Goal: Communication & Community: Answer question/provide support

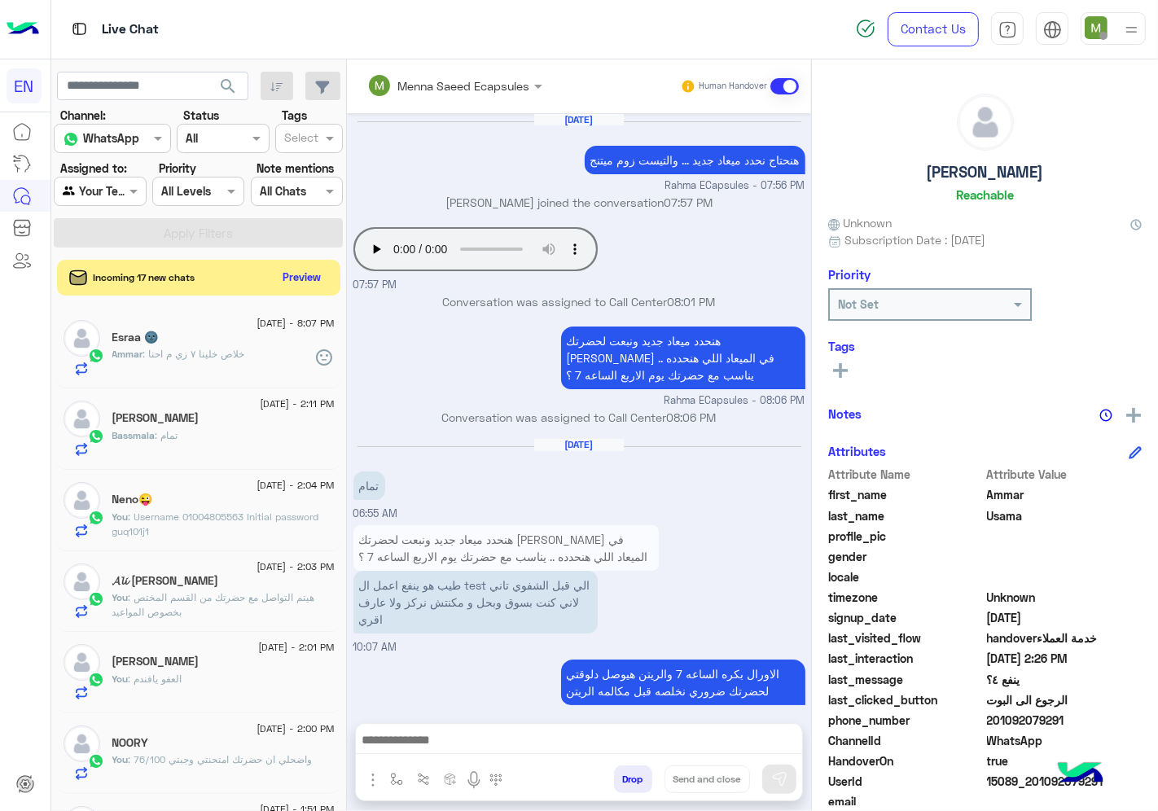
scroll to position [64, 0]
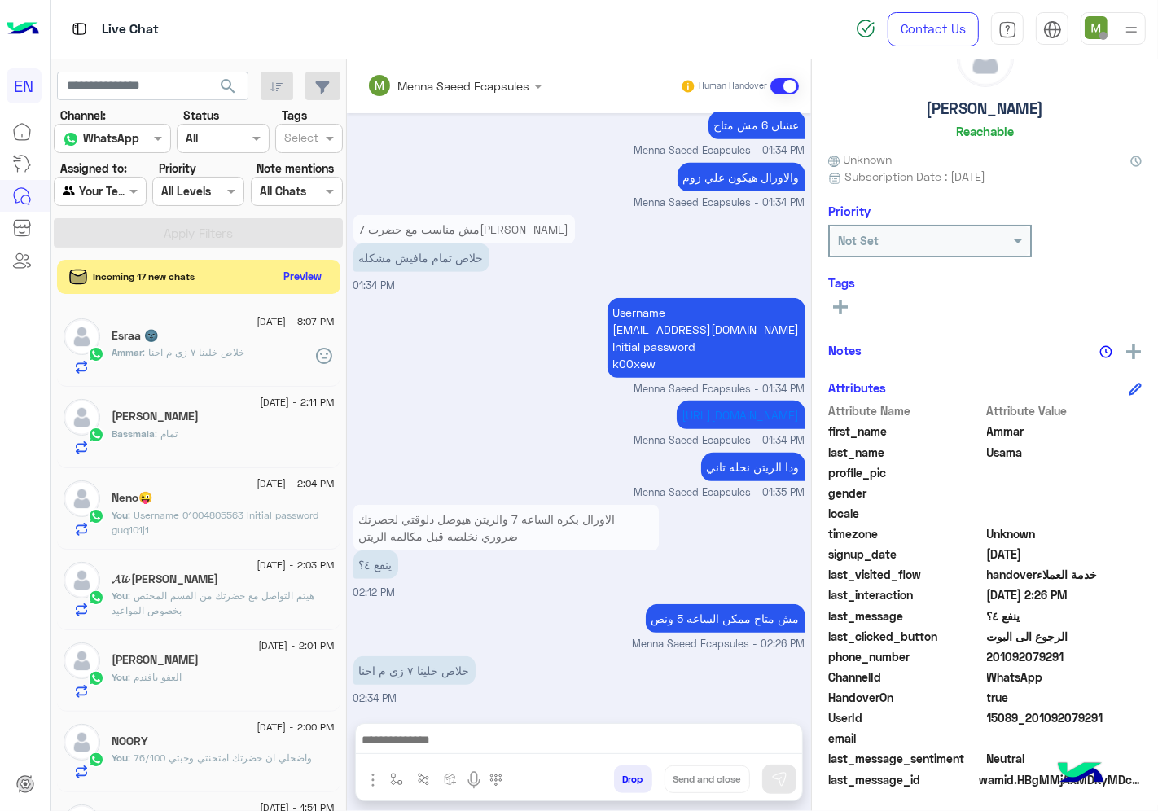
click at [307, 285] on button "Preview" at bounding box center [303, 277] width 50 height 22
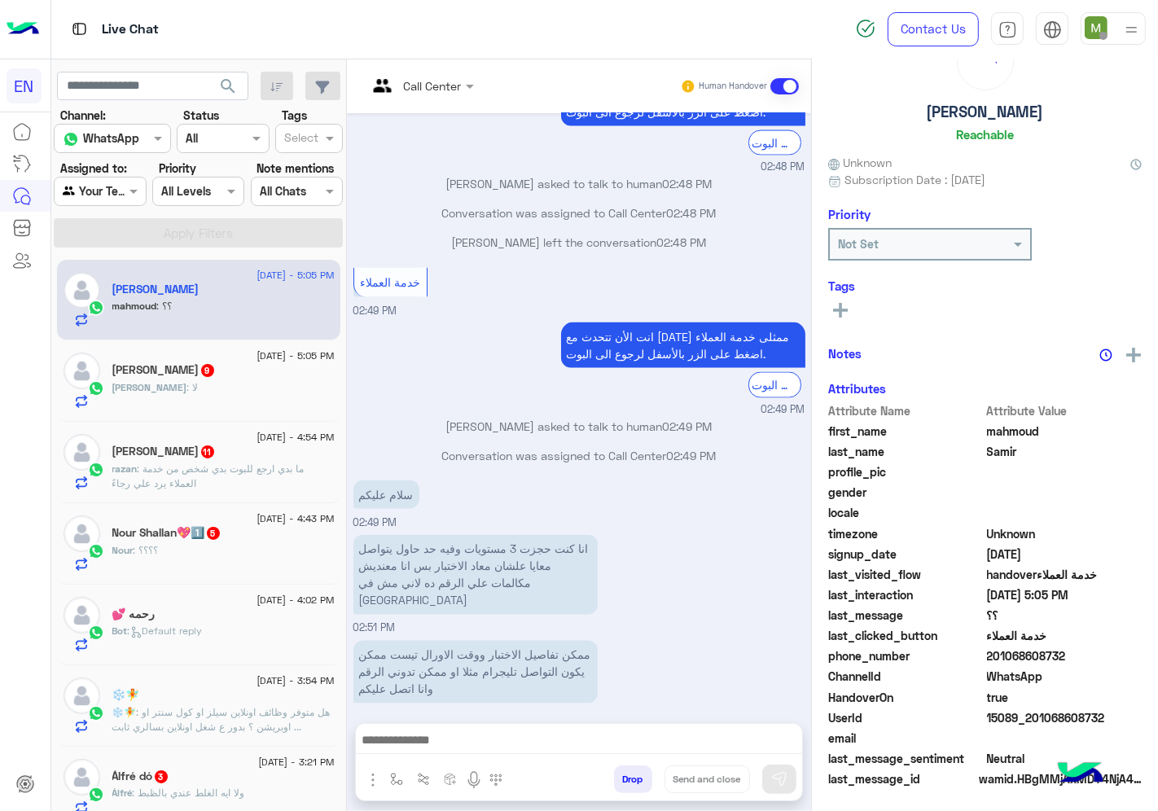
scroll to position [64, 0]
drag, startPoint x: 1064, startPoint y: 652, endPoint x: 990, endPoint y: 652, distance: 74.1
click at [990, 652] on span "201068608732" at bounding box center [1065, 656] width 156 height 17
copy span "01068608732"
click at [572, 728] on div at bounding box center [579, 744] width 446 height 41
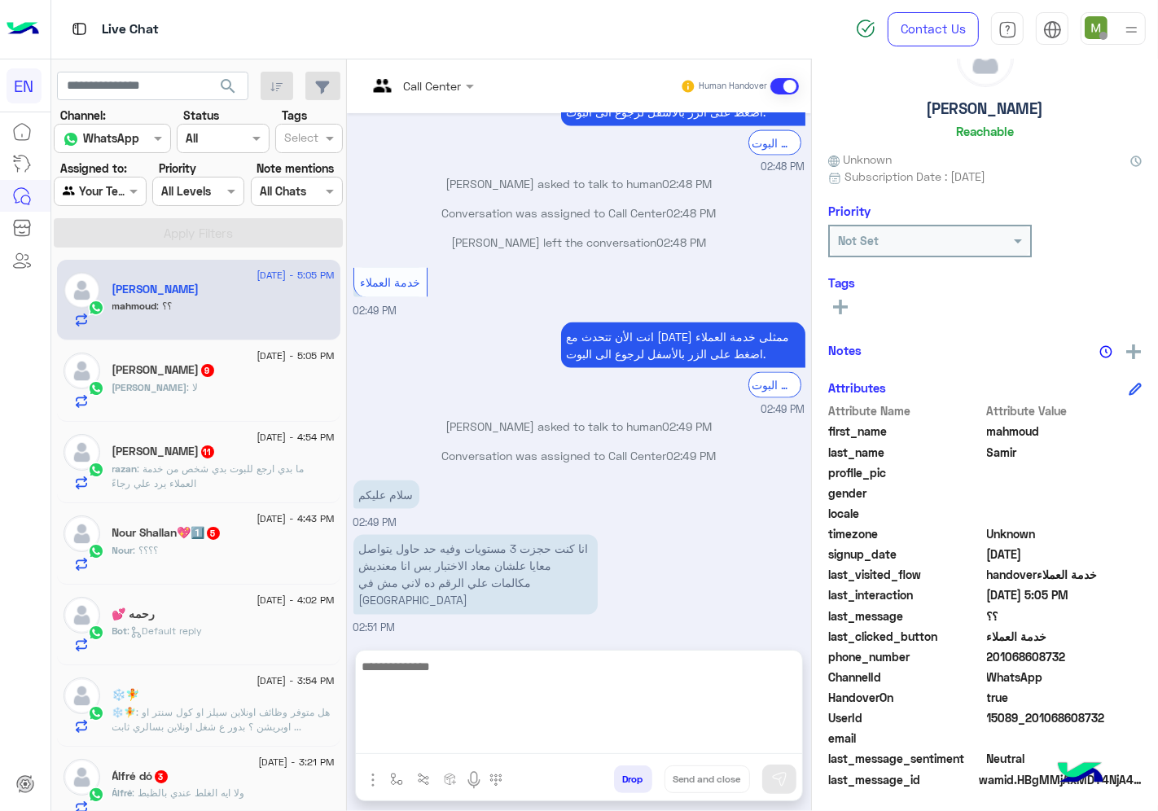
drag, startPoint x: 646, startPoint y: 735, endPoint x: 682, endPoint y: 740, distance: 36.1
click at [647, 735] on textarea at bounding box center [579, 705] width 446 height 98
type textarea "**********"
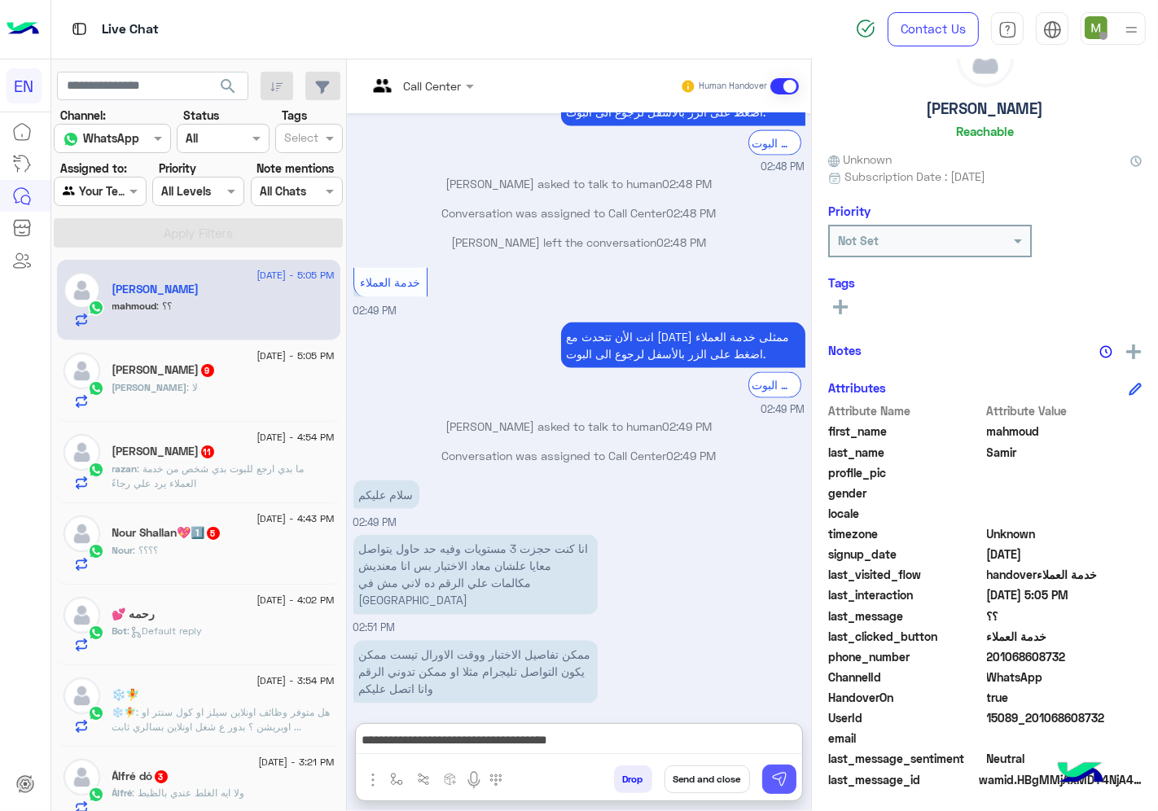
click at [778, 778] on img at bounding box center [779, 779] width 16 height 16
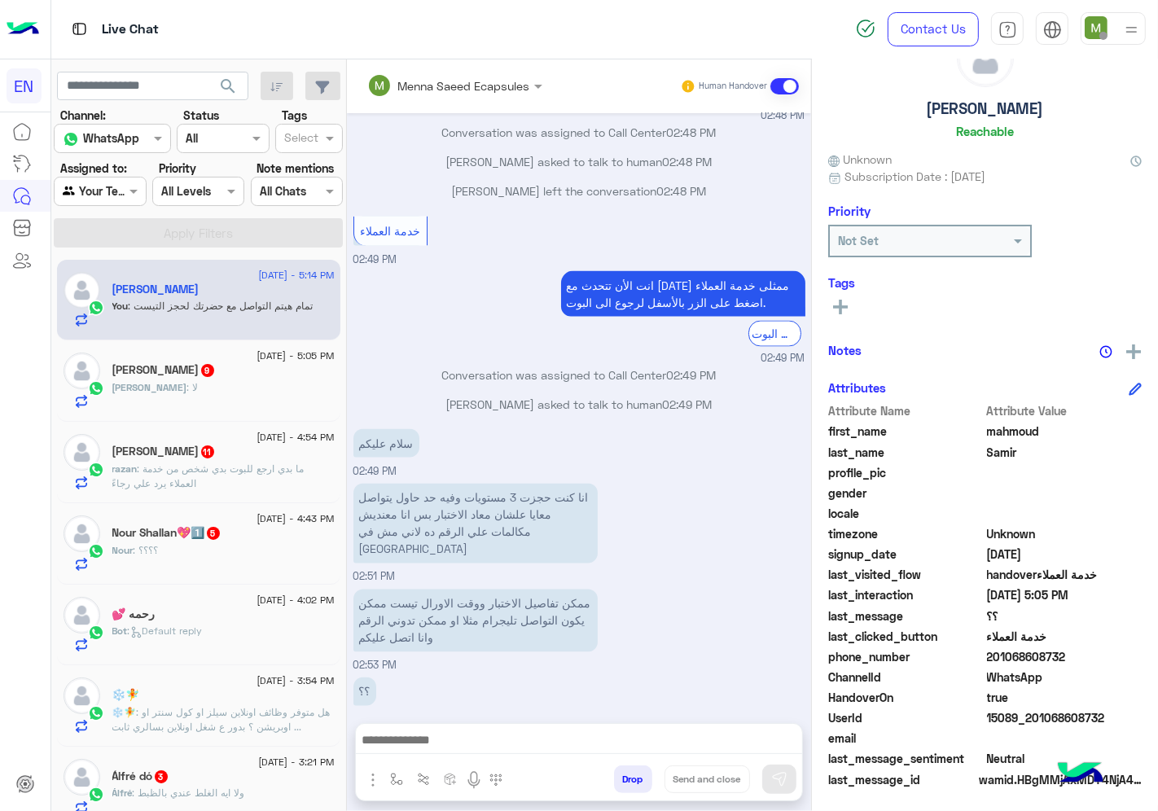
scroll to position [2266, 0]
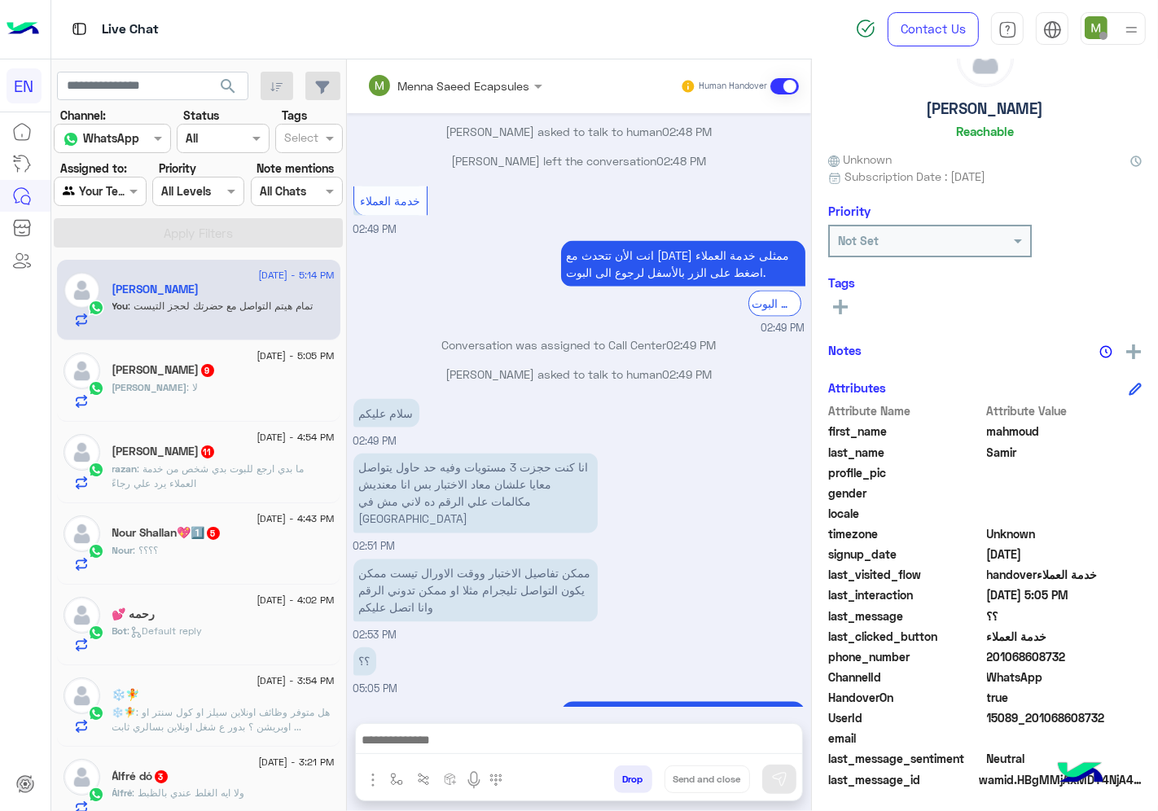
click at [235, 376] on div "[PERSON_NAME] 9" at bounding box center [223, 371] width 222 height 17
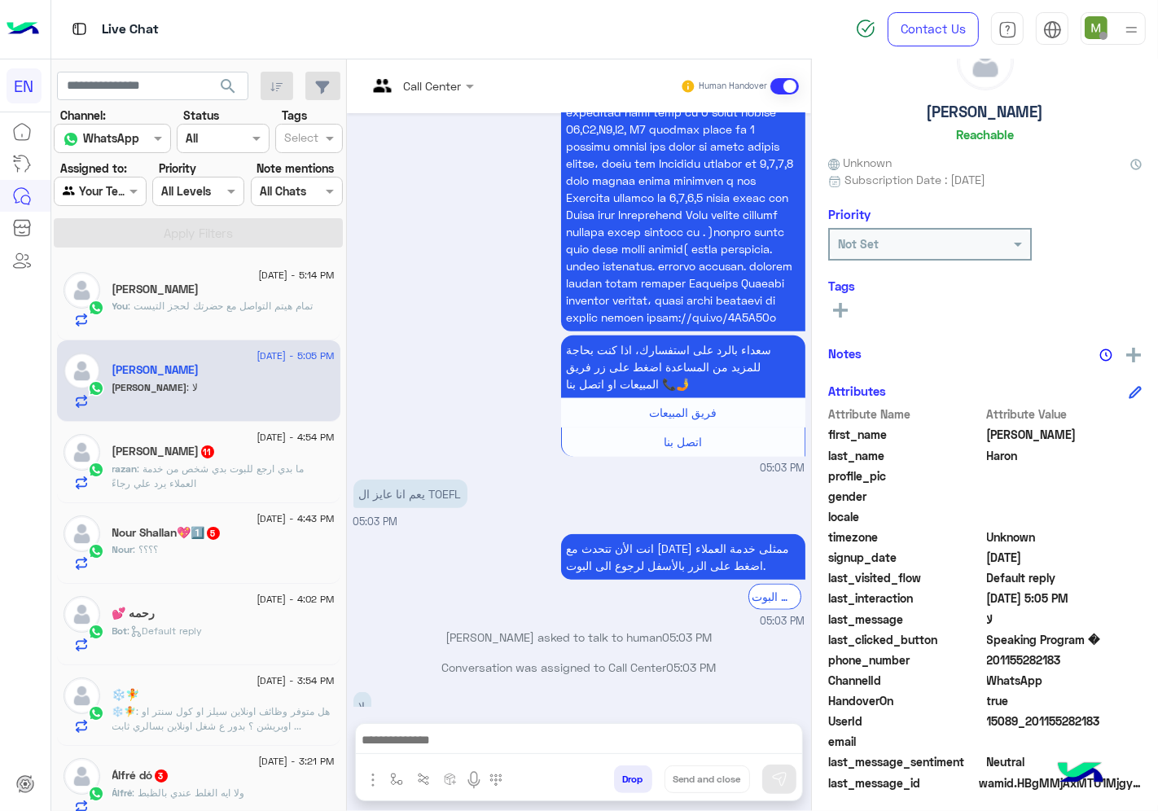
scroll to position [64, 0]
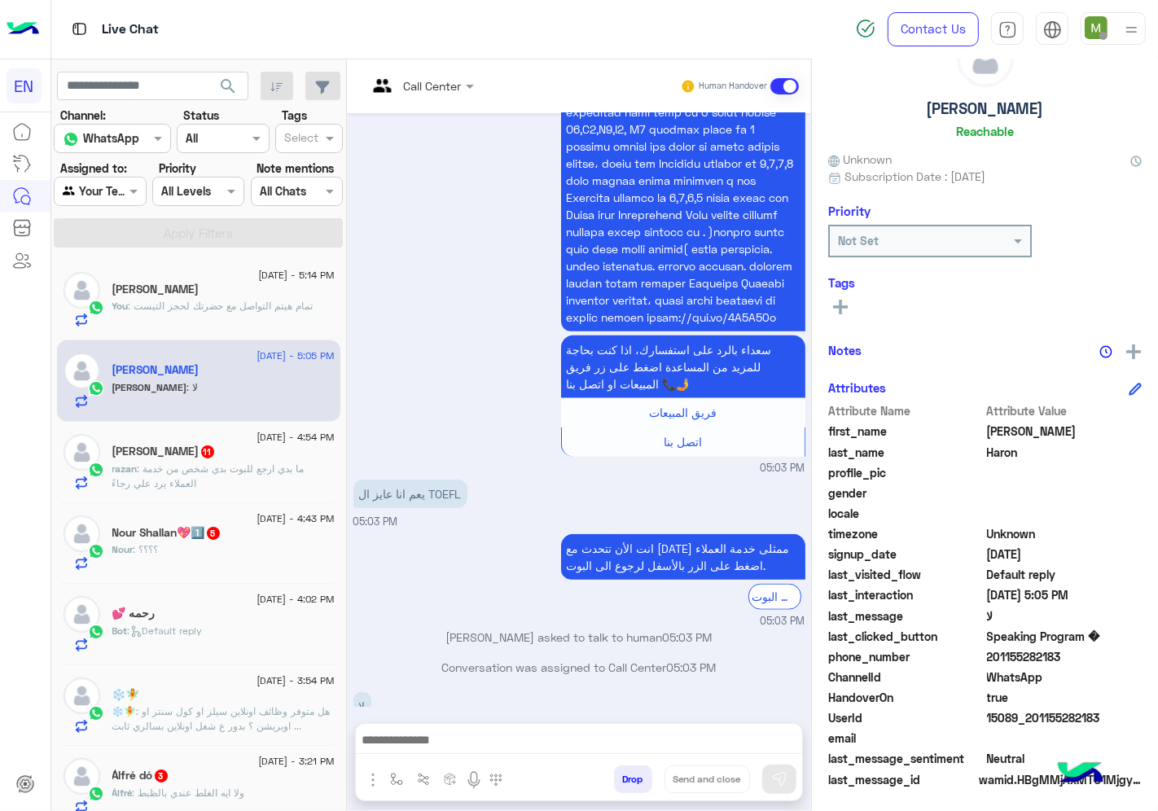
click at [432, 84] on input "text" at bounding box center [400, 85] width 66 height 17
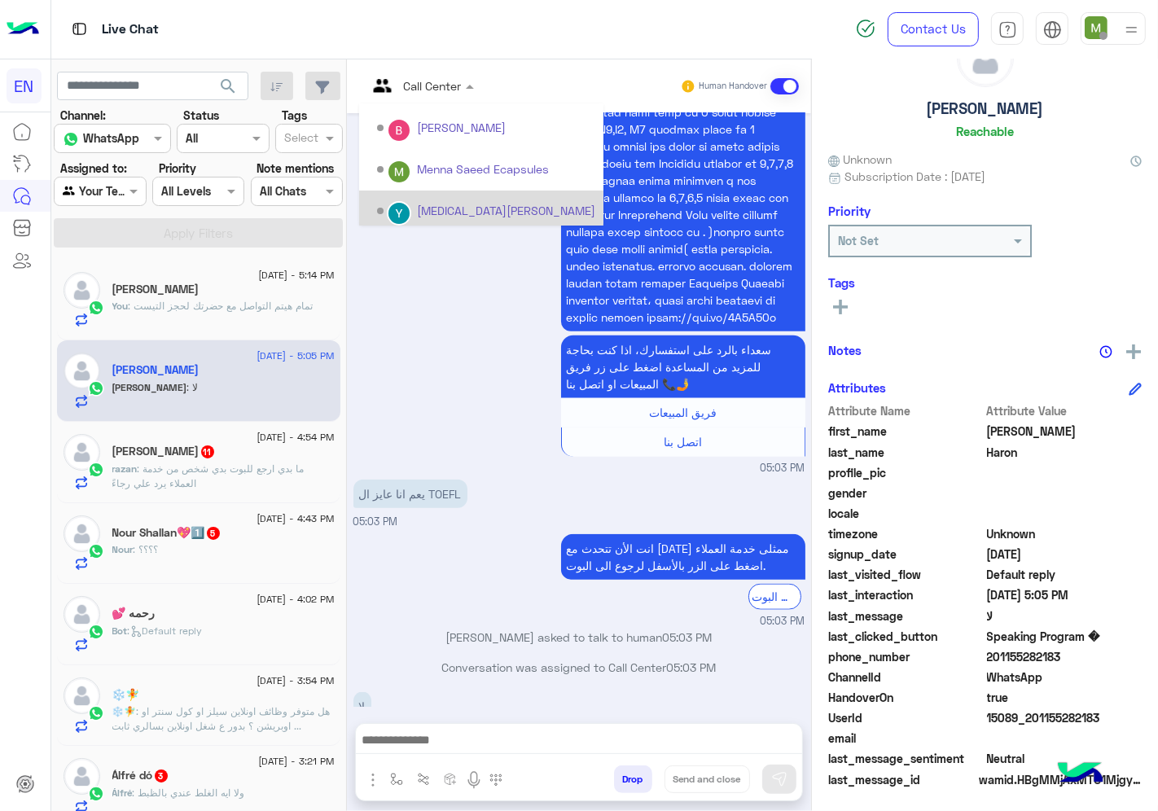
scroll to position [270, 0]
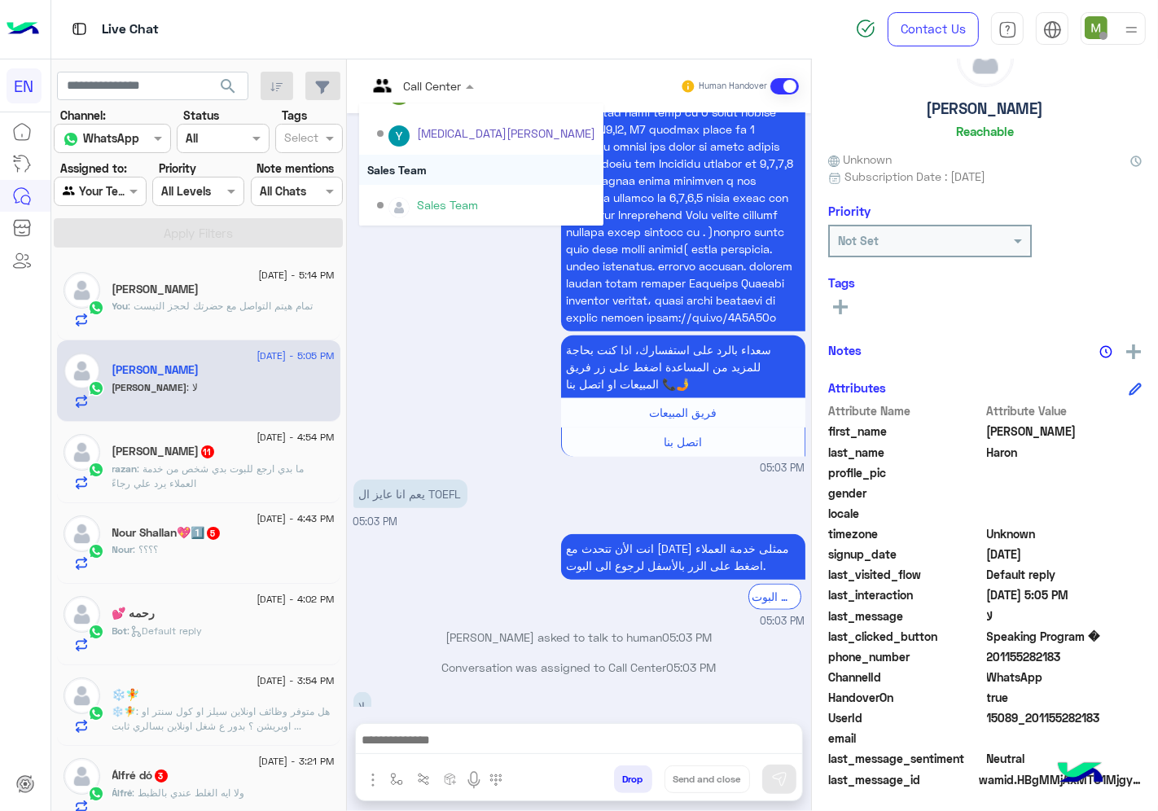
click at [414, 169] on div "Sales Team" at bounding box center [481, 170] width 244 height 30
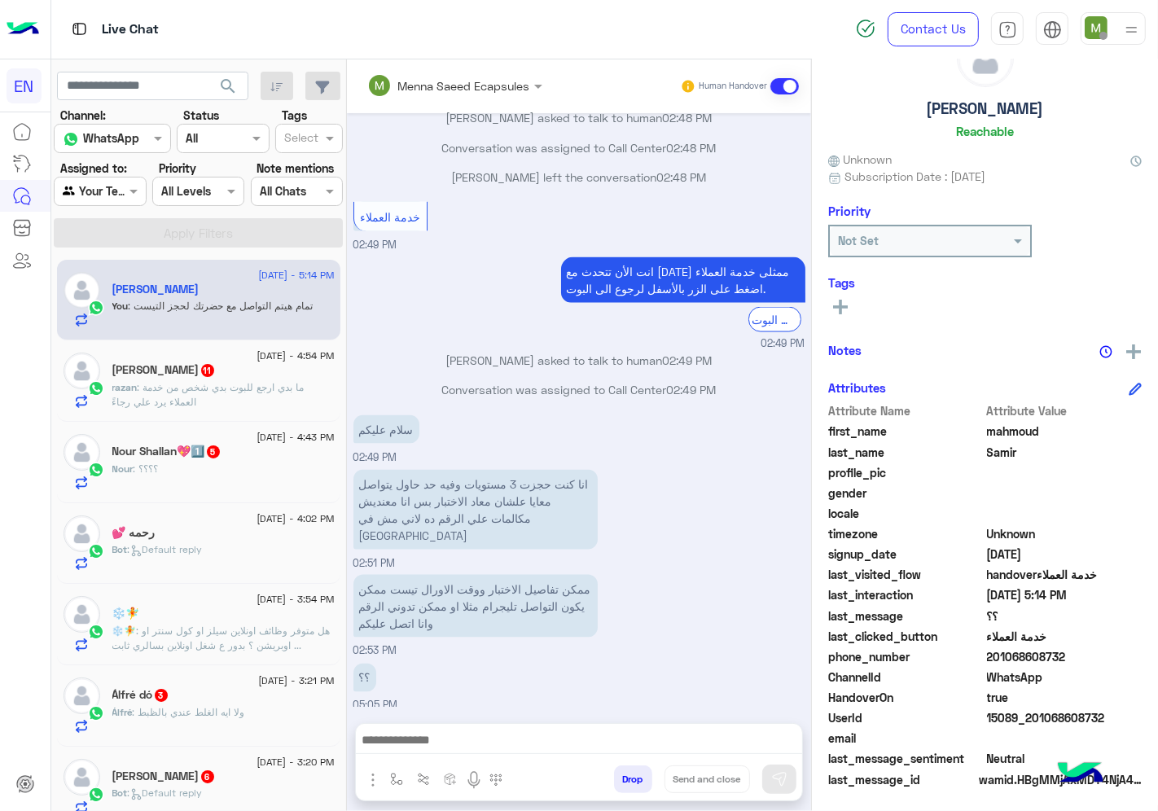
click at [230, 392] on span ": ما بدي ارجع للبوت بدي شخص من خدمة العملاء يرد علي رجاءً" at bounding box center [208, 394] width 192 height 27
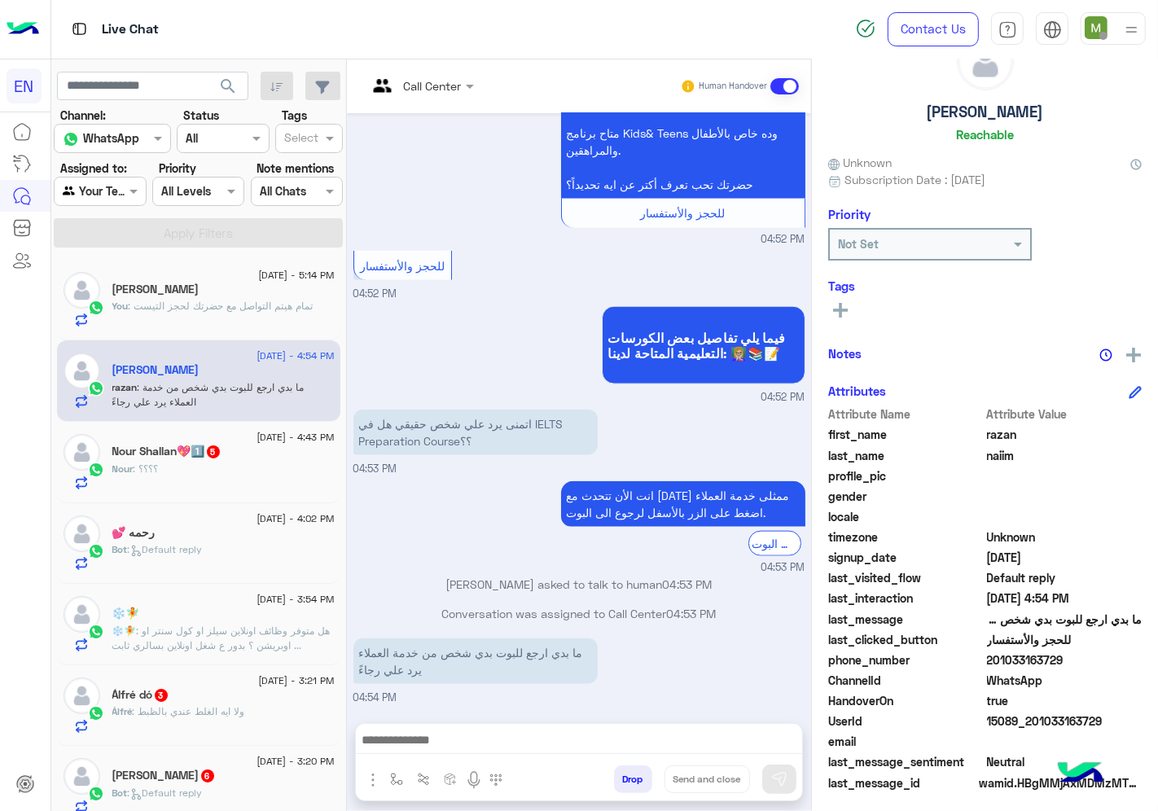
scroll to position [64, 0]
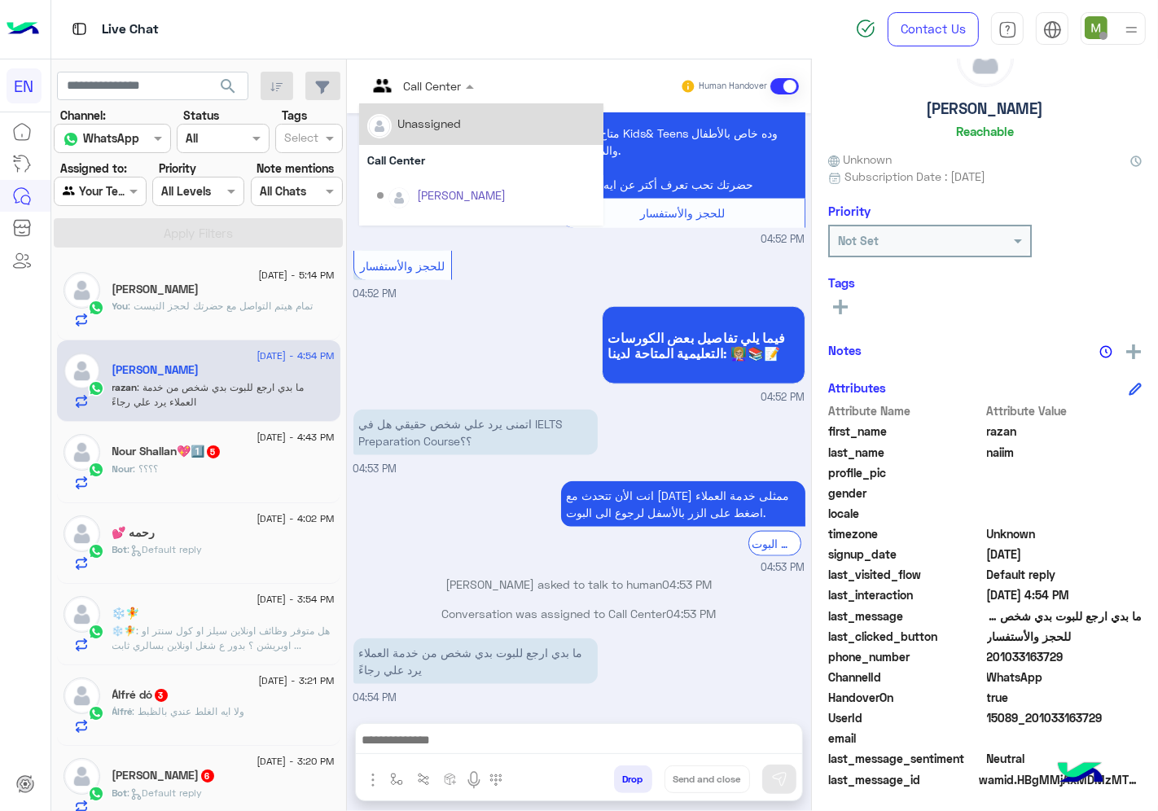
click at [430, 83] on input "text" at bounding box center [400, 85] width 66 height 17
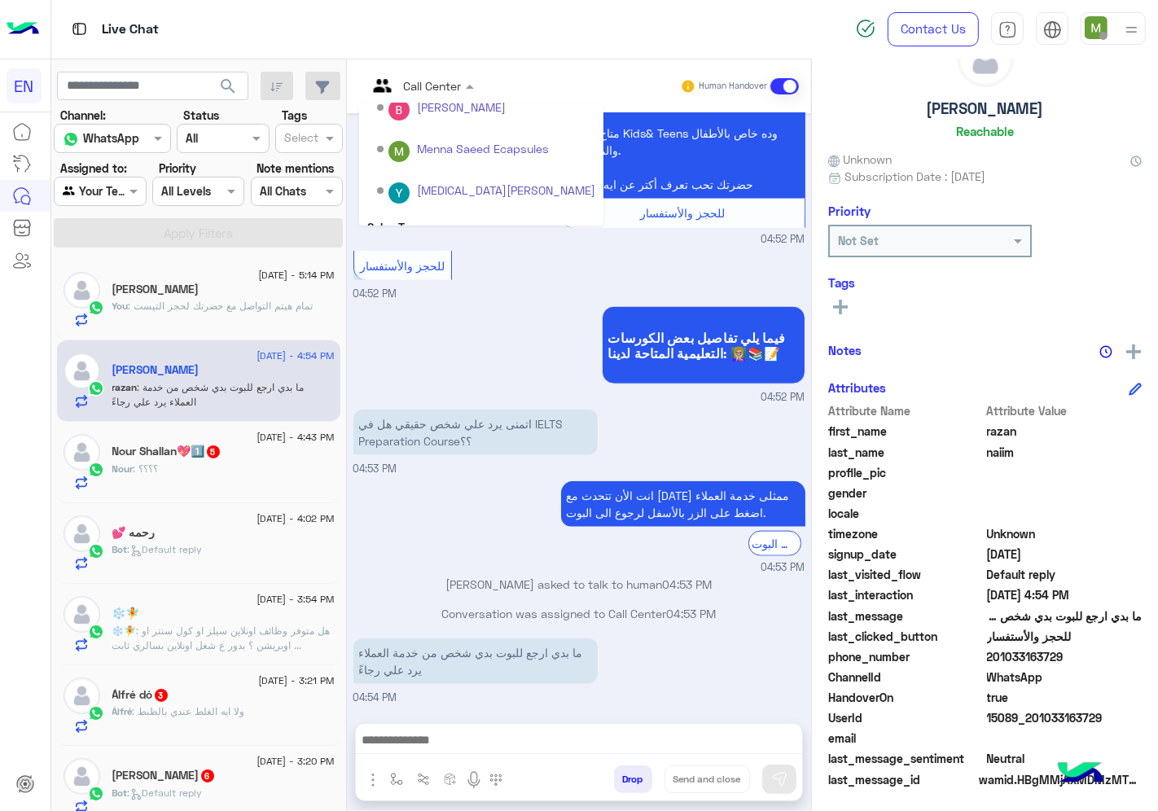
scroll to position [270, 0]
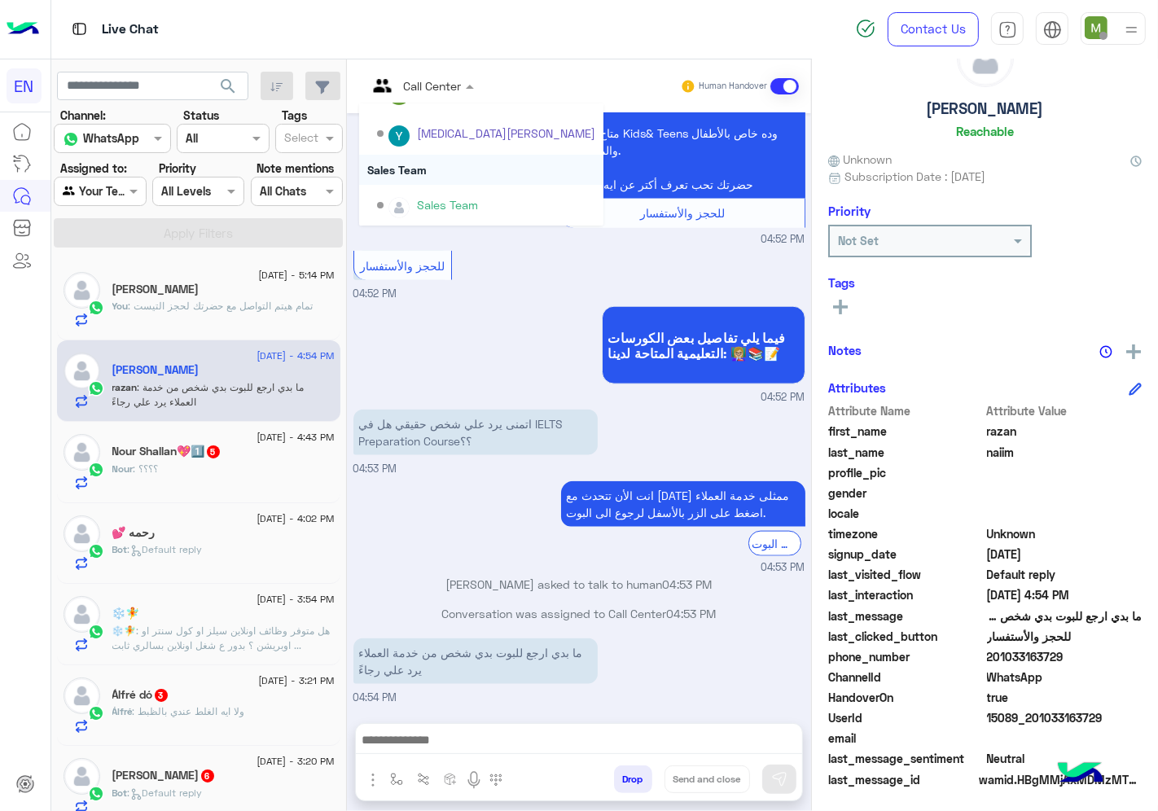
click at [418, 168] on div "Sales Team" at bounding box center [481, 170] width 244 height 30
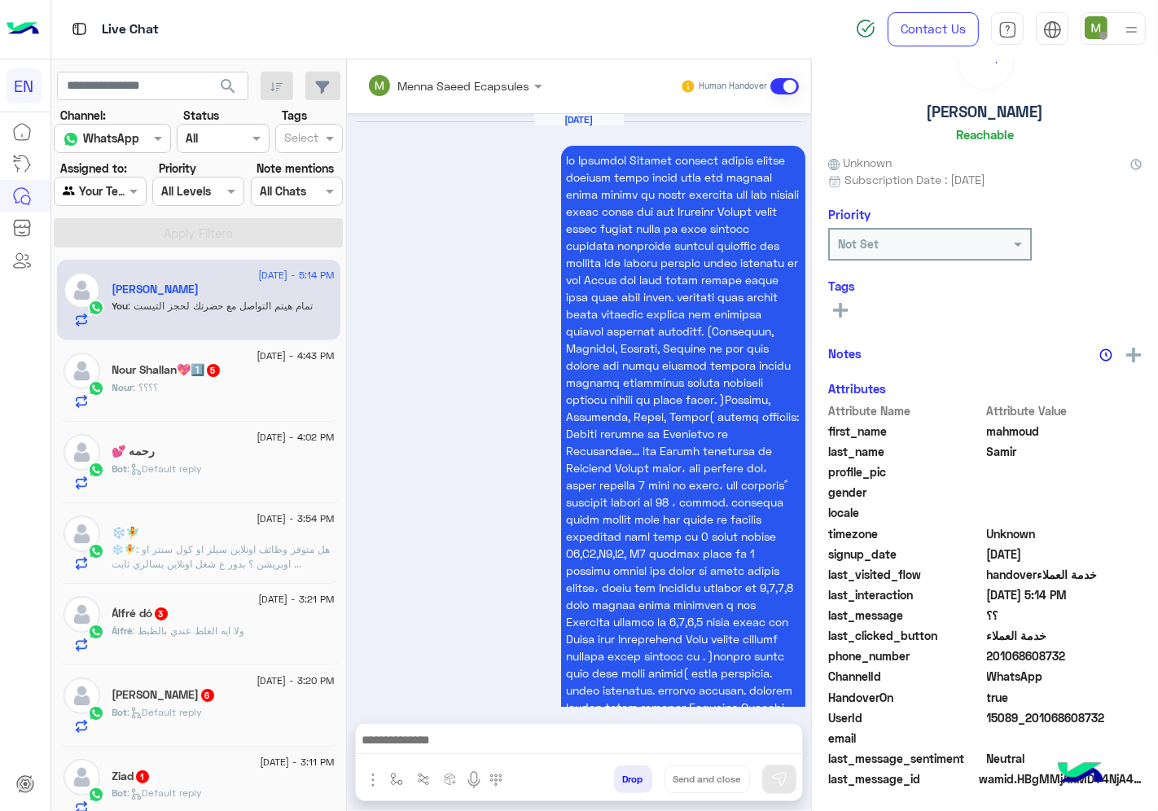
scroll to position [2092, 0]
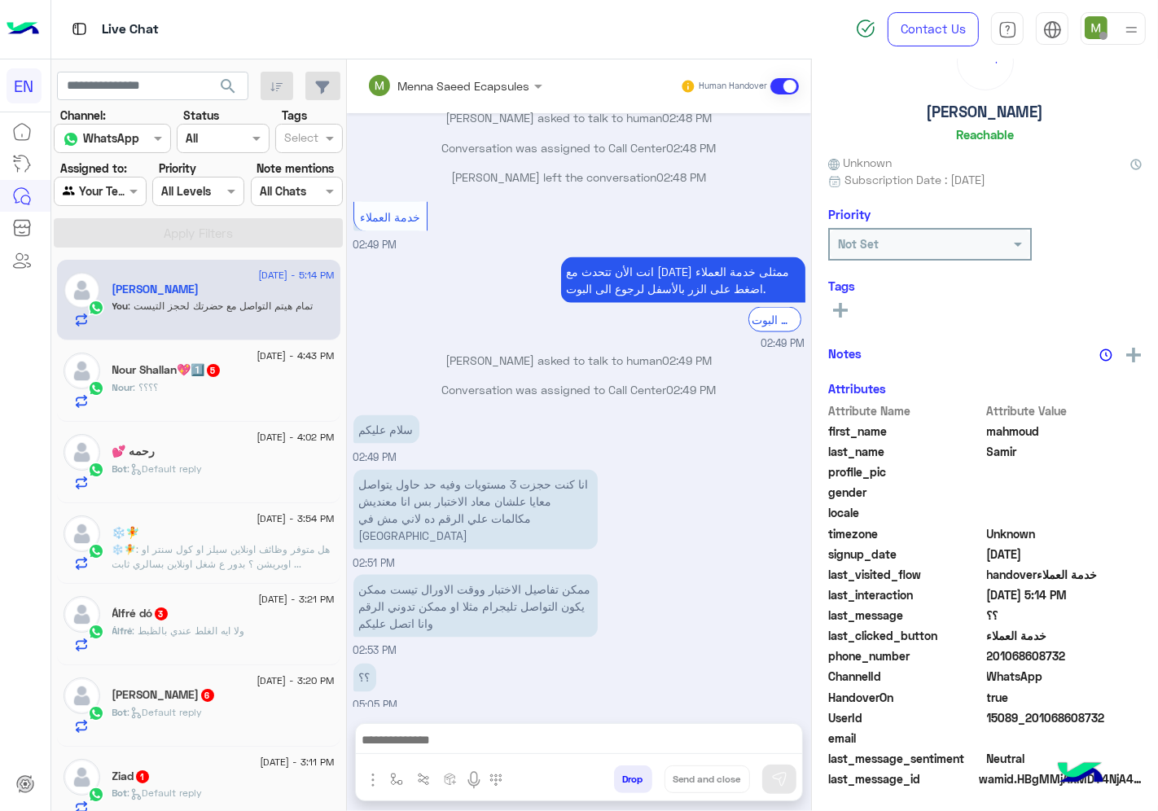
click at [231, 386] on div "Nour : ؟؟؟؟" at bounding box center [223, 394] width 222 height 29
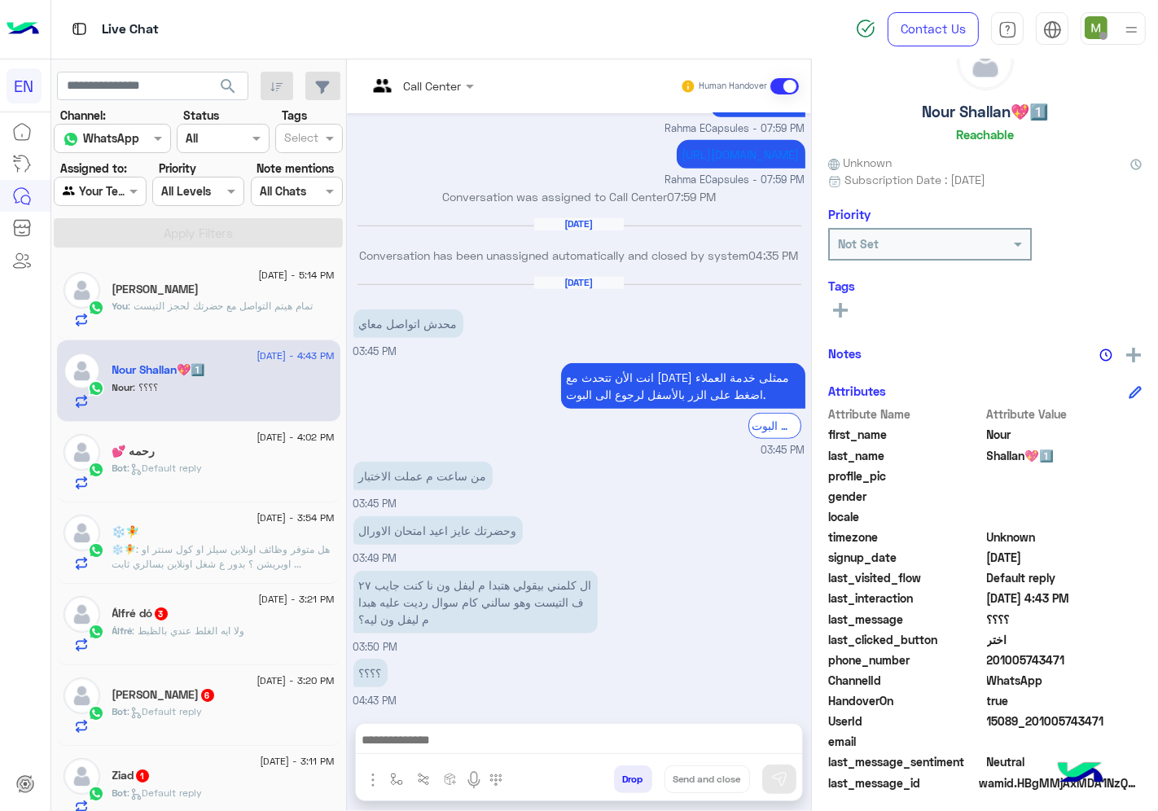
scroll to position [64, 0]
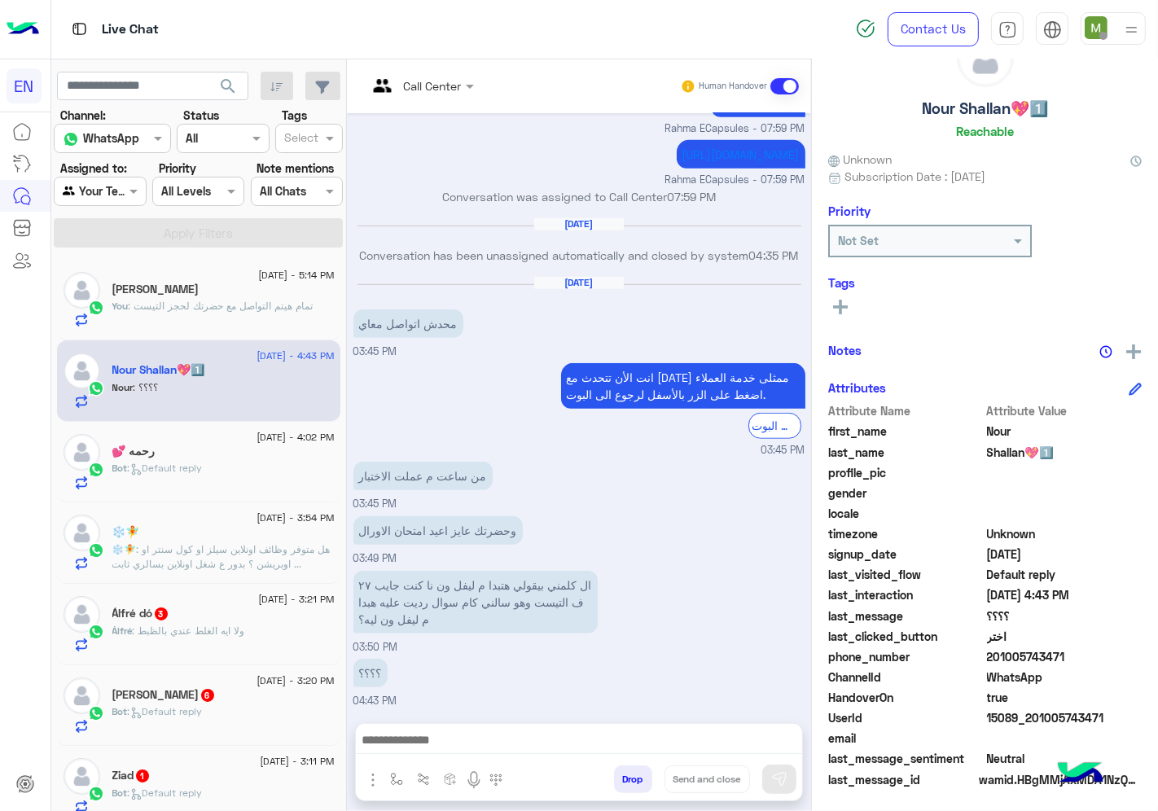
drag, startPoint x: 1069, startPoint y: 658, endPoint x: 990, endPoint y: 650, distance: 79.4
click at [990, 650] on span "201005743471" at bounding box center [1065, 656] width 156 height 17
copy span "01005743471"
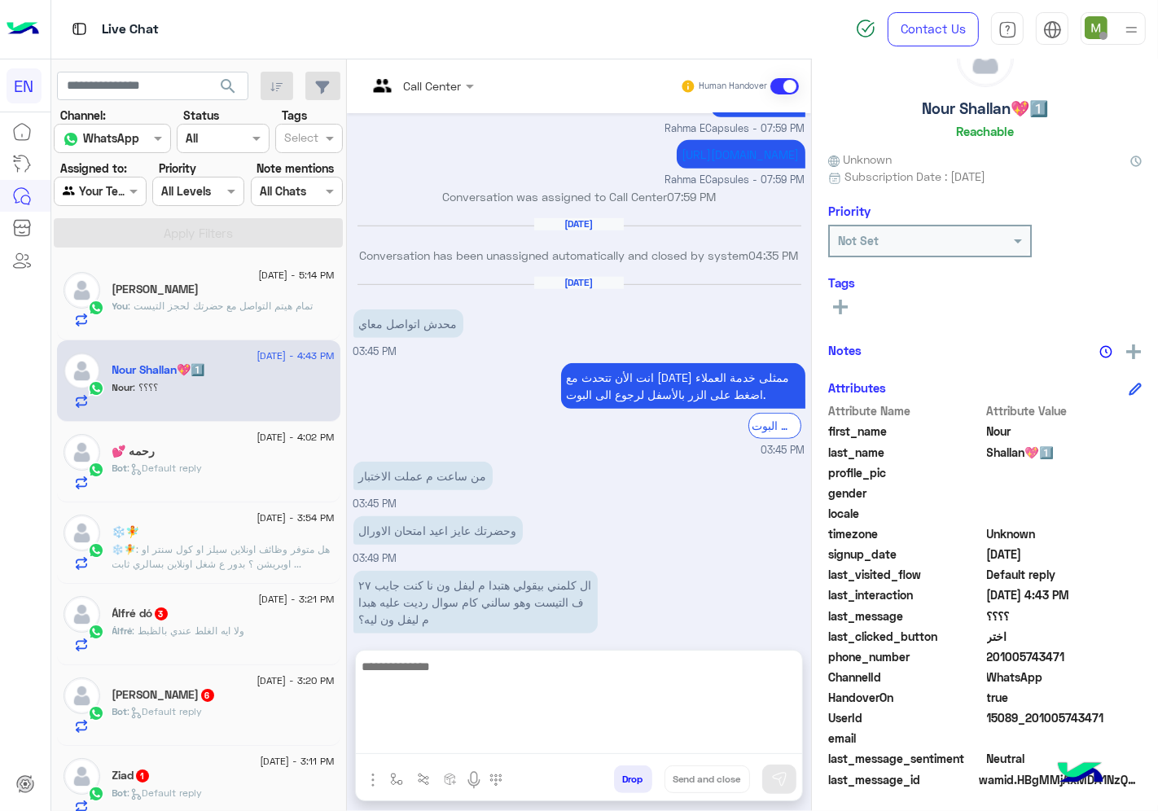
click at [499, 742] on textarea at bounding box center [579, 705] width 446 height 98
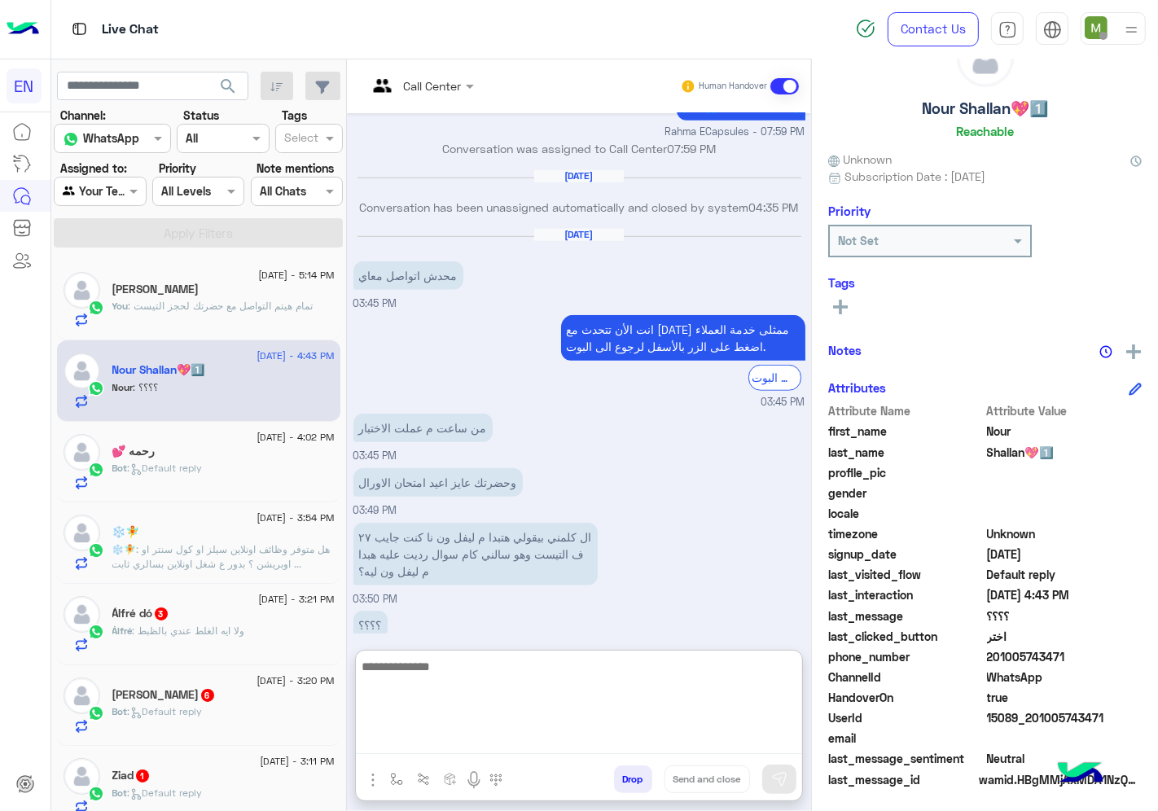
scroll to position [976, 0]
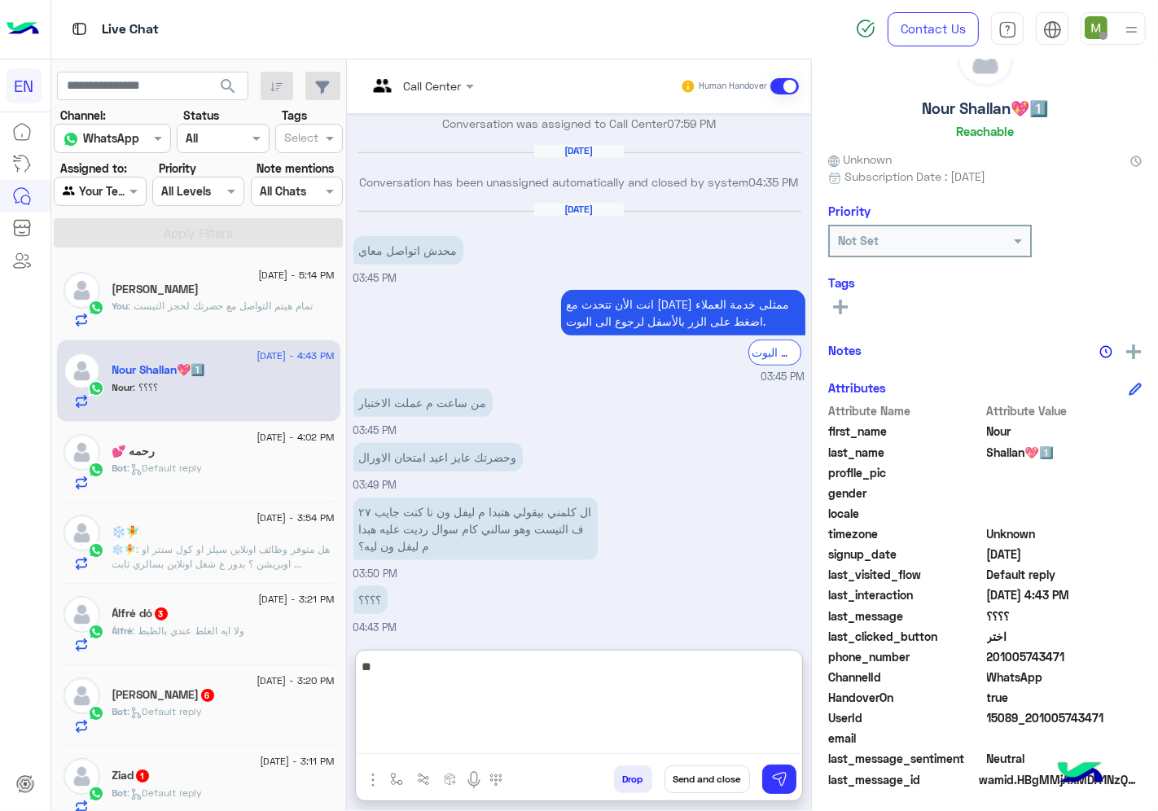
type textarea "*"
type textarea "**********"
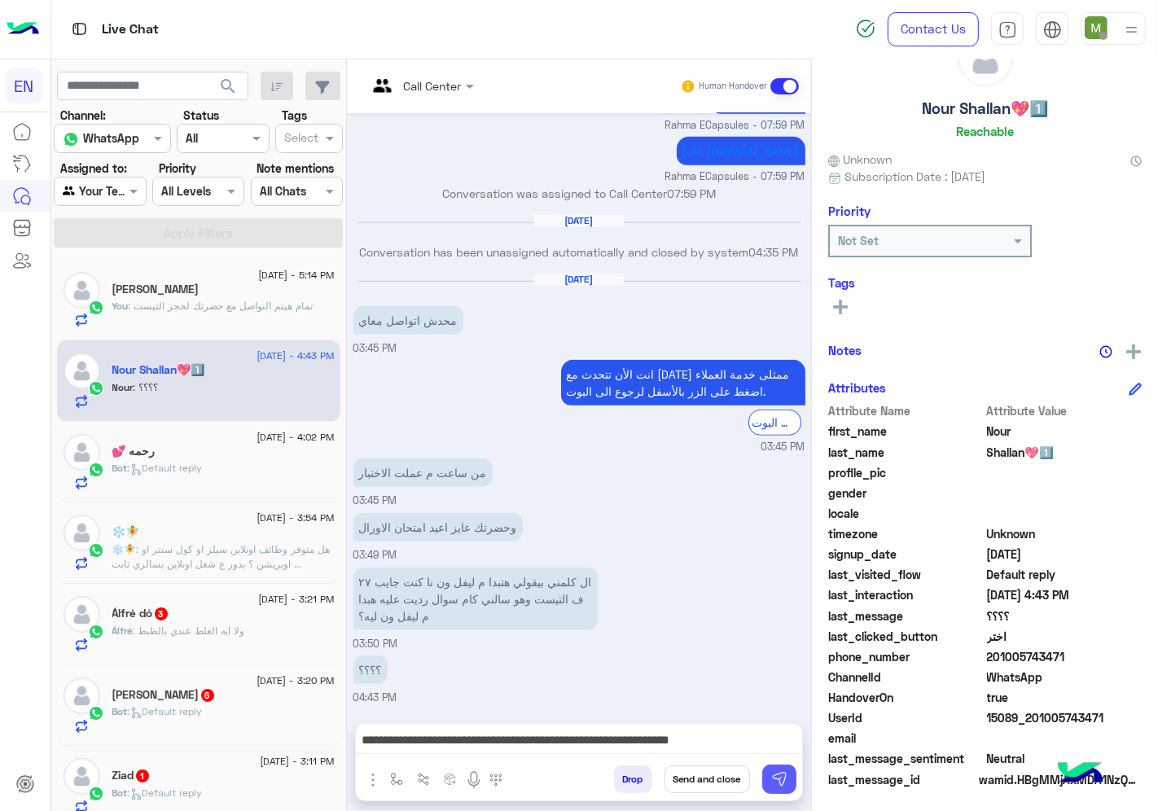
click at [771, 771] on img at bounding box center [779, 779] width 16 height 16
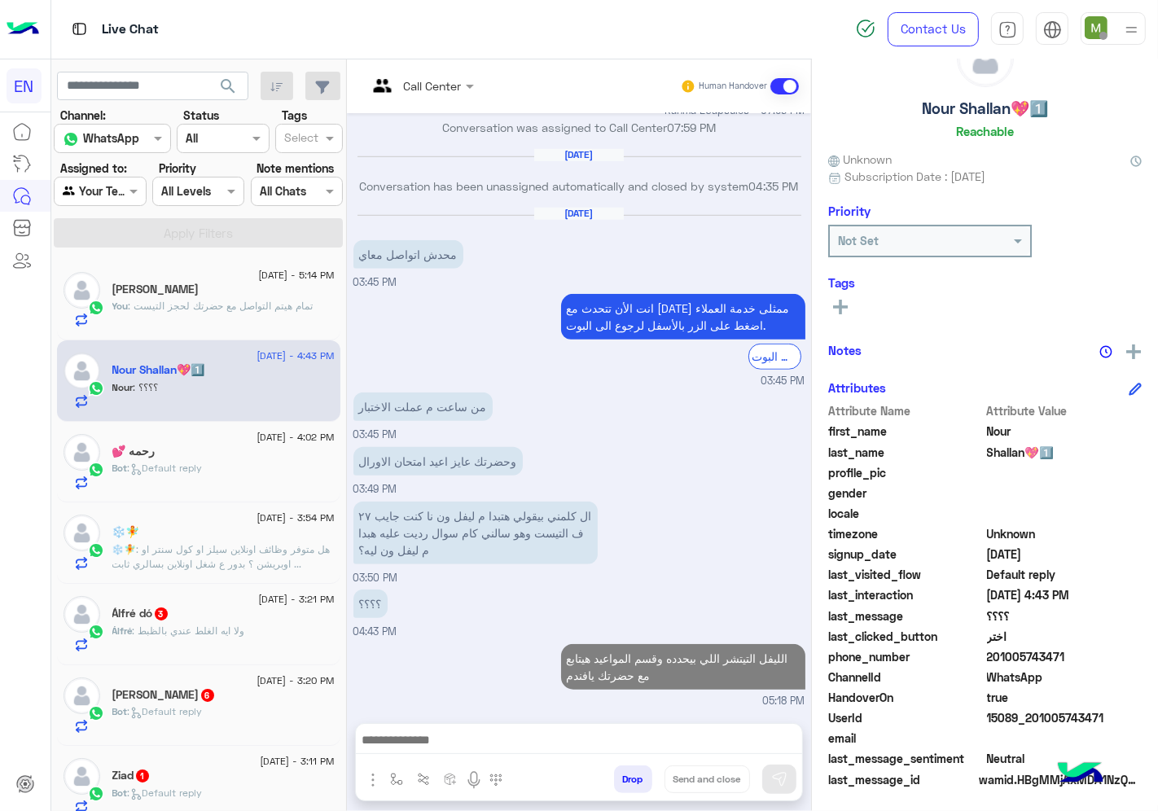
scroll to position [1002, 0]
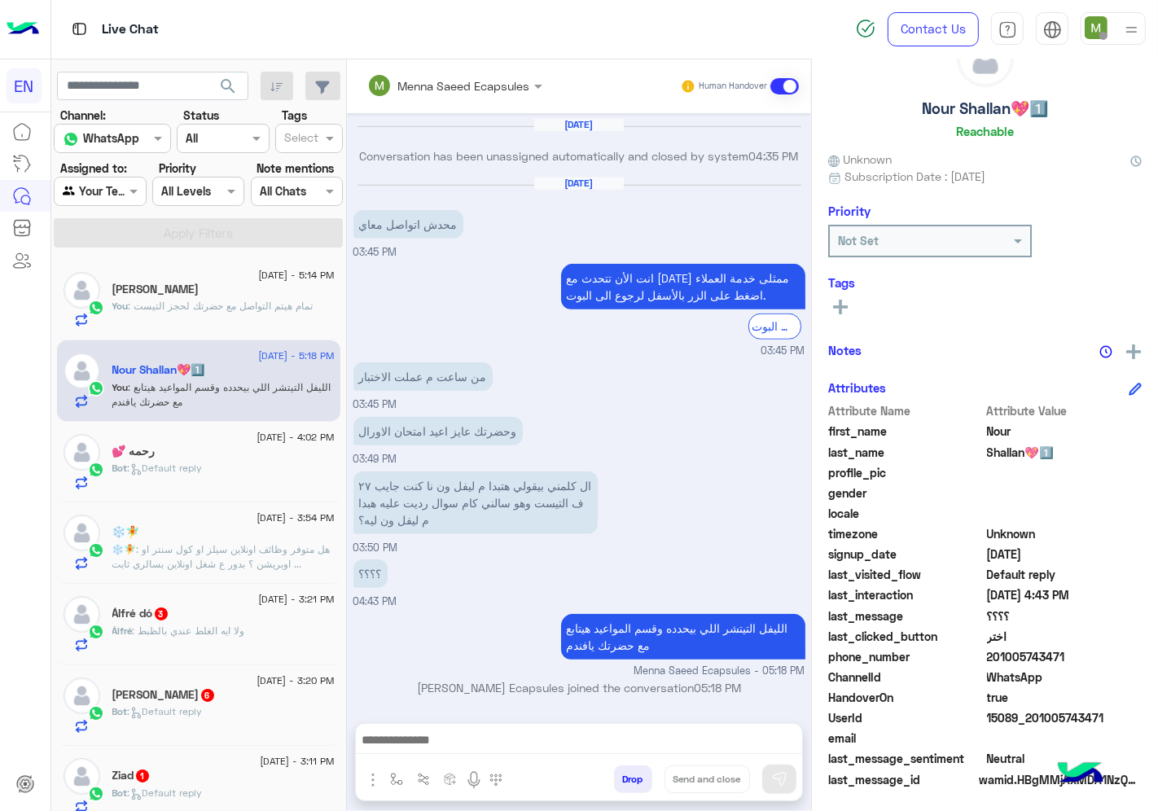
click at [182, 468] on span ": Default reply" at bounding box center [165, 468] width 75 height 12
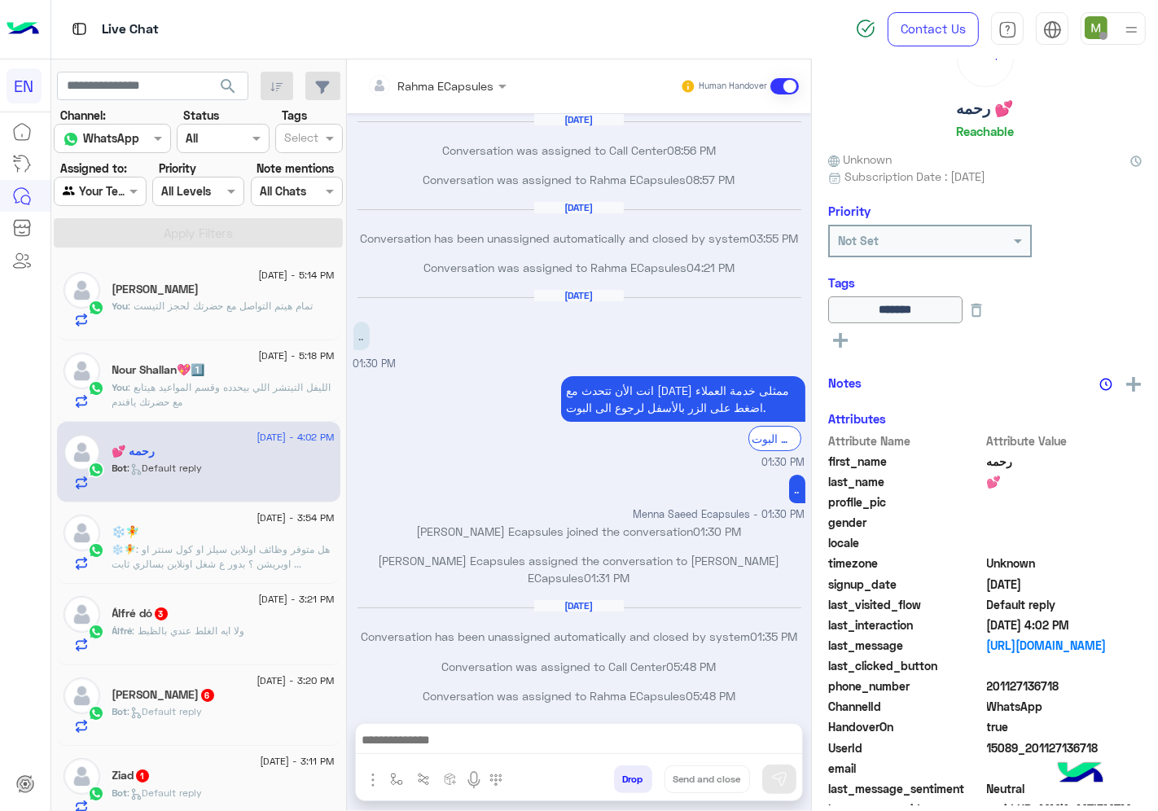
scroll to position [662, 0]
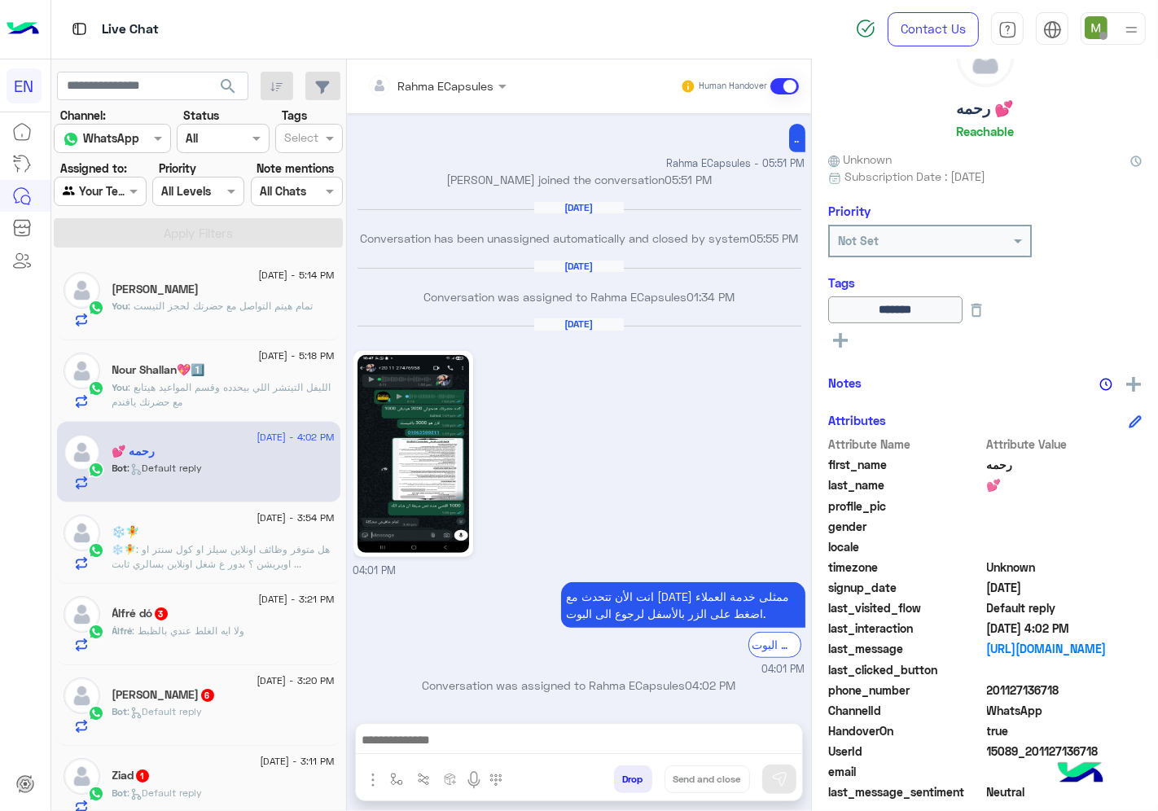
drag, startPoint x: 1067, startPoint y: 686, endPoint x: 983, endPoint y: 690, distance: 84.0
click at [987, 690] on span "201127136718" at bounding box center [1065, 690] width 156 height 17
copy span "201127136718"
click at [207, 555] on span ": هل متوفر وظائف اونلاين سيلز او كول سنتر او اوبريشن ؟ بدور ع شغل اونلاين بسالر…" at bounding box center [221, 556] width 218 height 27
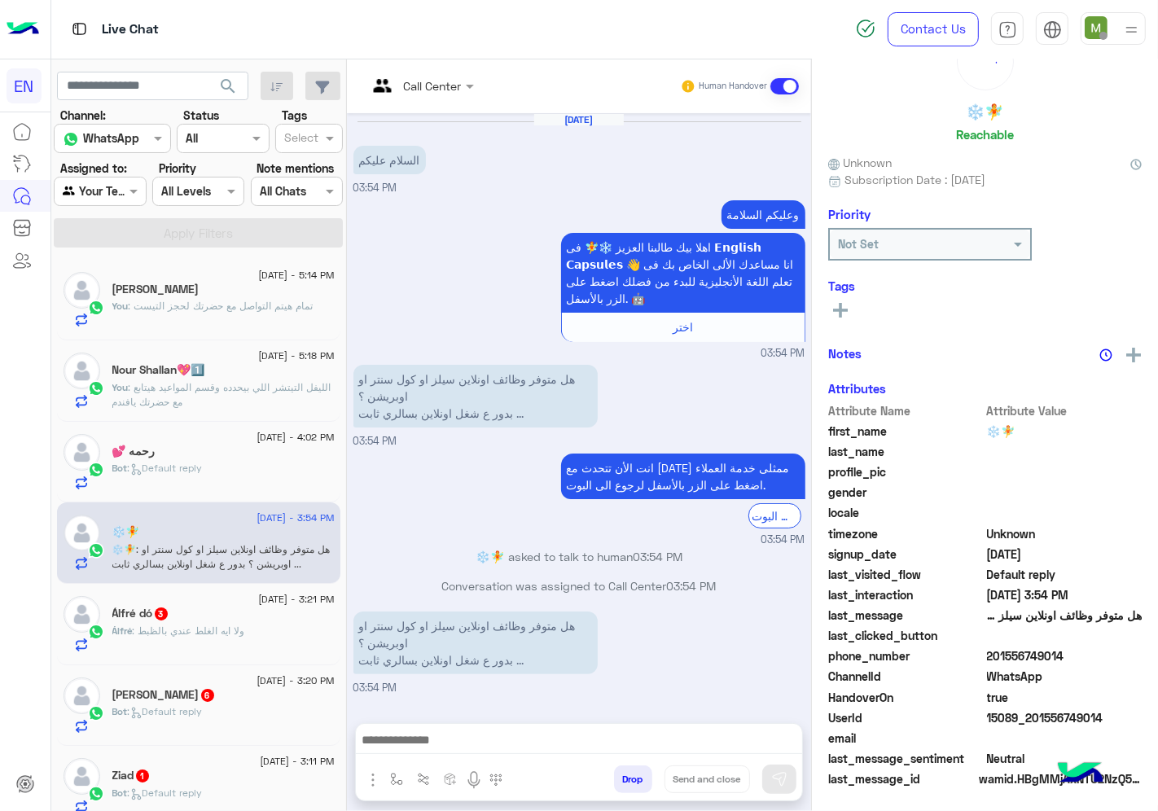
scroll to position [64, 0]
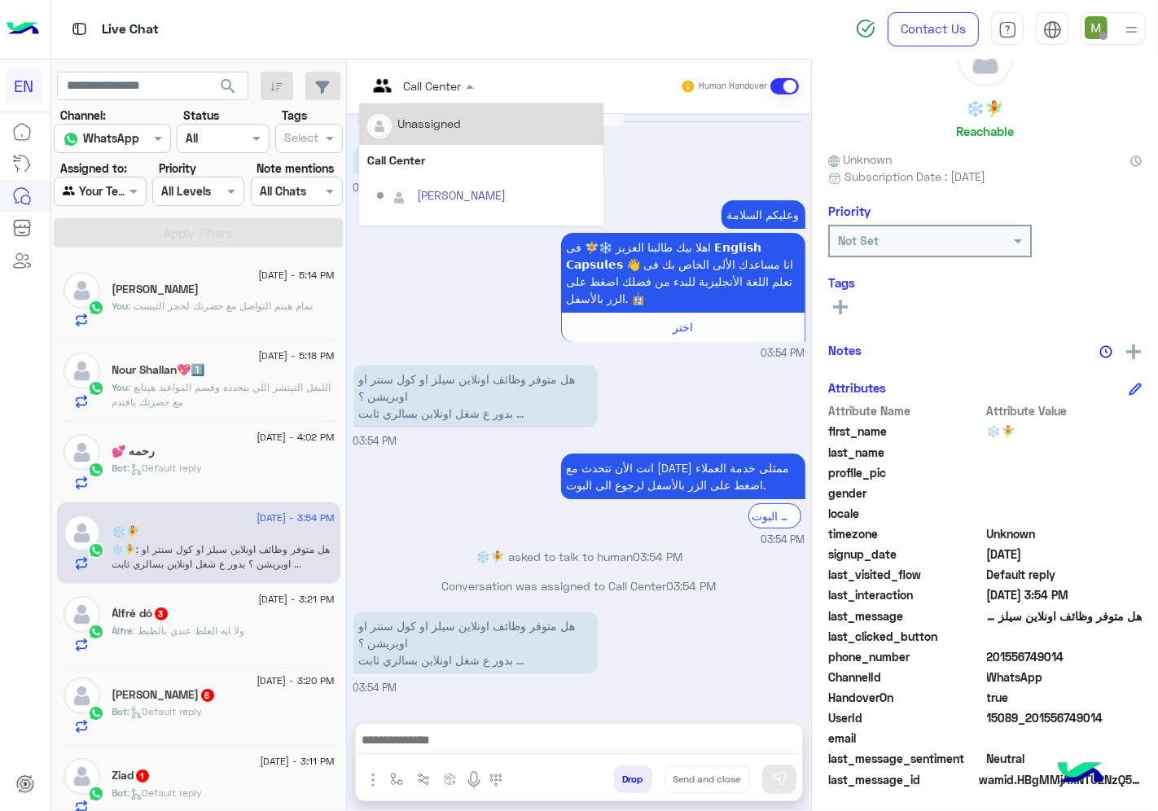
click at [444, 82] on div at bounding box center [420, 85] width 123 height 19
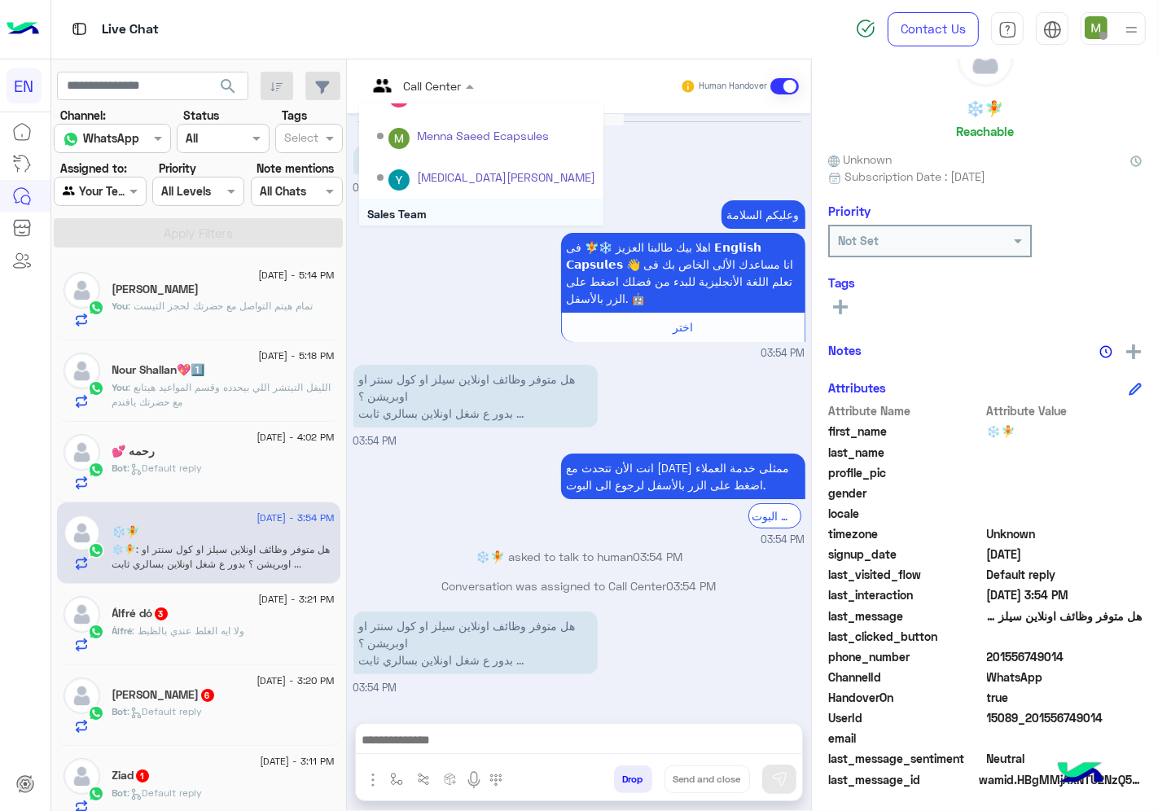
scroll to position [270, 0]
click at [411, 165] on div "Sales Team" at bounding box center [481, 170] width 244 height 30
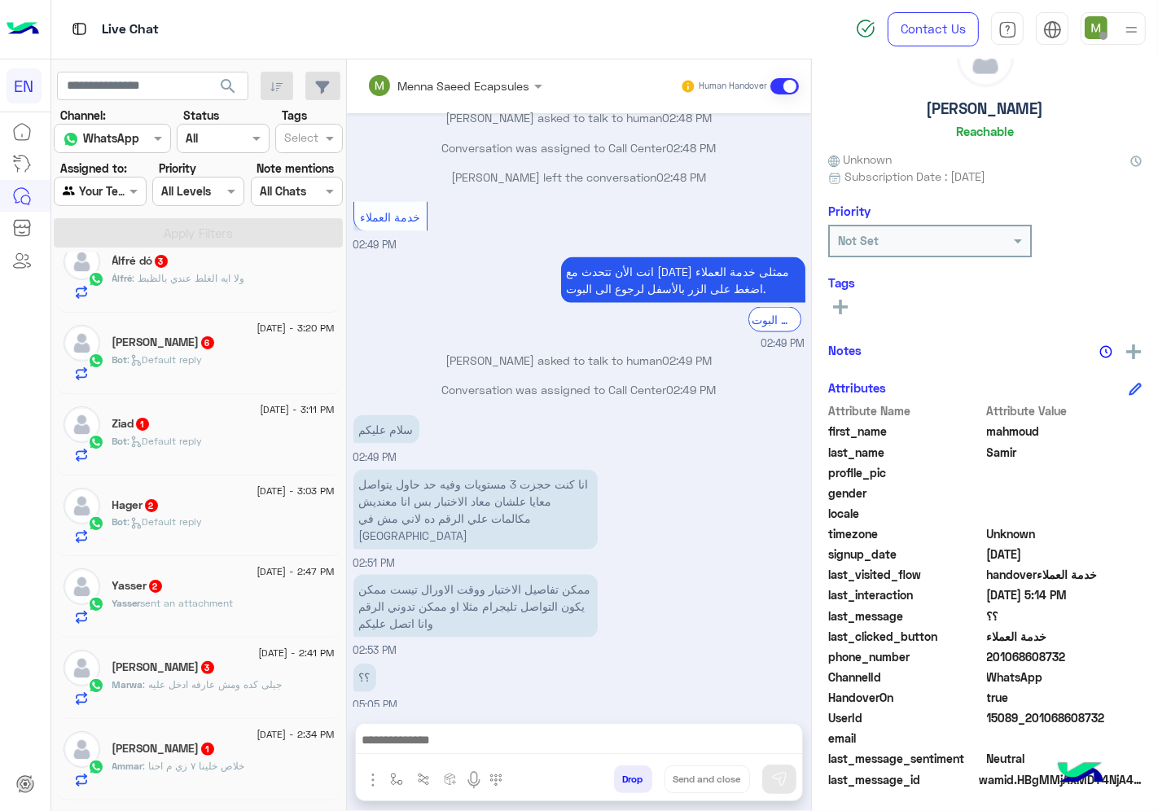
scroll to position [181, 0]
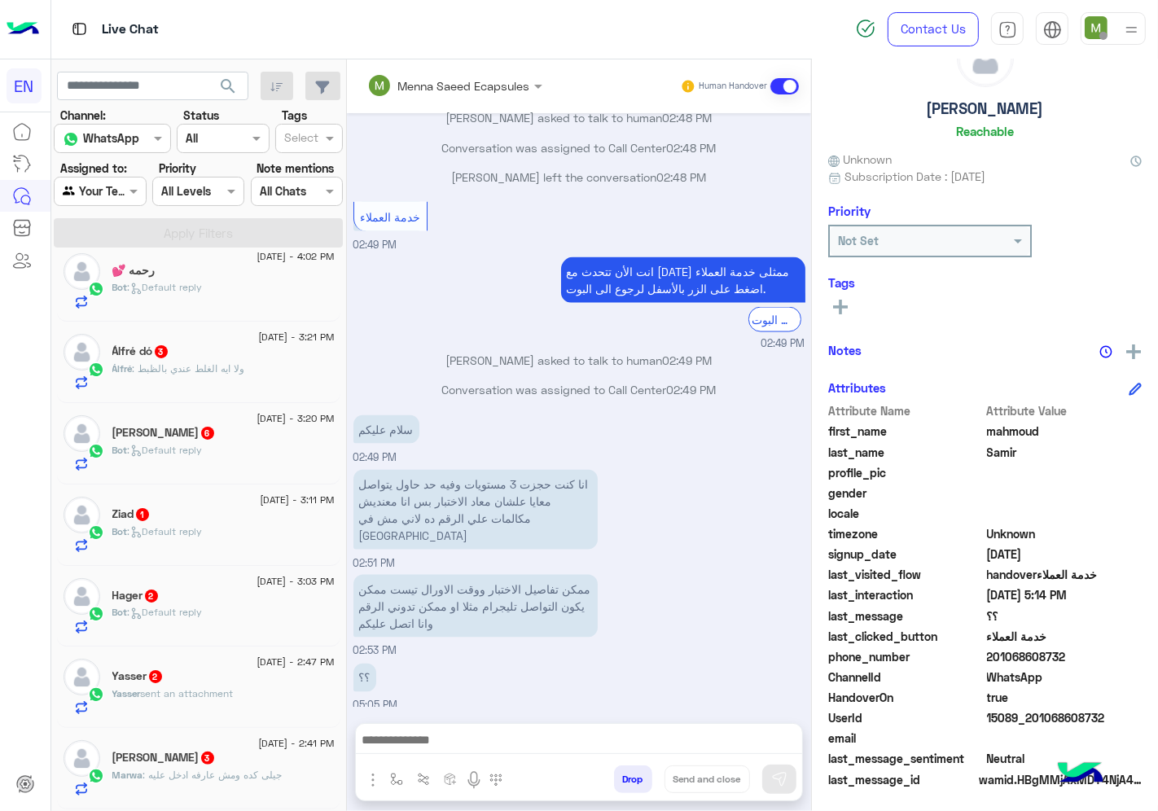
click at [210, 356] on div "Álfré dó 3" at bounding box center [223, 353] width 222 height 17
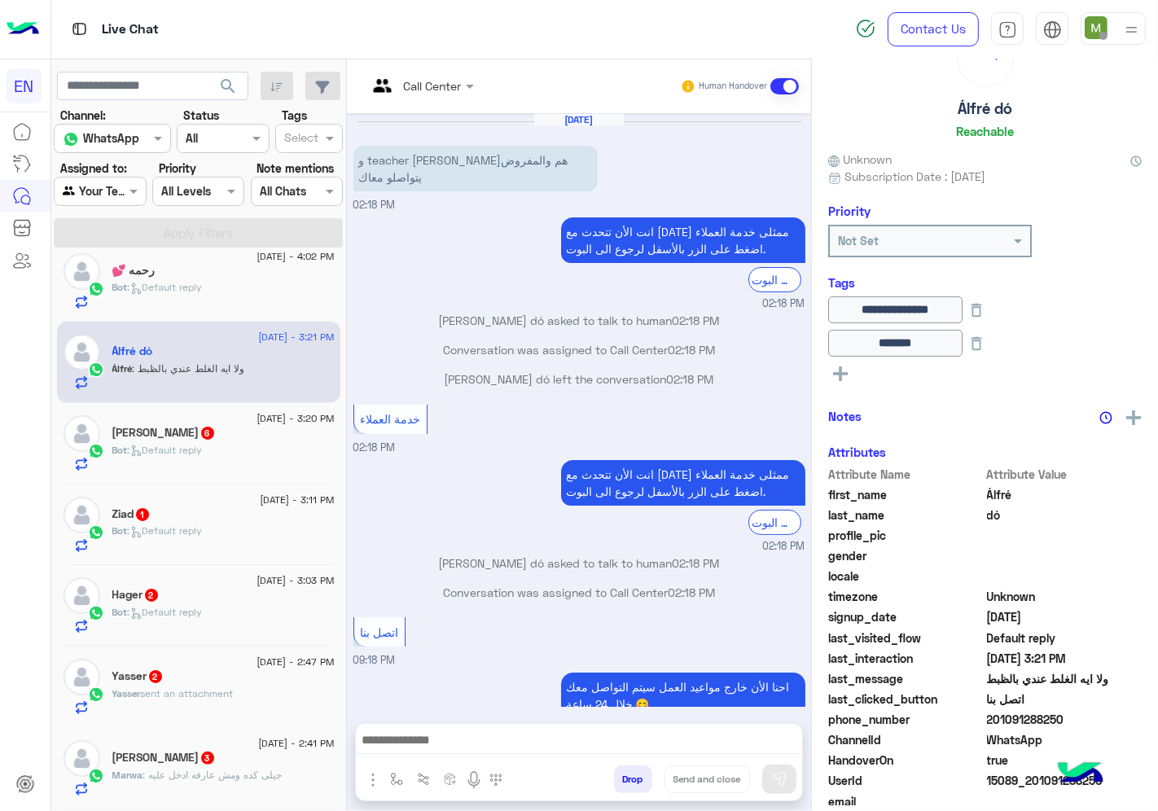
scroll to position [674, 0]
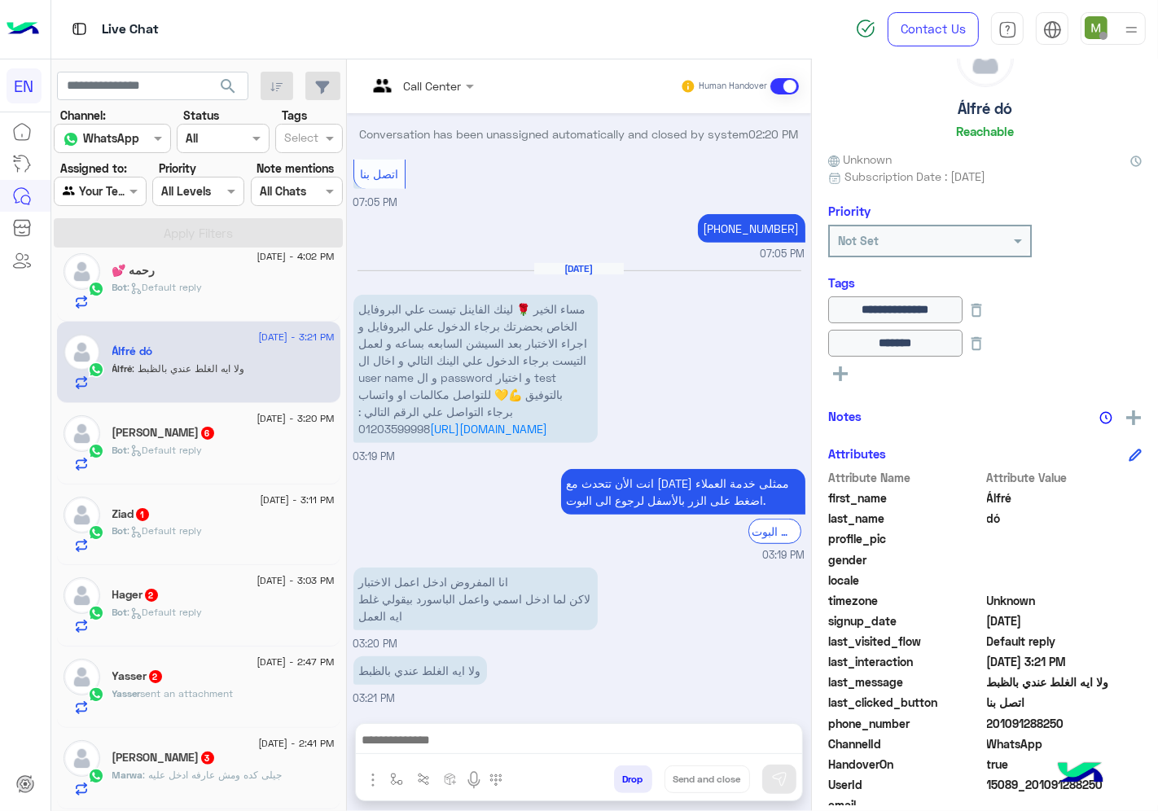
drag, startPoint x: 1073, startPoint y: 715, endPoint x: 983, endPoint y: 722, distance: 89.9
click at [987, 722] on span "201091288250" at bounding box center [1065, 723] width 156 height 17
copy span "201091288250"
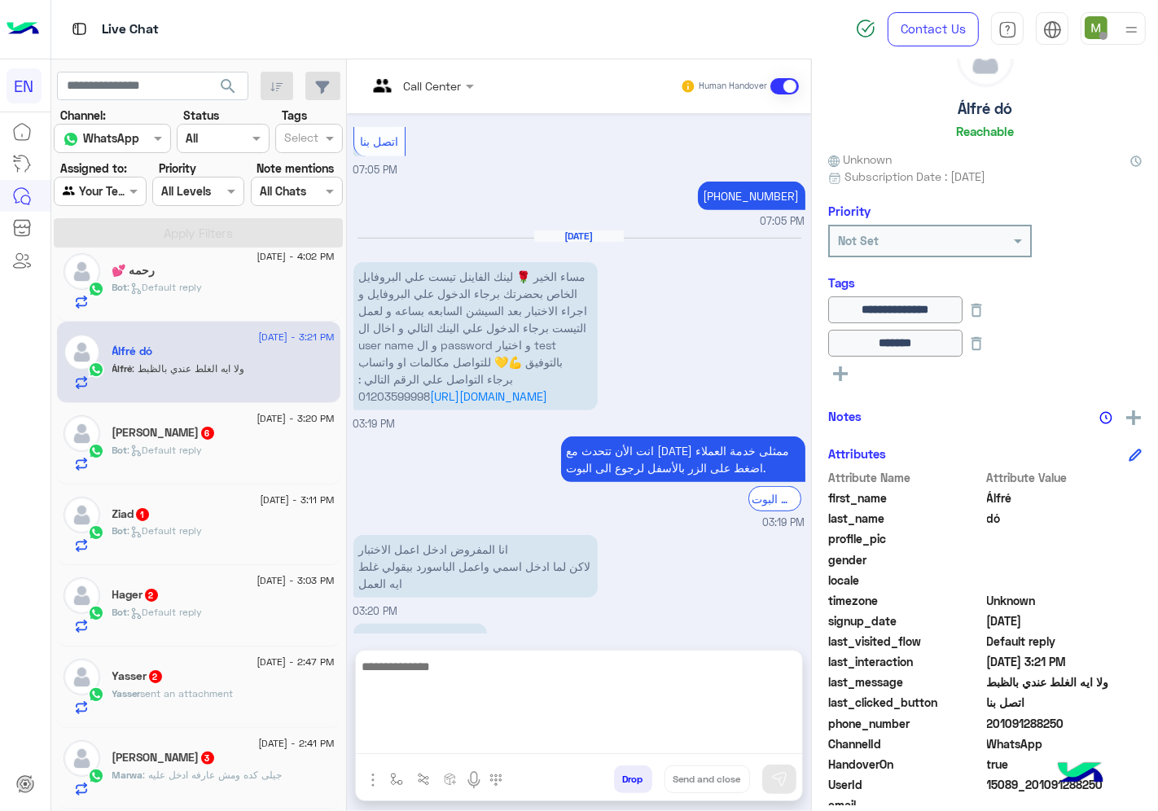
click at [591, 741] on textarea at bounding box center [579, 705] width 446 height 98
paste textarea "**********"
type textarea "**********"
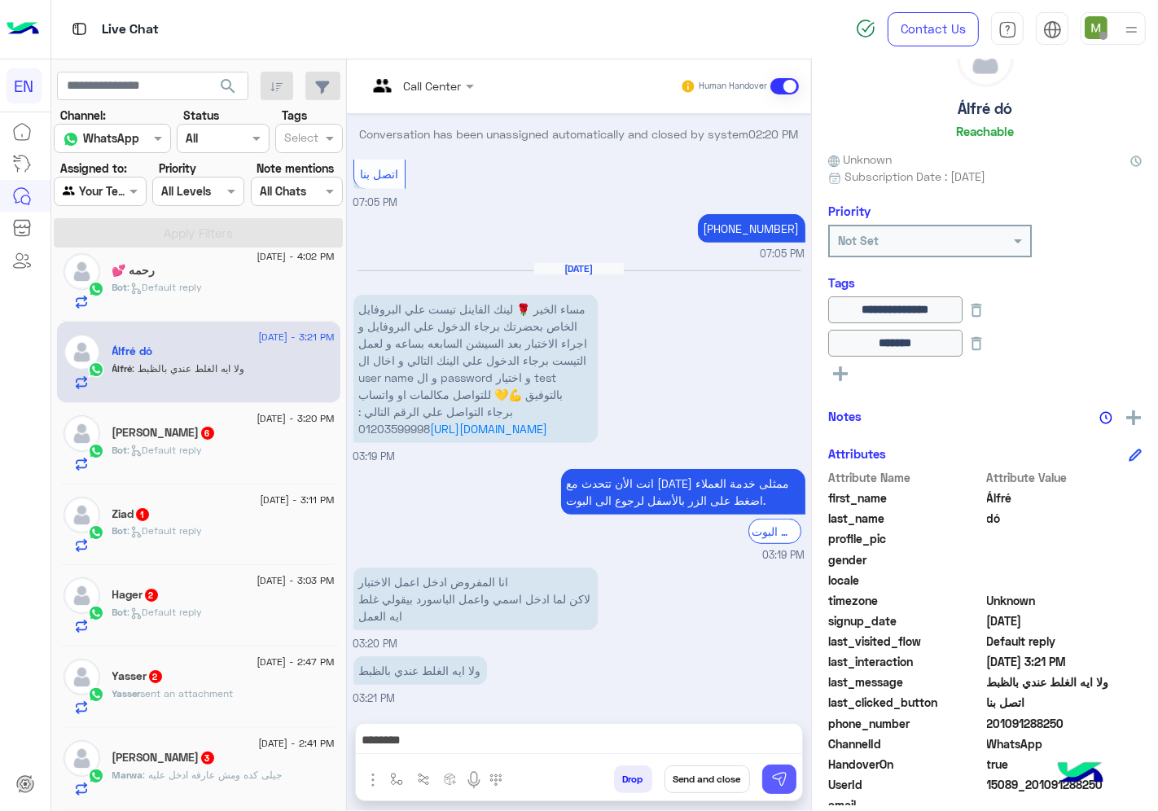
click at [783, 779] on img at bounding box center [779, 779] width 16 height 16
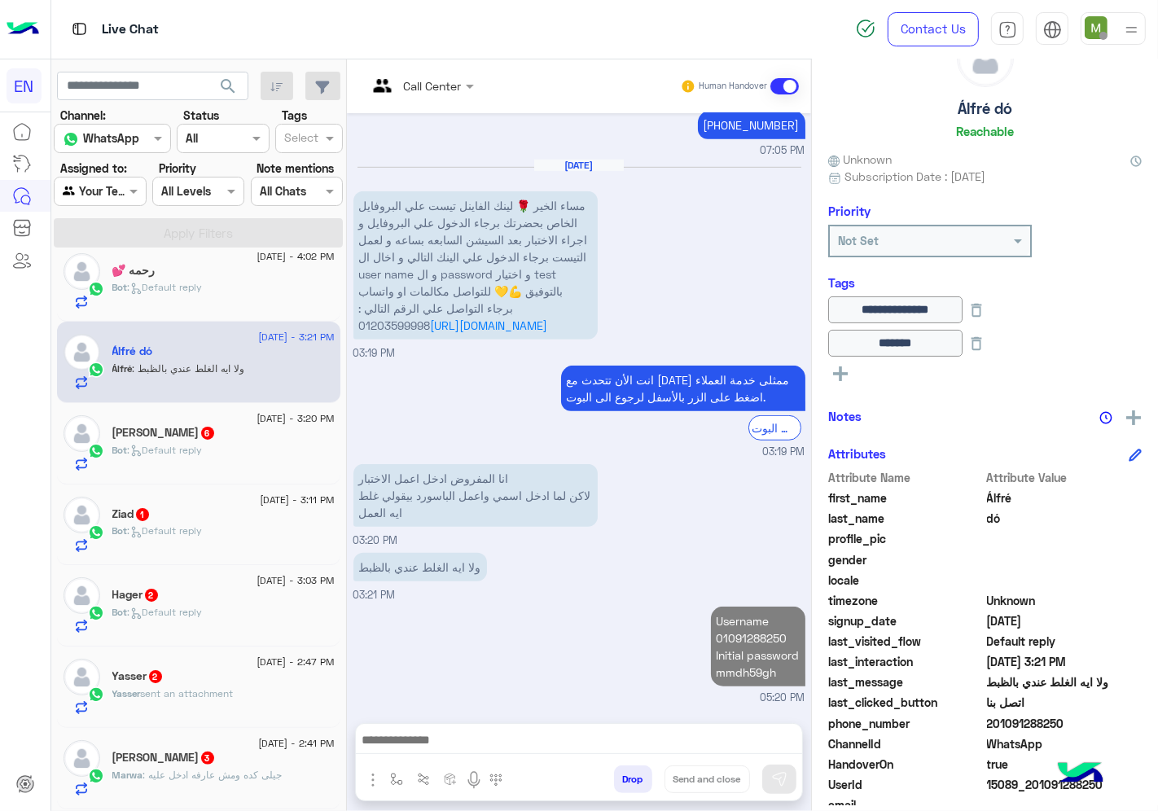
scroll to position [777, 0]
click at [727, 754] on div at bounding box center [579, 744] width 446 height 41
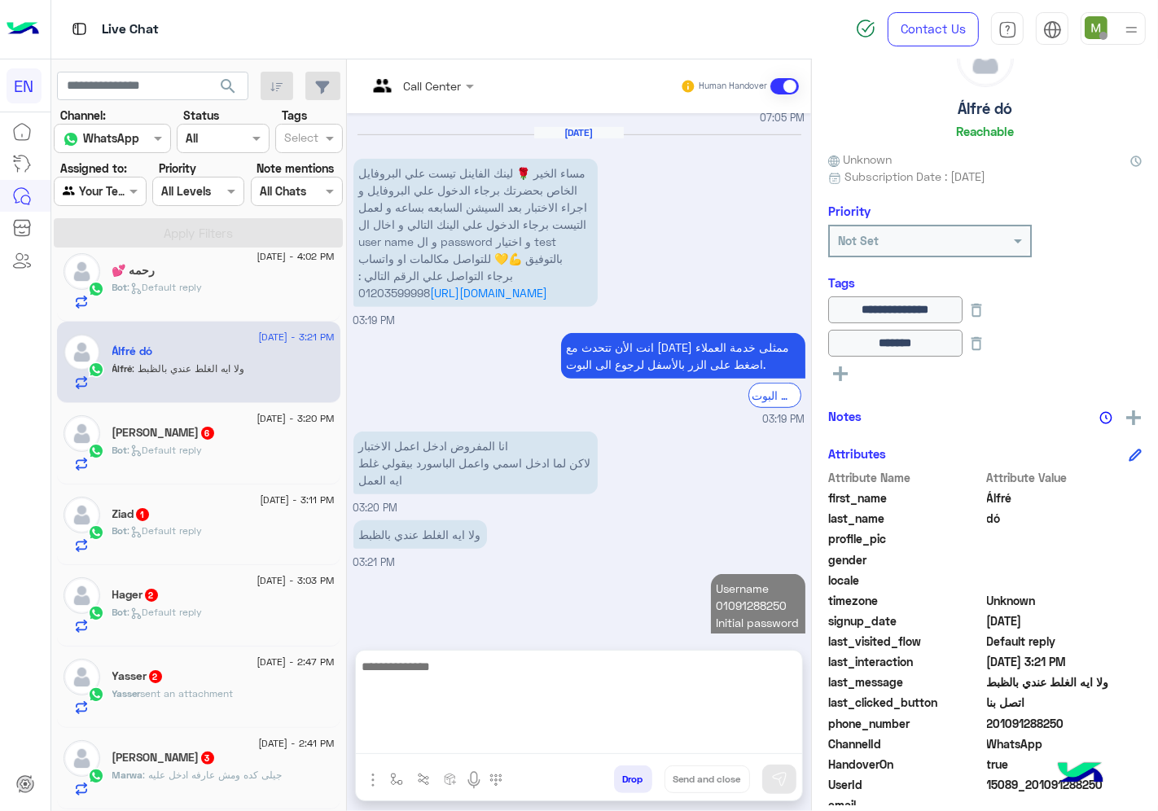
click at [658, 735] on textarea at bounding box center [579, 705] width 446 height 98
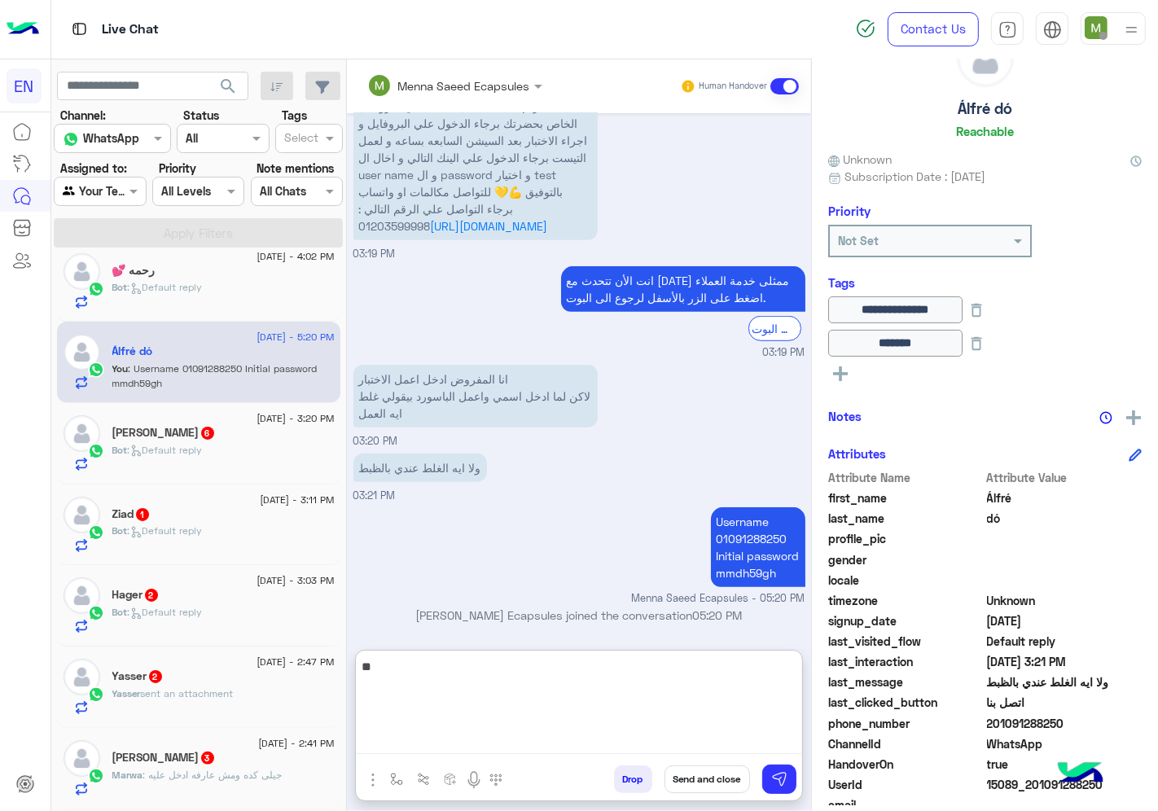
scroll to position [880, 0]
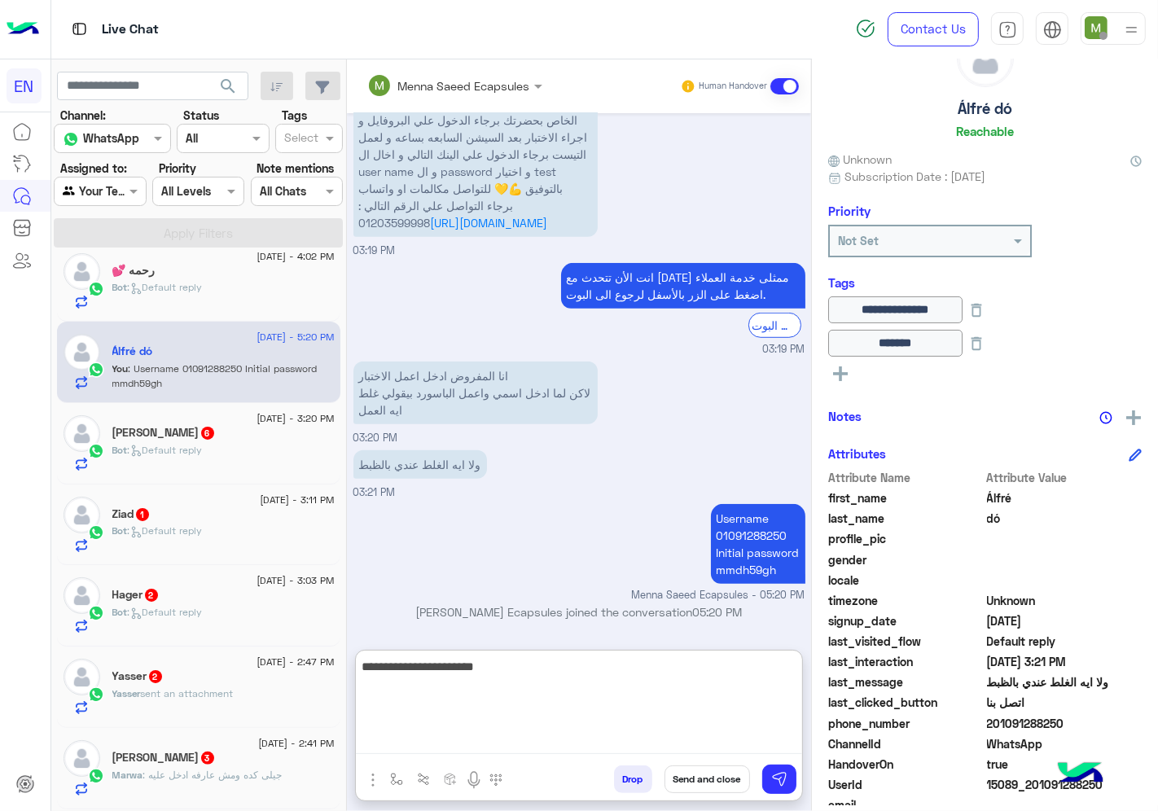
type textarea "**********"
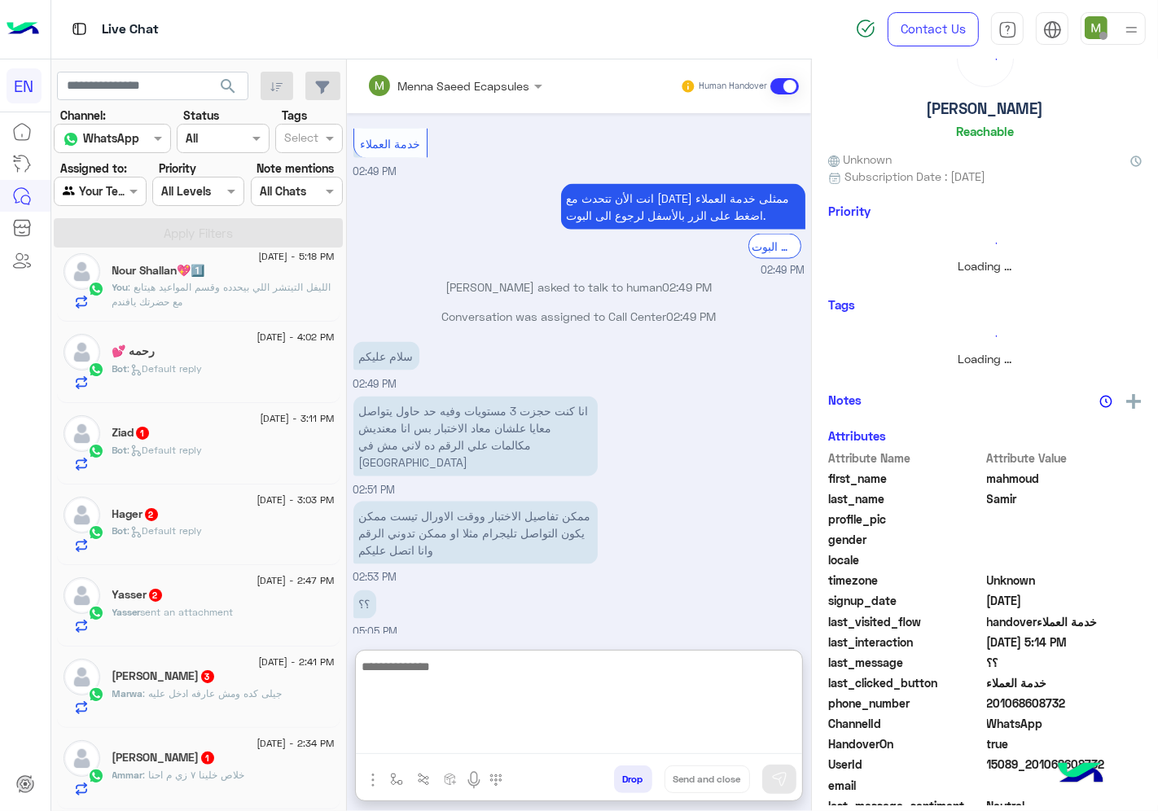
scroll to position [60, 0]
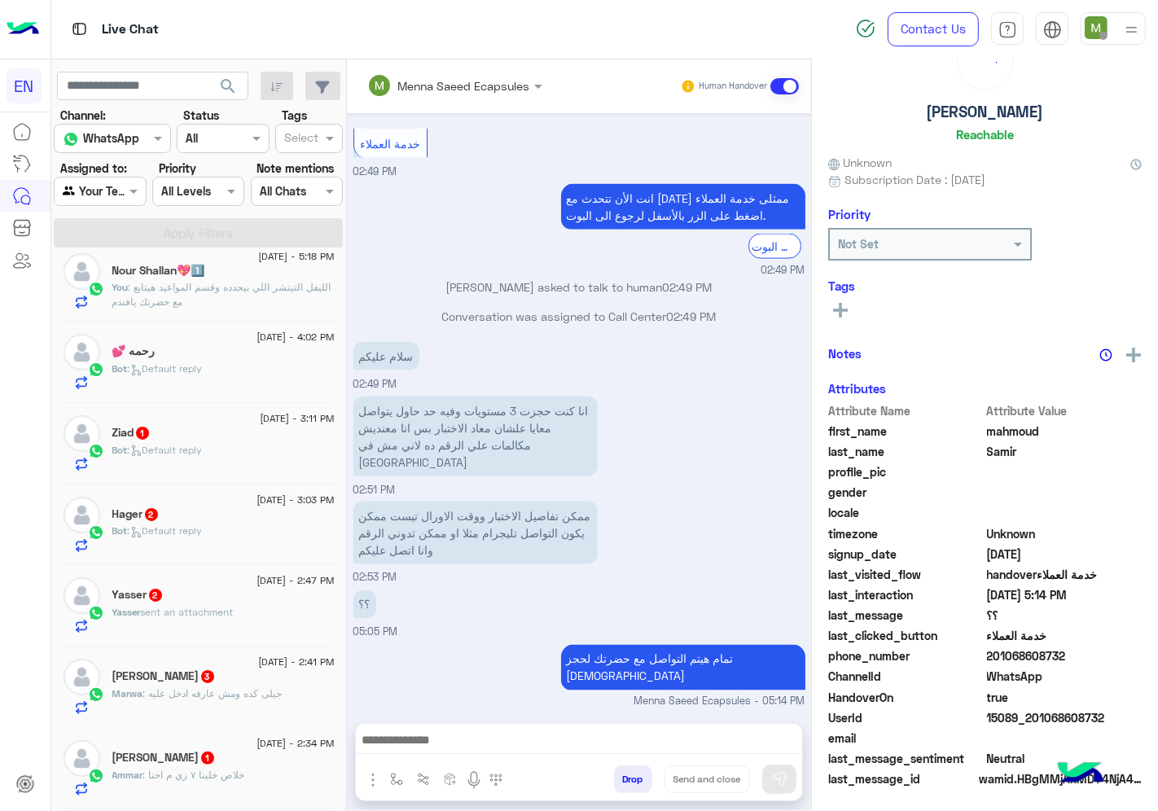
click at [193, 452] on span ": Default reply" at bounding box center [165, 450] width 75 height 12
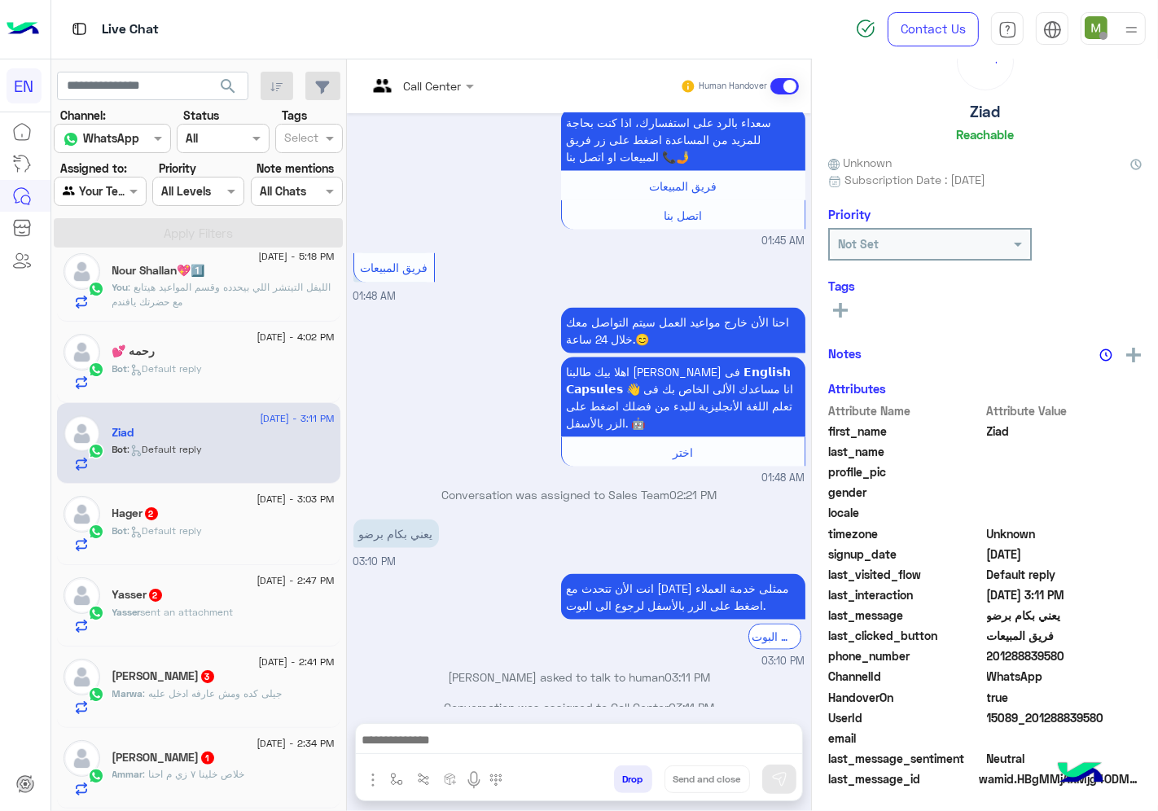
scroll to position [64, 0]
click at [450, 83] on div at bounding box center [420, 85] width 123 height 19
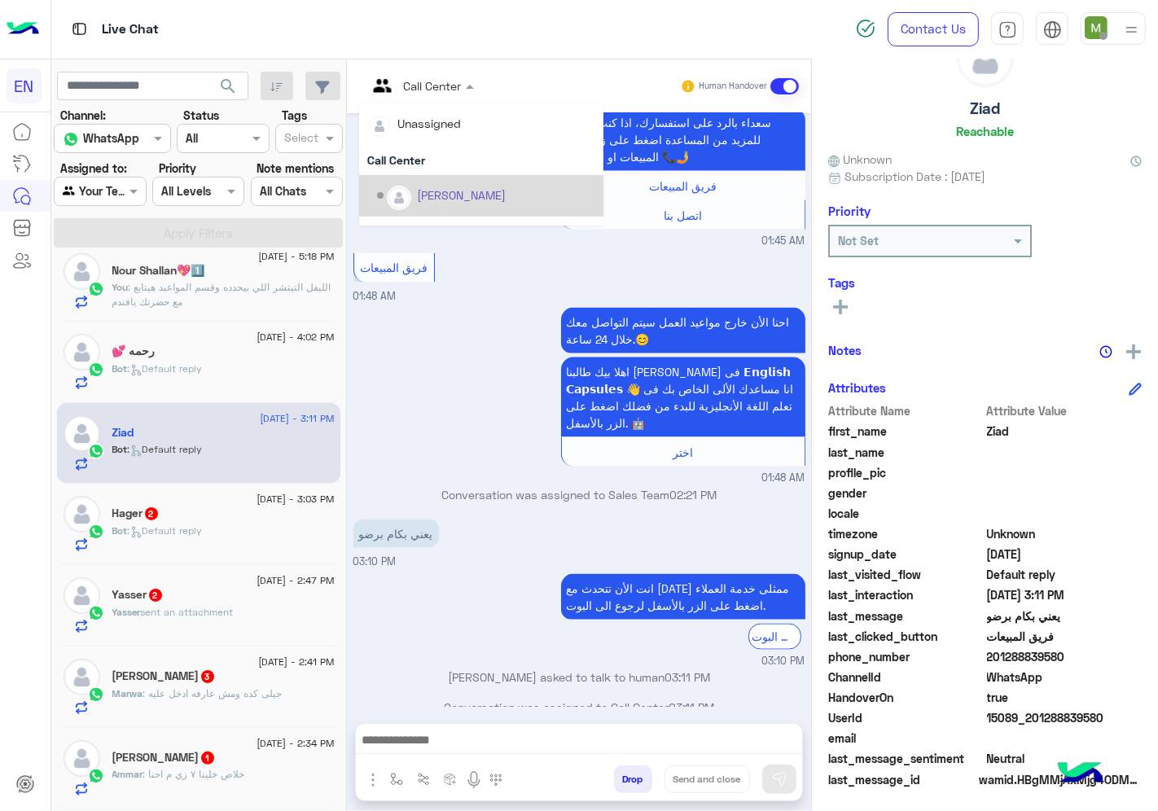
scroll to position [270, 0]
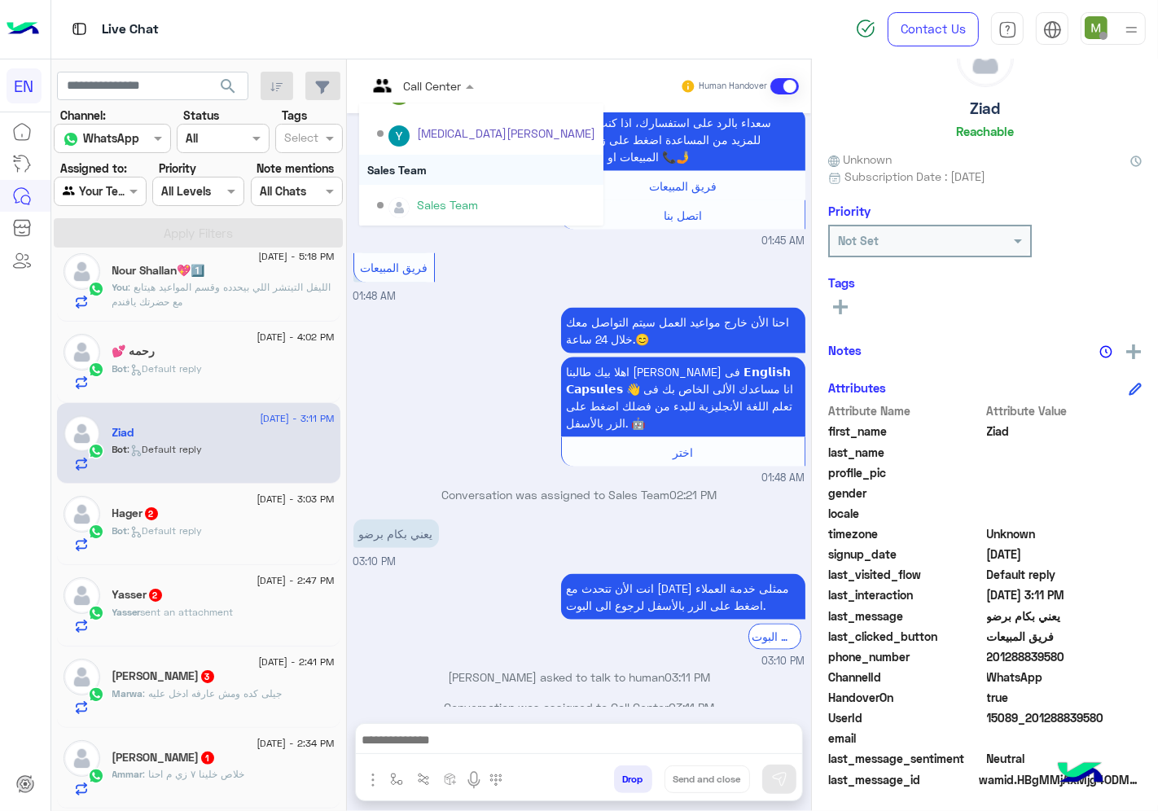
click at [430, 165] on div "Sales Team" at bounding box center [481, 170] width 244 height 30
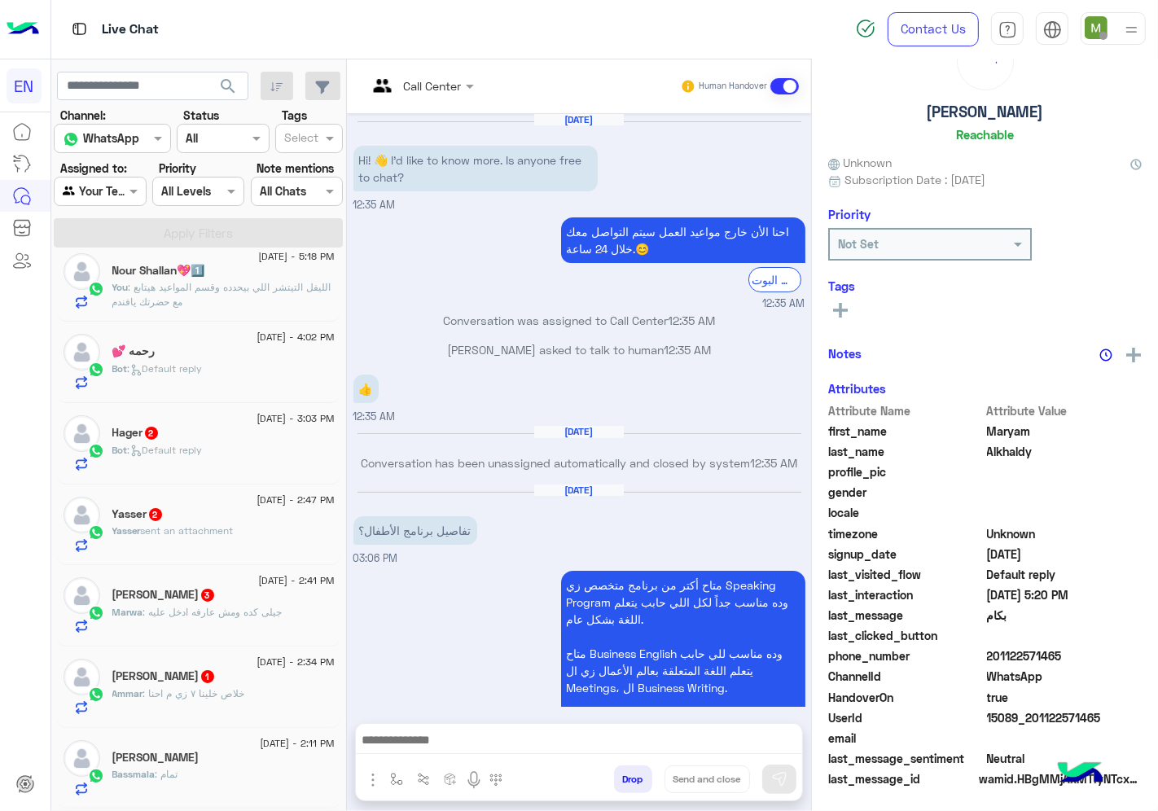
scroll to position [1795, 0]
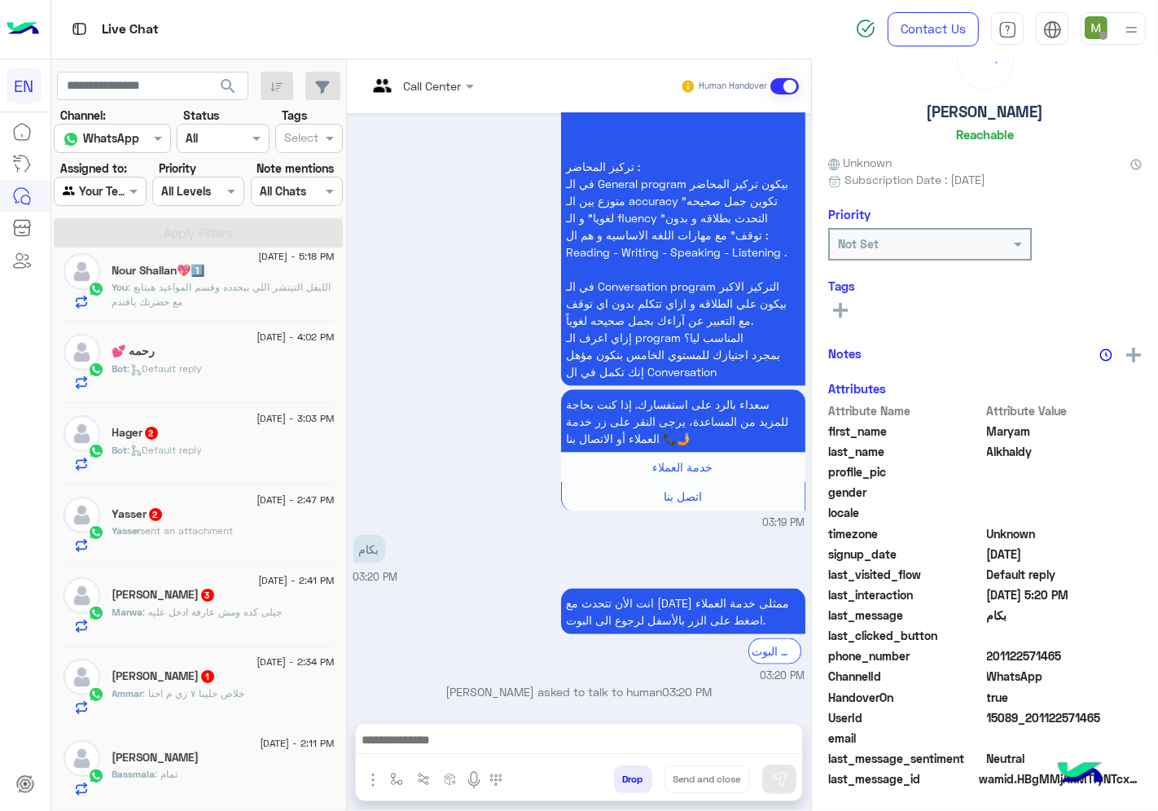
click at [240, 457] on div "Bot : Default reply" at bounding box center [223, 457] width 222 height 29
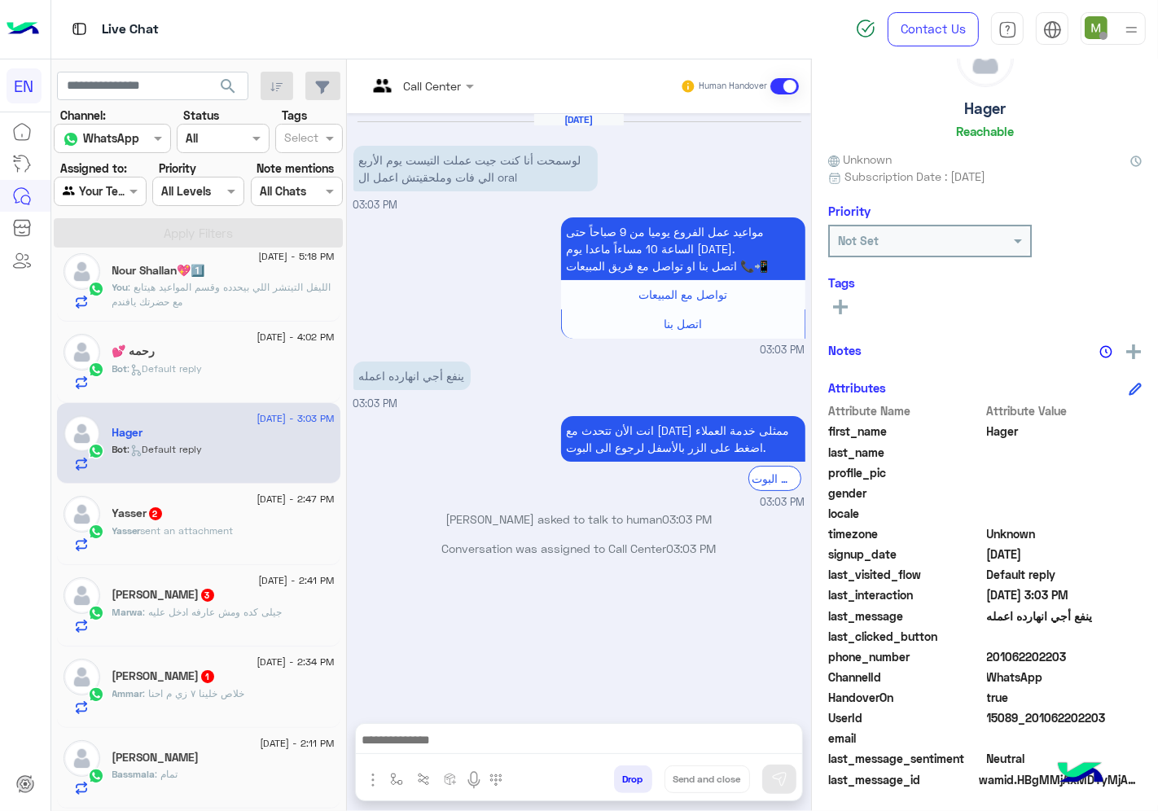
drag, startPoint x: 1071, startPoint y: 653, endPoint x: 989, endPoint y: 648, distance: 82.4
click at [989, 648] on span "201062202203" at bounding box center [1065, 656] width 156 height 17
copy span "01062202203"
click at [841, 307] on rect at bounding box center [840, 307] width 3 height 15
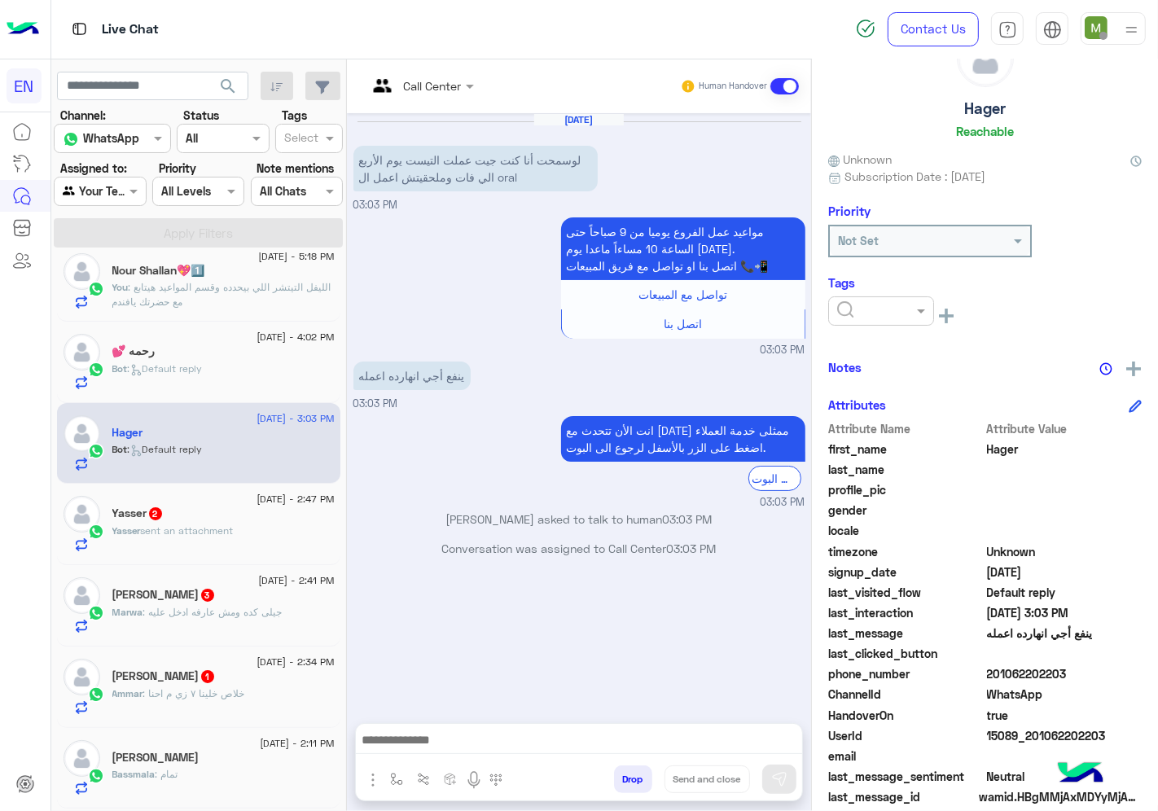
click at [859, 305] on input "text" at bounding box center [862, 311] width 50 height 17
click at [866, 350] on span "Solved" at bounding box center [854, 351] width 37 height 14
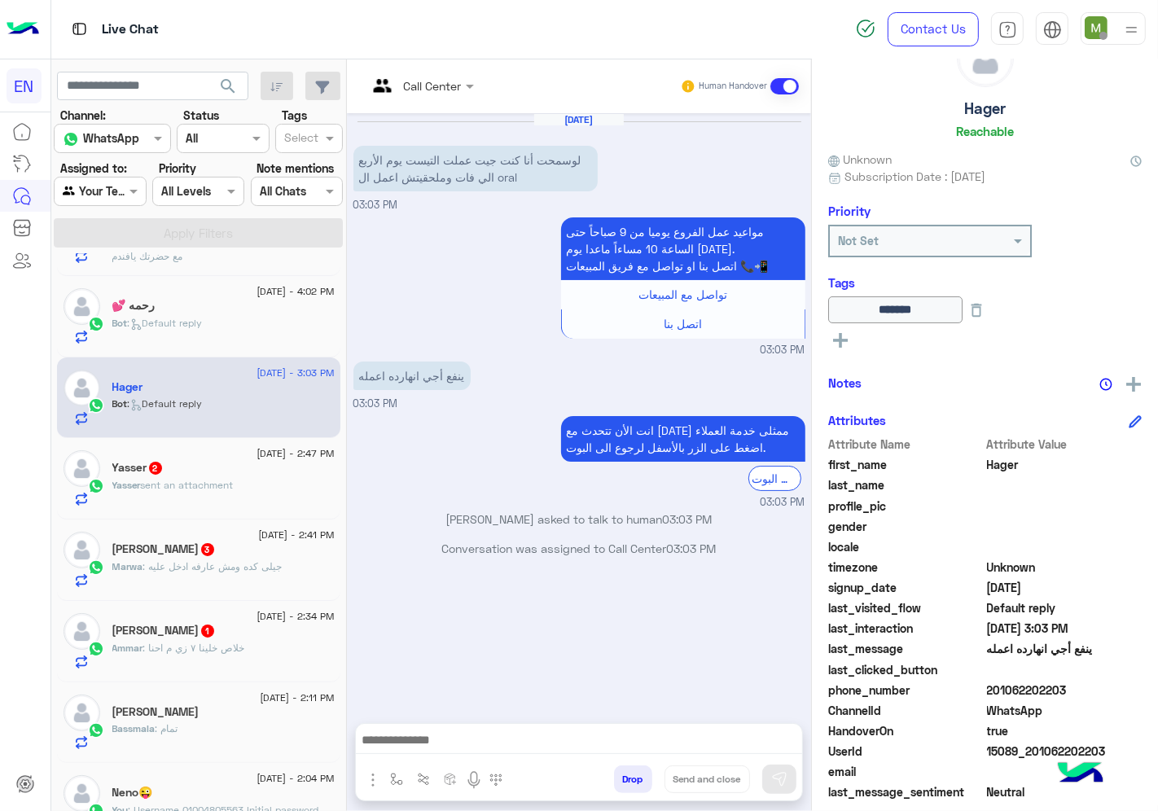
scroll to position [271, 0]
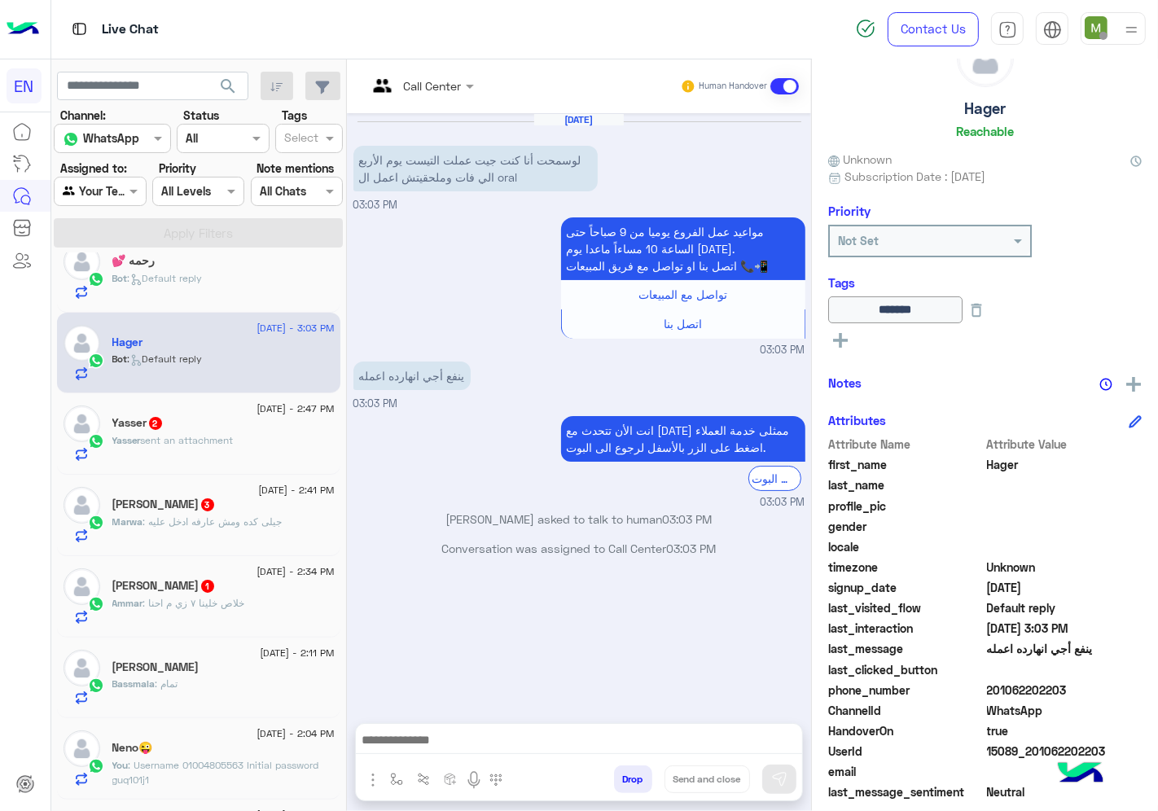
click at [261, 424] on div "Yasser 2" at bounding box center [223, 424] width 222 height 17
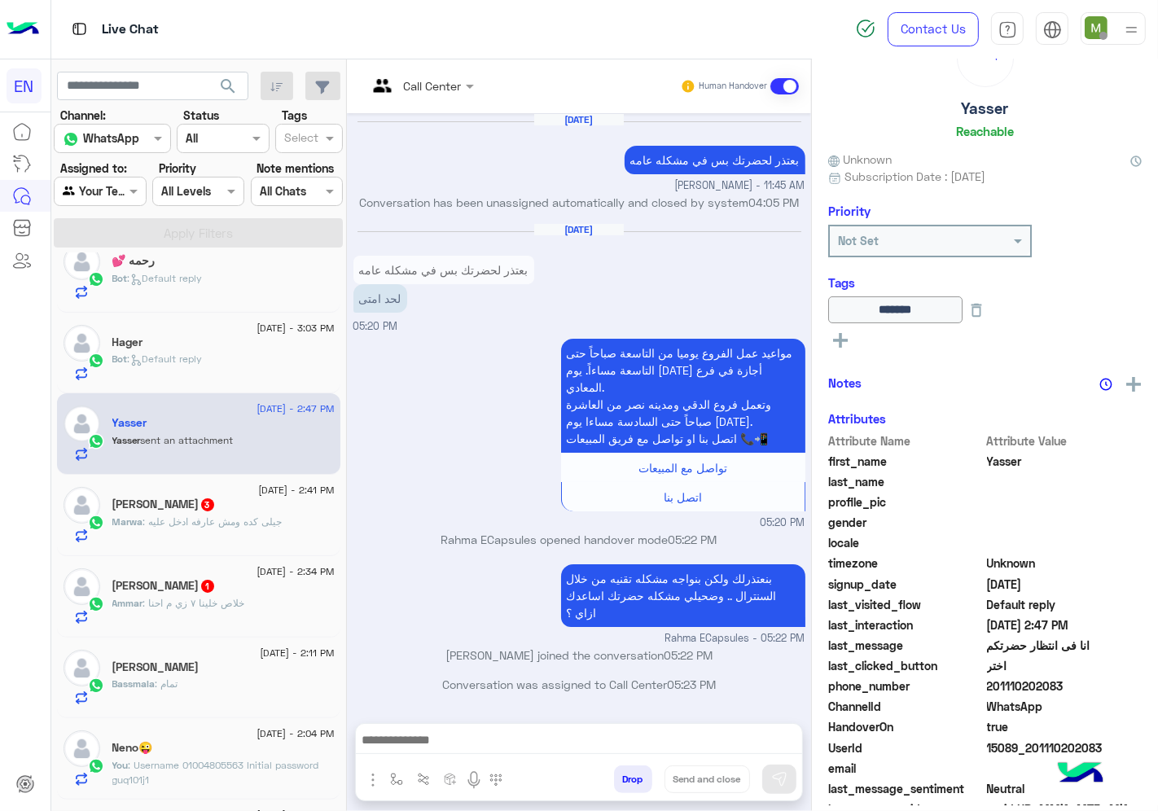
scroll to position [1055, 0]
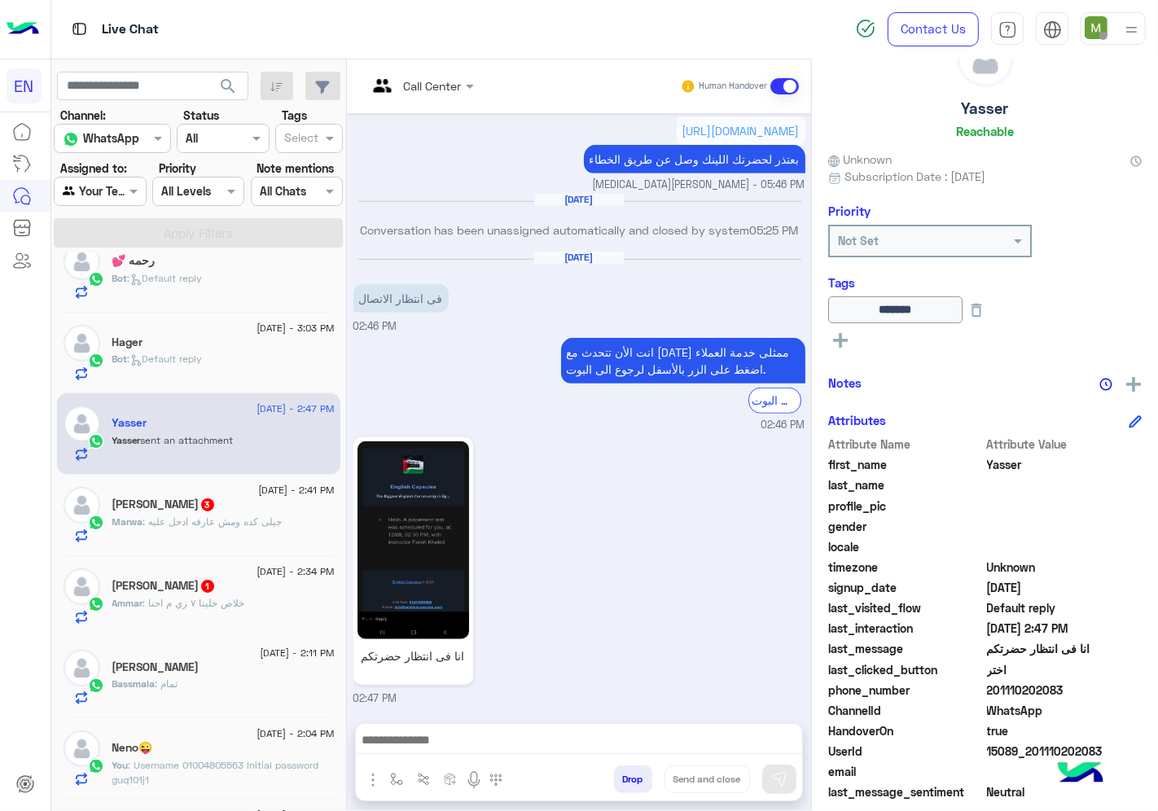
drag, startPoint x: 1077, startPoint y: 678, endPoint x: 988, endPoint y: 685, distance: 89.0
click at [988, 685] on span "201110202083" at bounding box center [1065, 690] width 156 height 17
copy span "01110202083"
click at [200, 511] on span "3" at bounding box center [208, 504] width 16 height 14
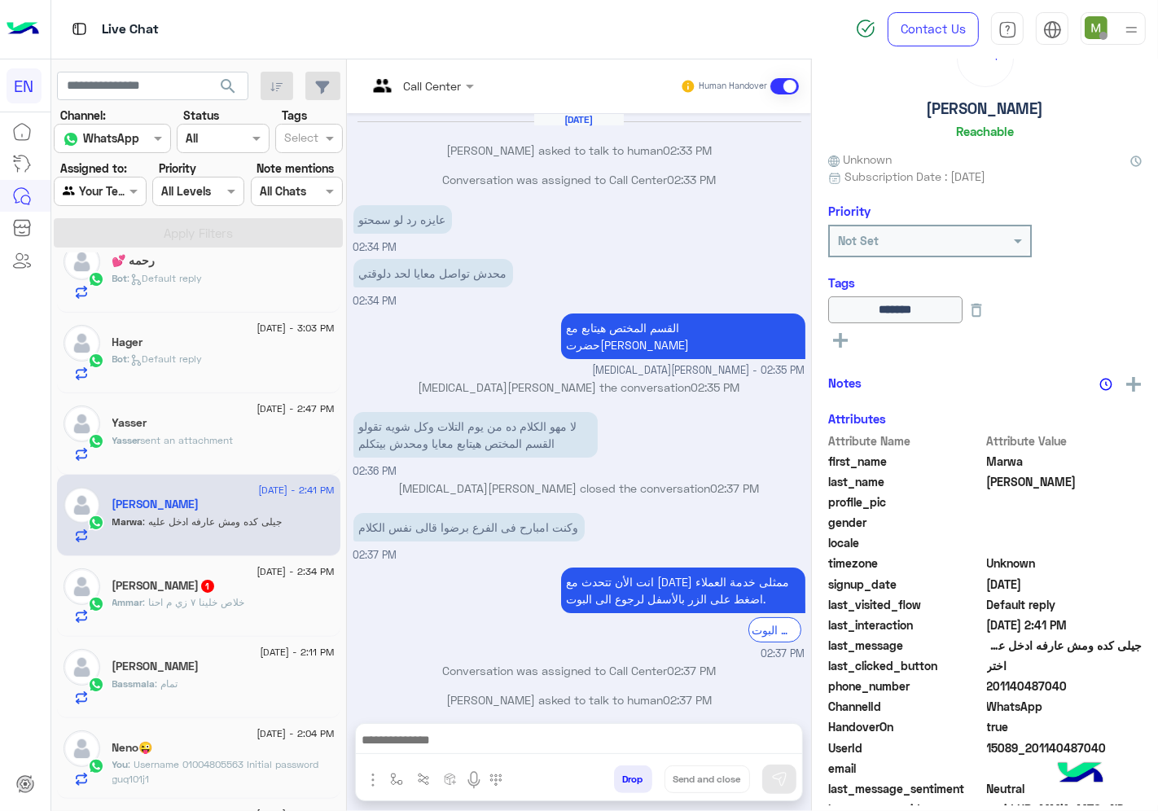
scroll to position [832, 0]
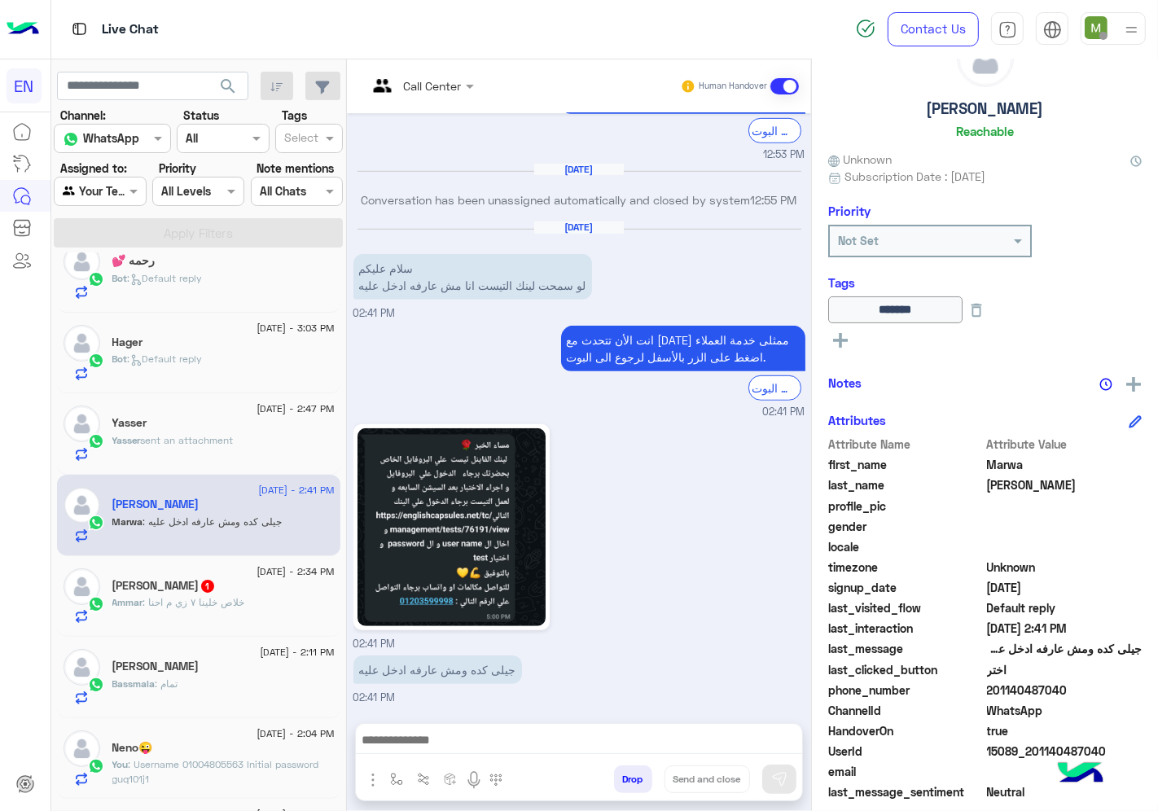
drag, startPoint x: 1070, startPoint y: 690, endPoint x: 986, endPoint y: 695, distance: 84.0
click at [987, 695] on span "201140487040" at bounding box center [1065, 690] width 156 height 17
copy span "201140487040"
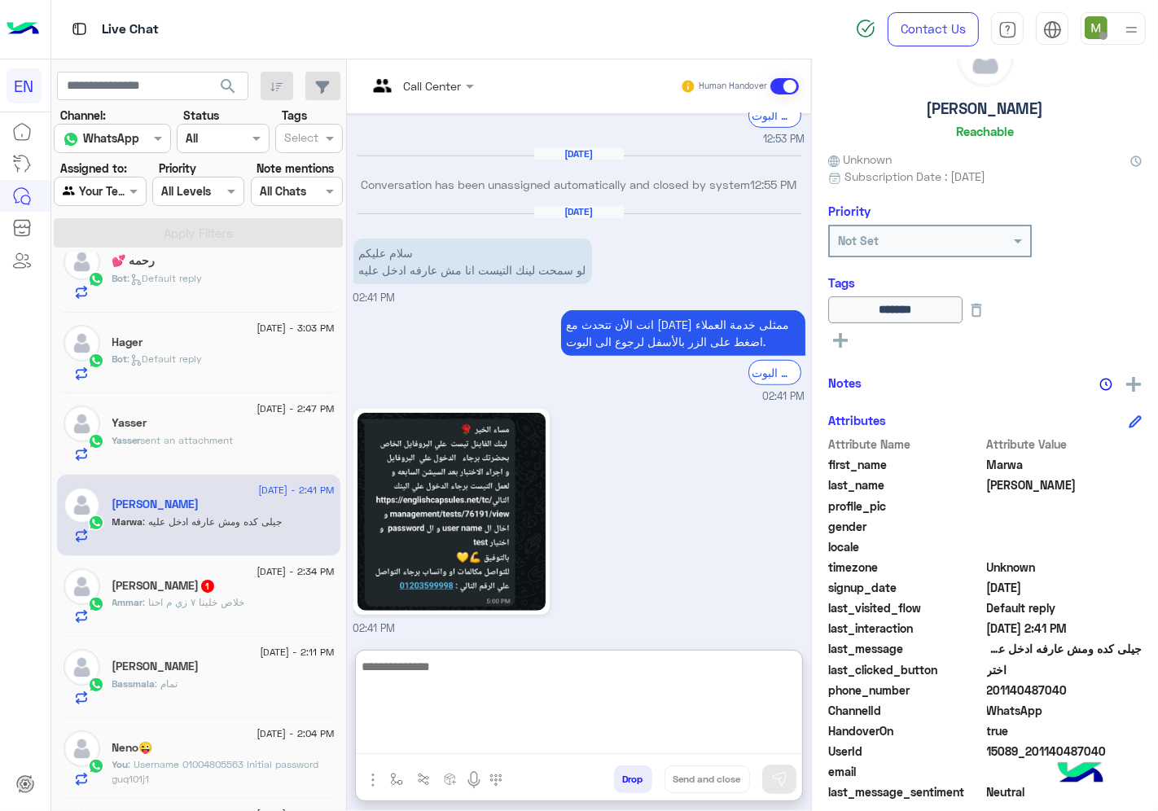
paste textarea "**********"
type textarea "**********"
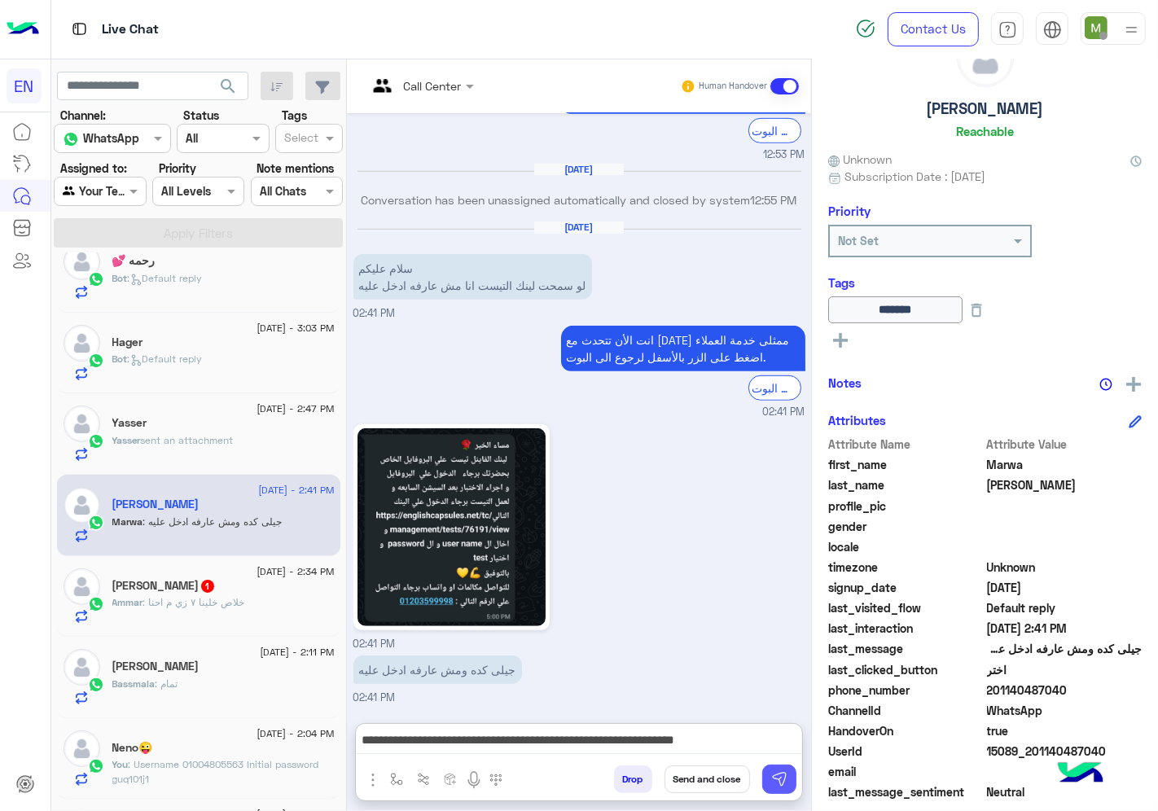
click at [775, 779] on img at bounding box center [779, 779] width 16 height 16
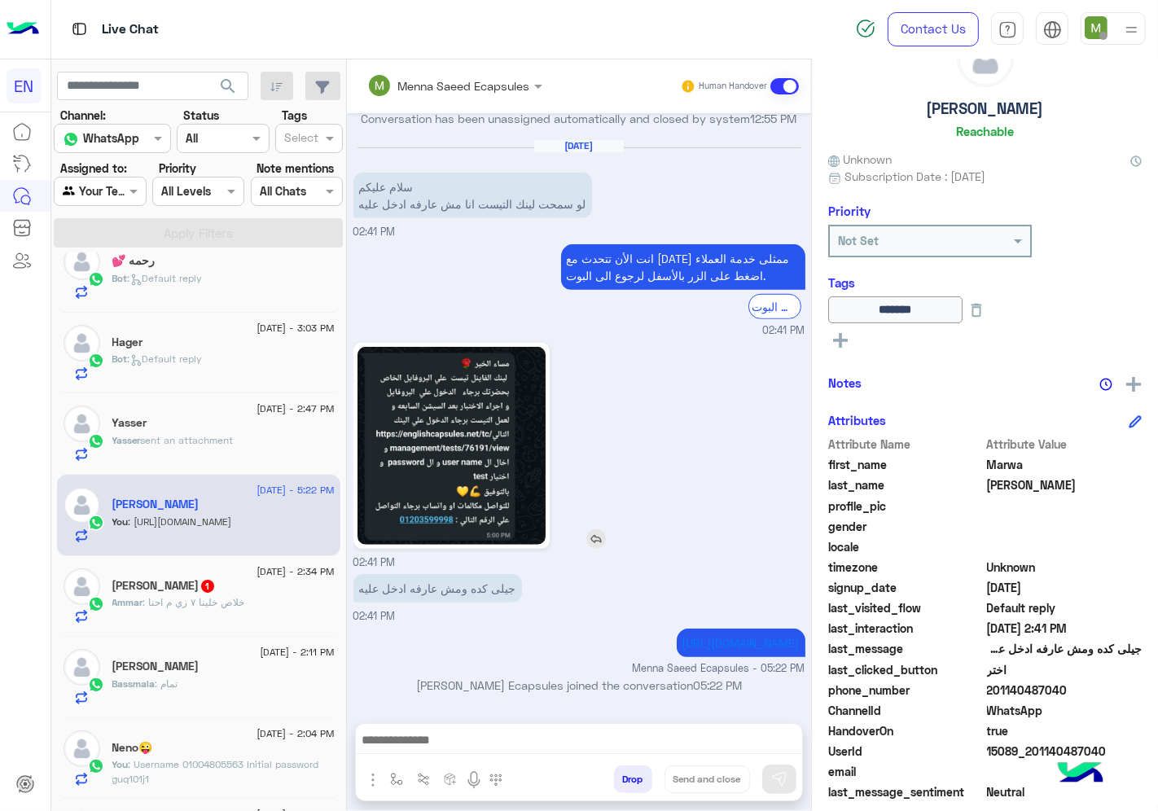
scroll to position [930, 0]
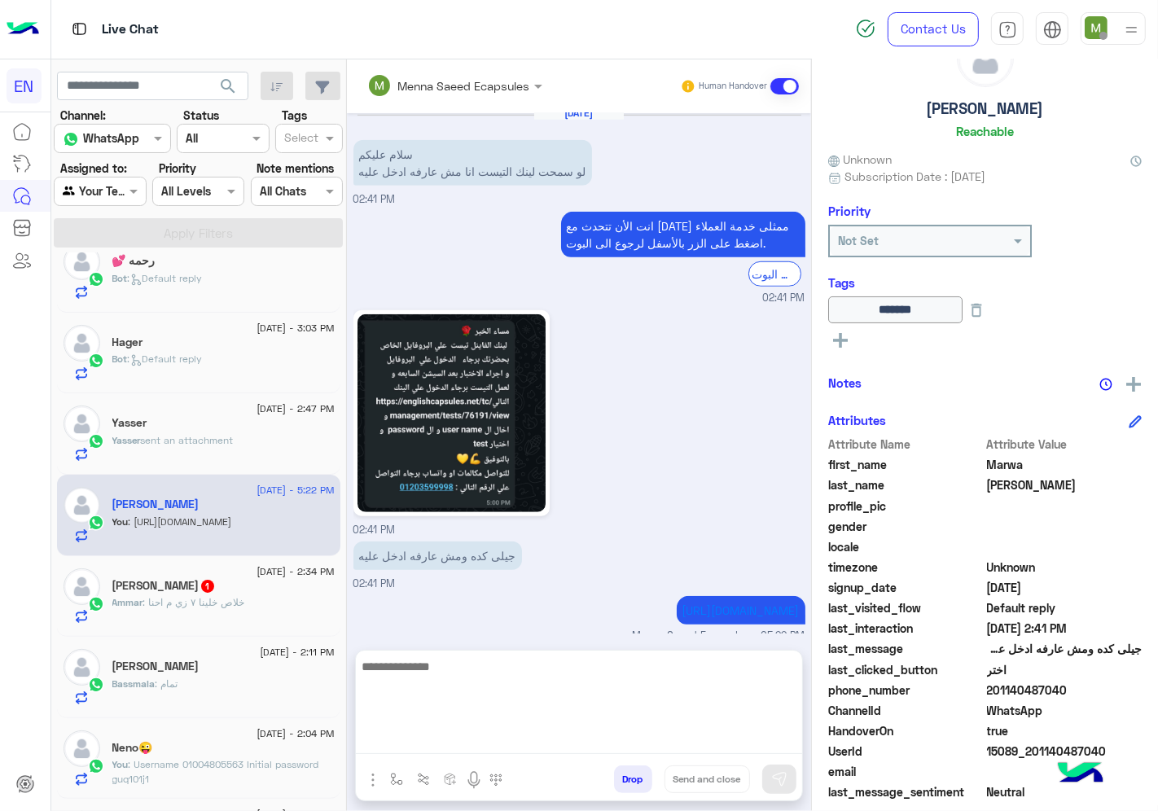
drag, startPoint x: 694, startPoint y: 757, endPoint x: 616, endPoint y: 743, distance: 79.6
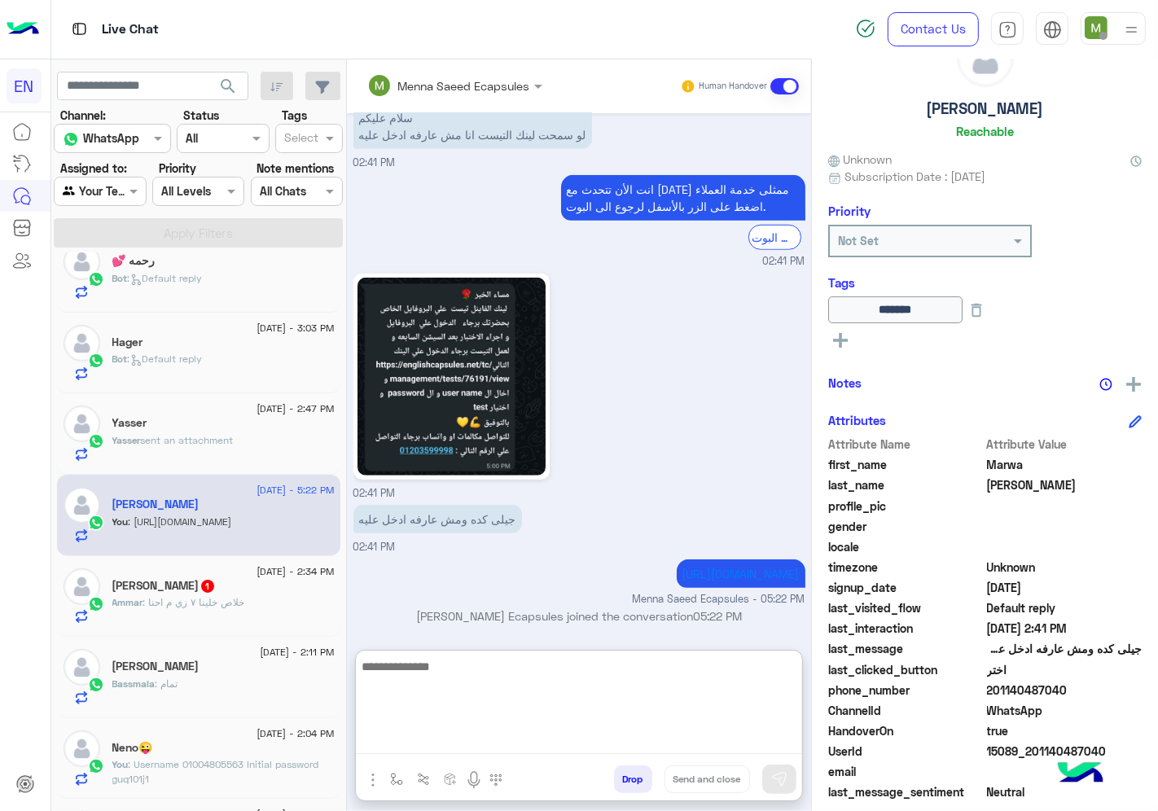
paste textarea "**********"
type textarea "**********"
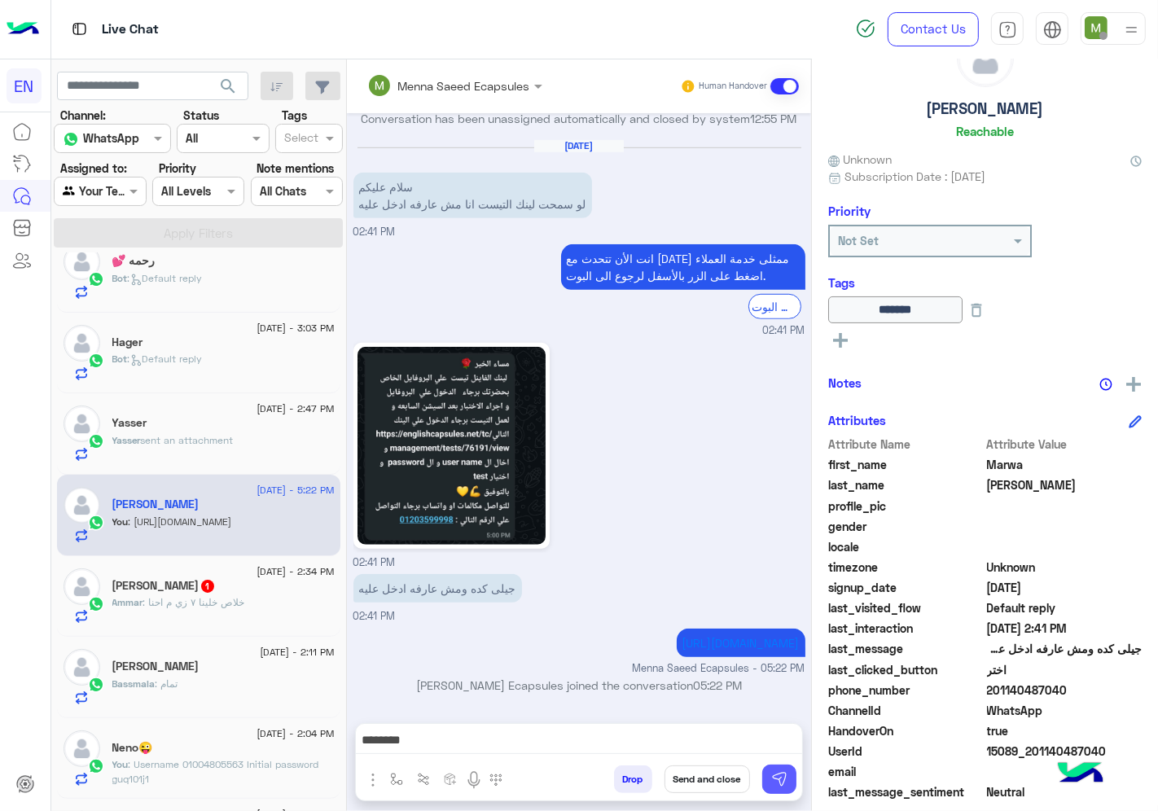
click at [788, 775] on img at bounding box center [779, 779] width 16 height 16
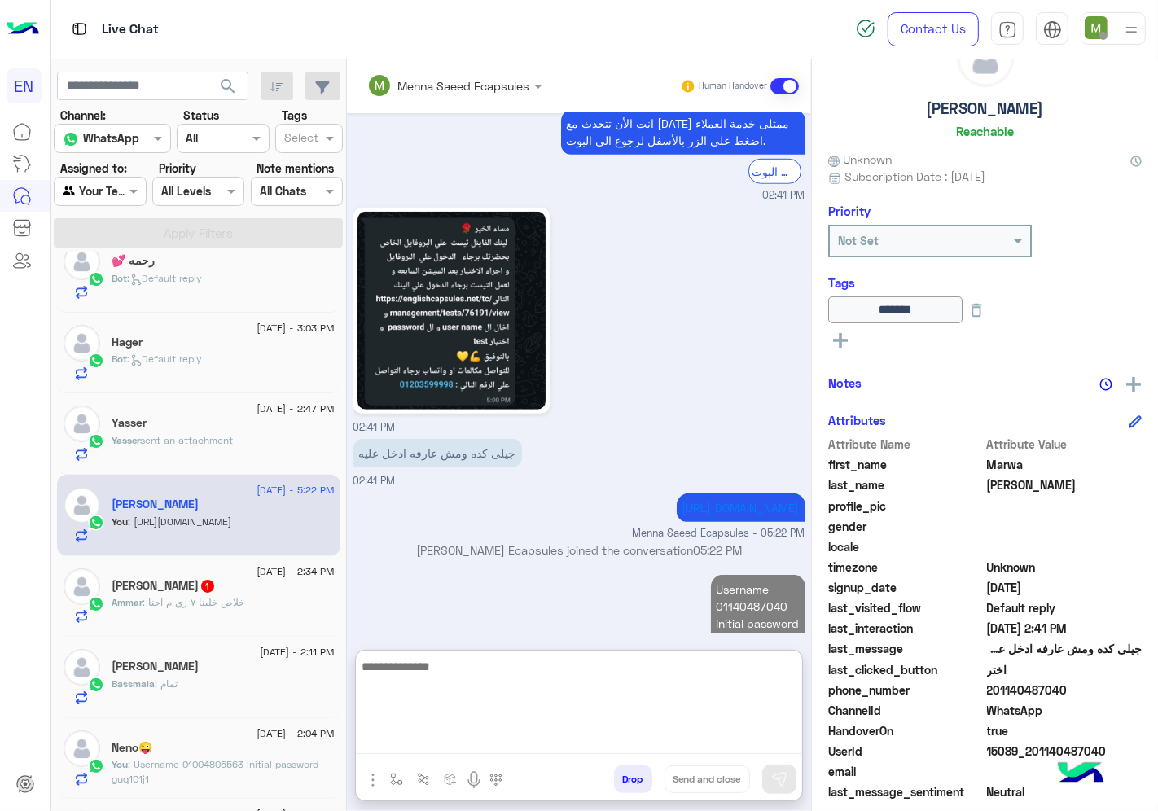
click at [730, 749] on textarea at bounding box center [579, 705] width 446 height 98
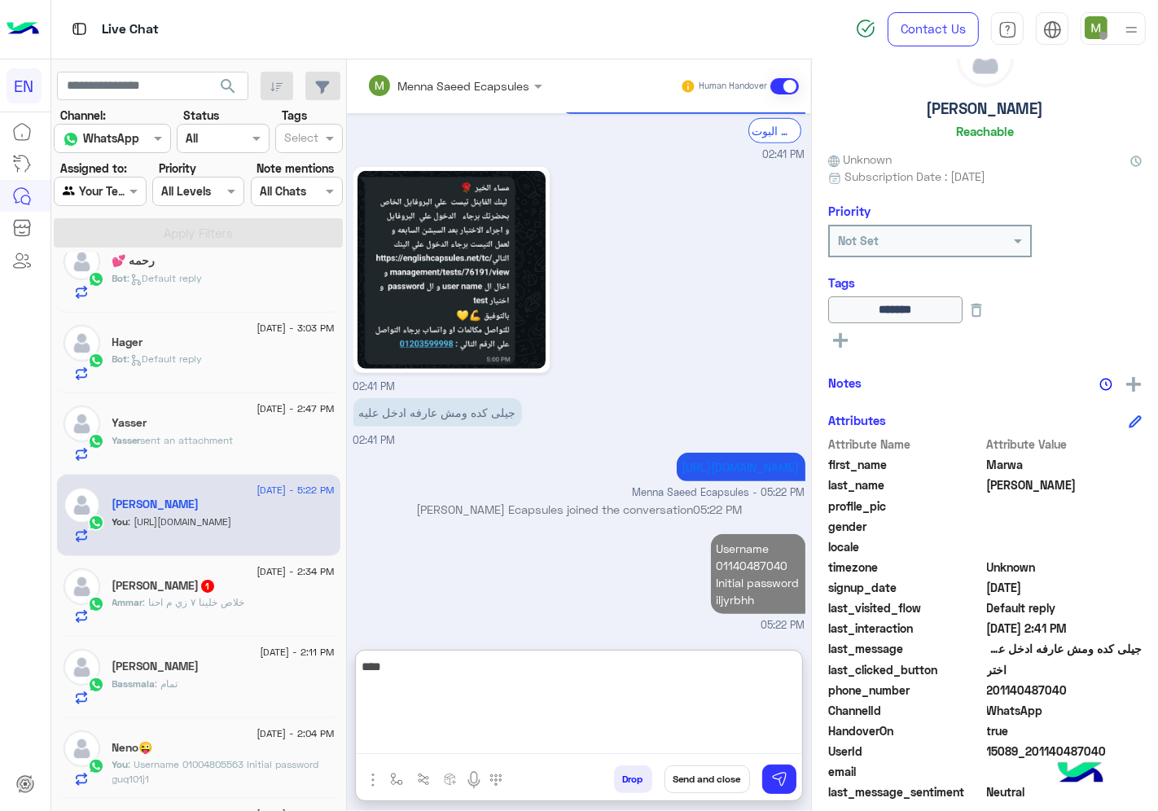
type textarea "****"
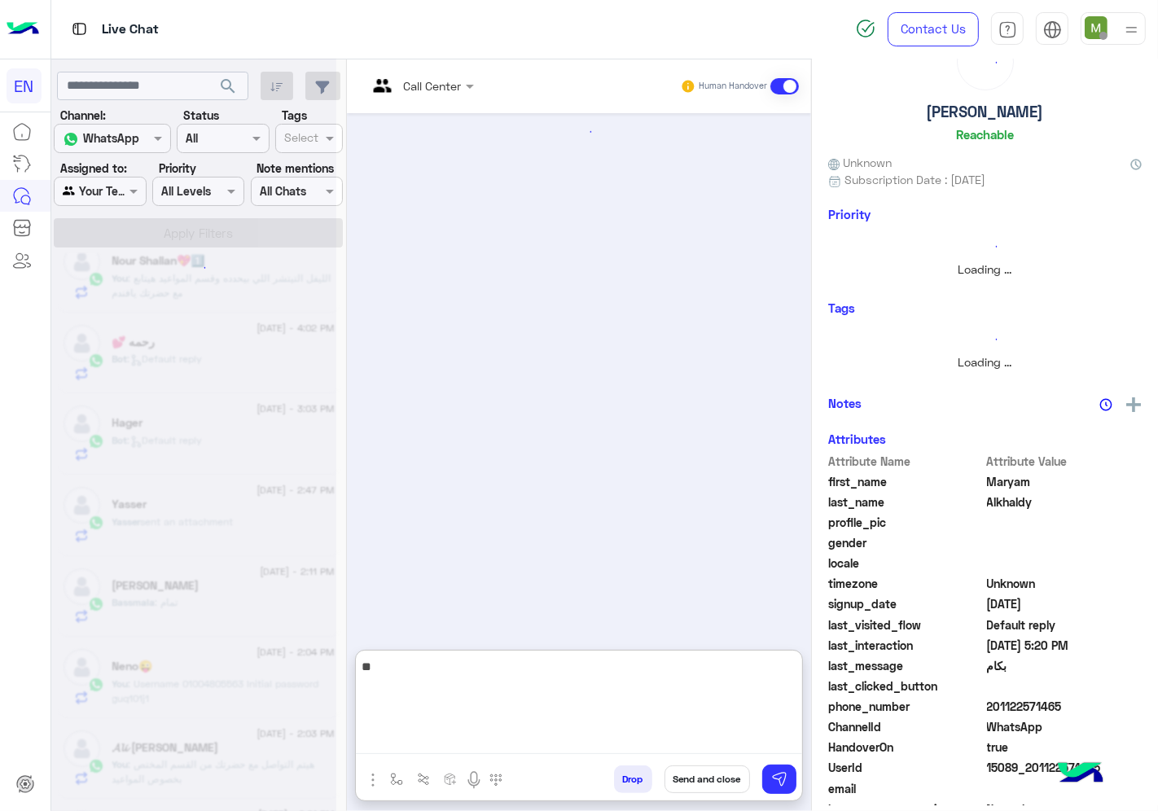
scroll to position [1868, 0]
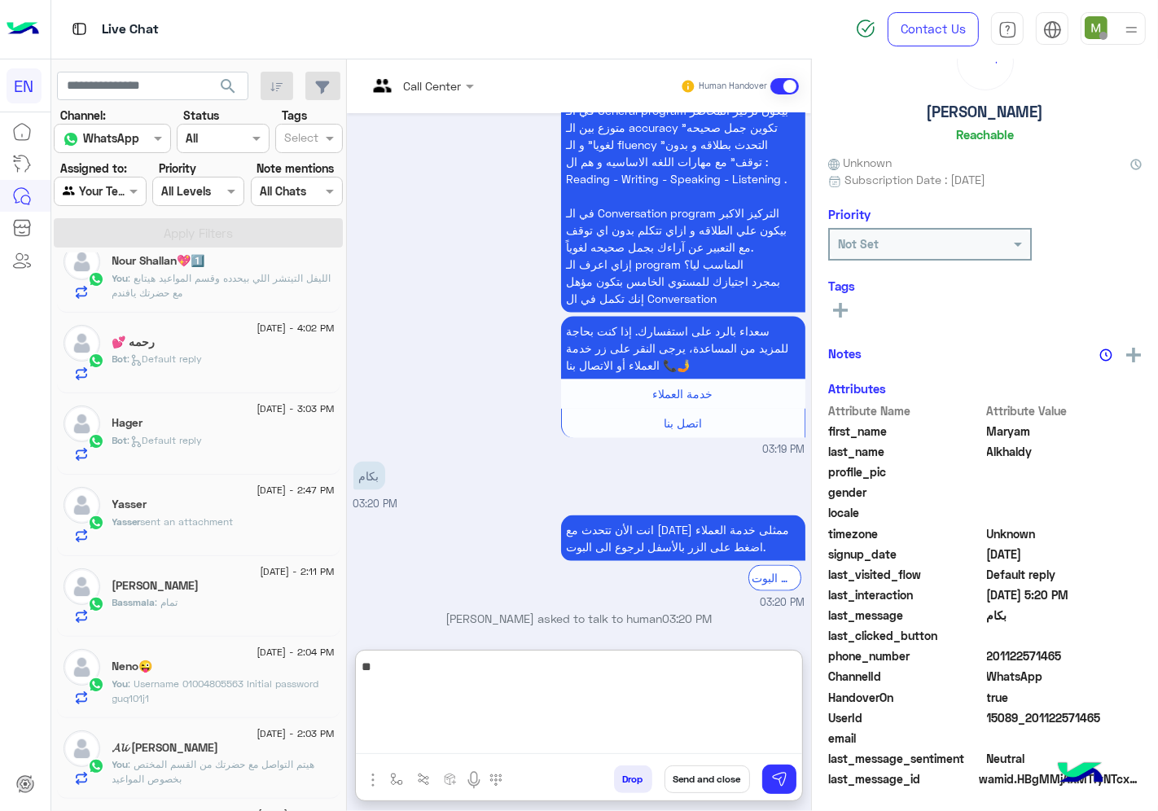
type textarea "*"
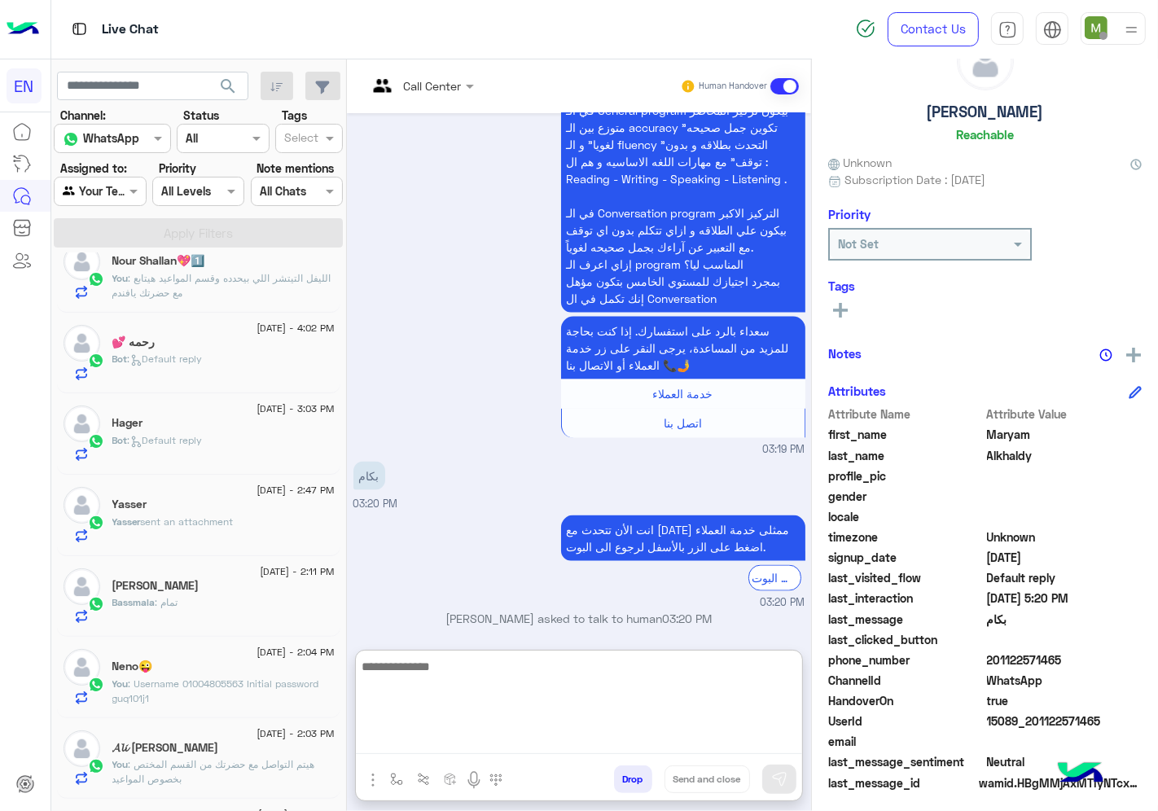
scroll to position [64, 0]
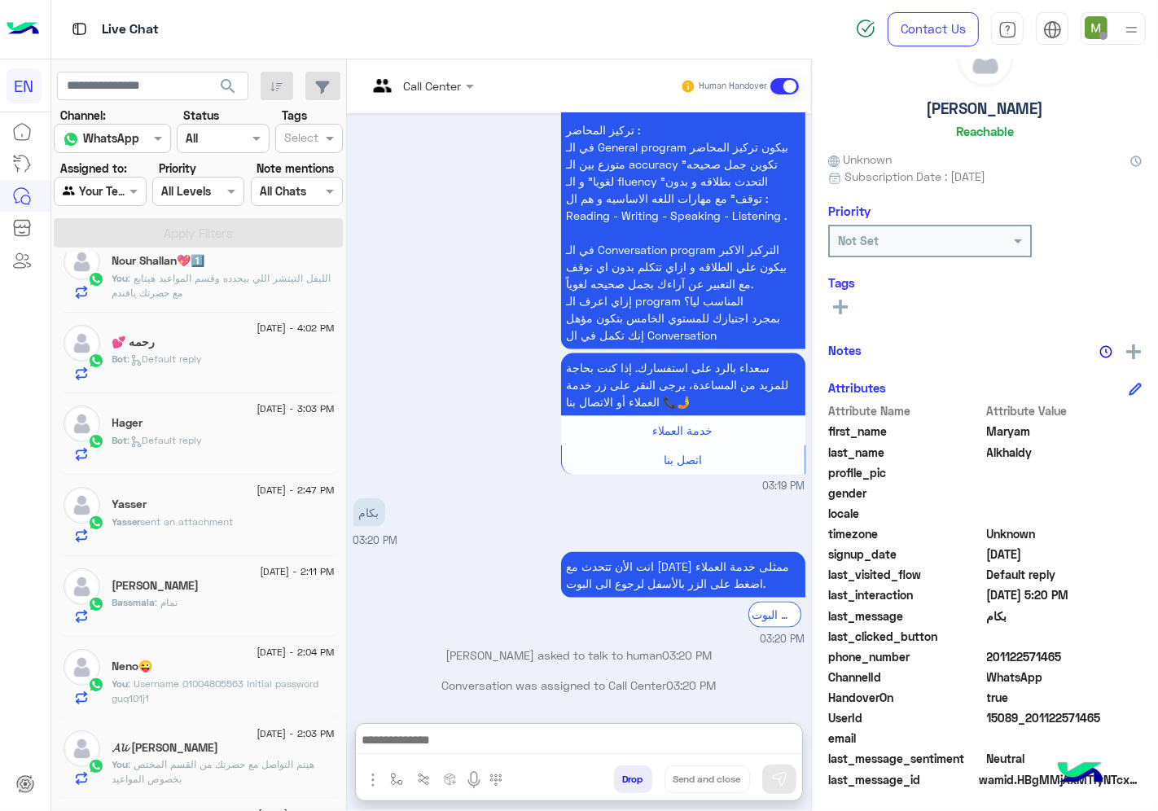
click at [183, 513] on div "Yasser" at bounding box center [223, 506] width 222 height 17
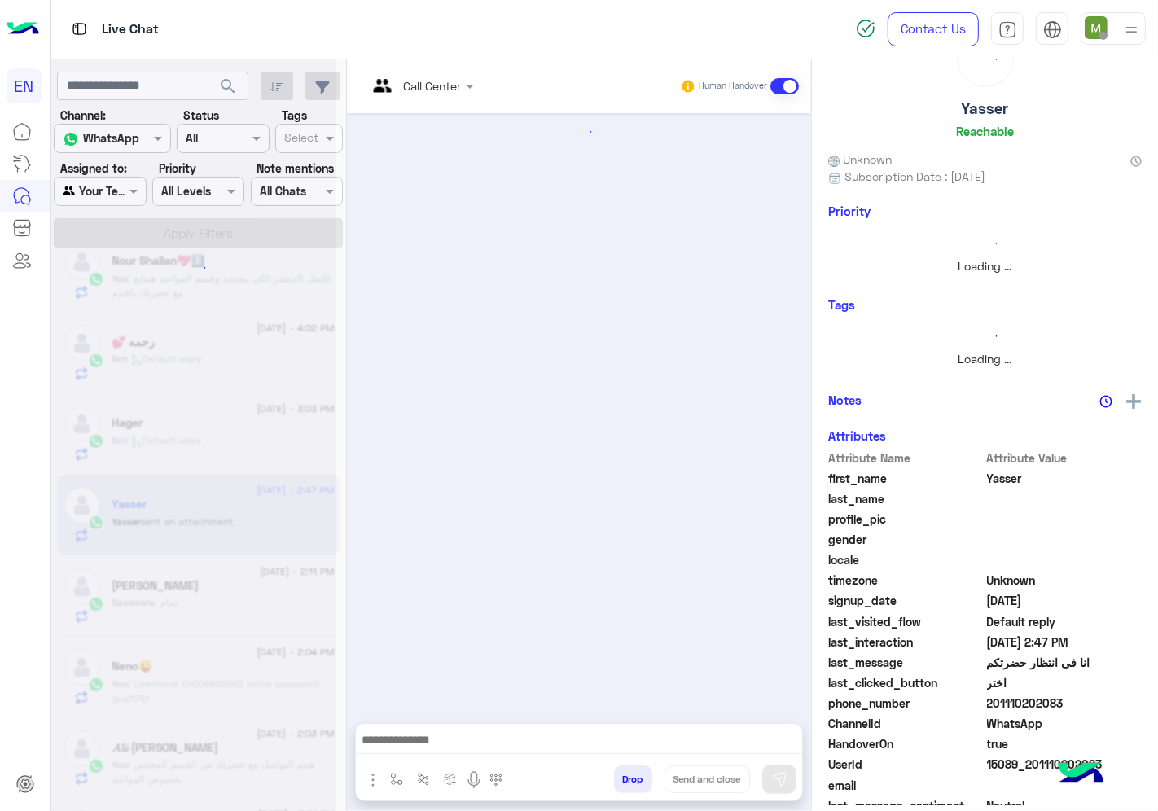
scroll to position [1055, 0]
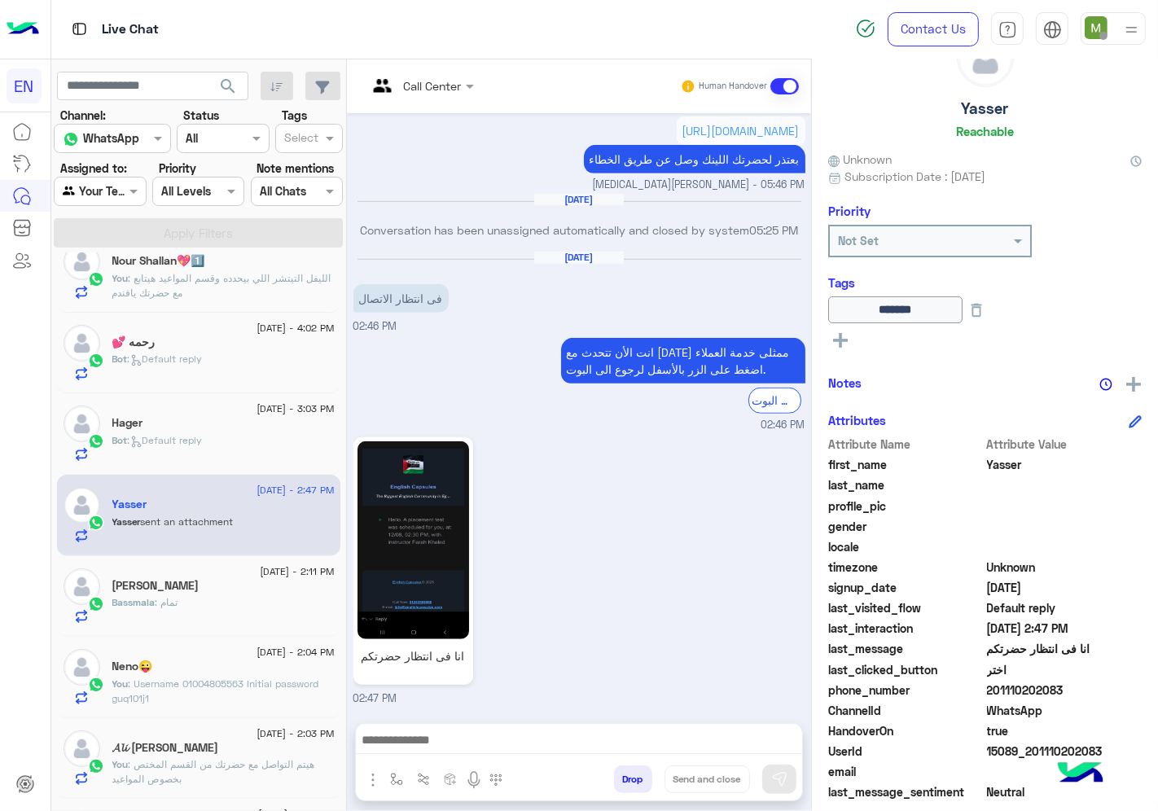
click at [183, 438] on span ": Default reply" at bounding box center [165, 440] width 75 height 12
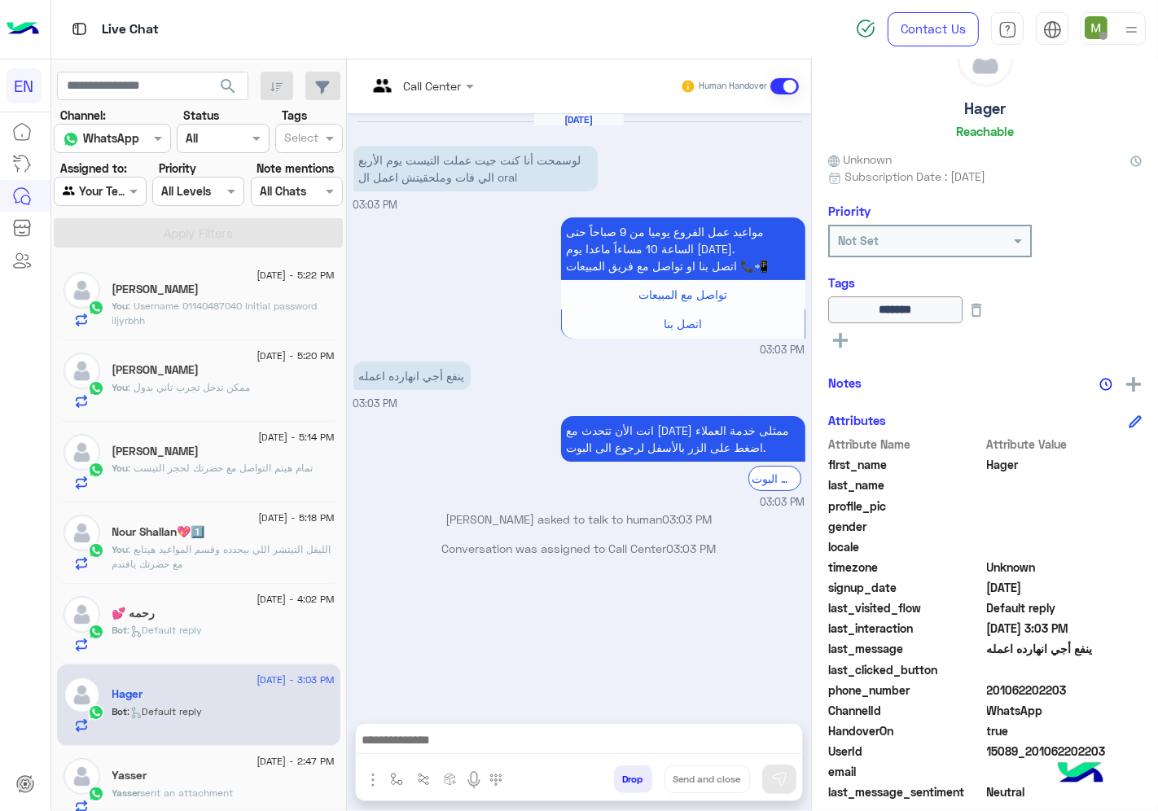
click at [112, 199] on div at bounding box center [100, 191] width 90 height 19
click at [96, 287] on b "Your Inbox" at bounding box center [106, 286] width 57 height 14
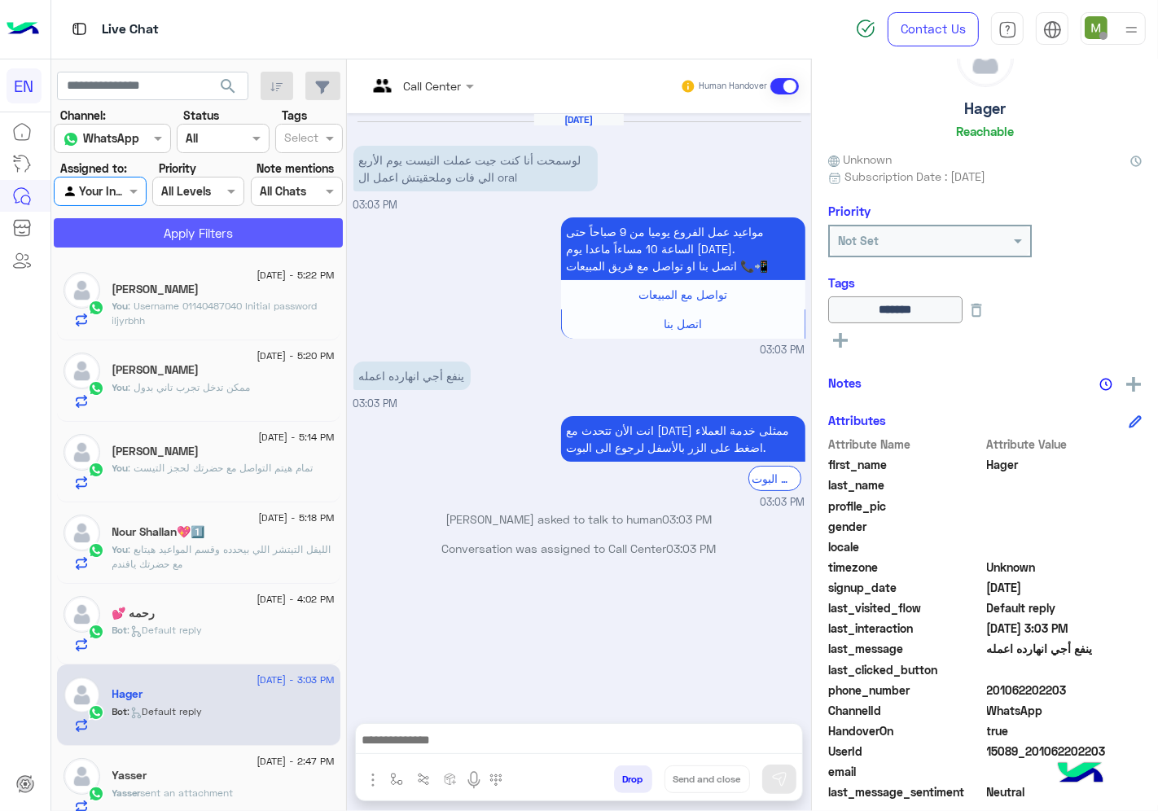
click at [128, 226] on button "Apply Filters" at bounding box center [198, 232] width 289 height 29
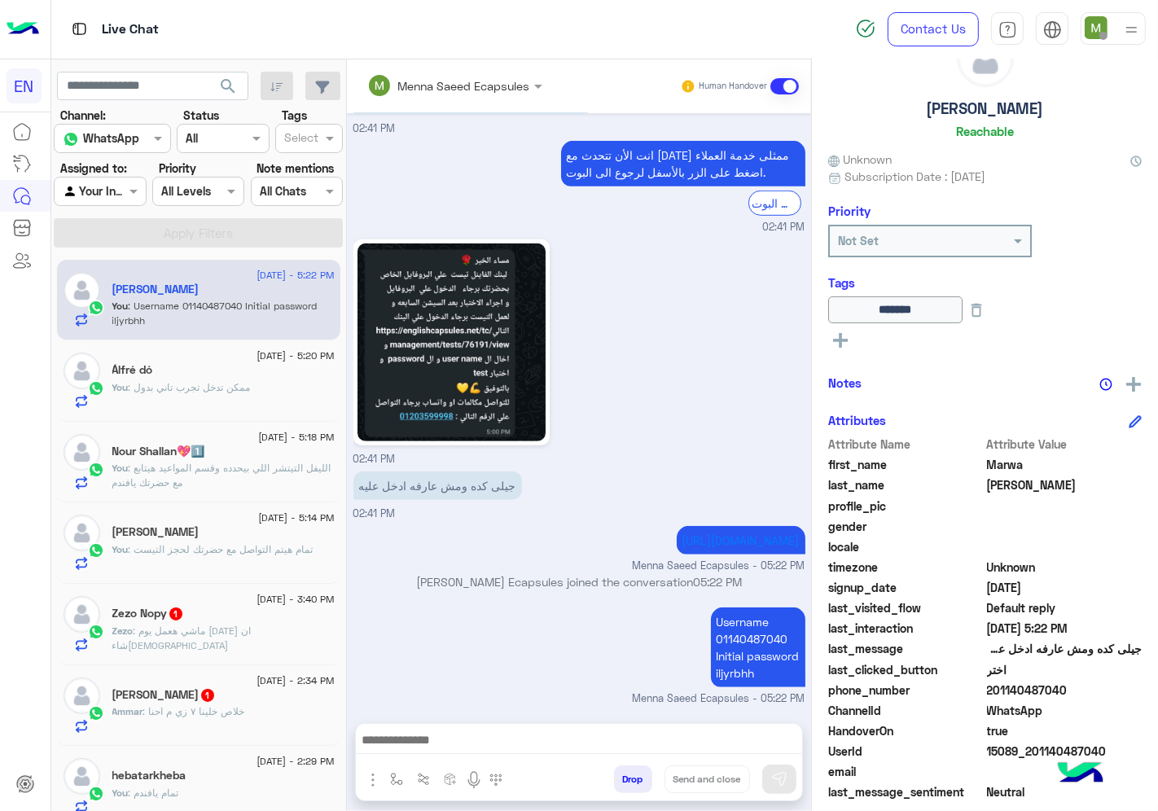
click at [249, 639] on p "Zezo : ماشي هعمل يوم [DATE] ان شاء[DEMOGRAPHIC_DATA]" at bounding box center [223, 638] width 222 height 29
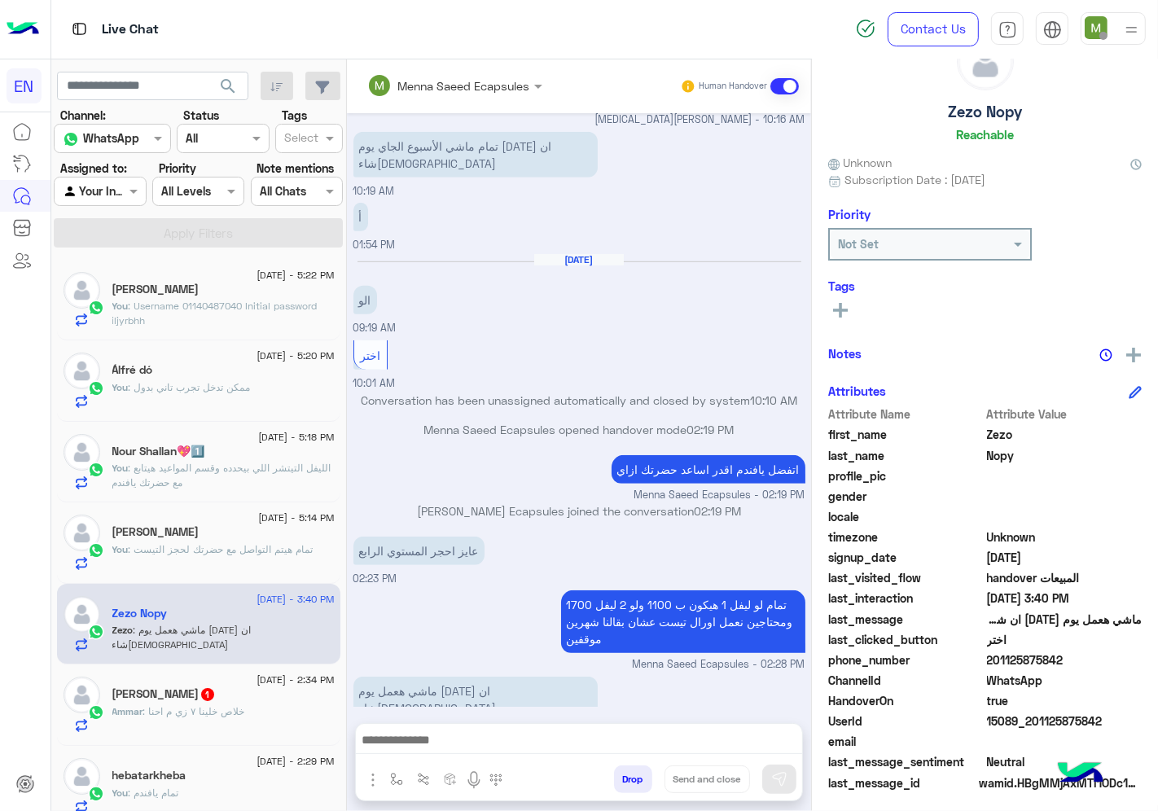
scroll to position [64, 0]
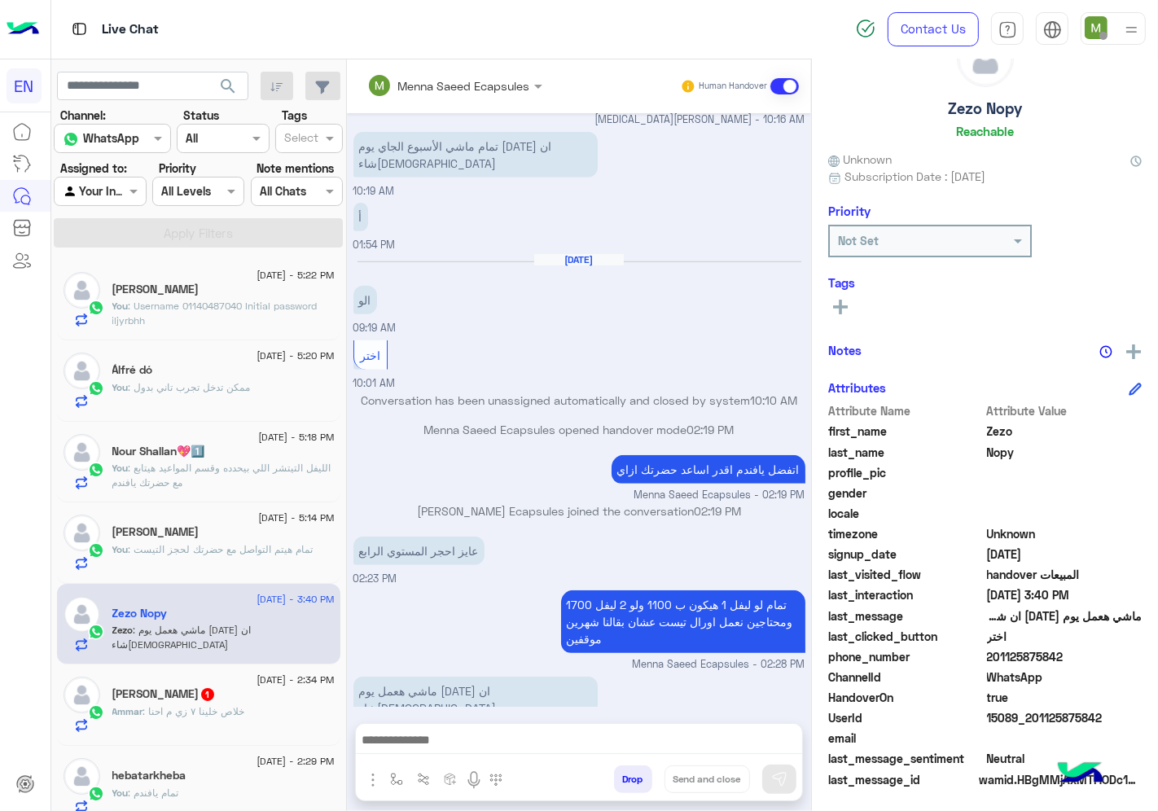
drag, startPoint x: 1067, startPoint y: 647, endPoint x: 989, endPoint y: 656, distance: 78.7
click at [989, 656] on span "201125875842" at bounding box center [1065, 656] width 156 height 17
copy span "01125875842"
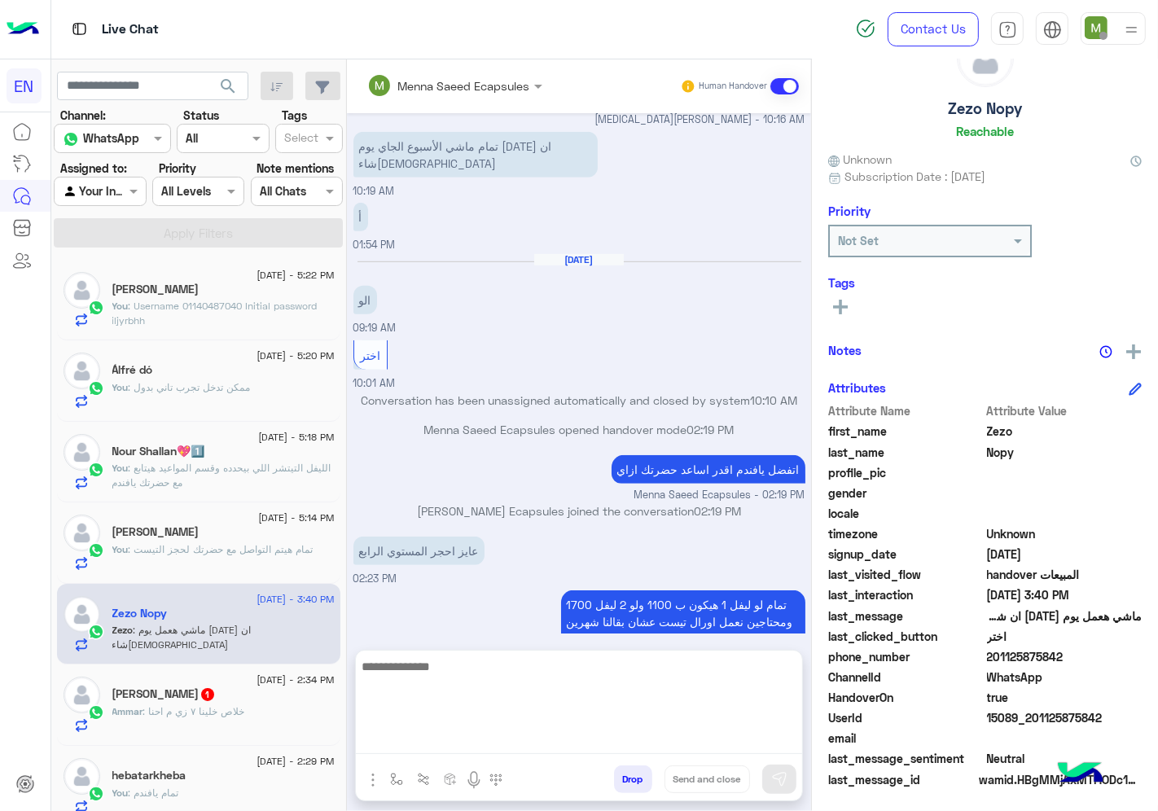
click at [677, 746] on textarea at bounding box center [579, 705] width 446 height 98
type textarea "**********"
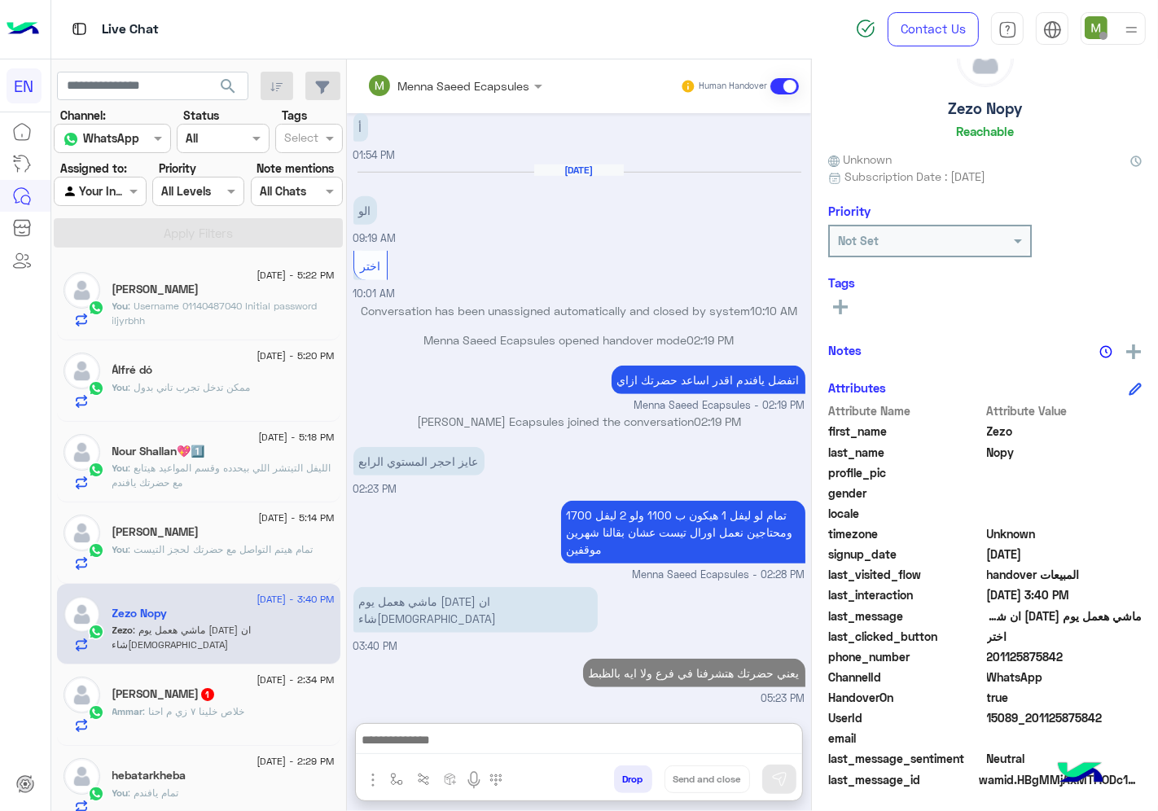
click at [199, 718] on p "Ammar : خلاص خلينا ٧ زي م احنا" at bounding box center [178, 712] width 133 height 15
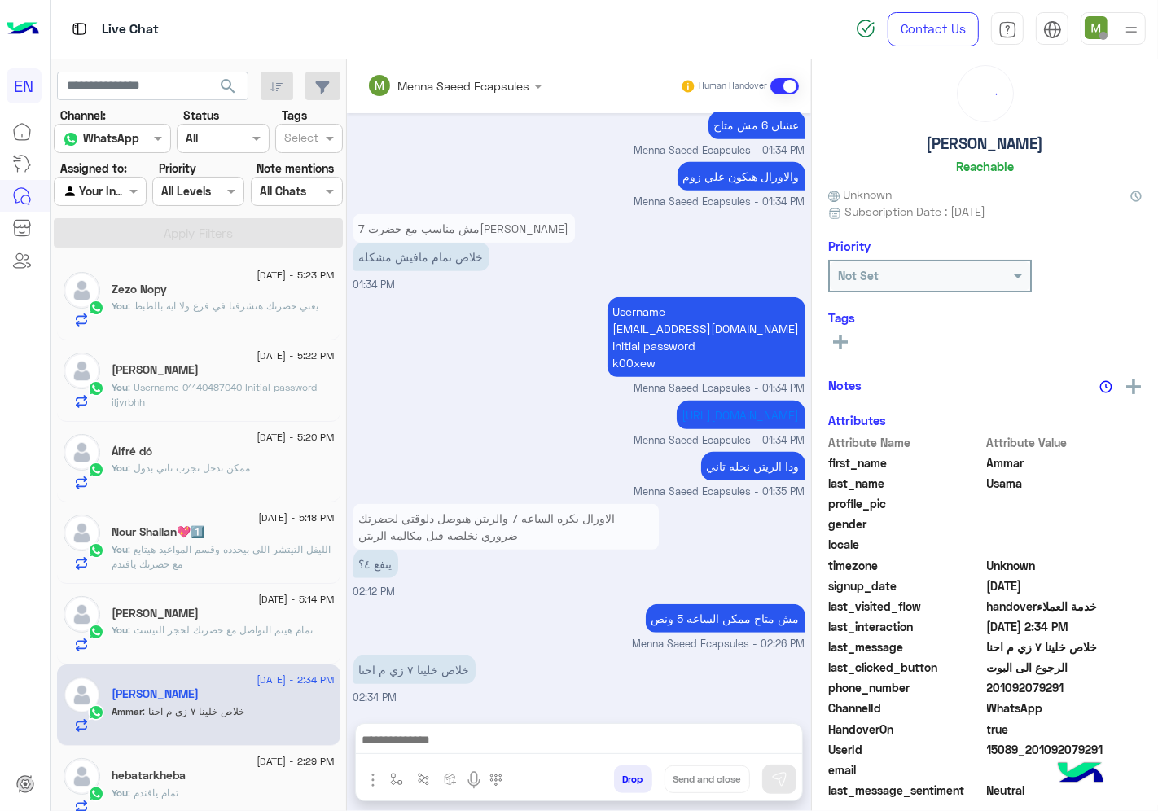
scroll to position [60, 0]
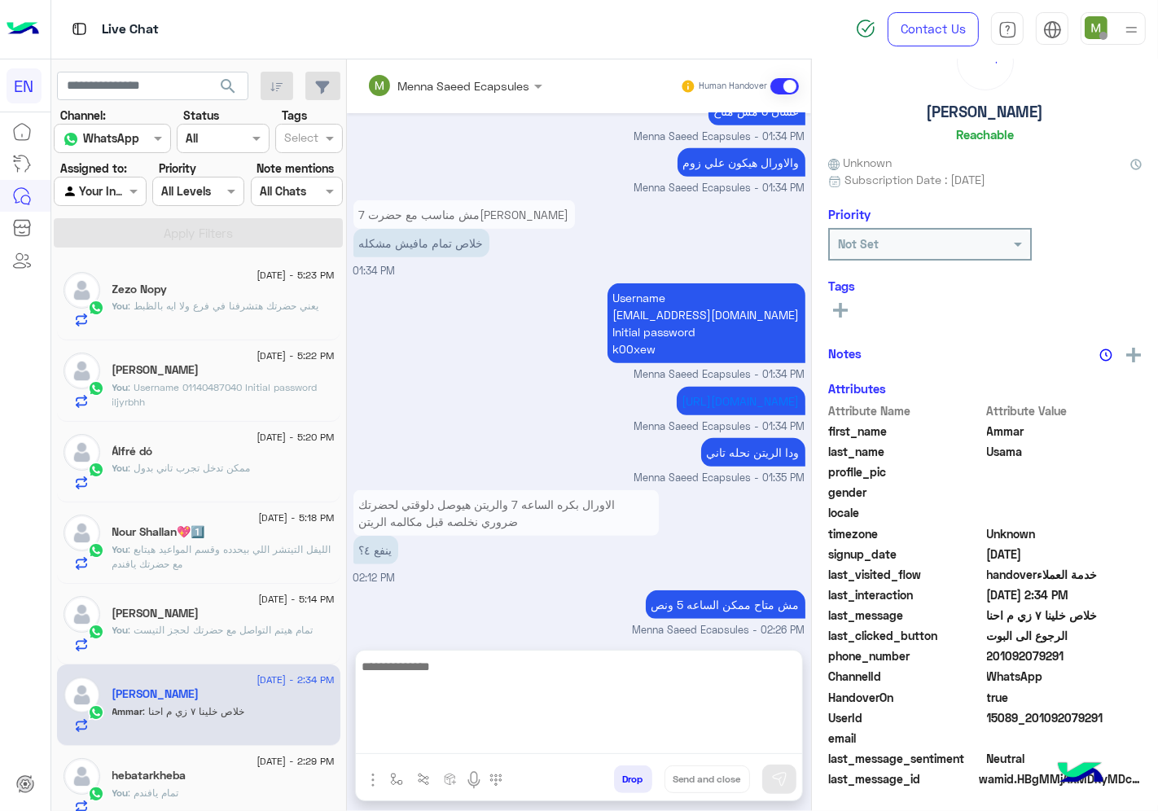
click at [526, 743] on textarea at bounding box center [579, 705] width 446 height 98
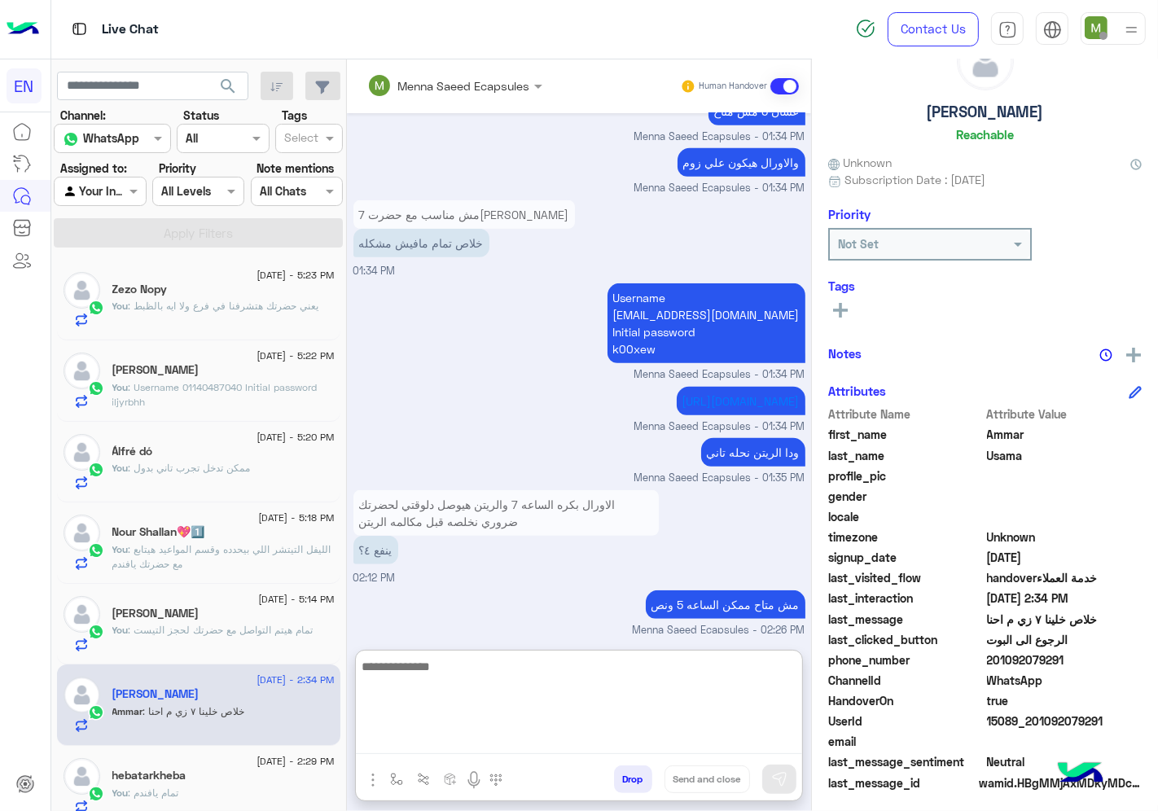
scroll to position [64, 0]
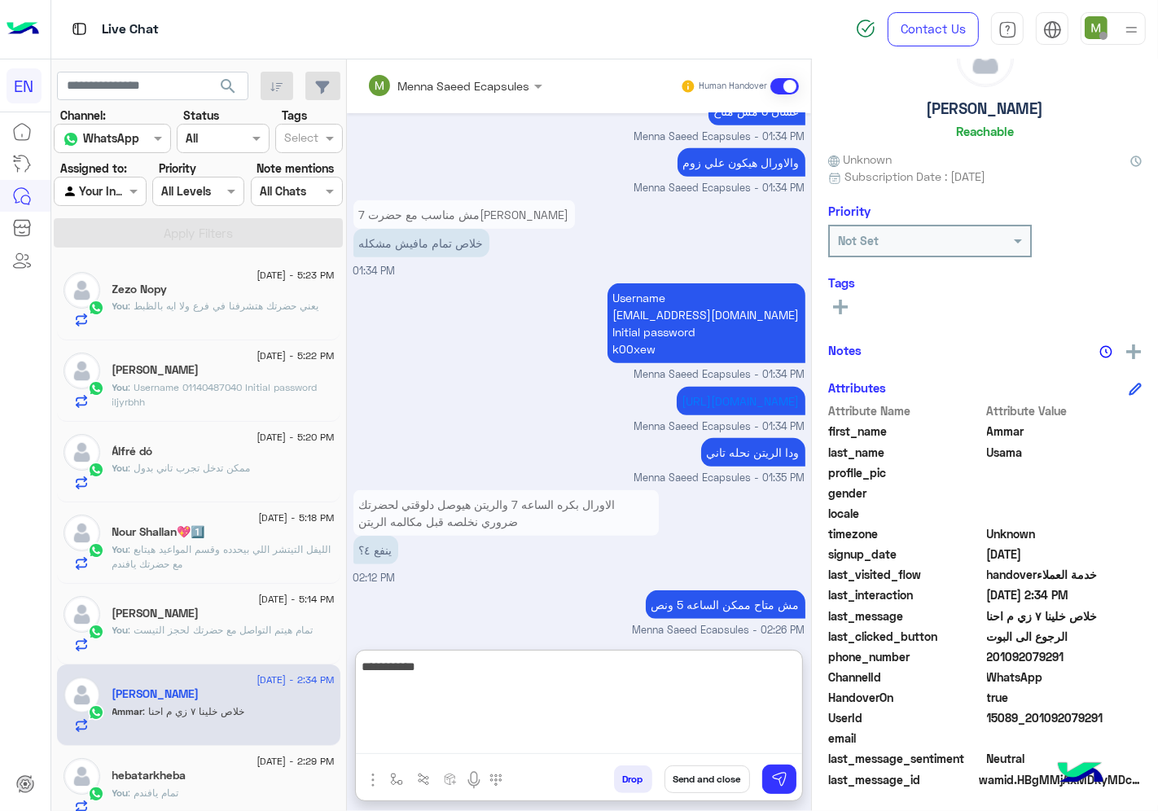
type textarea "**********"
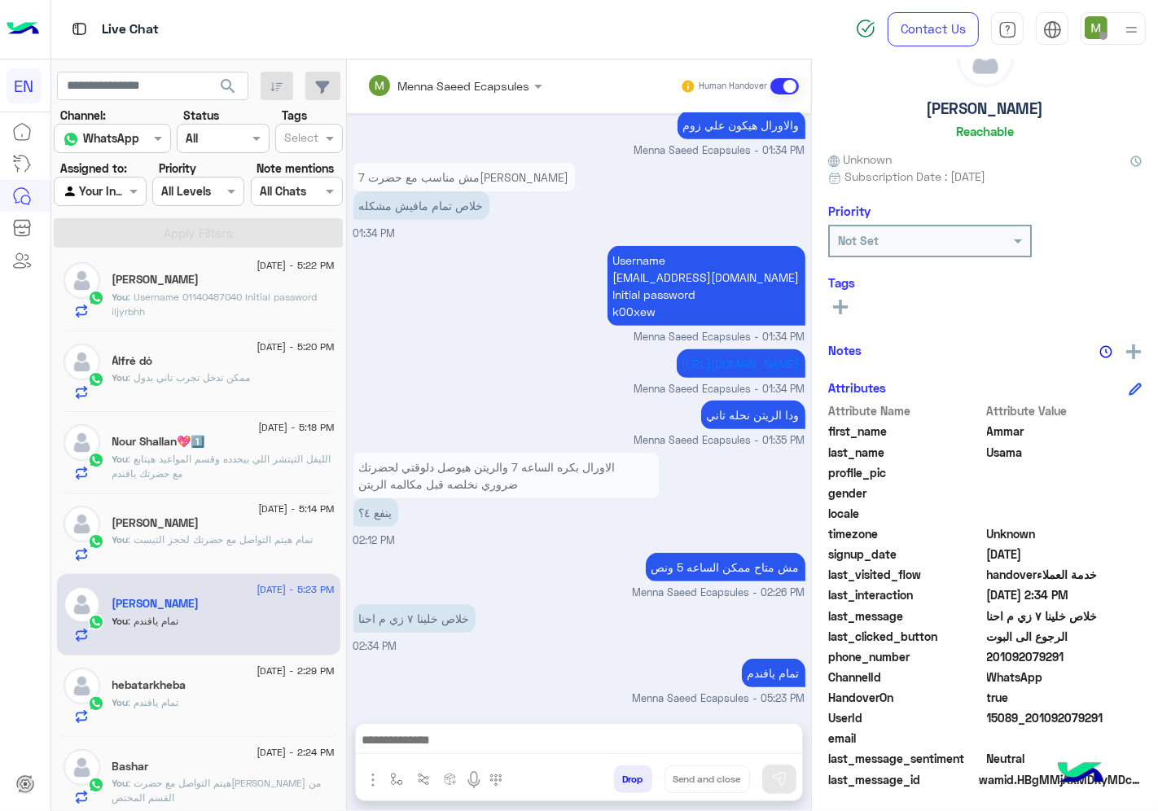
scroll to position [784, 0]
drag, startPoint x: 1092, startPoint y: 652, endPoint x: 989, endPoint y: 656, distance: 103.5
click at [989, 656] on span "201092079291" at bounding box center [1065, 656] width 156 height 17
copy span "01092079291"
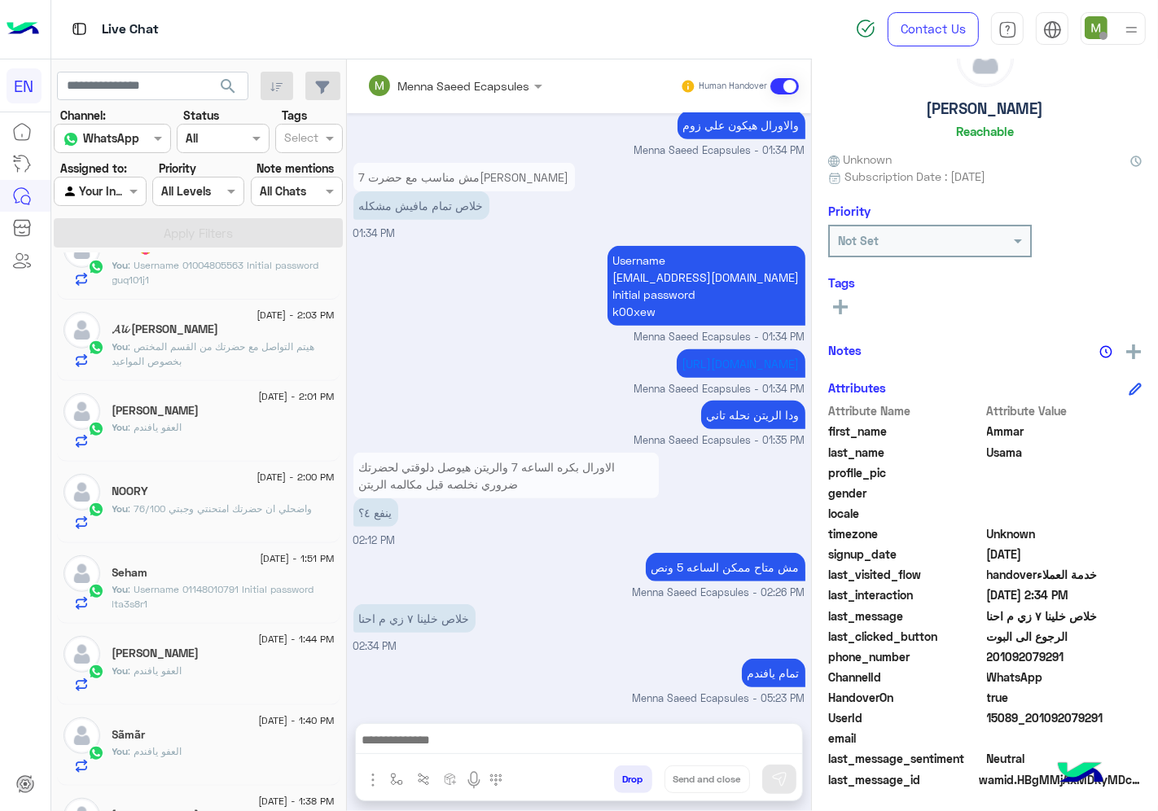
scroll to position [1315, 0]
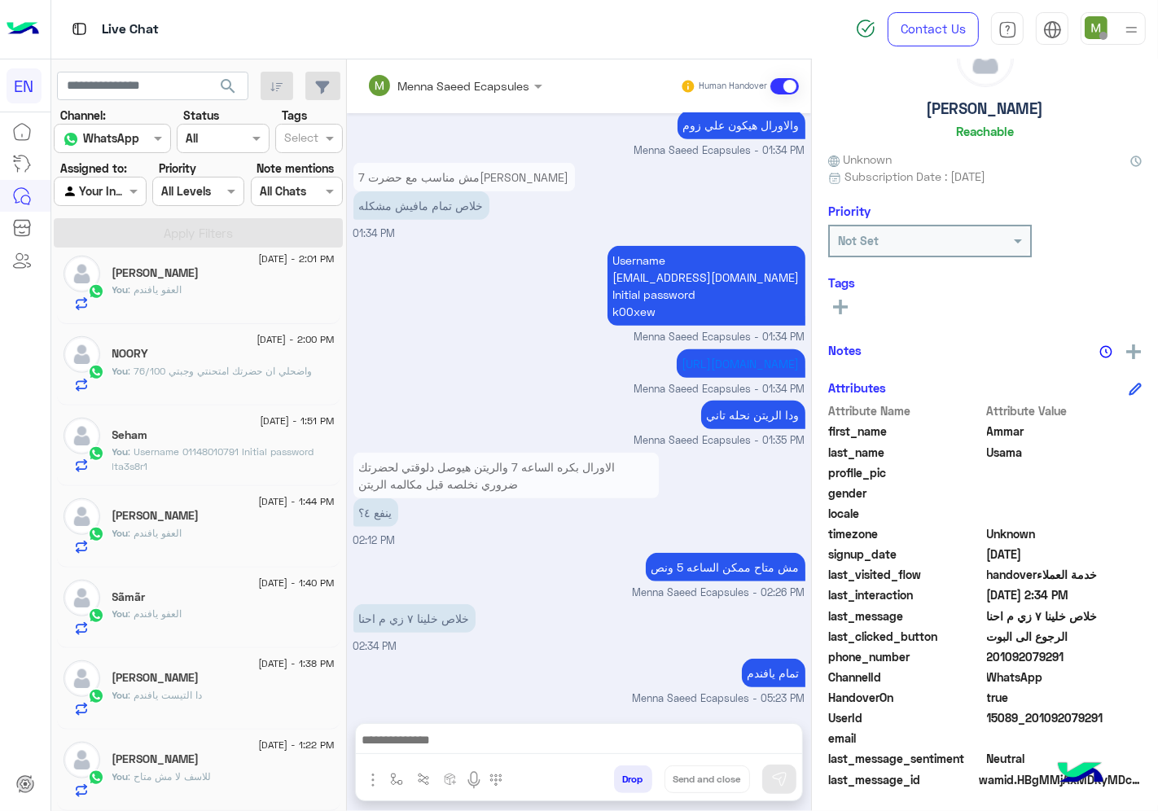
click at [104, 190] on div at bounding box center [100, 191] width 90 height 19
click at [106, 305] on div "Your Team" at bounding box center [101, 318] width 94 height 32
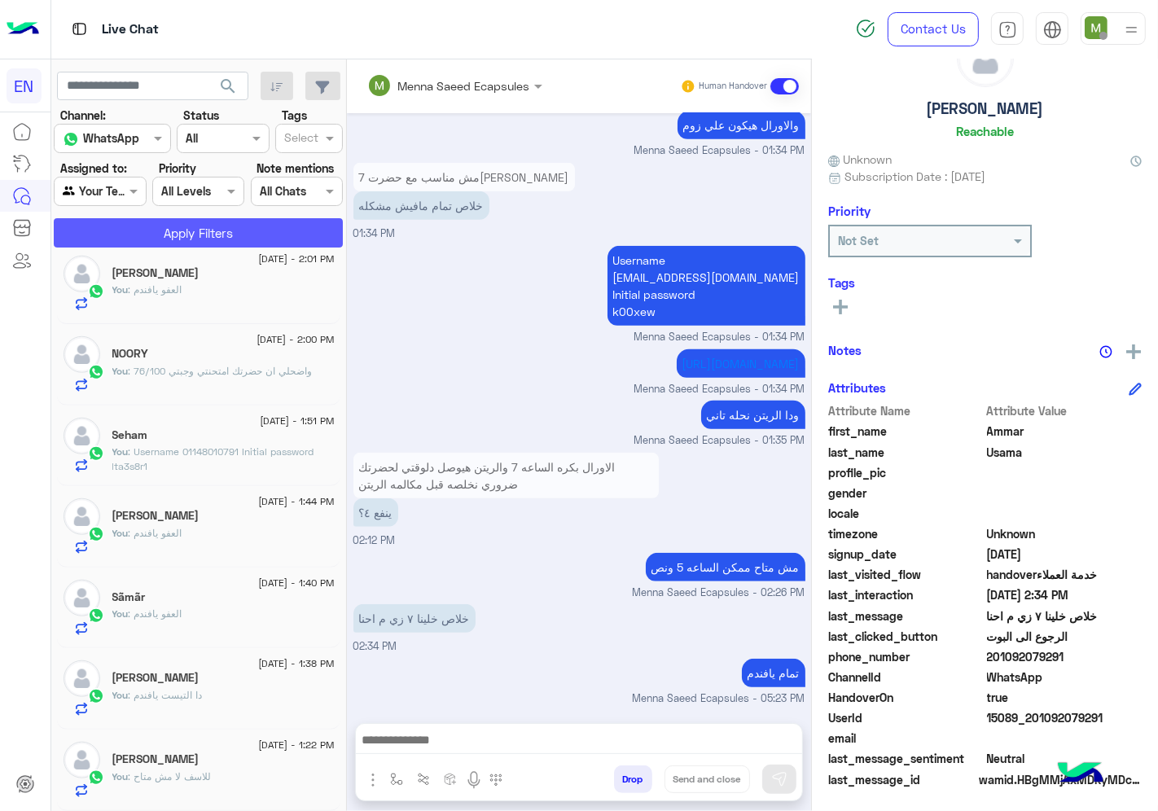
click at [156, 226] on button "Apply Filters" at bounding box center [198, 232] width 289 height 29
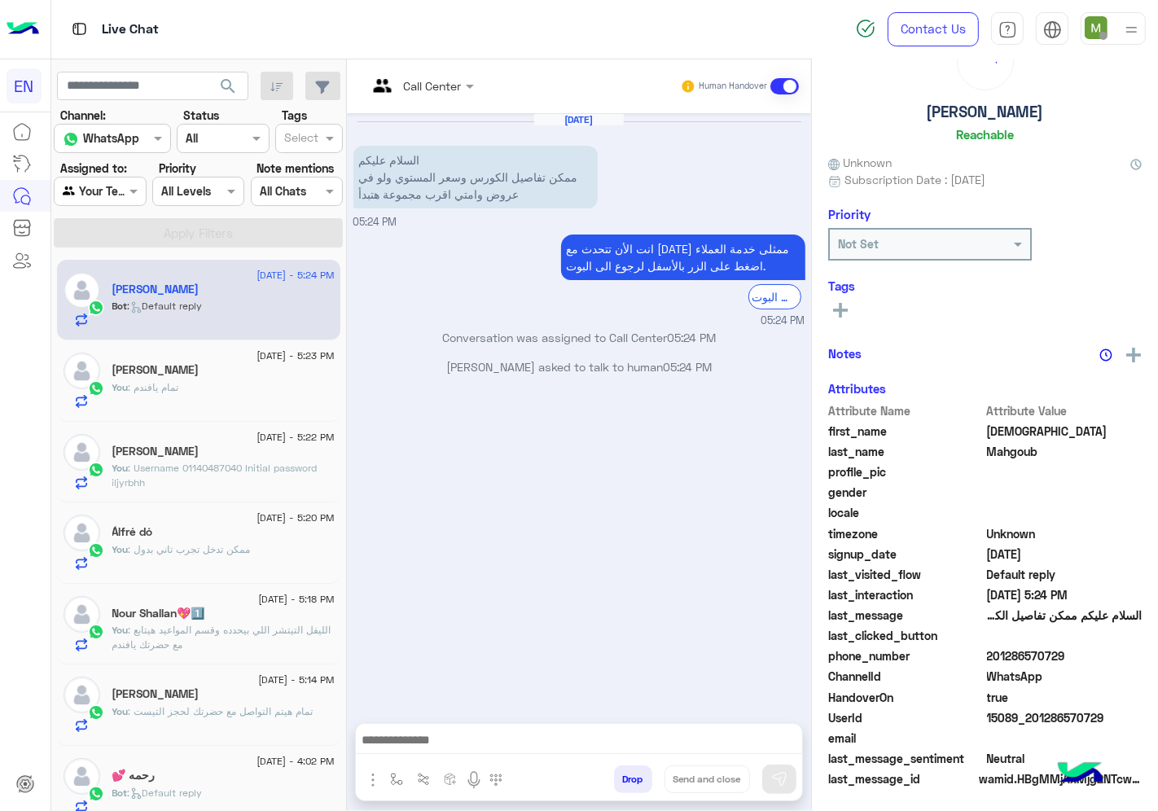
scroll to position [64, 0]
click at [428, 88] on input "text" at bounding box center [400, 85] width 66 height 17
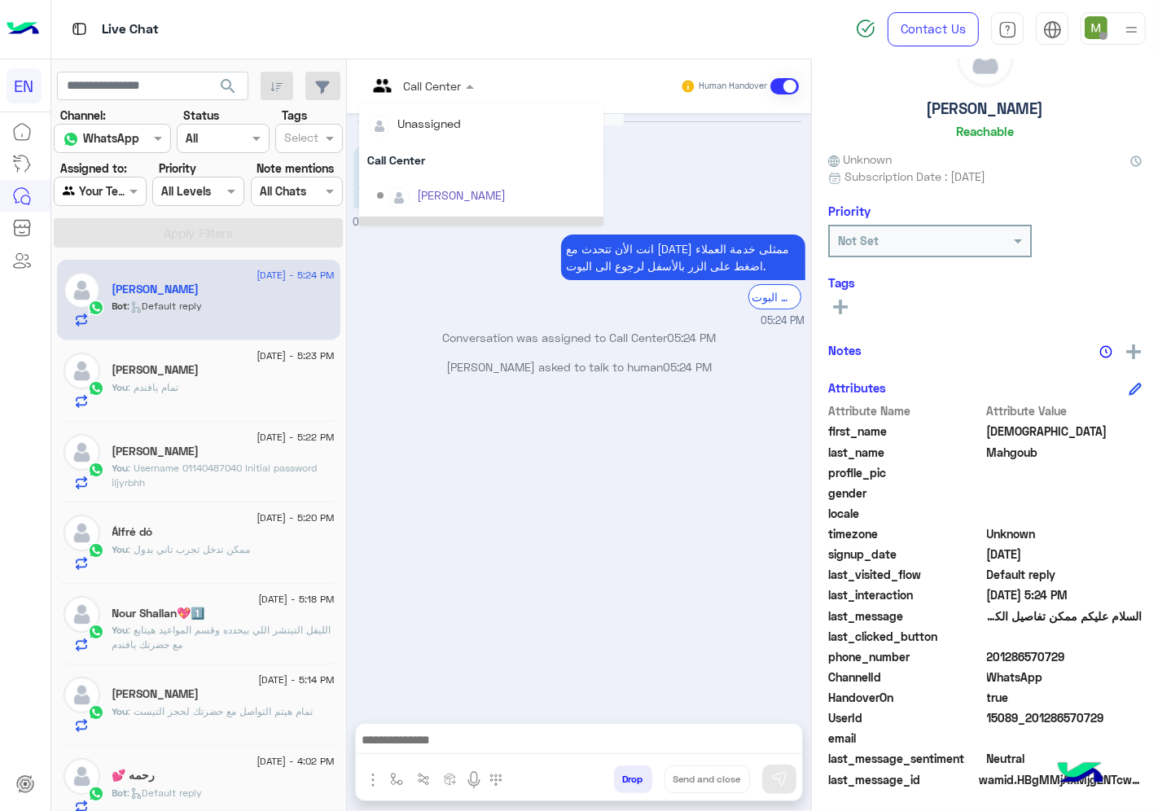
scroll to position [270, 0]
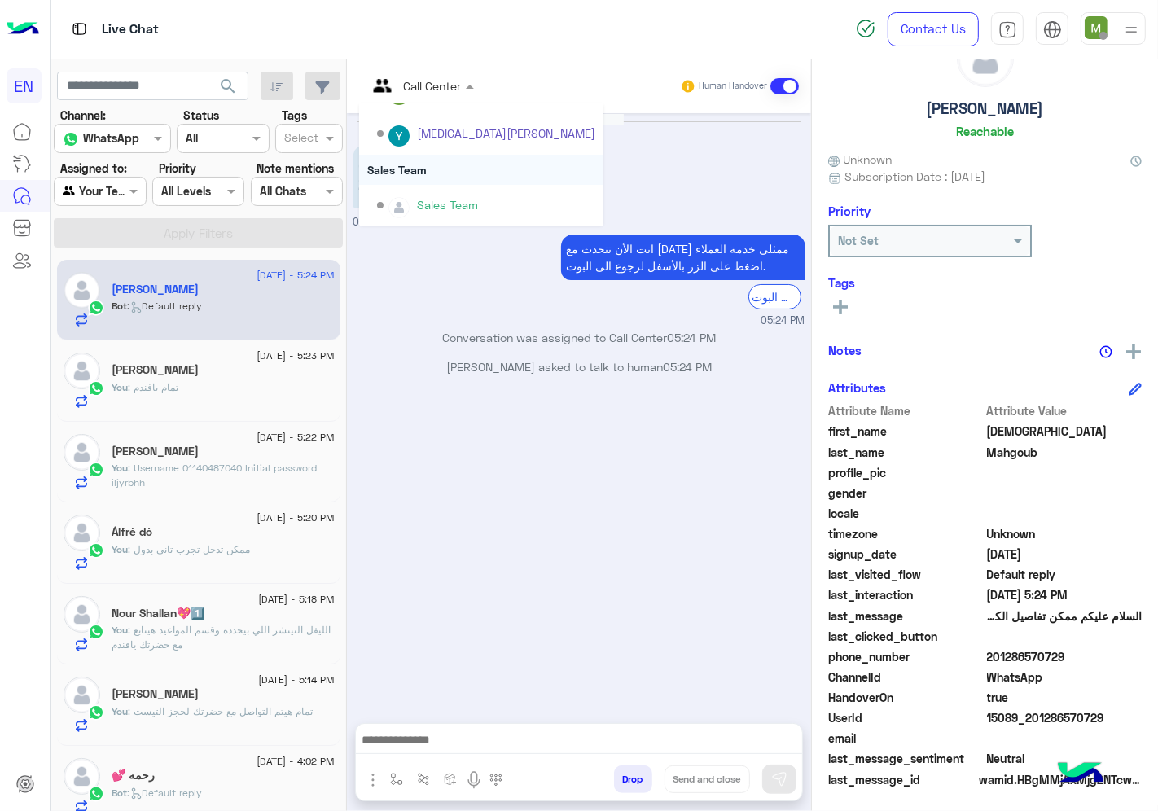
click at [415, 165] on div "Sales Team" at bounding box center [481, 170] width 244 height 30
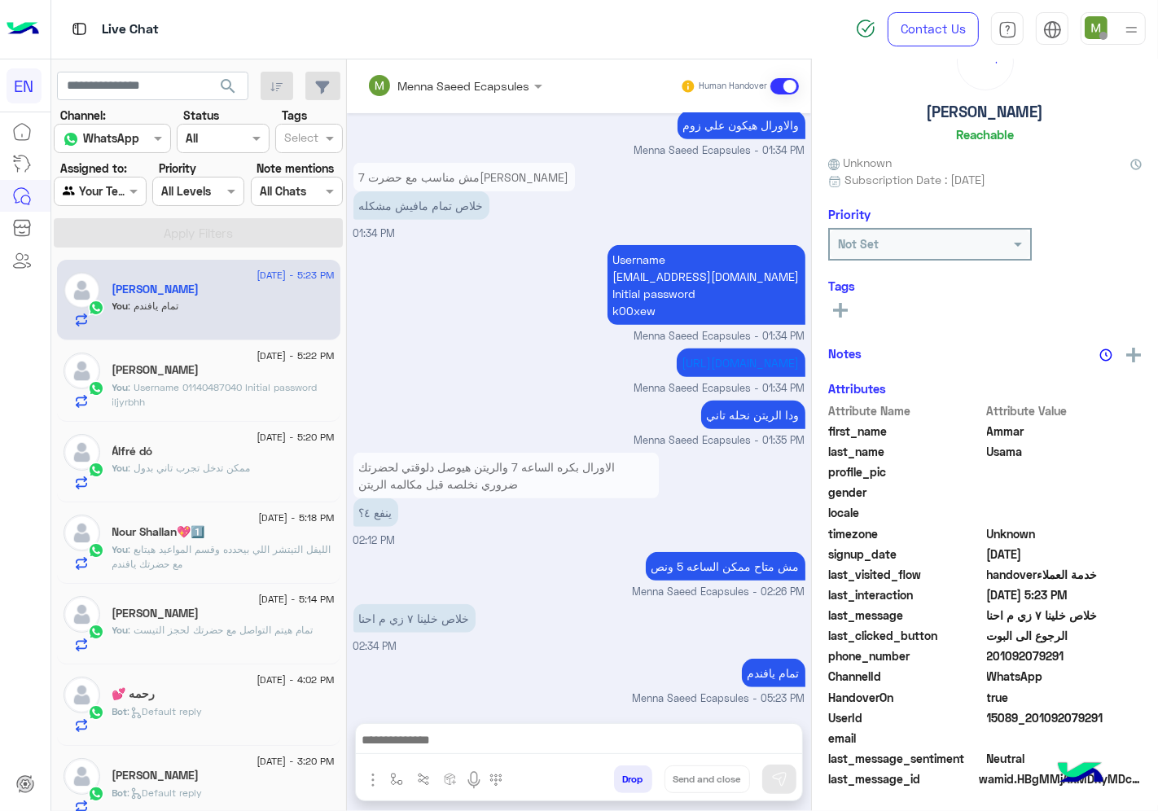
scroll to position [64, 0]
click at [115, 191] on div at bounding box center [100, 191] width 90 height 19
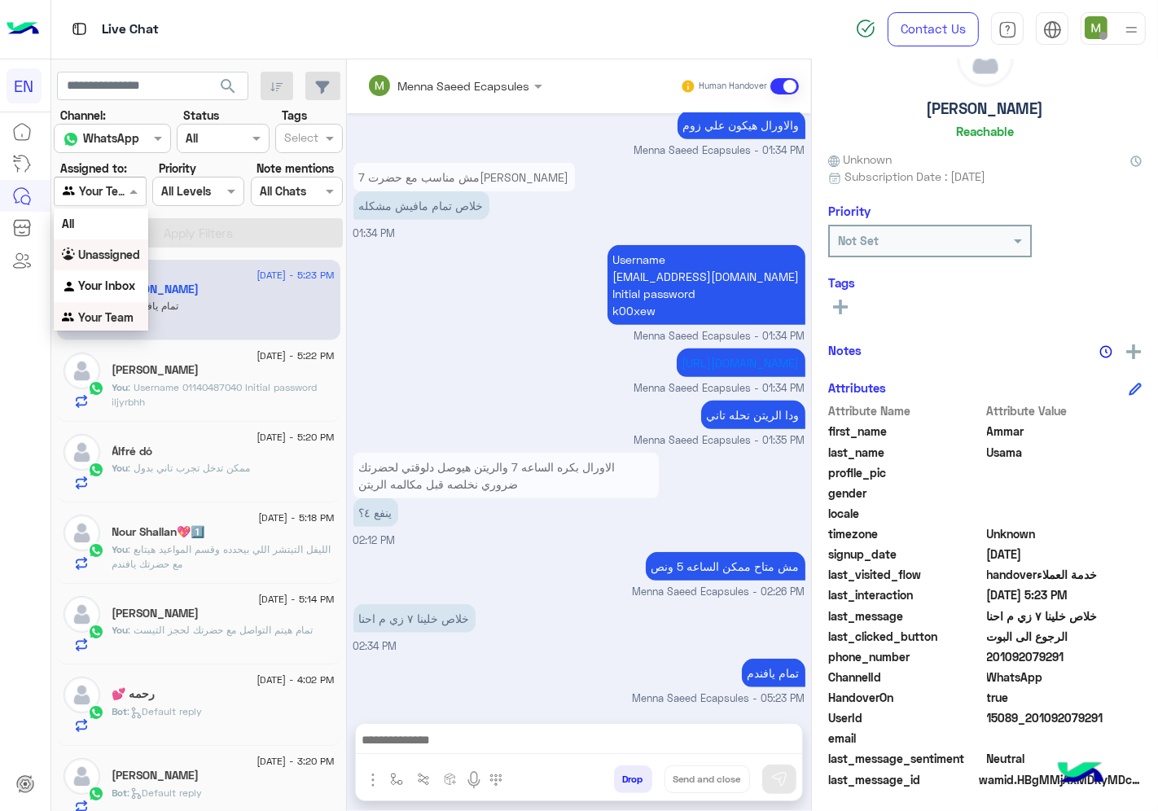
click at [116, 243] on div "Unassigned" at bounding box center [101, 255] width 94 height 32
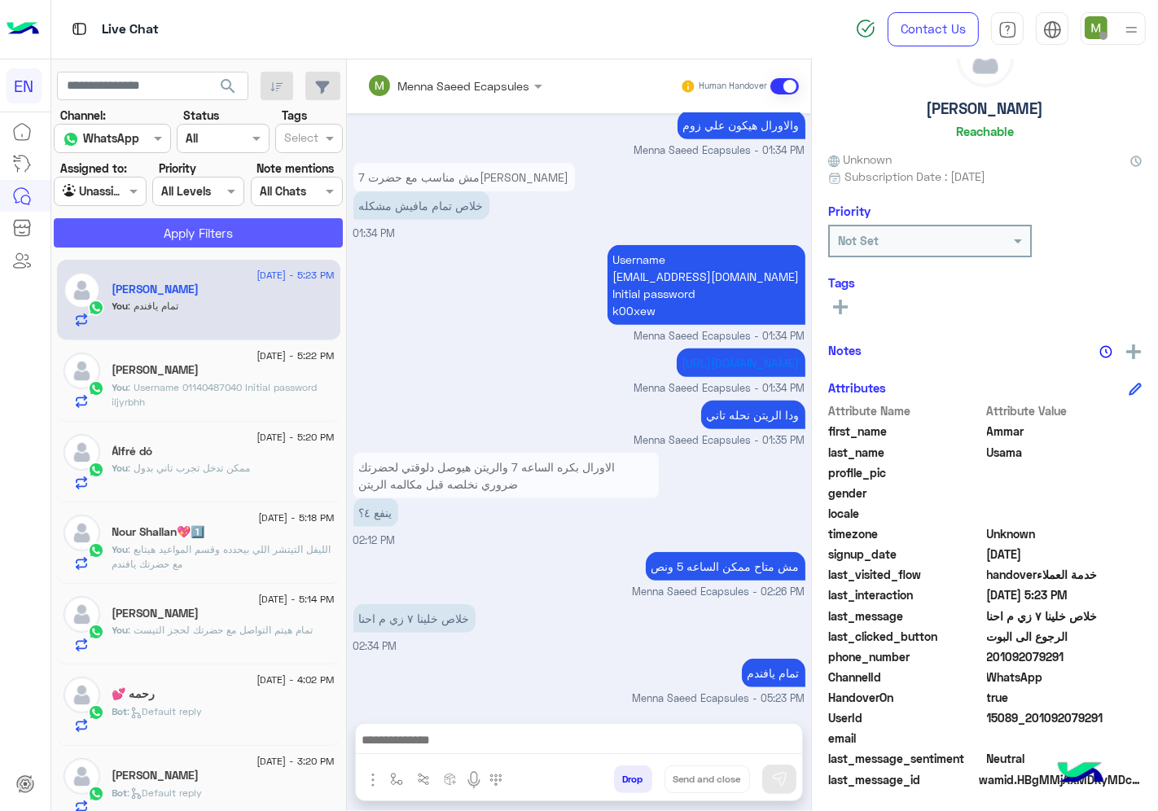
click at [136, 229] on button "Apply Filters" at bounding box center [198, 232] width 289 height 29
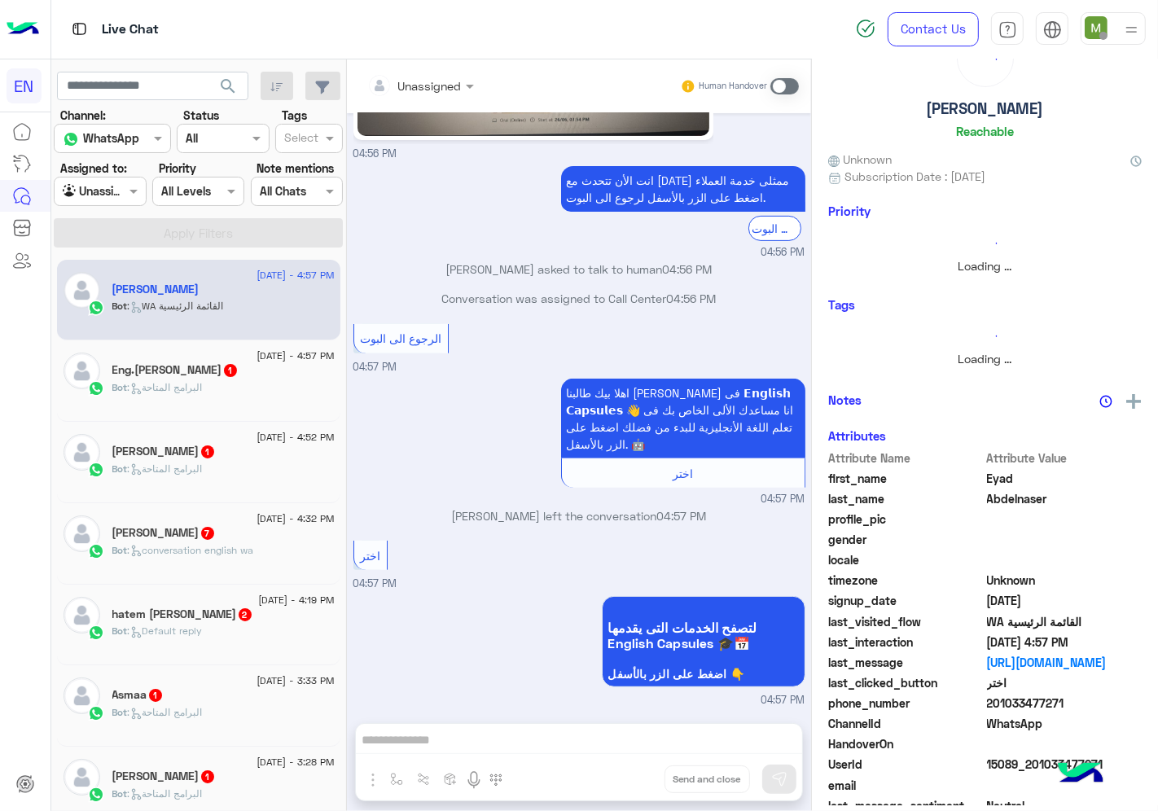
scroll to position [60, 0]
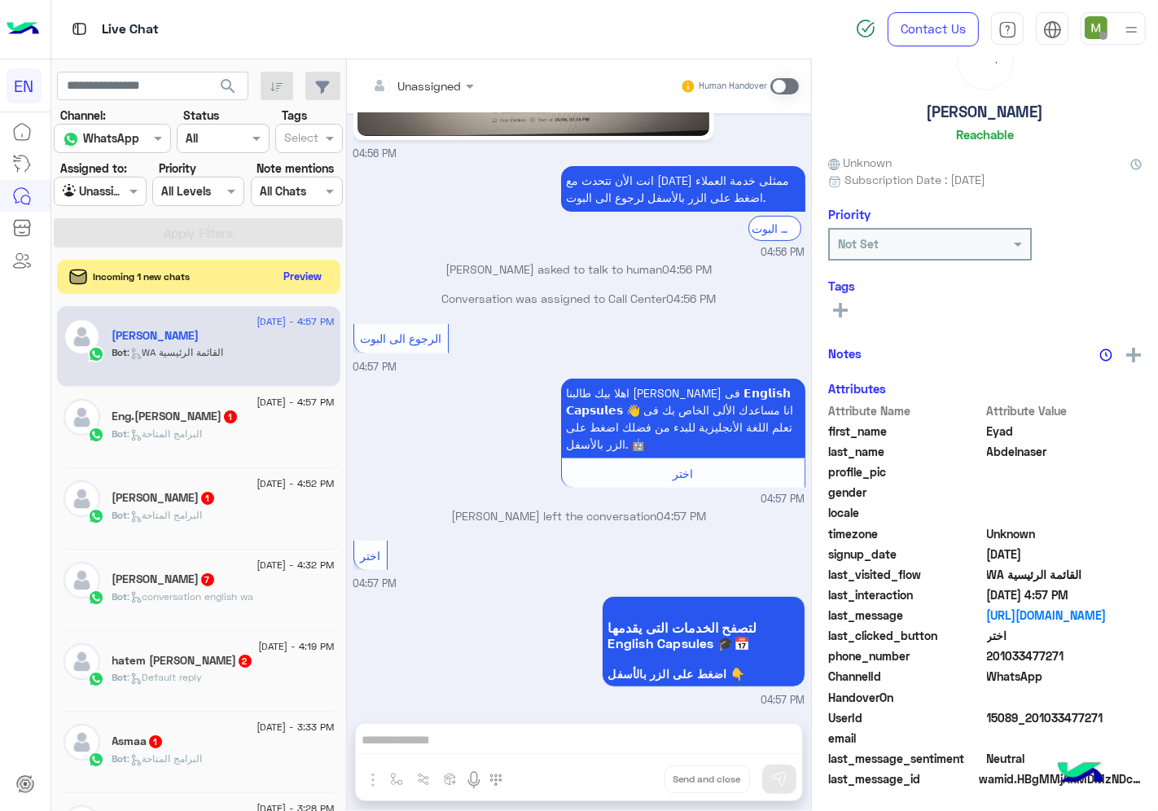
click at [314, 278] on button "Preview" at bounding box center [303, 277] width 50 height 22
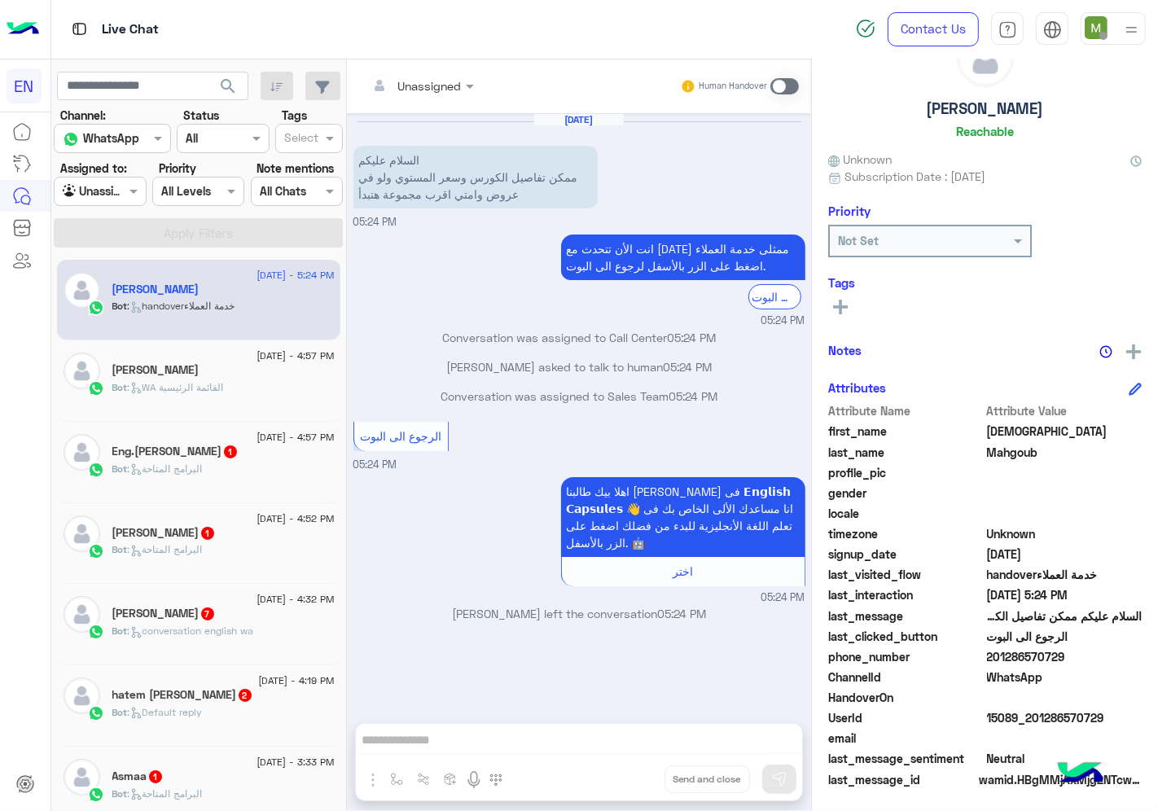
scroll to position [64, 0]
click at [436, 79] on div at bounding box center [420, 85] width 123 height 19
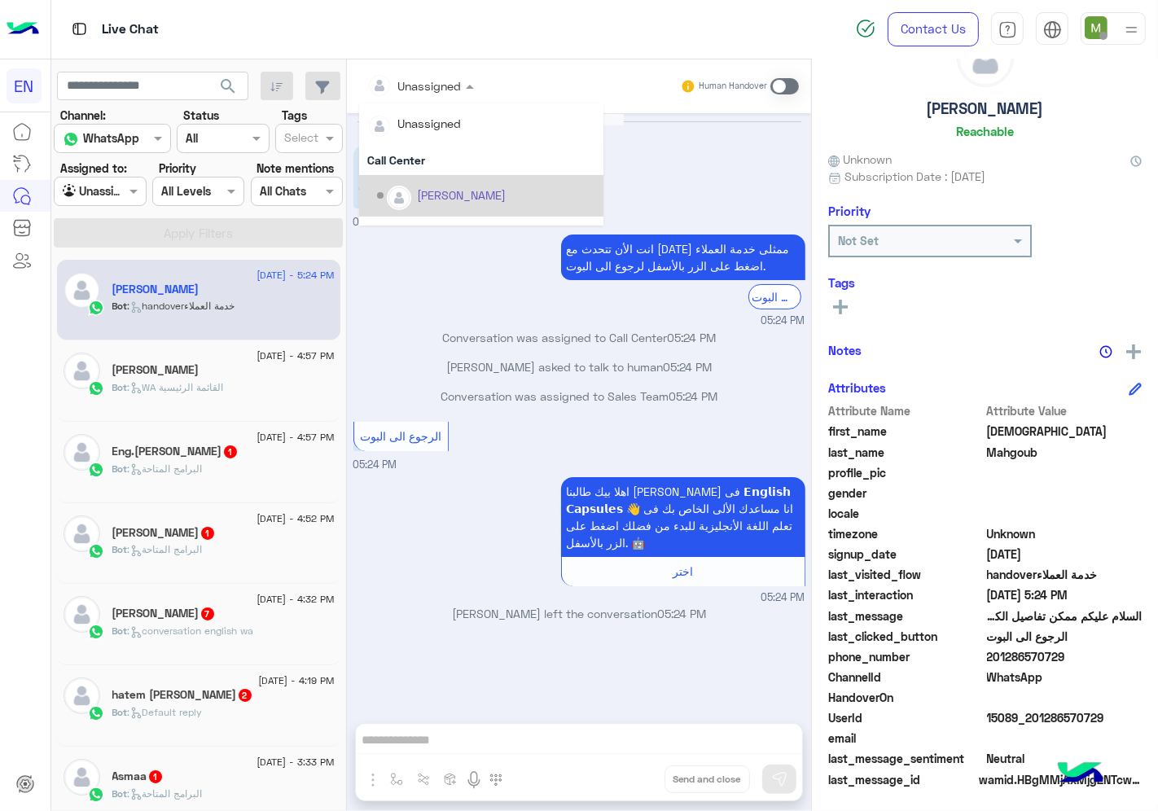
scroll to position [0, 0]
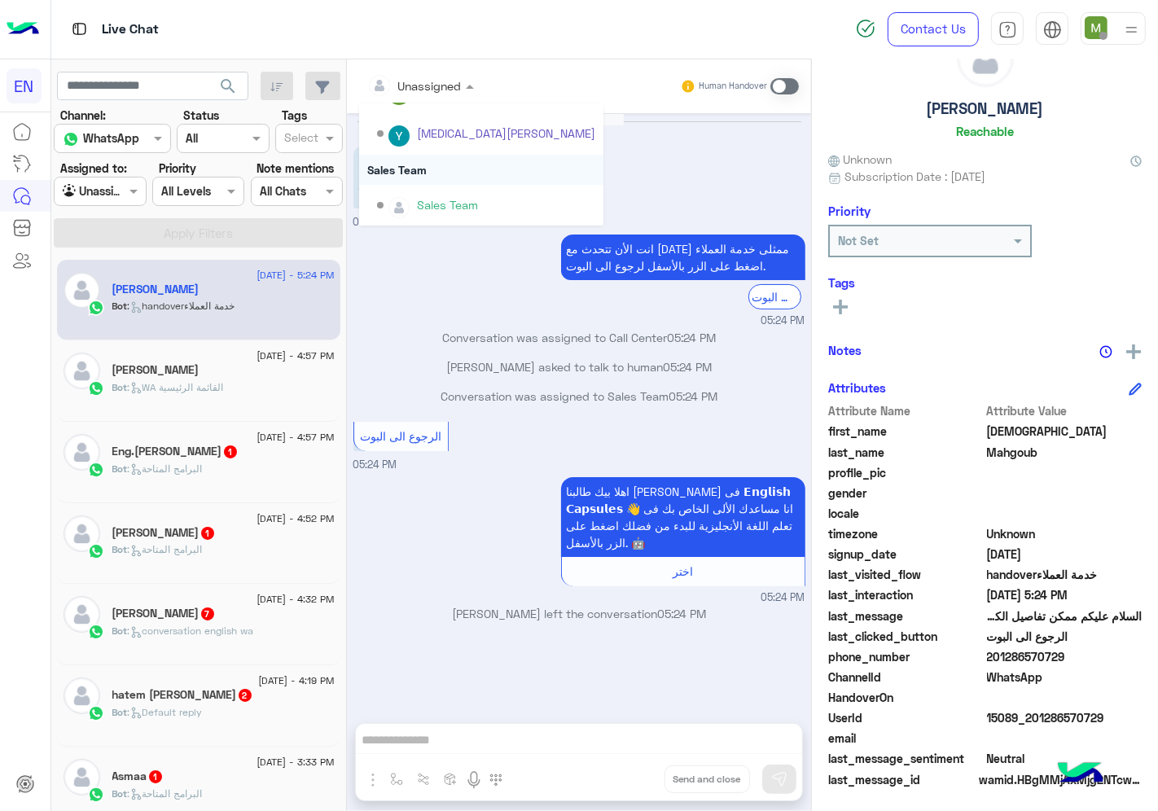
click at [414, 169] on div "Sales Team" at bounding box center [481, 170] width 244 height 30
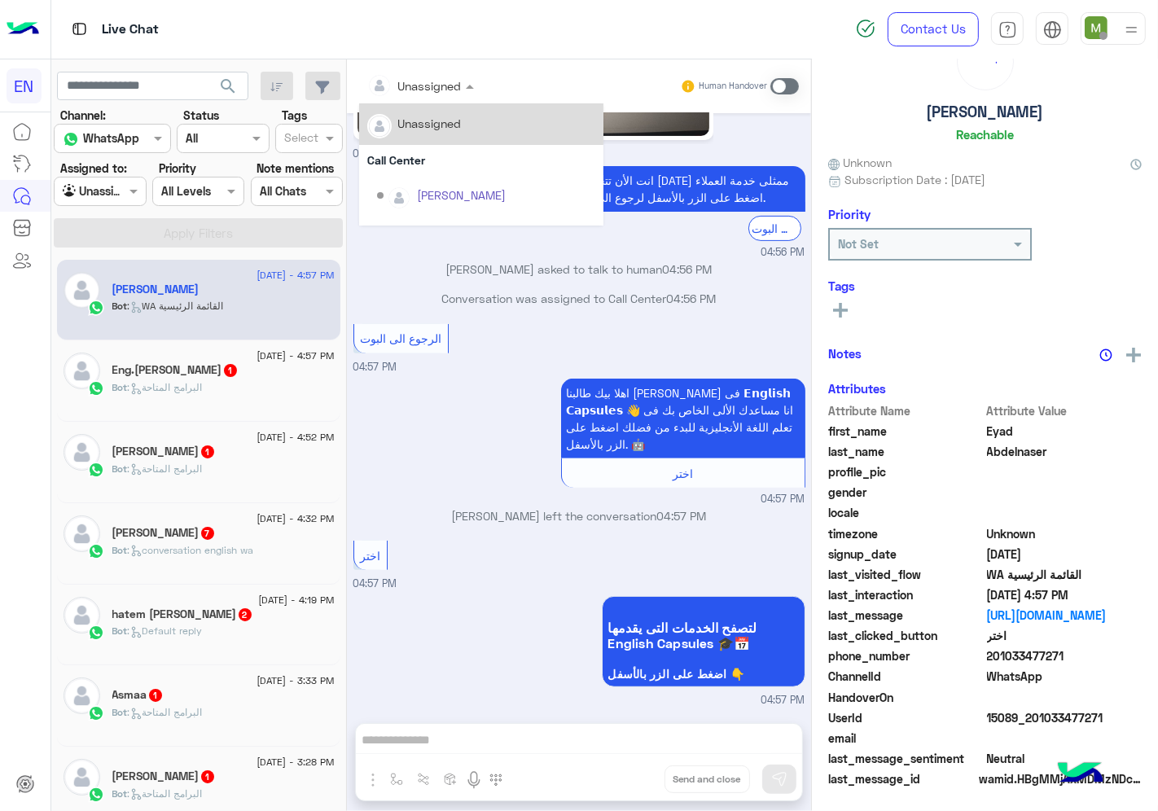
click at [415, 80] on input "text" at bounding box center [400, 85] width 66 height 17
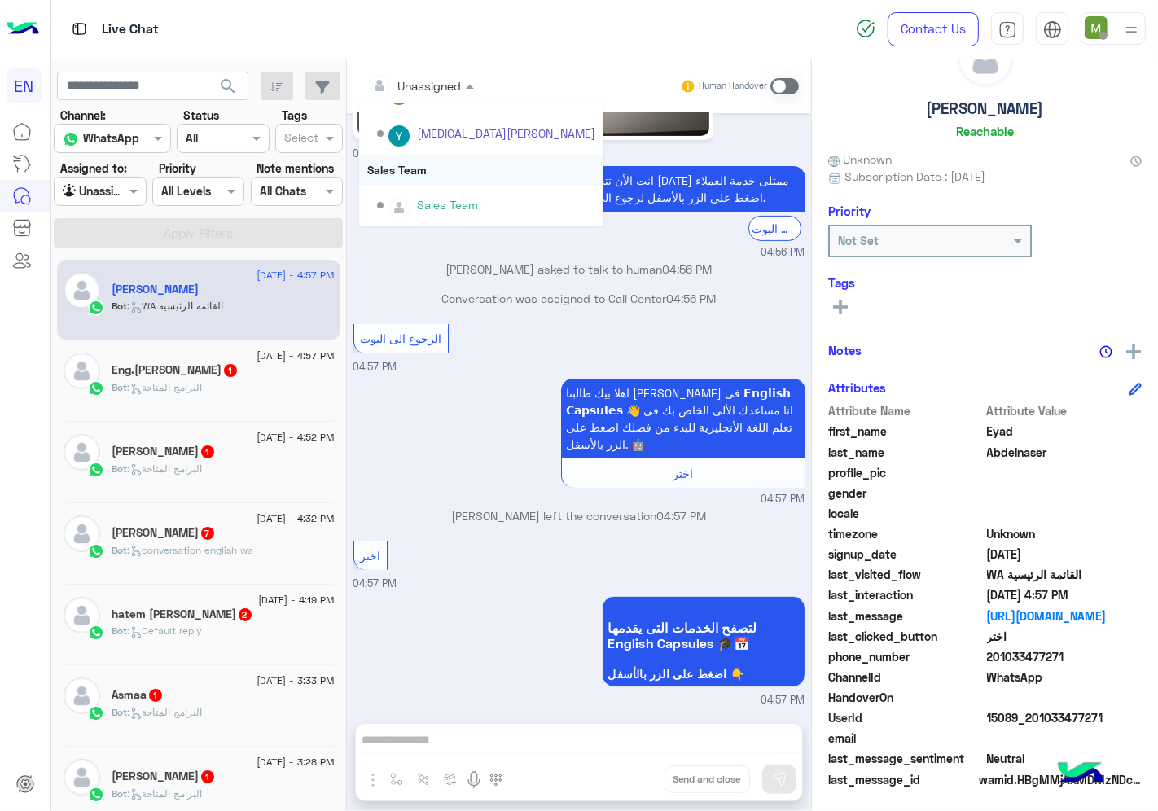
click at [411, 167] on div "Sales Team" at bounding box center [481, 170] width 244 height 30
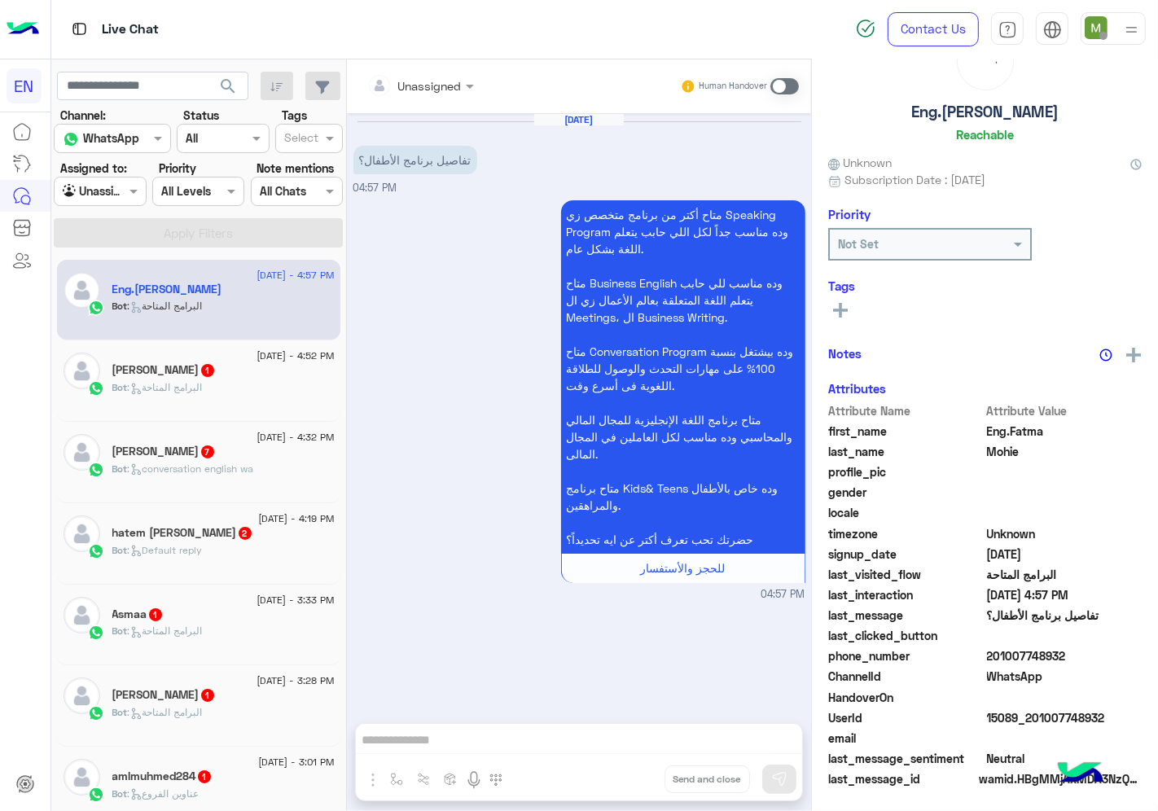
drag, startPoint x: 440, startPoint y: 84, endPoint x: 440, endPoint y: 93, distance: 9.0
click at [440, 86] on div at bounding box center [420, 85] width 123 height 19
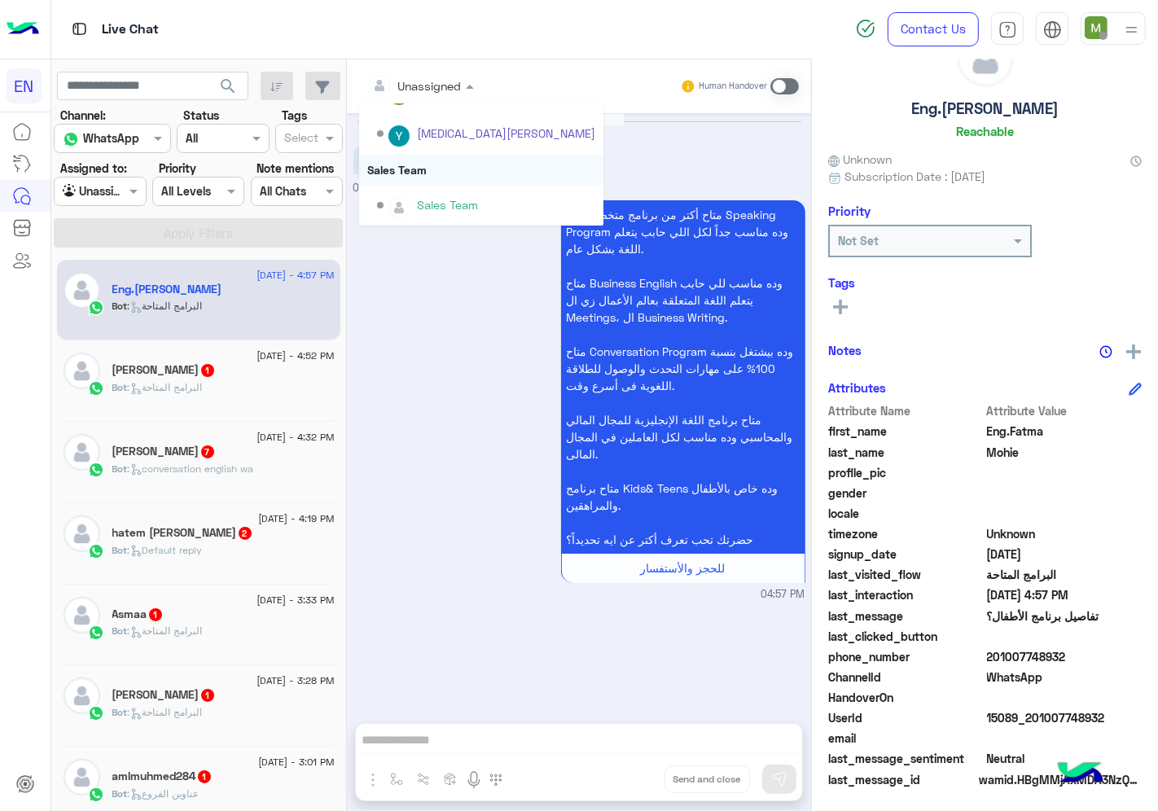
click at [416, 165] on div "Sales Team" at bounding box center [481, 170] width 244 height 30
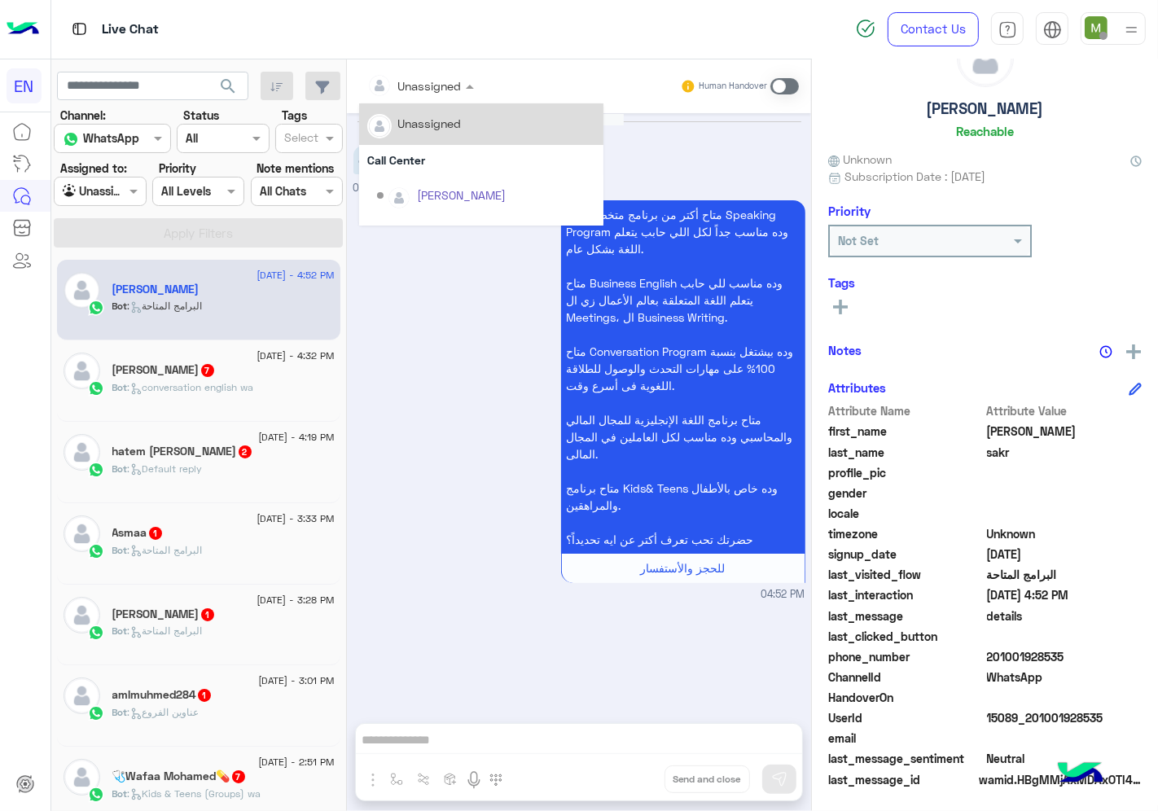
click at [426, 86] on input "text" at bounding box center [400, 85] width 66 height 17
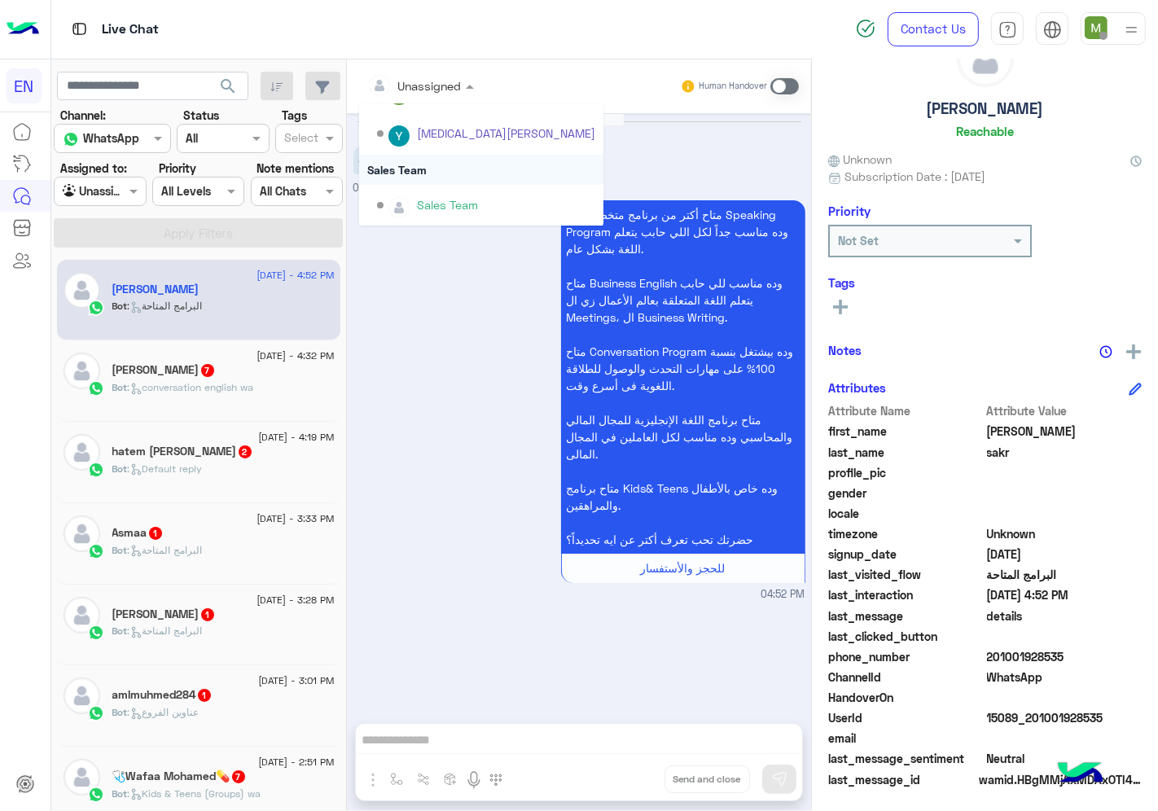
click at [422, 165] on div "Sales Team" at bounding box center [481, 170] width 244 height 30
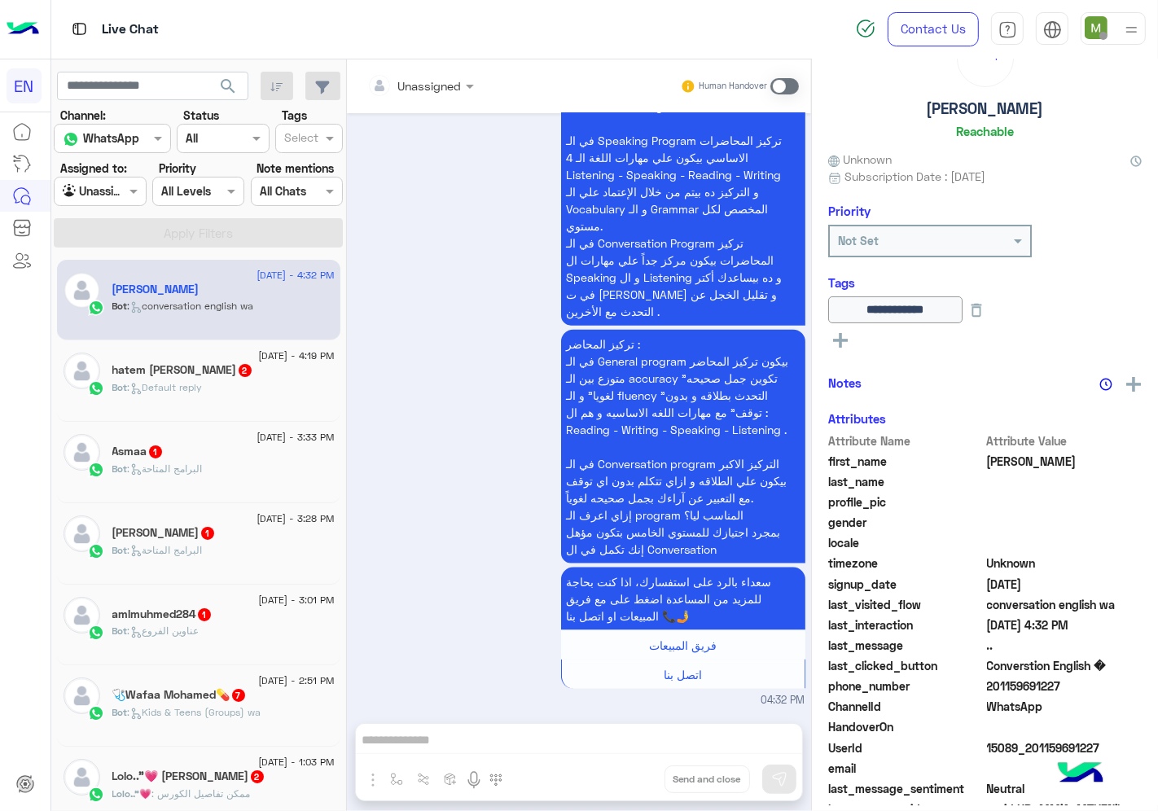
click at [424, 91] on input "text" at bounding box center [400, 85] width 66 height 17
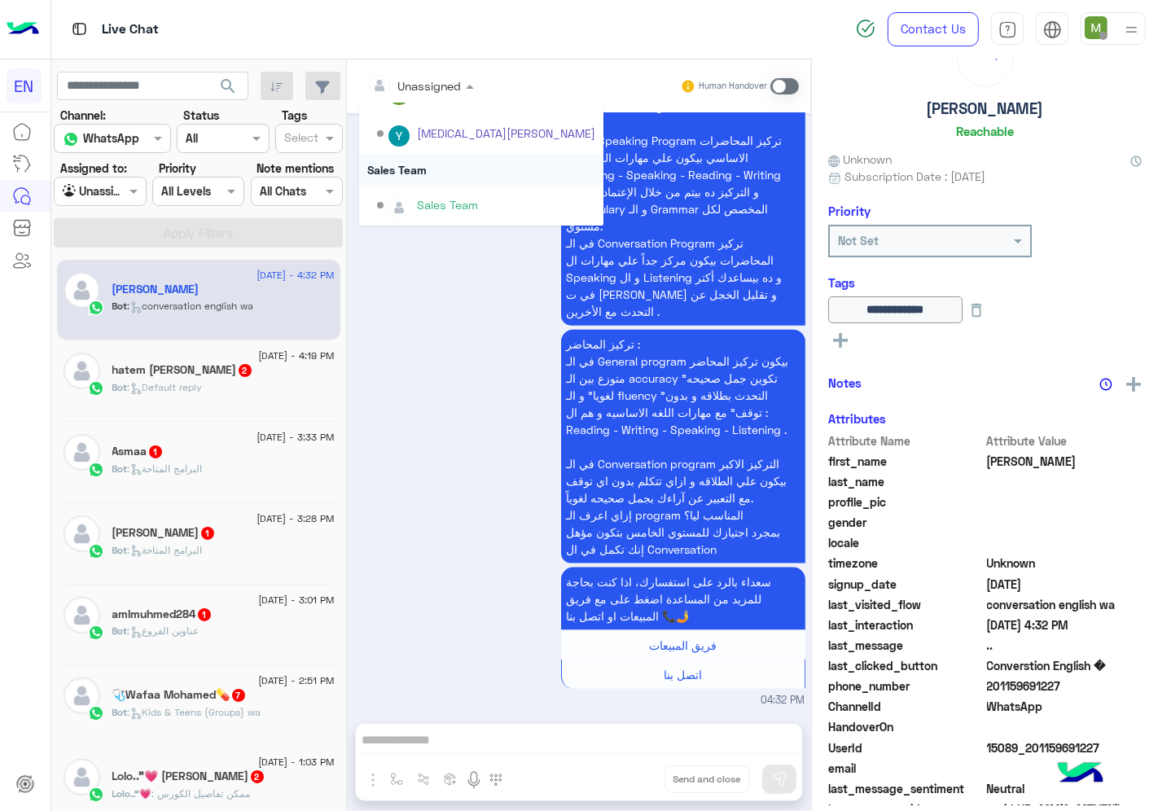
click at [428, 165] on div "Sales Team" at bounding box center [481, 170] width 244 height 30
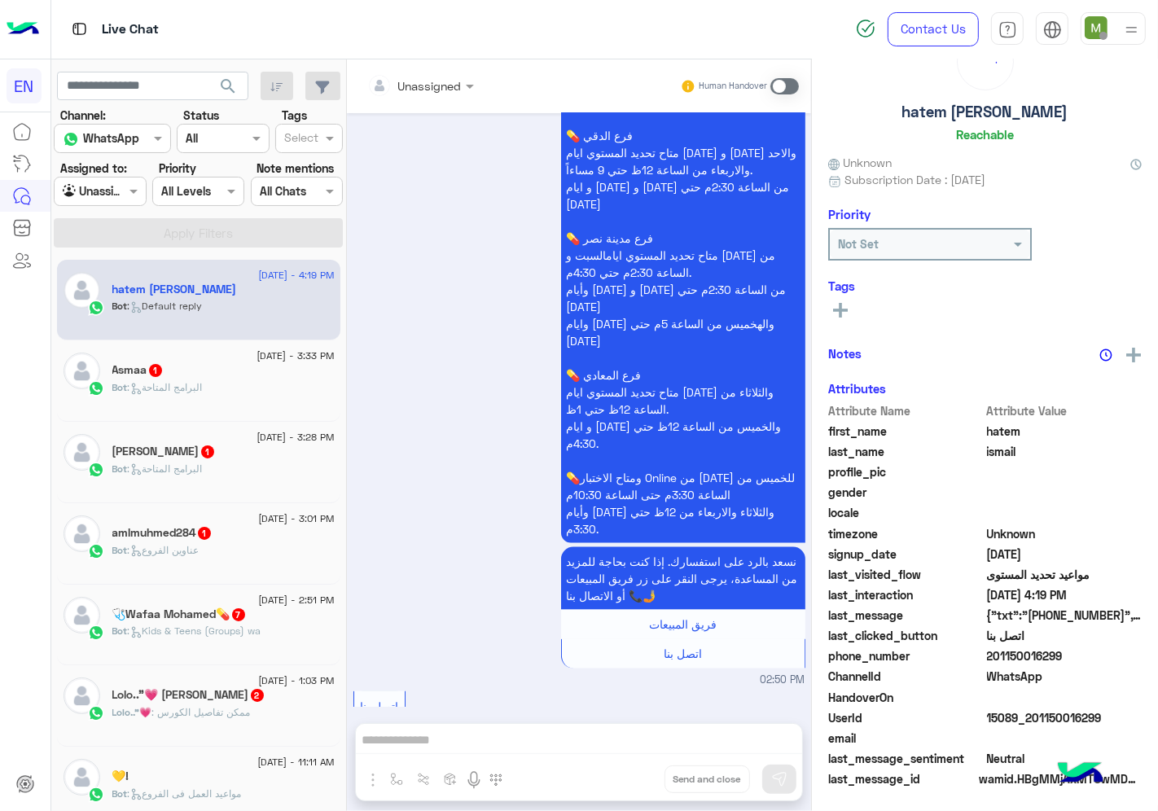
click at [414, 90] on input "text" at bounding box center [400, 85] width 66 height 17
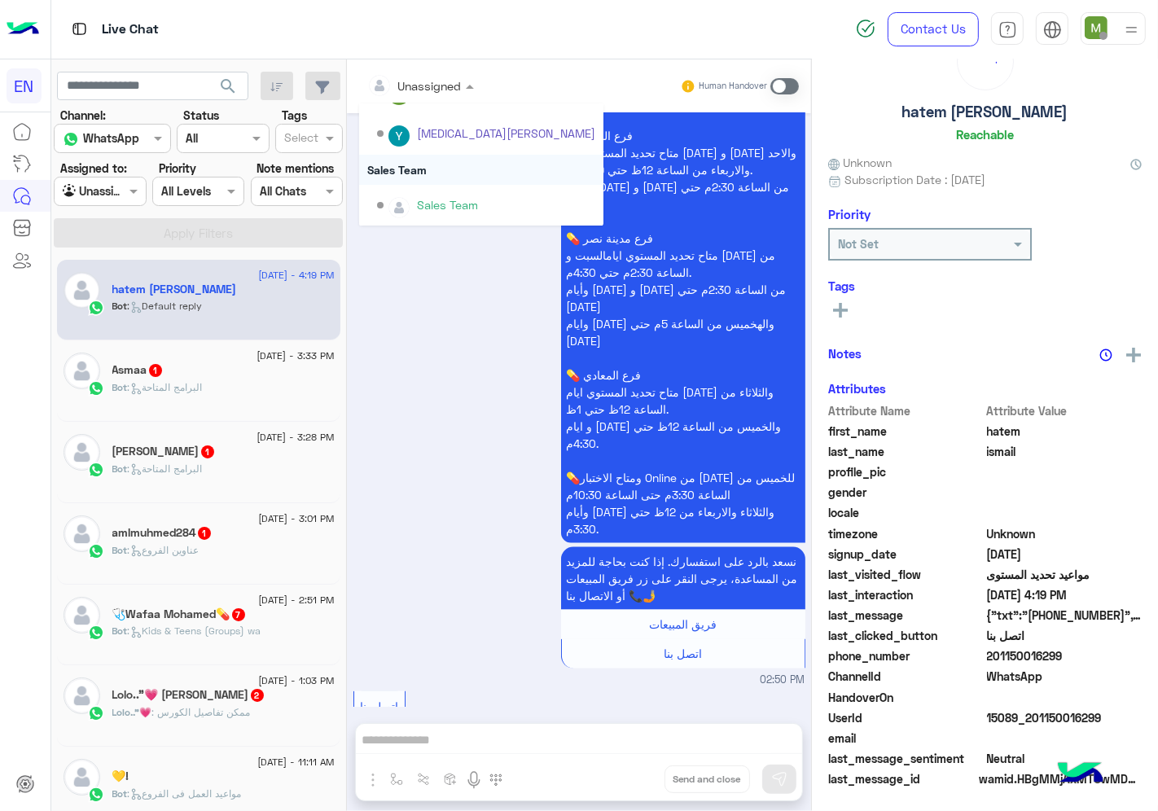
click at [410, 169] on div "Sales Team" at bounding box center [481, 170] width 244 height 30
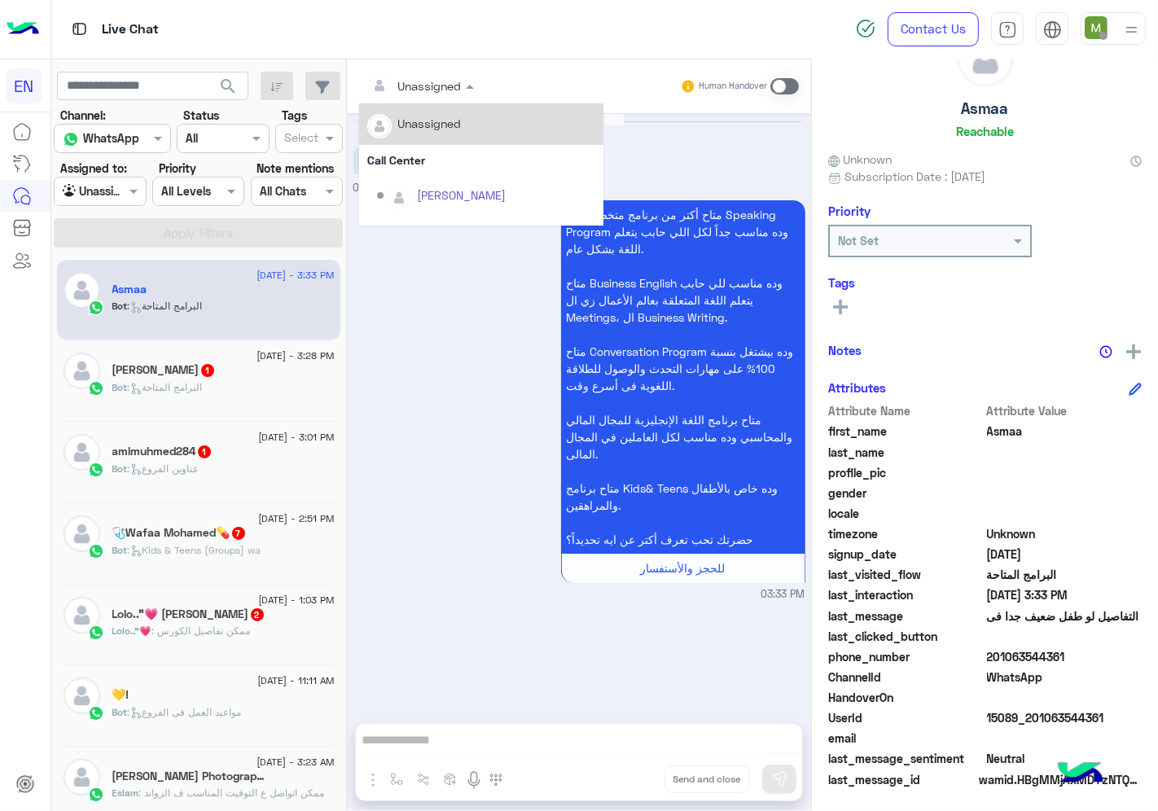
click at [438, 78] on div at bounding box center [420, 85] width 123 height 19
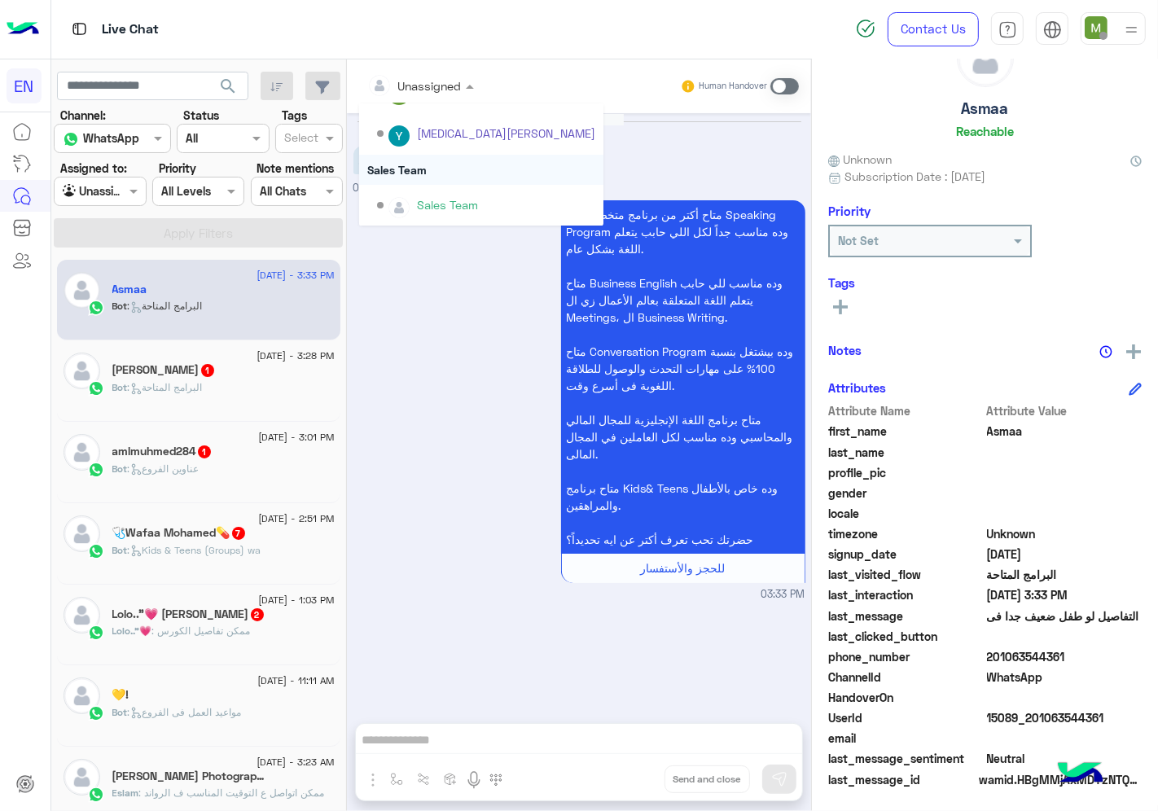
click at [412, 166] on div "Sales Team" at bounding box center [481, 170] width 244 height 30
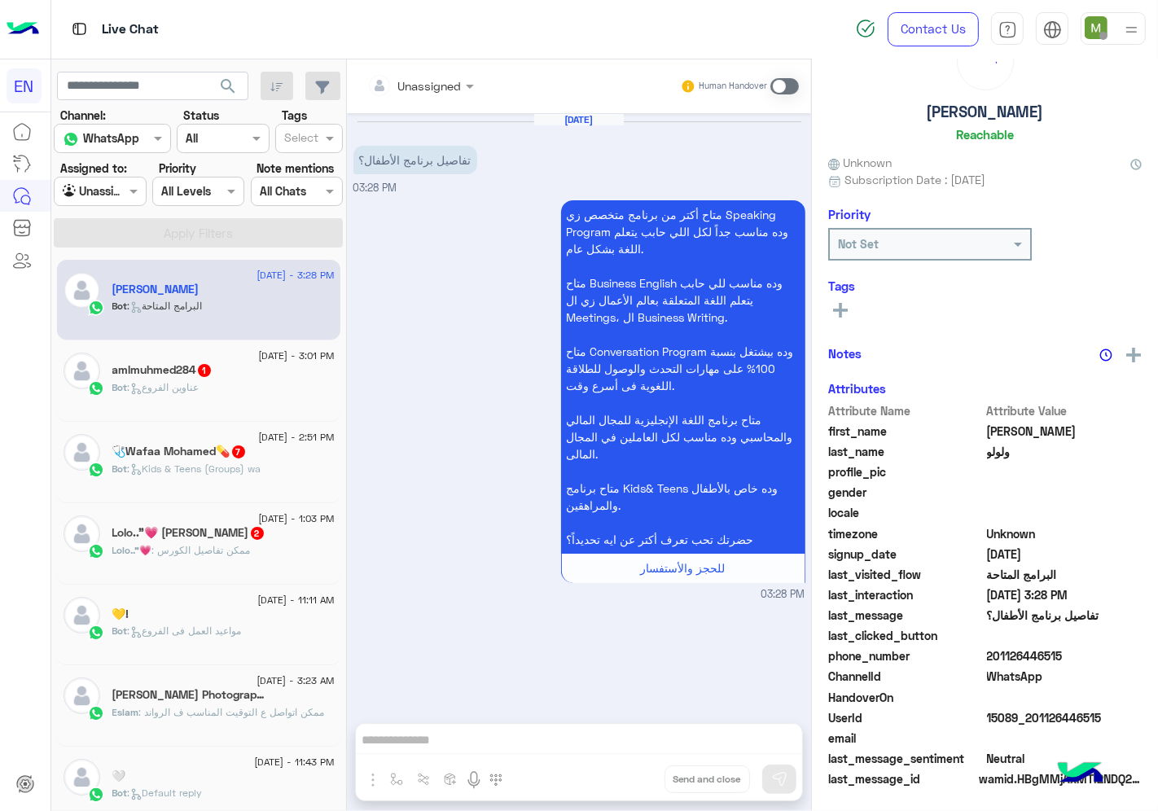
click at [432, 86] on input "text" at bounding box center [400, 85] width 66 height 17
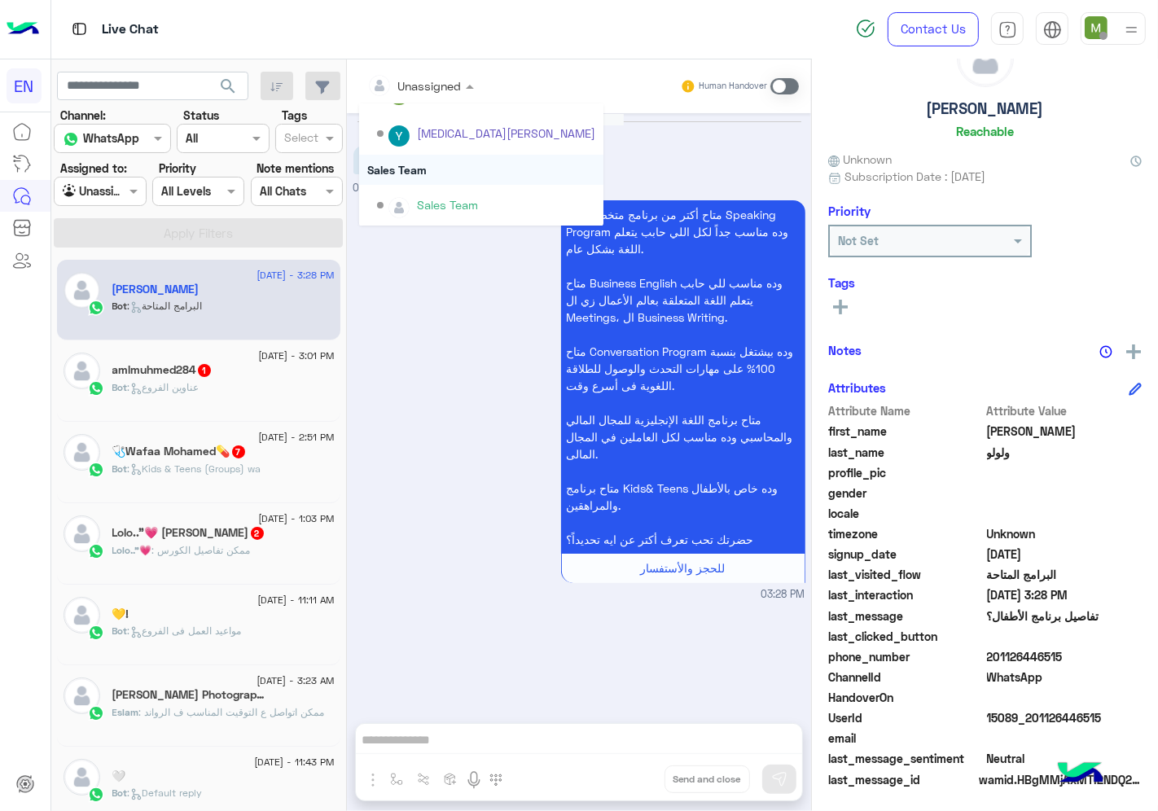
click at [422, 167] on div "Sales Team" at bounding box center [481, 170] width 244 height 30
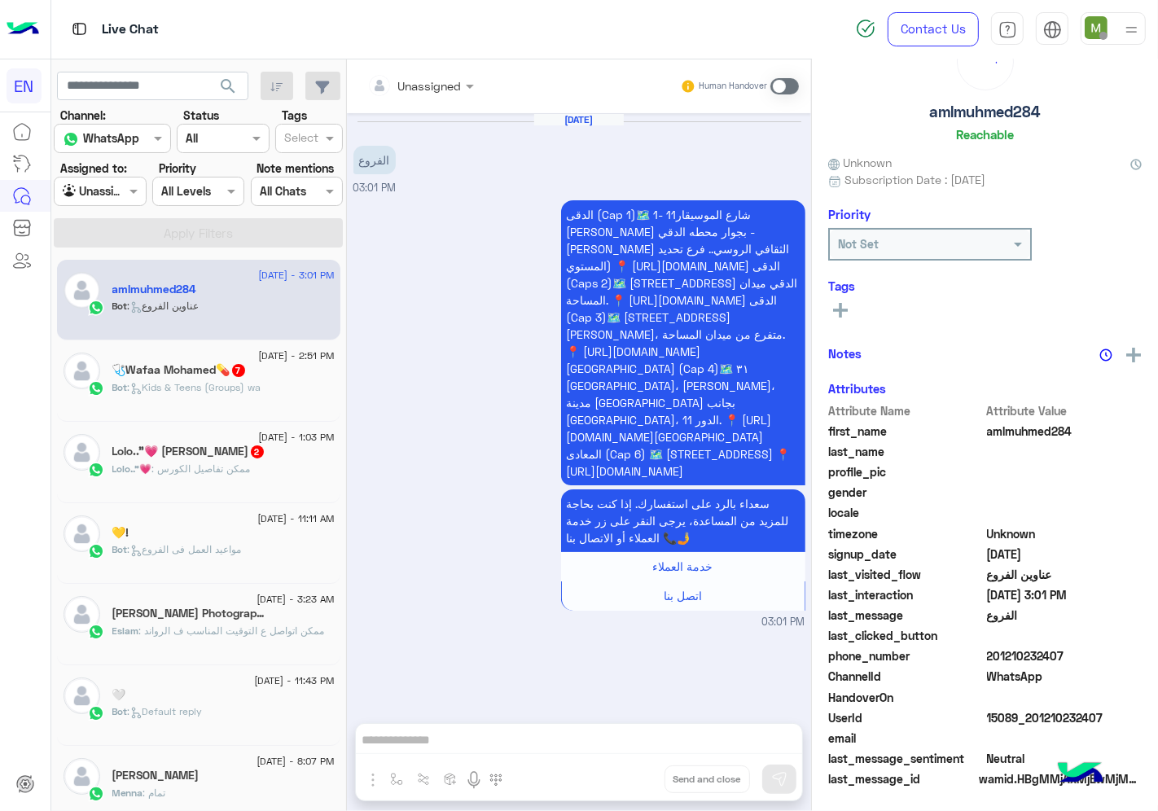
click at [437, 86] on div at bounding box center [420, 85] width 123 height 19
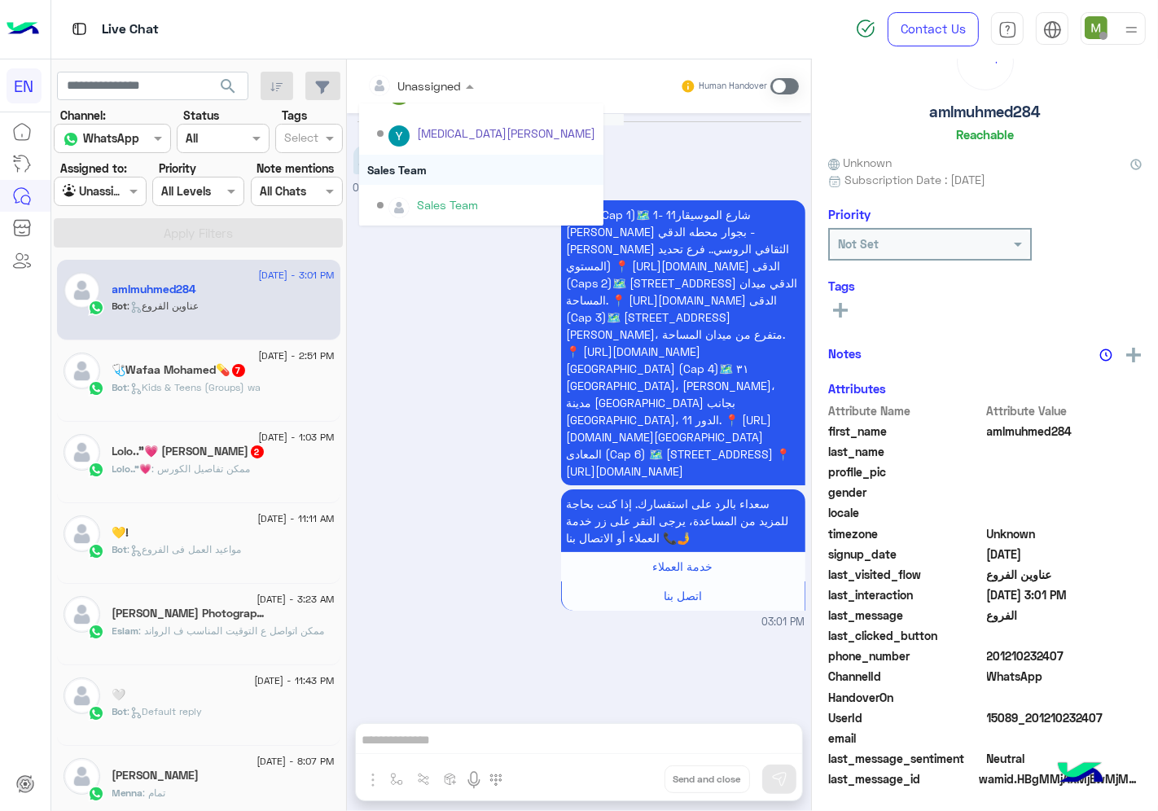
click at [419, 167] on div "Sales Team" at bounding box center [481, 170] width 244 height 30
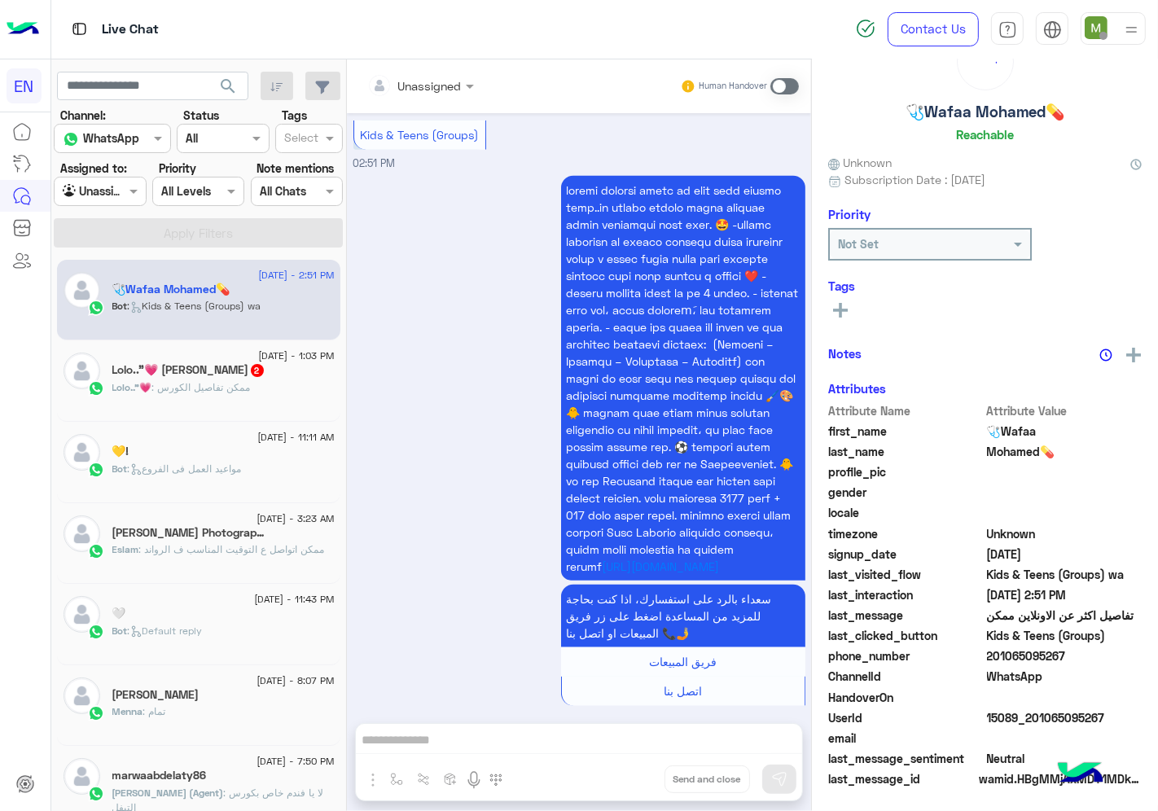
click at [432, 84] on input "text" at bounding box center [400, 85] width 66 height 17
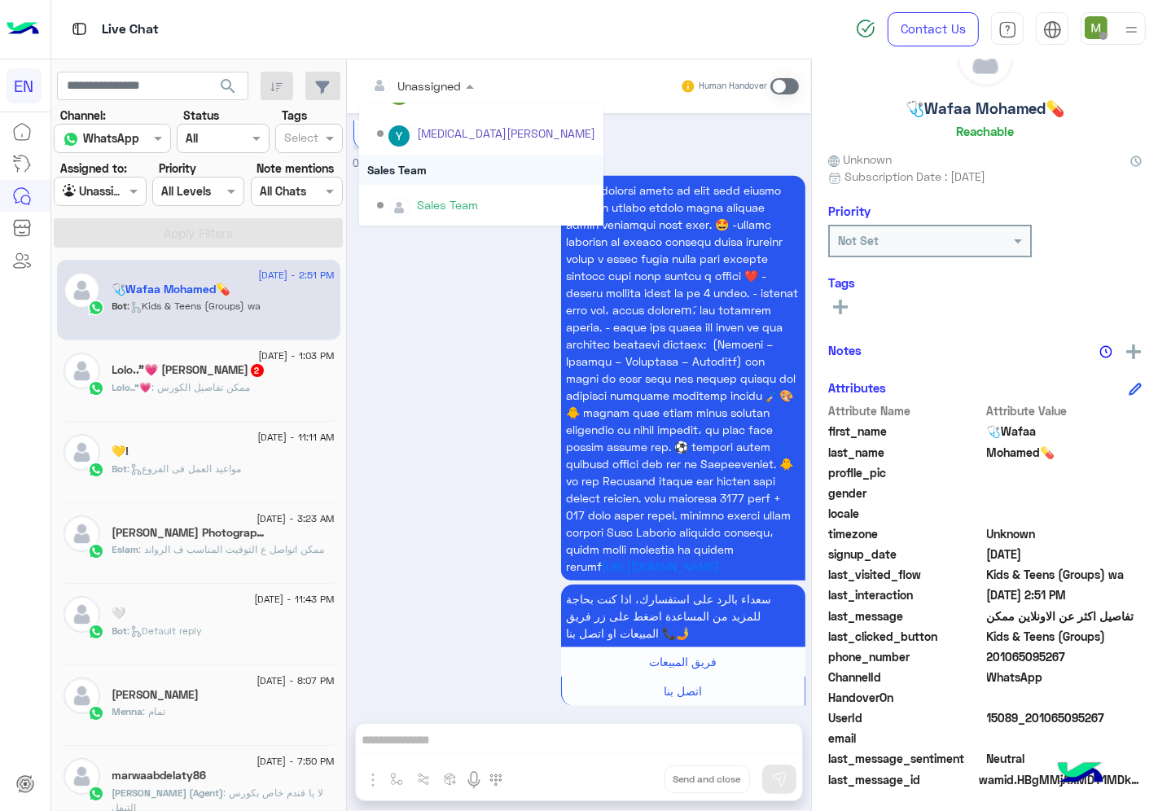
click at [421, 165] on div "Sales Team" at bounding box center [481, 170] width 244 height 30
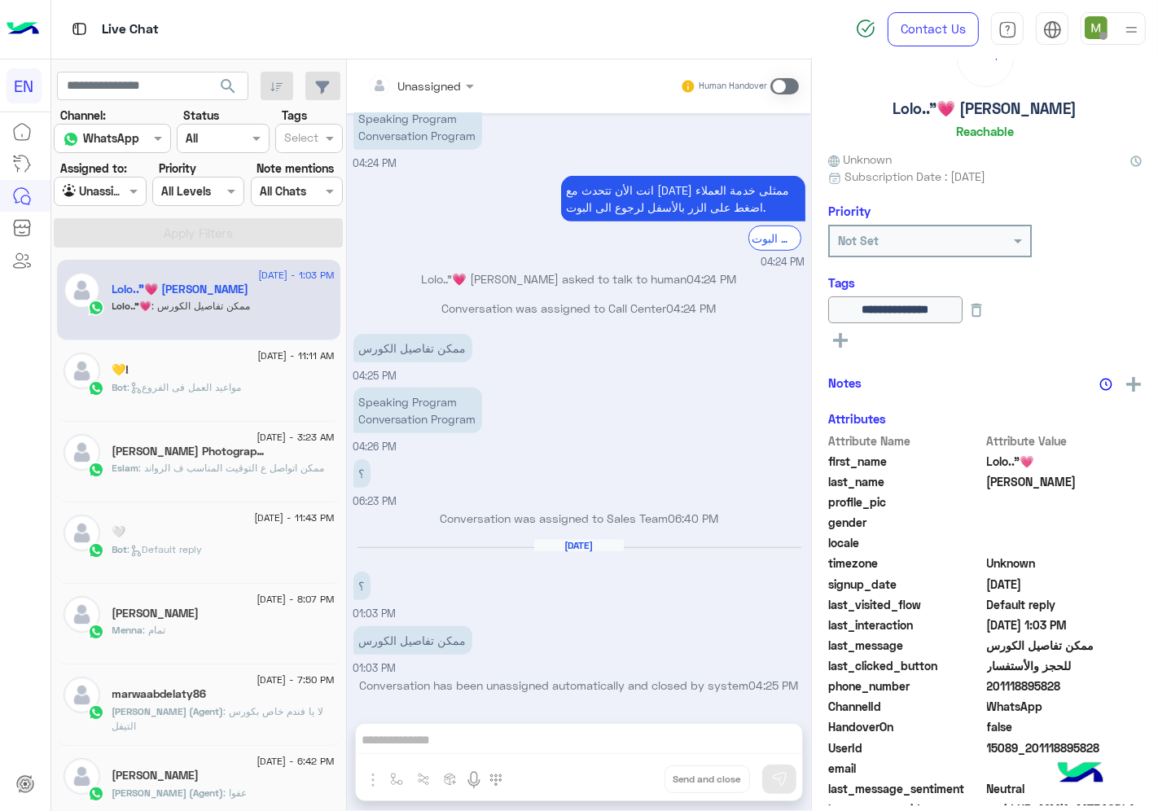
click at [437, 79] on div at bounding box center [420, 85] width 123 height 19
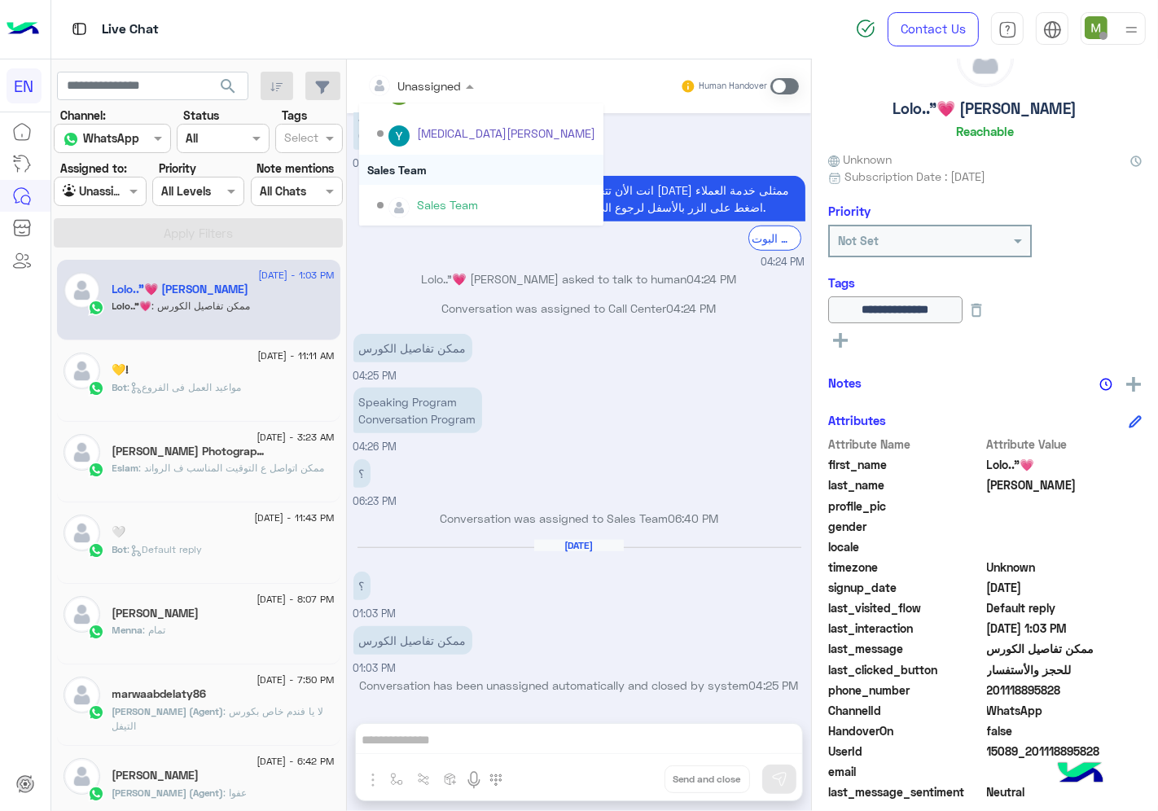
click at [411, 169] on div "Sales Team" at bounding box center [481, 170] width 244 height 30
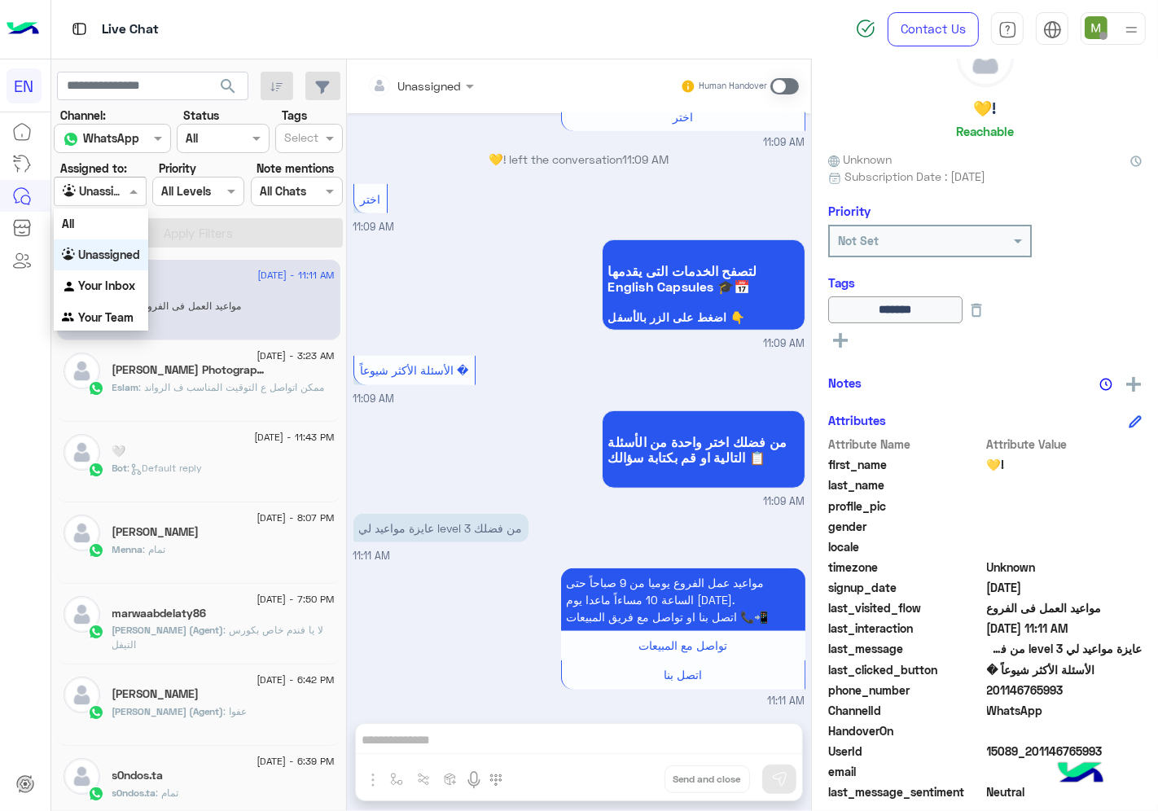
click at [116, 191] on div at bounding box center [100, 191] width 90 height 19
click at [108, 310] on b "Your Team" at bounding box center [105, 317] width 55 height 14
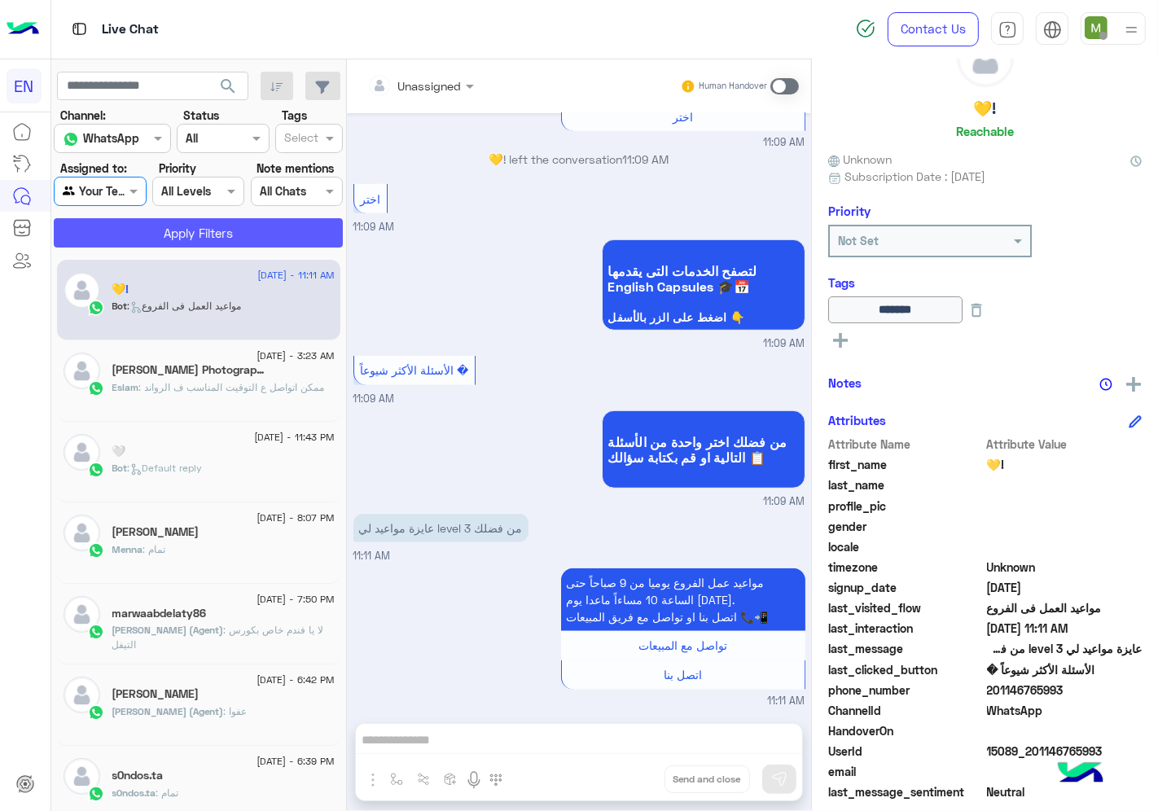
click at [156, 222] on button "Apply Filters" at bounding box center [198, 232] width 289 height 29
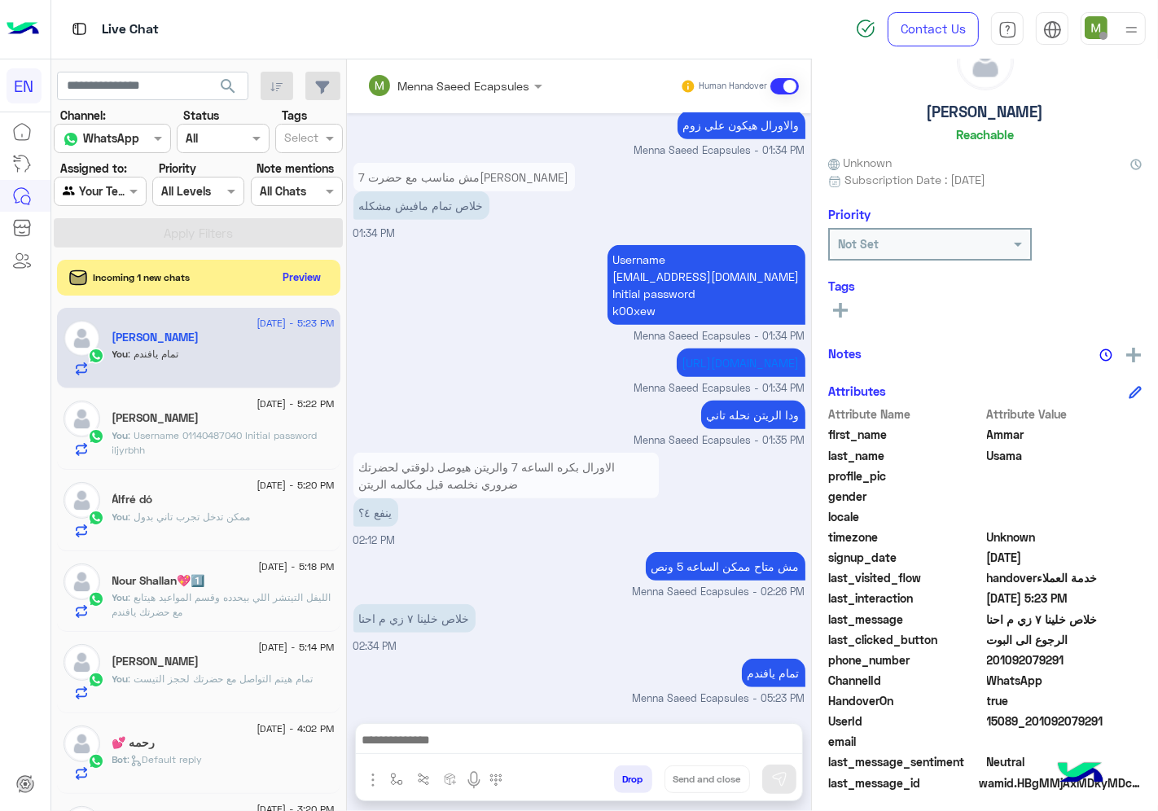
scroll to position [64, 0]
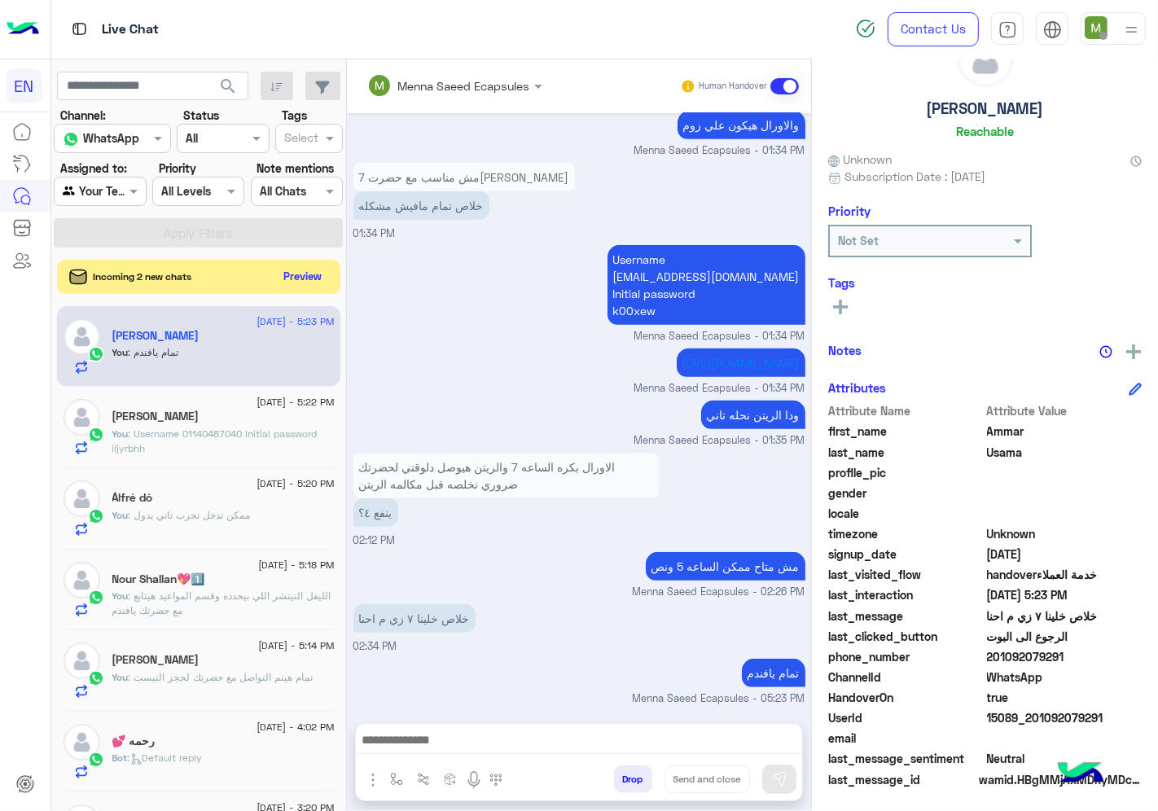
click at [301, 271] on button "Preview" at bounding box center [303, 277] width 50 height 22
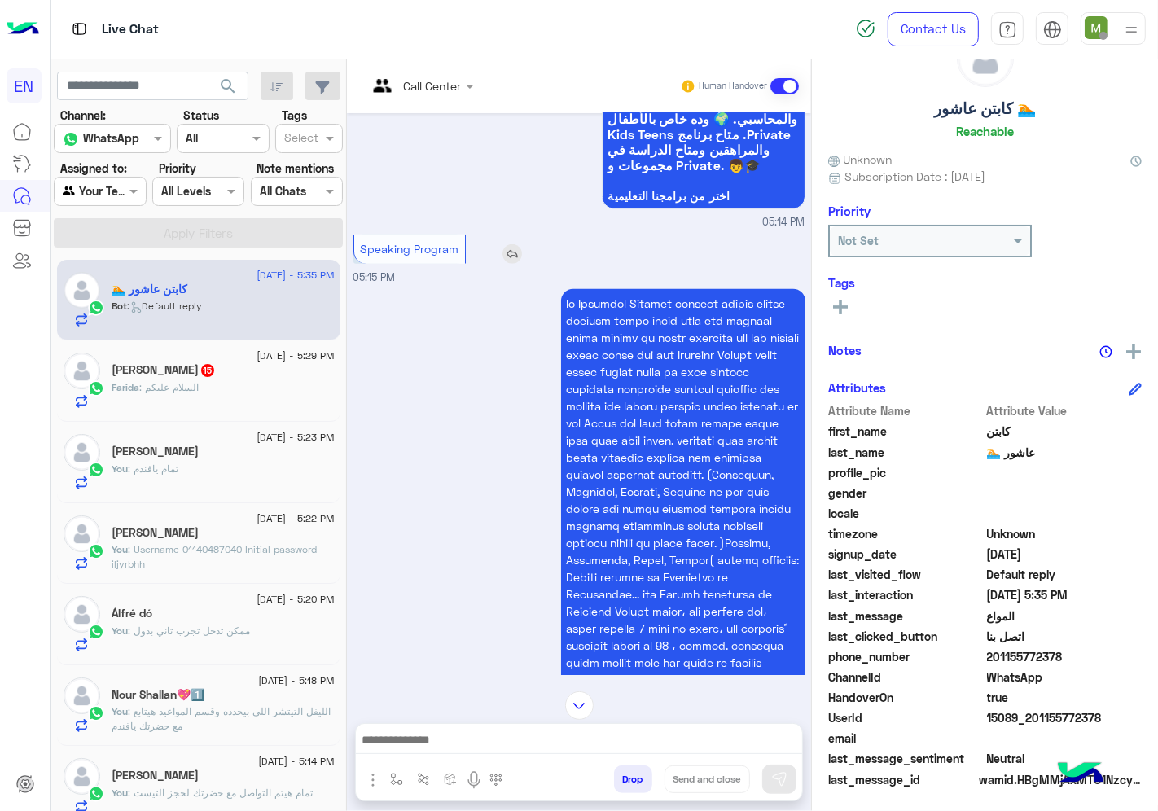
scroll to position [945, 0]
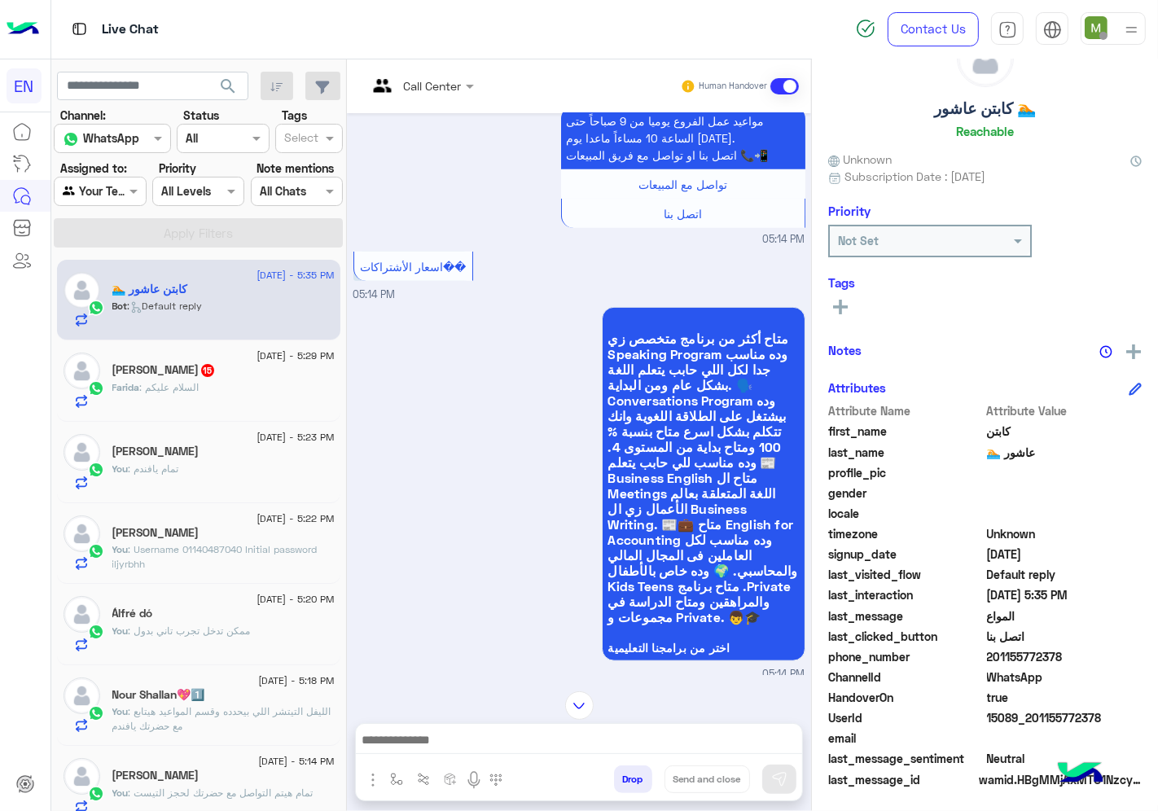
drag, startPoint x: 1063, startPoint y: 652, endPoint x: 994, endPoint y: 652, distance: 69.2
click at [994, 652] on span "201155772378" at bounding box center [1065, 656] width 156 height 17
drag, startPoint x: 994, startPoint y: 652, endPoint x: 1015, endPoint y: 655, distance: 21.3
click at [1015, 655] on span "201155772378" at bounding box center [1065, 656] width 156 height 17
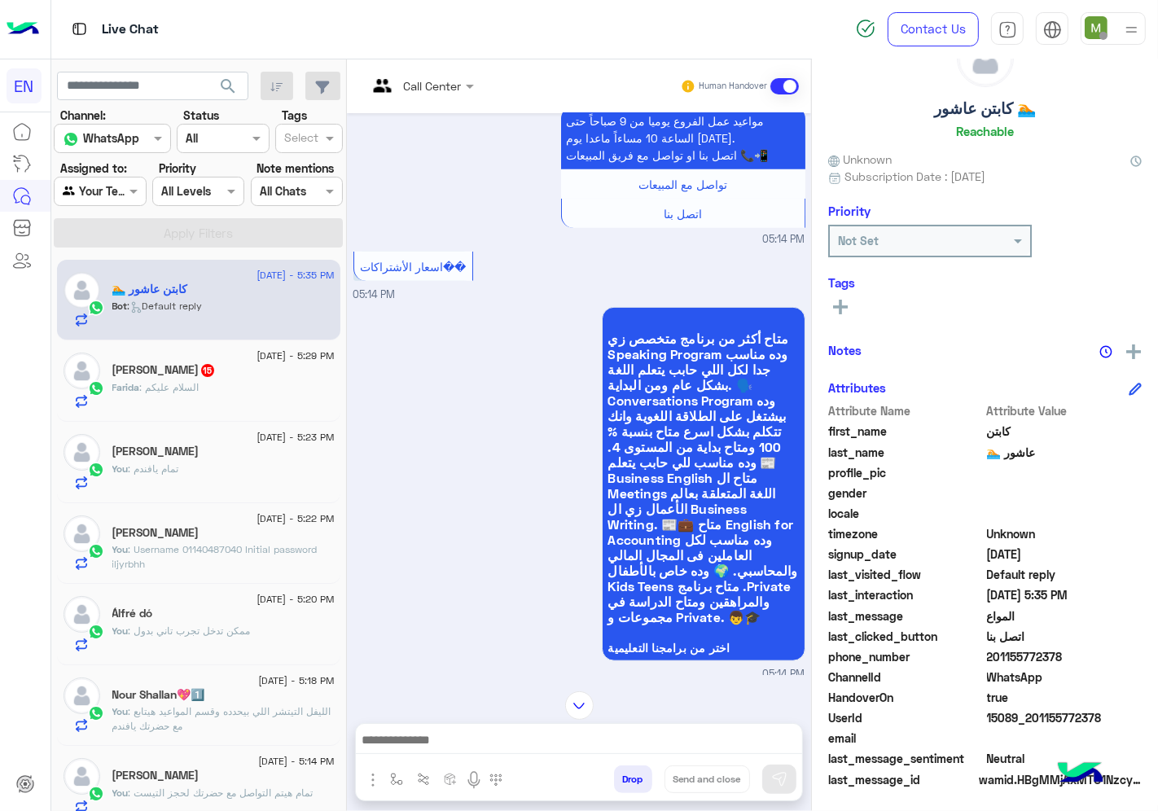
click at [1015, 655] on span "201155772378" at bounding box center [1065, 656] width 156 height 17
copy span "201155772378"
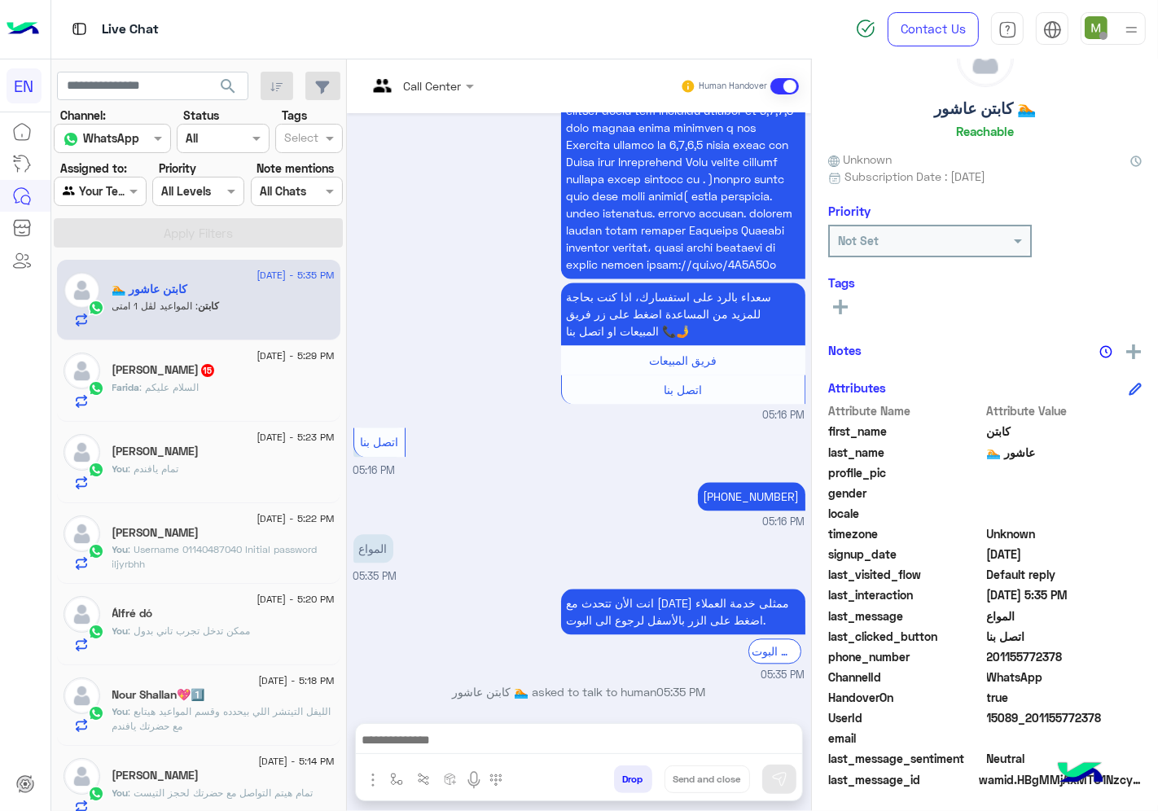
click at [449, 86] on div at bounding box center [420, 85] width 123 height 19
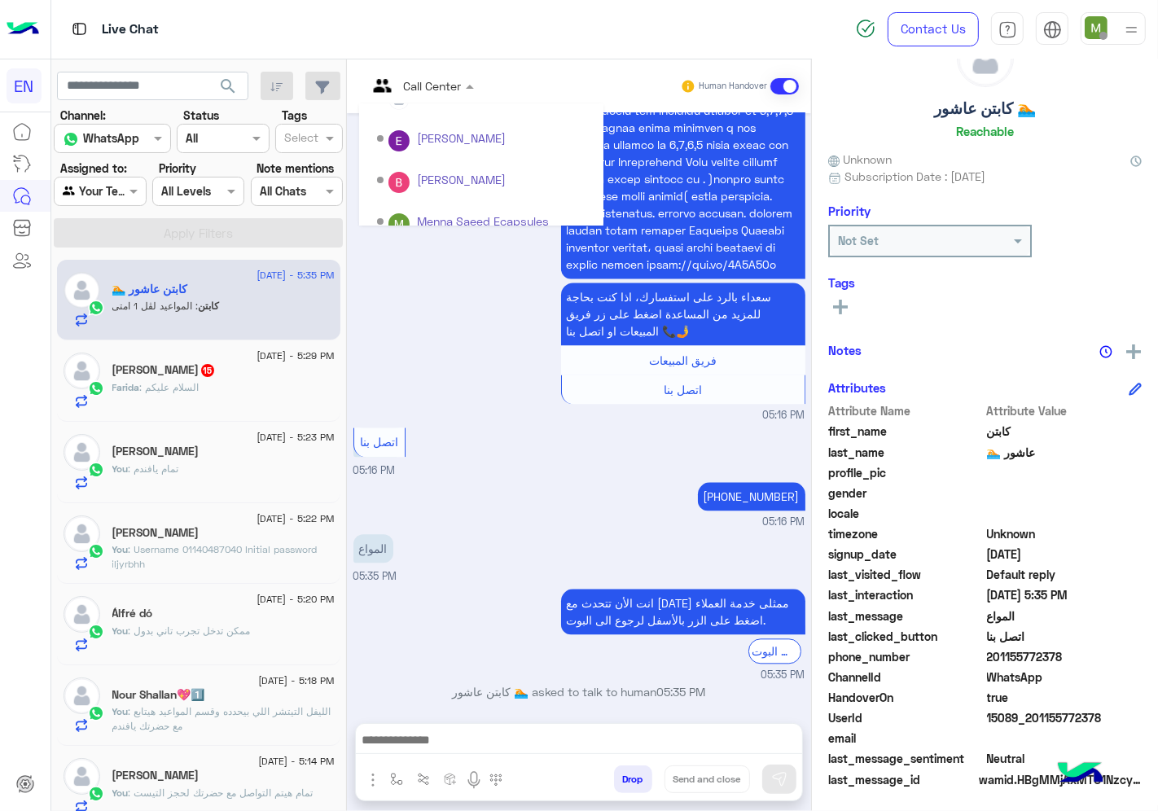
scroll to position [270, 0]
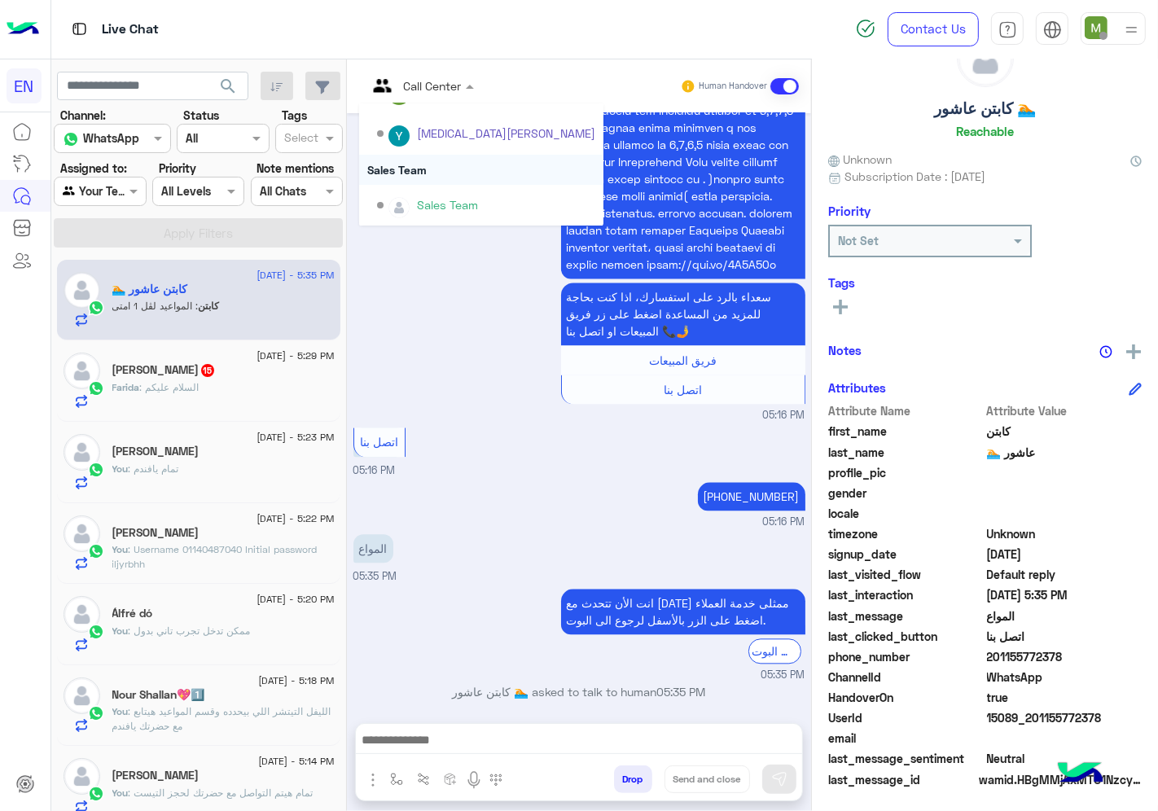
click at [410, 169] on div "Sales Team" at bounding box center [481, 170] width 244 height 30
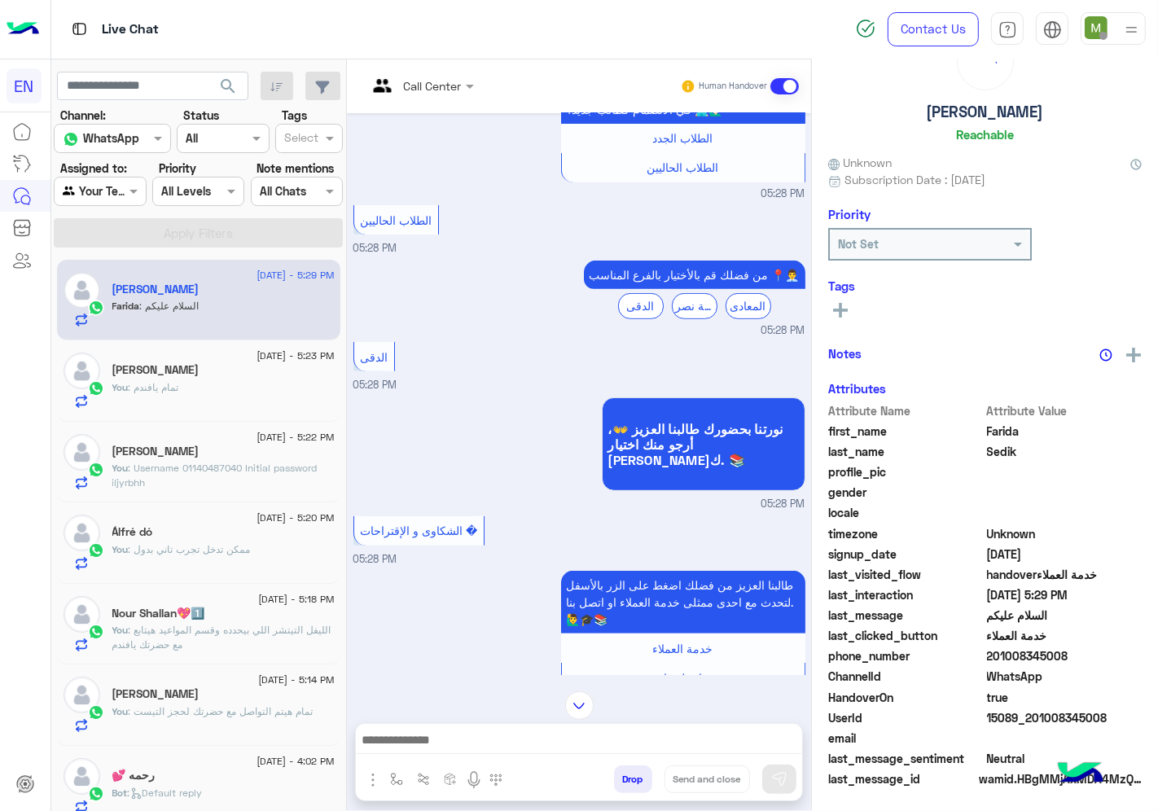
scroll to position [64, 0]
click at [437, 94] on div "Call Center" at bounding box center [433, 85] width 58 height 17
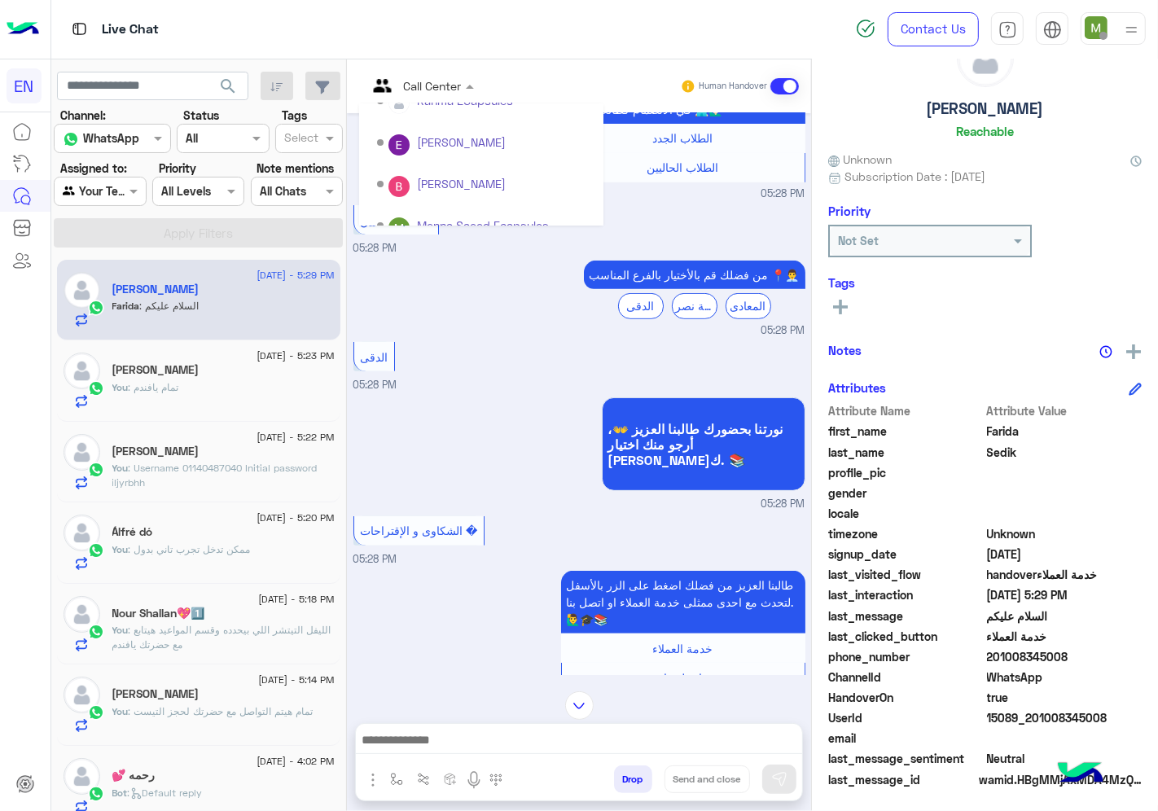
scroll to position [270, 0]
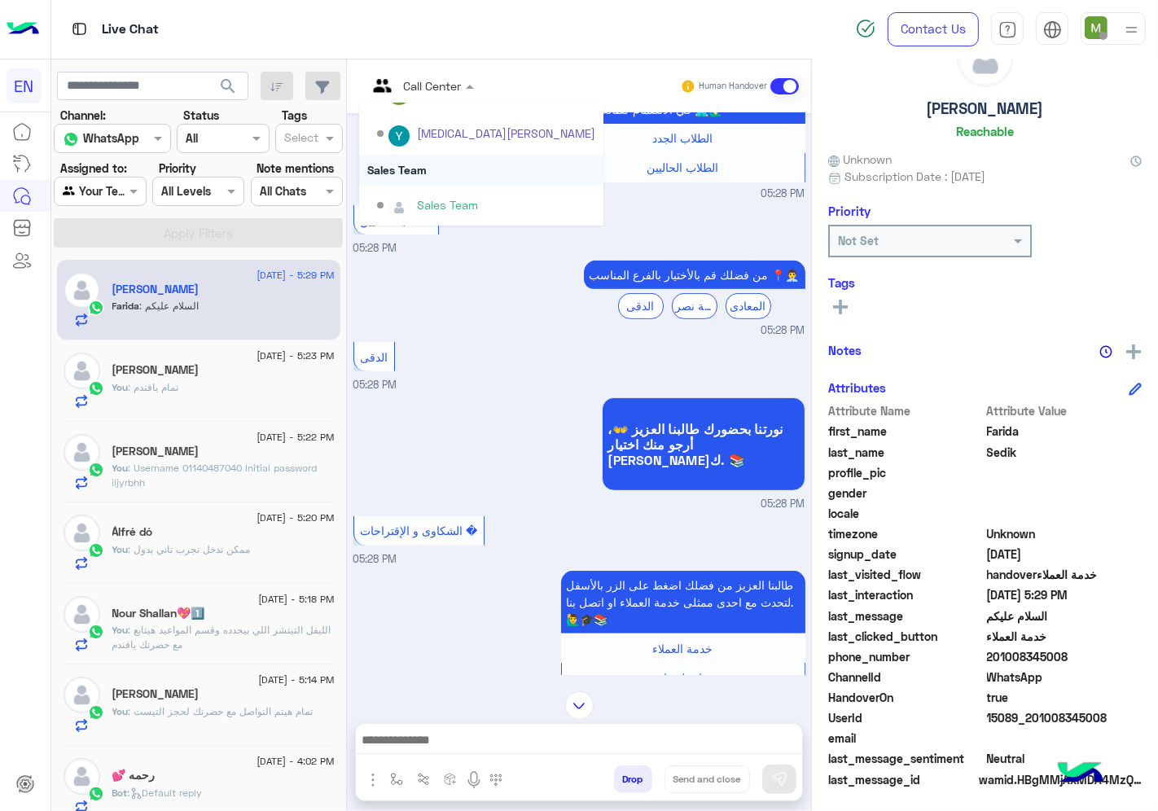
click at [415, 169] on div "Sales Team" at bounding box center [481, 170] width 244 height 30
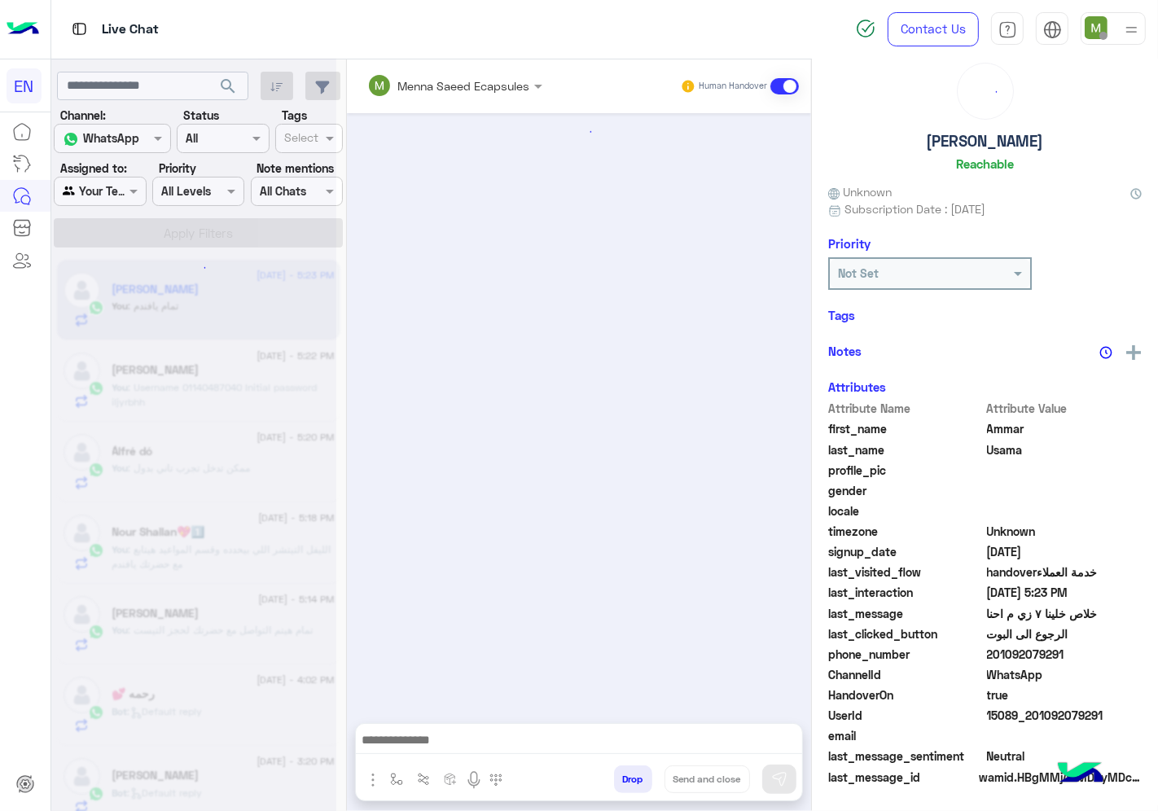
scroll to position [754, 0]
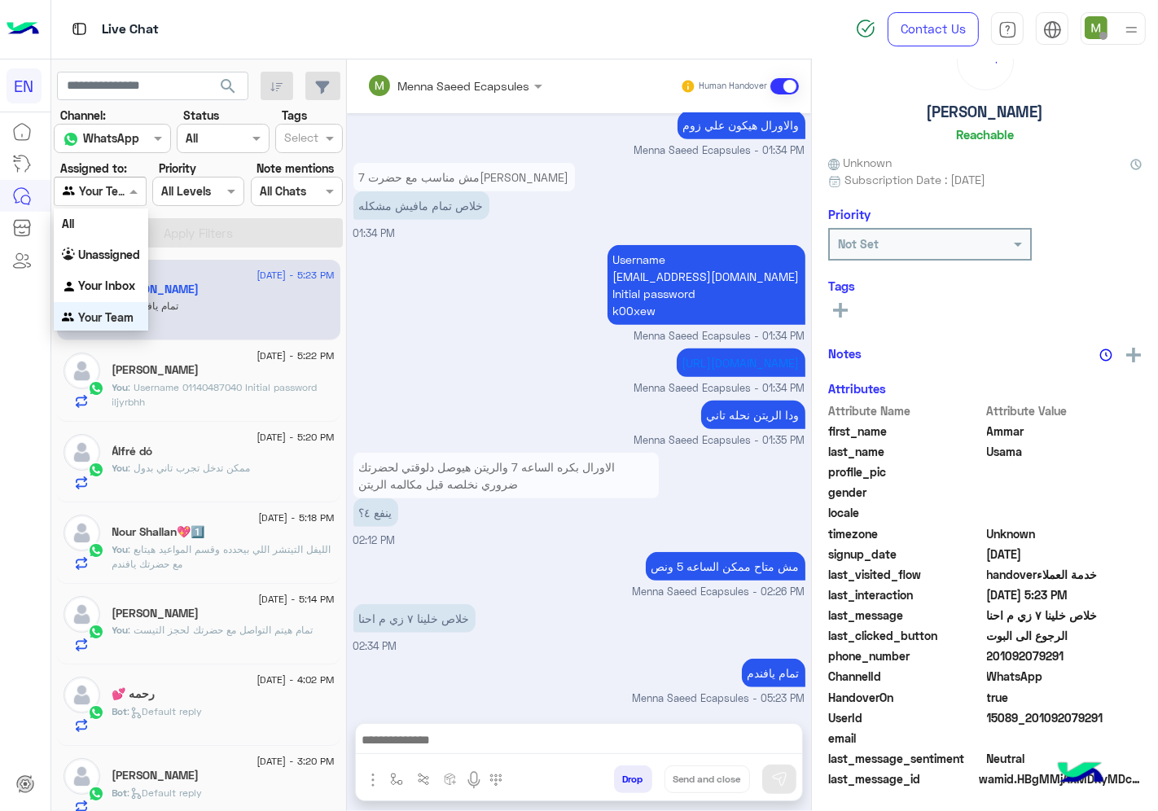
click at [116, 193] on div at bounding box center [100, 191] width 90 height 19
click at [116, 275] on div "Your Inbox" at bounding box center [101, 286] width 94 height 32
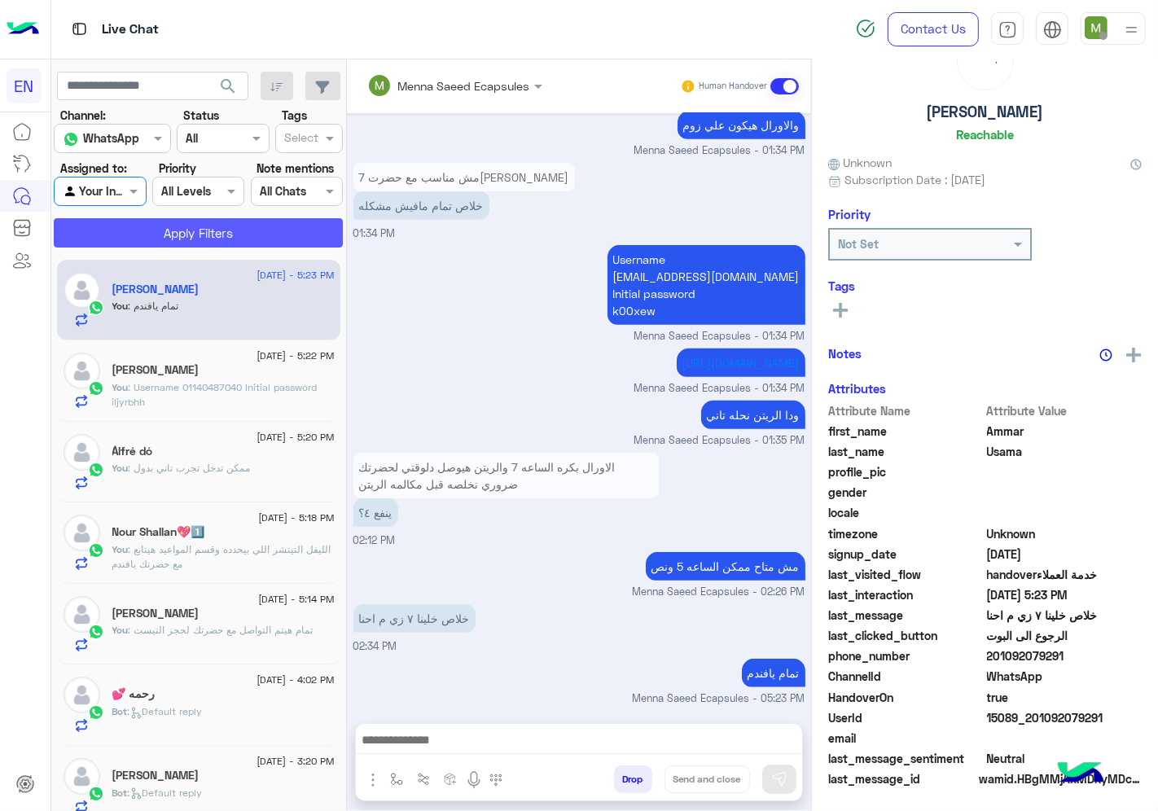
click at [164, 230] on button "Apply Filters" at bounding box center [198, 232] width 289 height 29
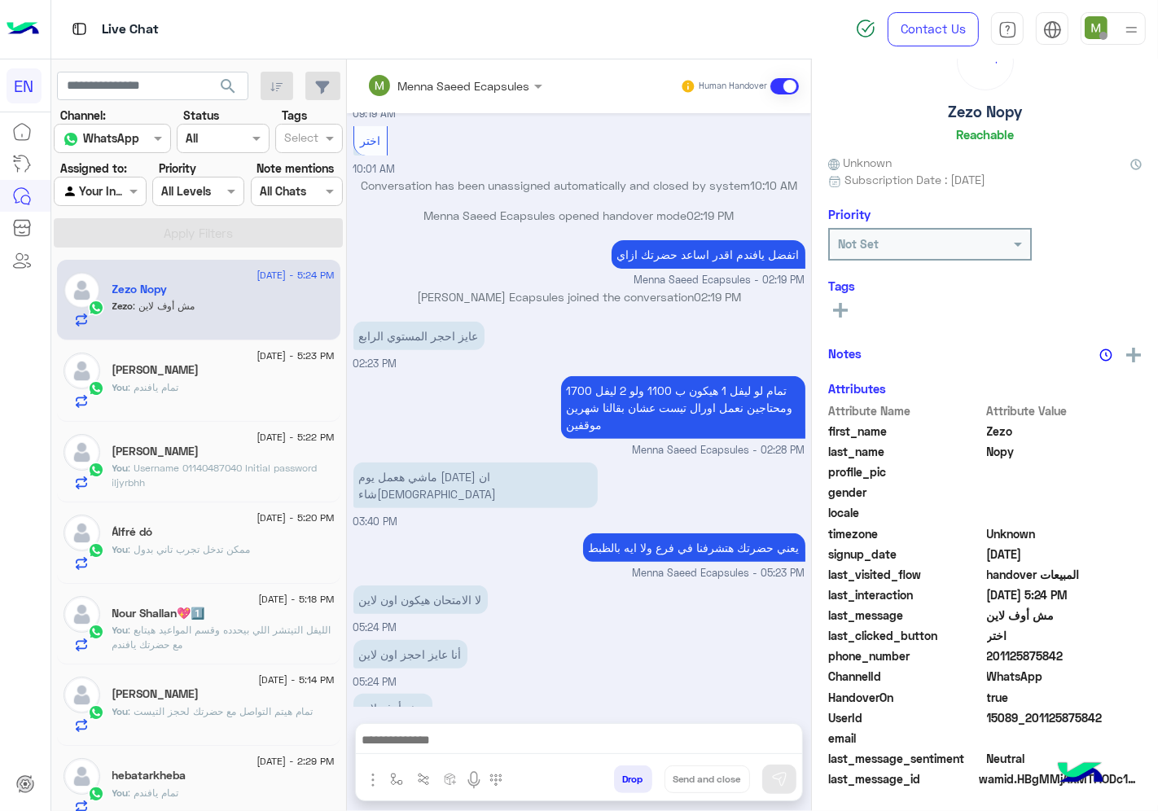
scroll to position [64, 0]
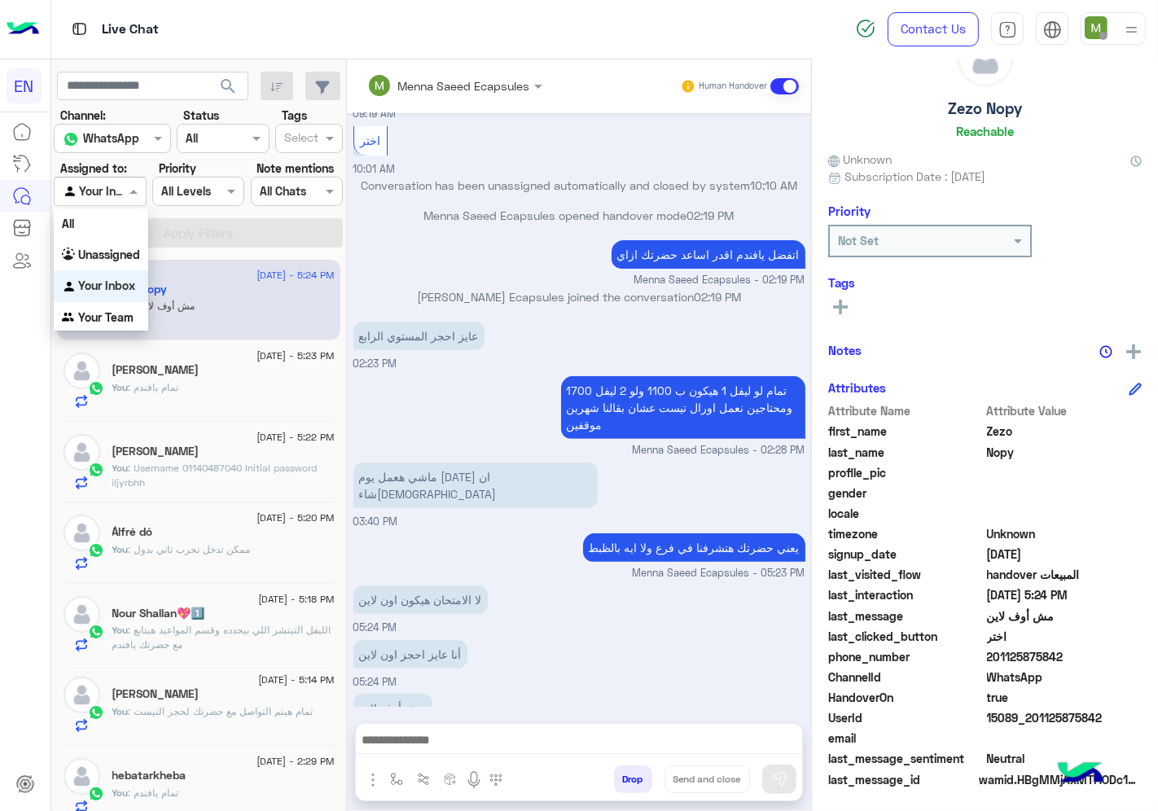
click at [132, 193] on span at bounding box center [135, 190] width 20 height 17
click at [120, 255] on b "Unassigned" at bounding box center [109, 255] width 62 height 14
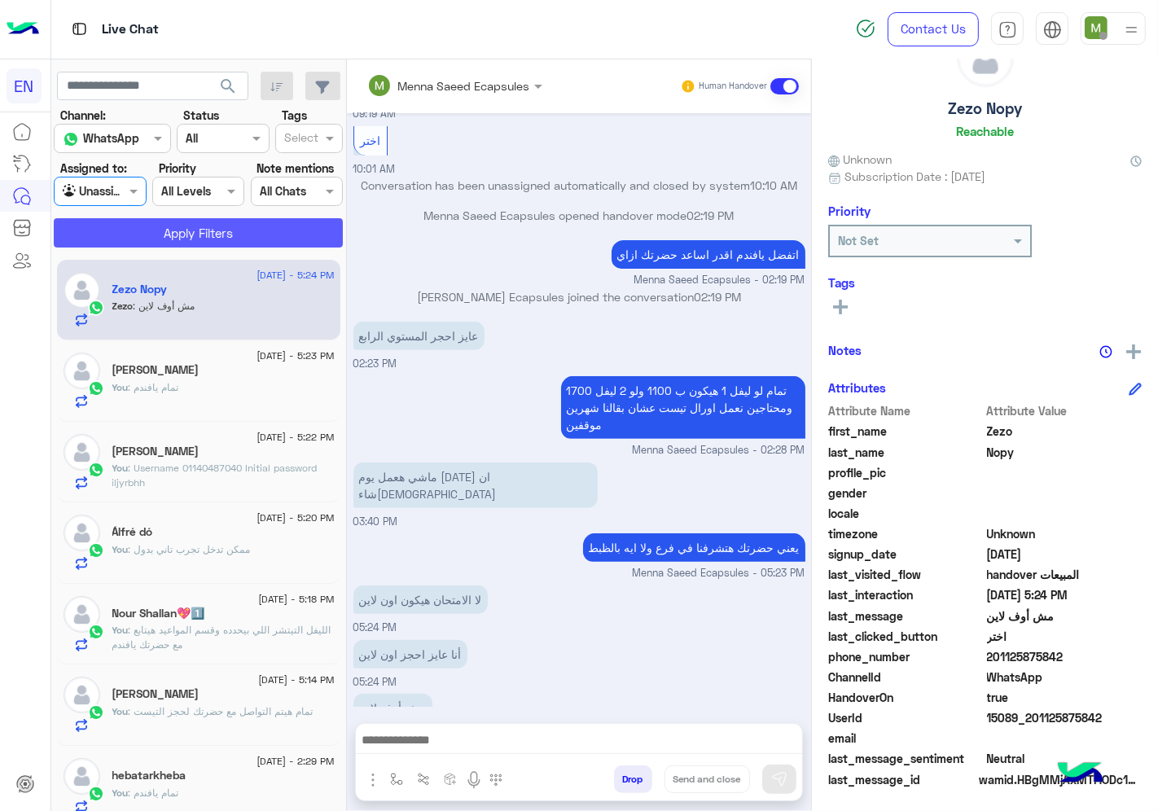
click at [150, 230] on button "Apply Filters" at bounding box center [198, 232] width 289 height 29
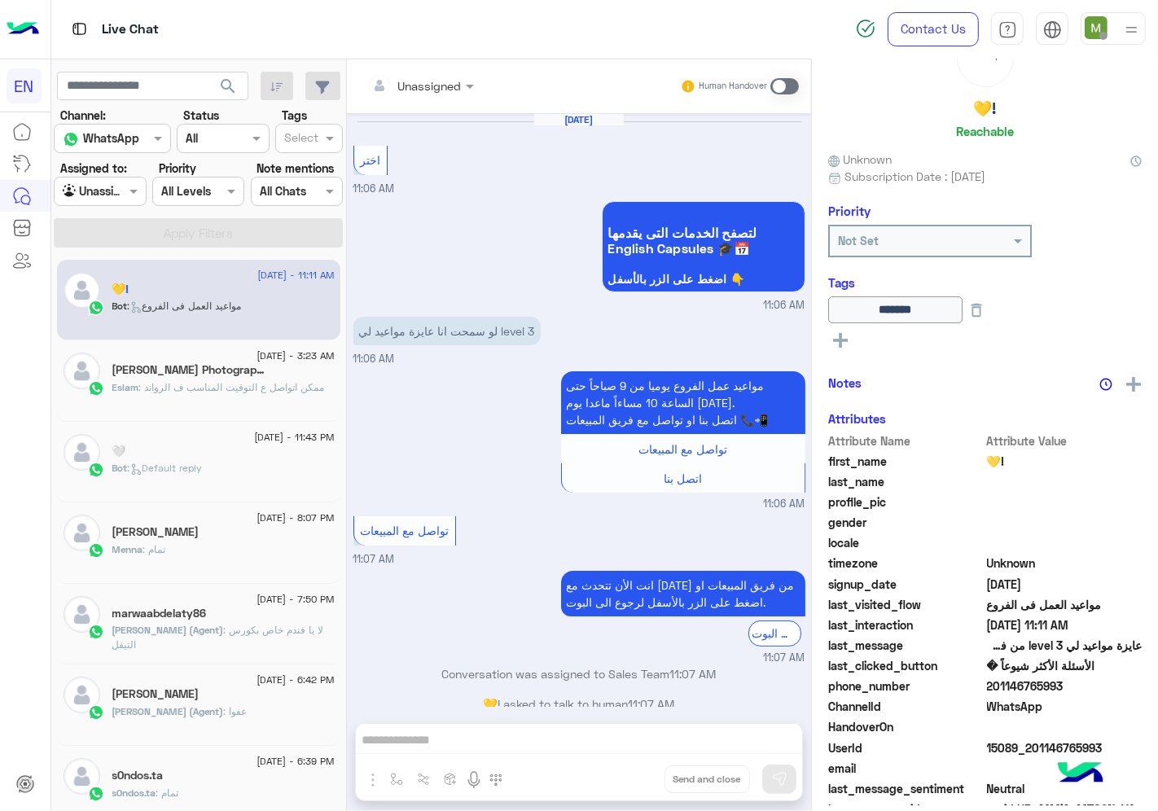
scroll to position [941, 0]
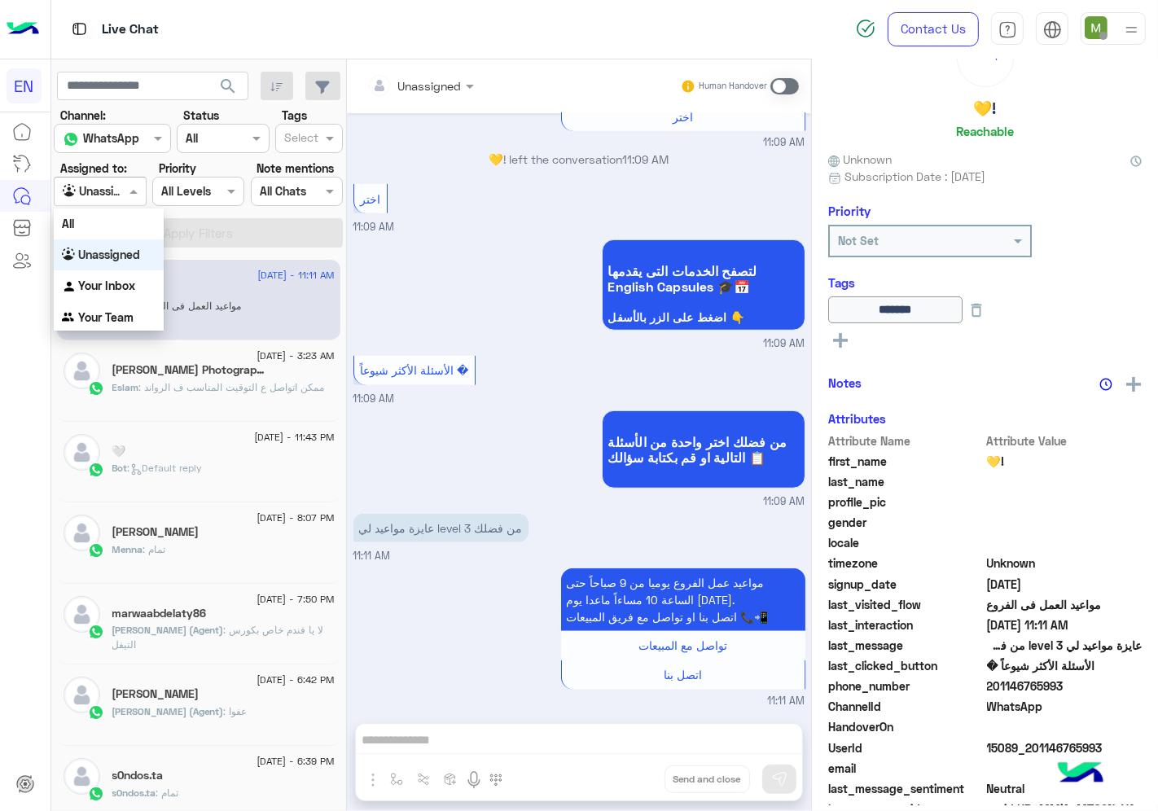
click at [99, 186] on input "text" at bounding box center [81, 191] width 37 height 17
click at [103, 287] on b "Your Inbox" at bounding box center [106, 286] width 57 height 14
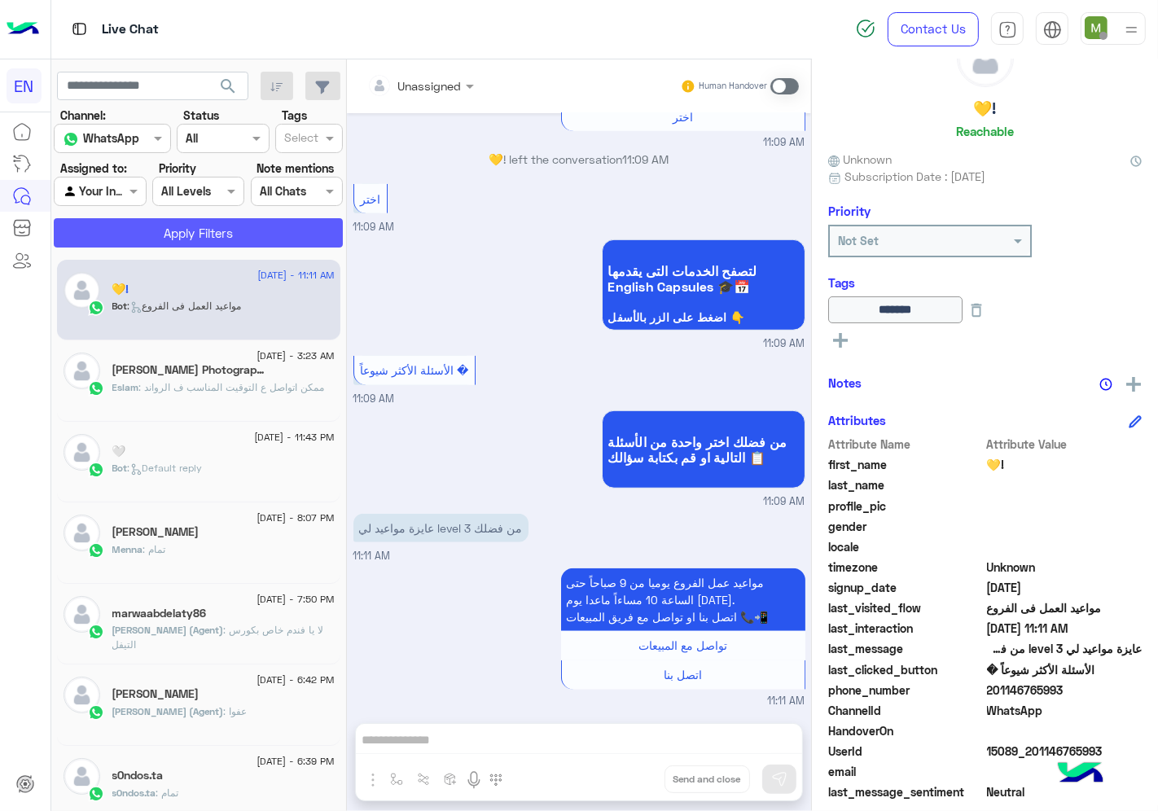
click at [165, 233] on button "Apply Filters" at bounding box center [198, 232] width 289 height 29
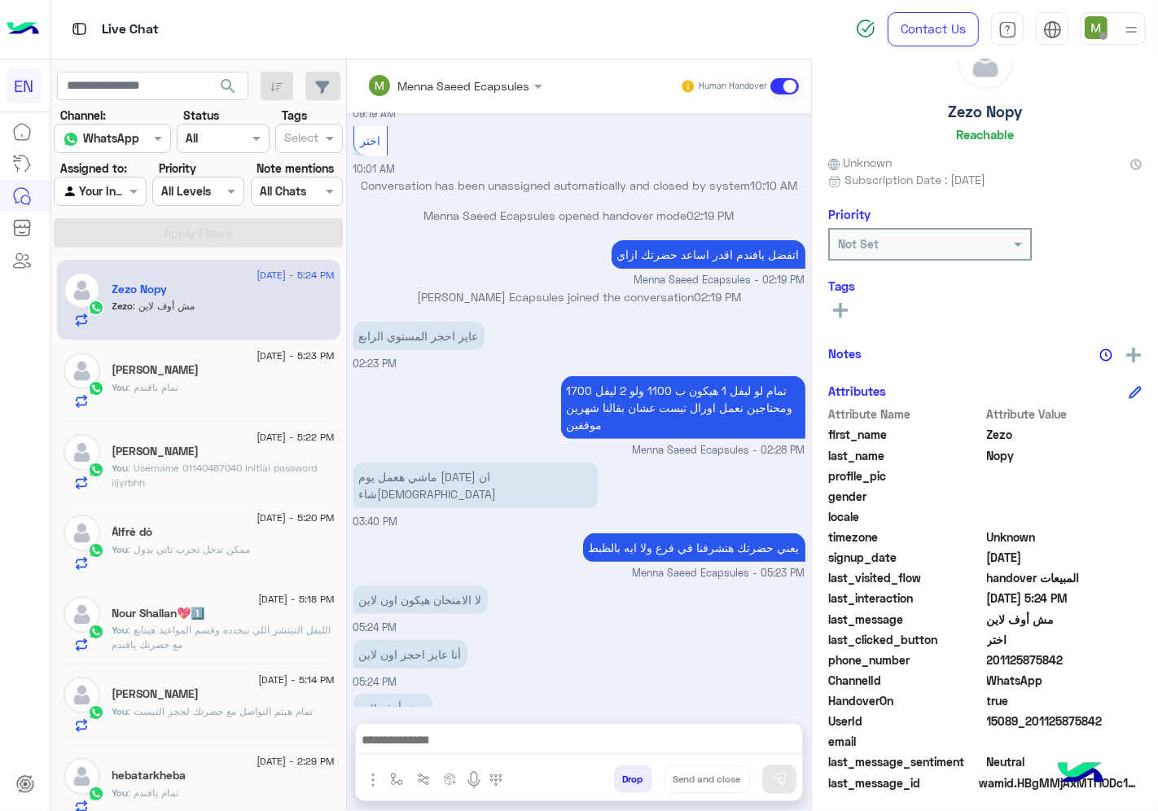
scroll to position [64, 0]
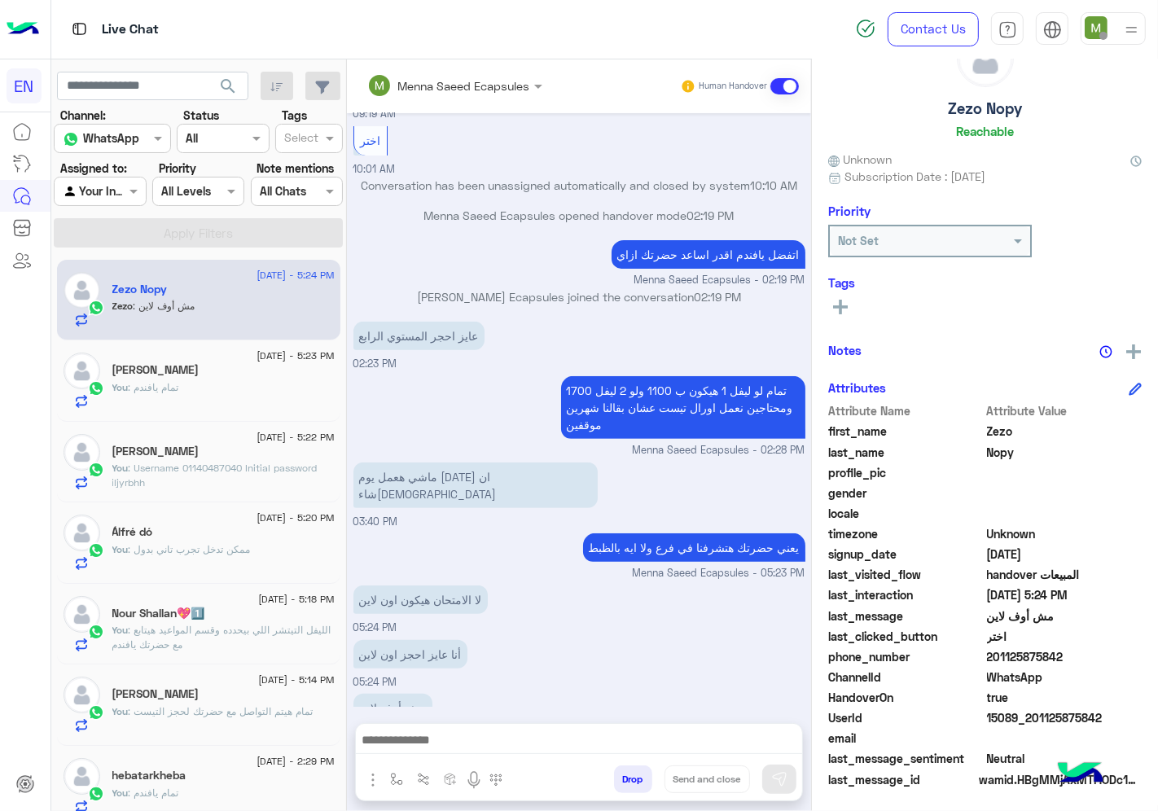
drag, startPoint x: 1057, startPoint y: 656, endPoint x: 990, endPoint y: 658, distance: 67.6
click at [990, 658] on span "201125875842" at bounding box center [1065, 656] width 156 height 17
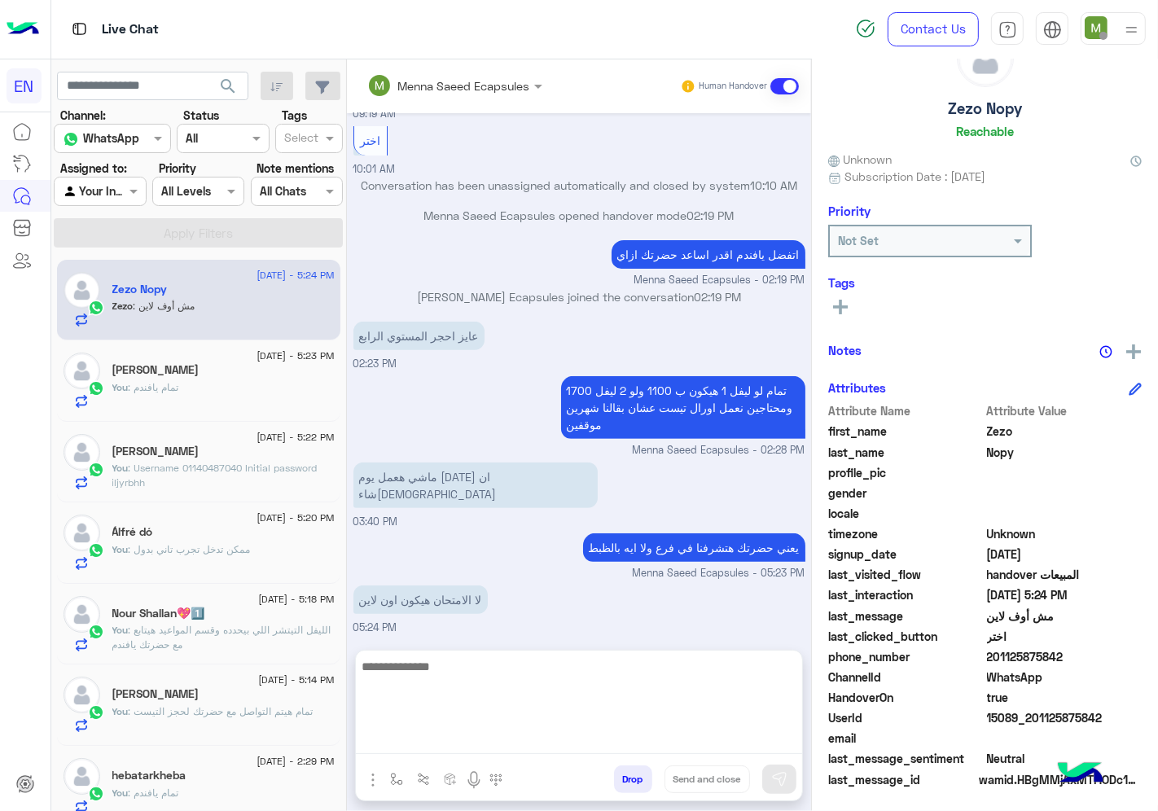
click at [586, 739] on textarea at bounding box center [579, 705] width 446 height 98
type textarea "**********"
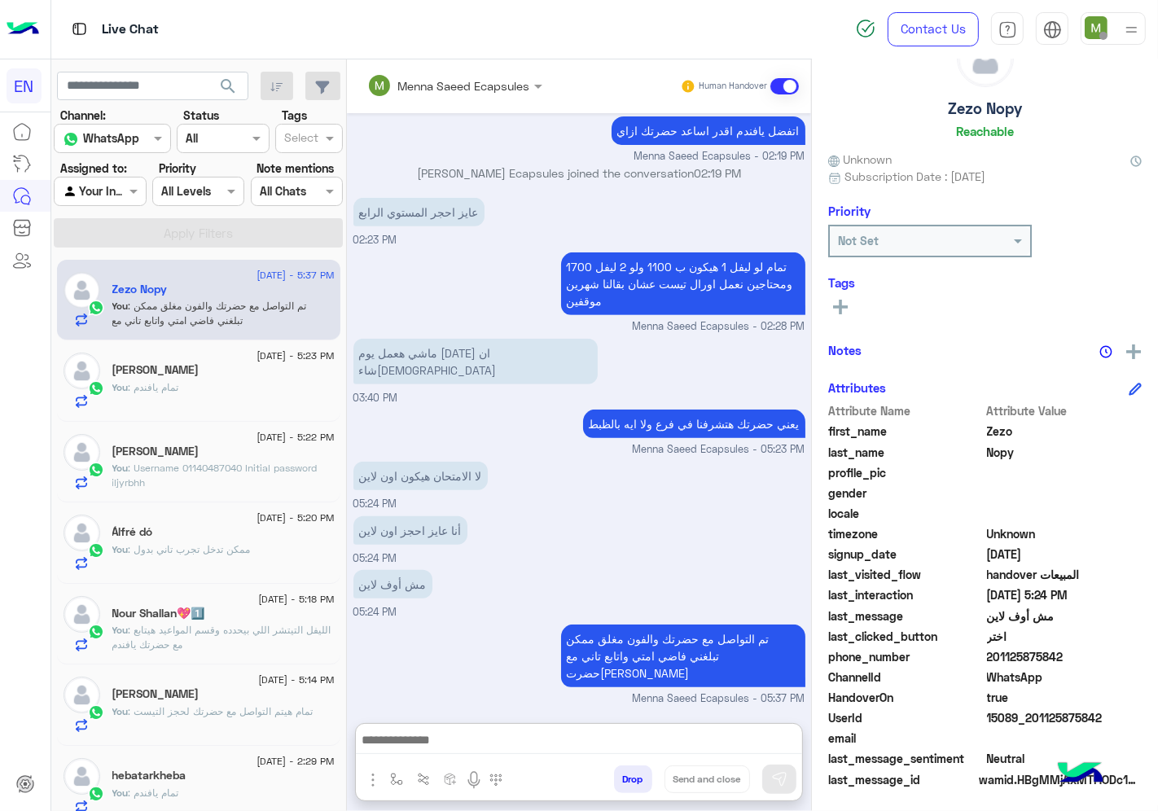
click at [100, 194] on input "text" at bounding box center [81, 191] width 37 height 17
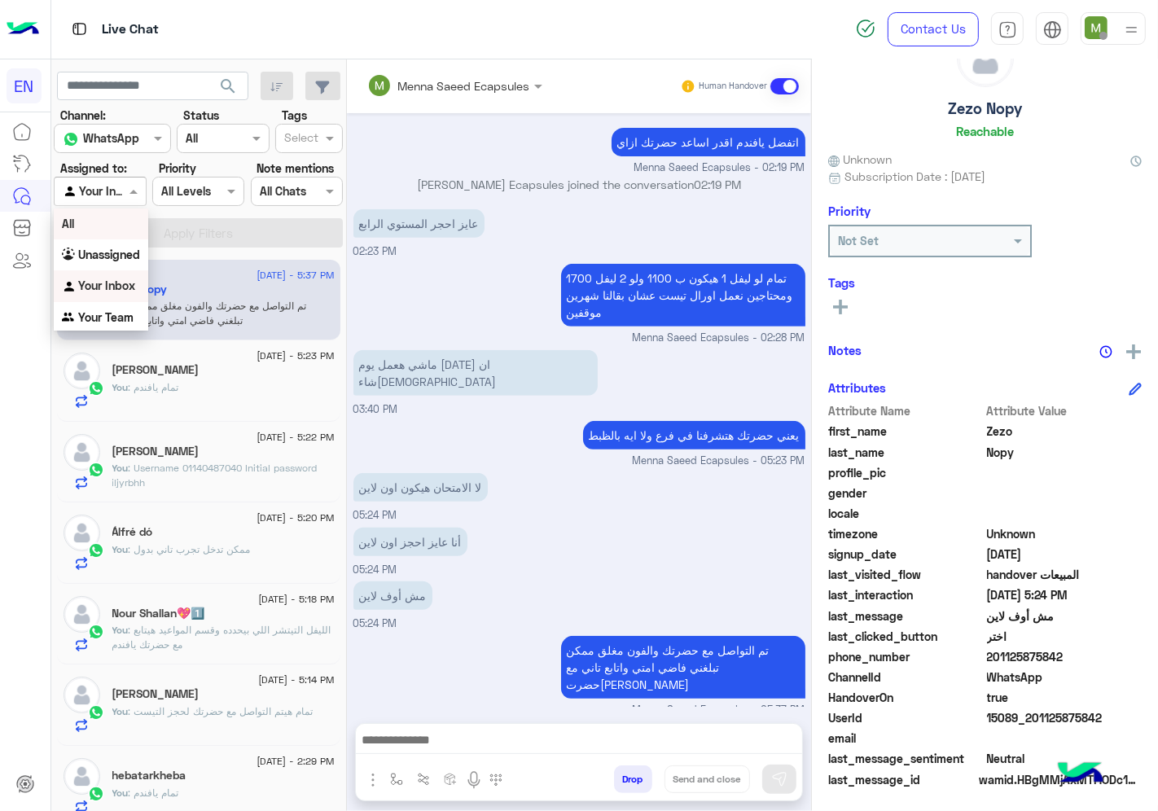
scroll to position [540, 0]
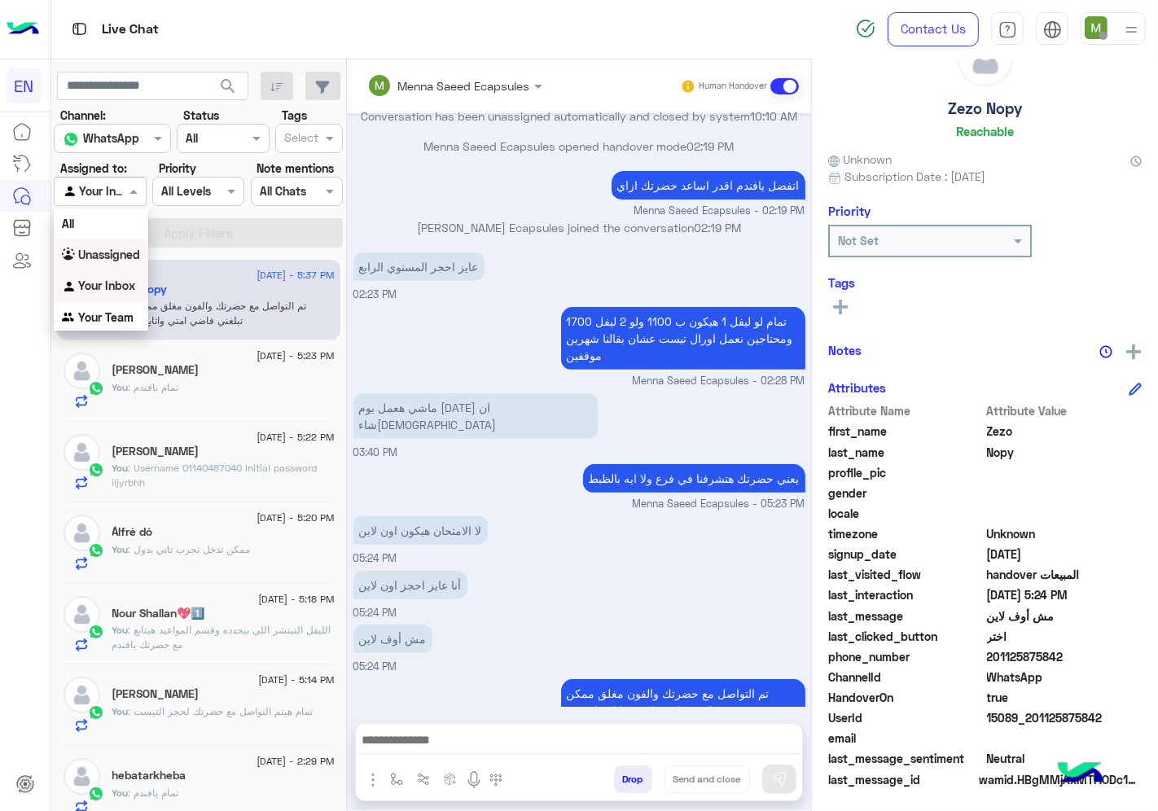
drag, startPoint x: 125, startPoint y: 261, endPoint x: 130, endPoint y: 250, distance: 12.7
click at [125, 261] on div "Unassigned" at bounding box center [101, 255] width 94 height 32
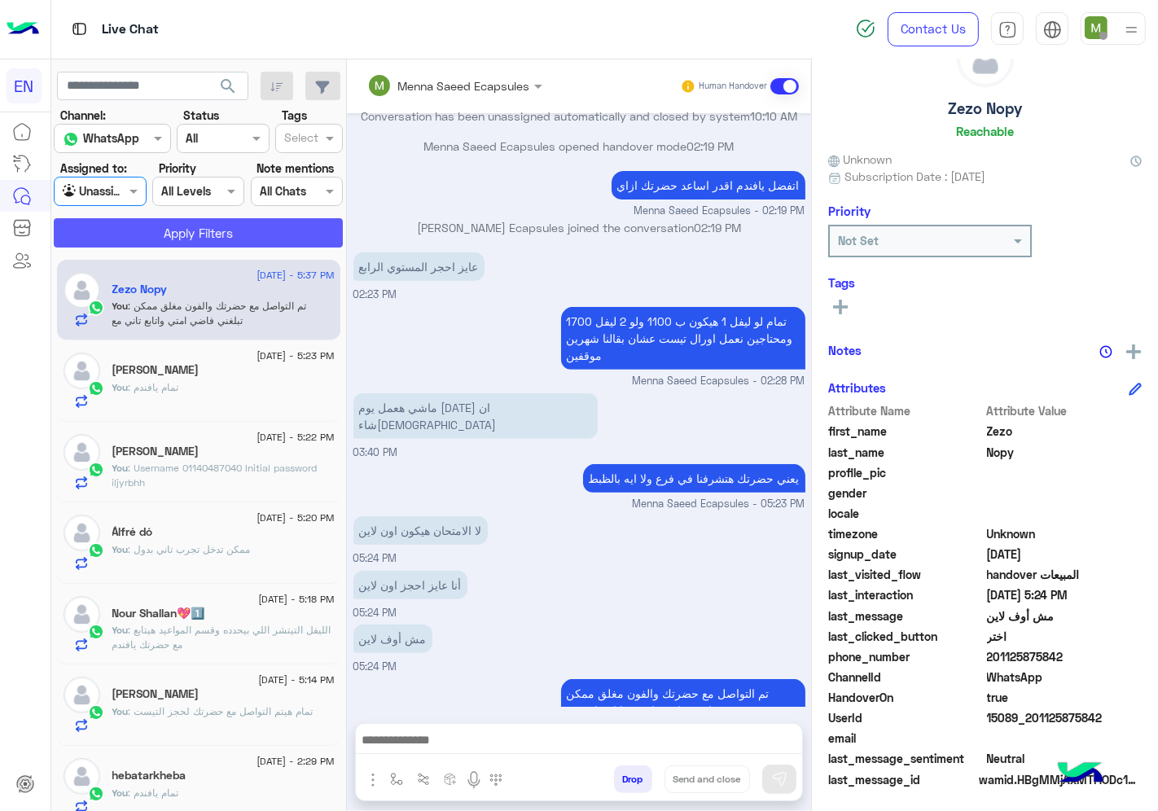
click at [149, 234] on button "Apply Filters" at bounding box center [198, 232] width 289 height 29
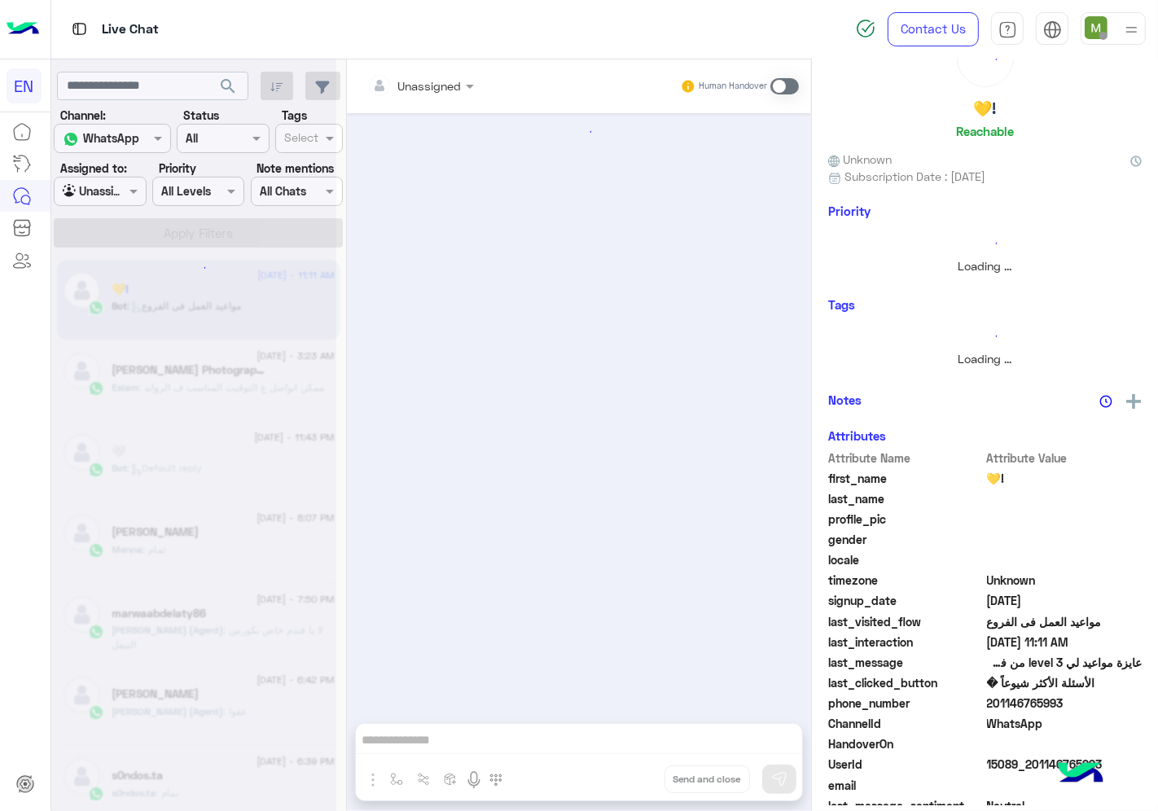
scroll to position [941, 0]
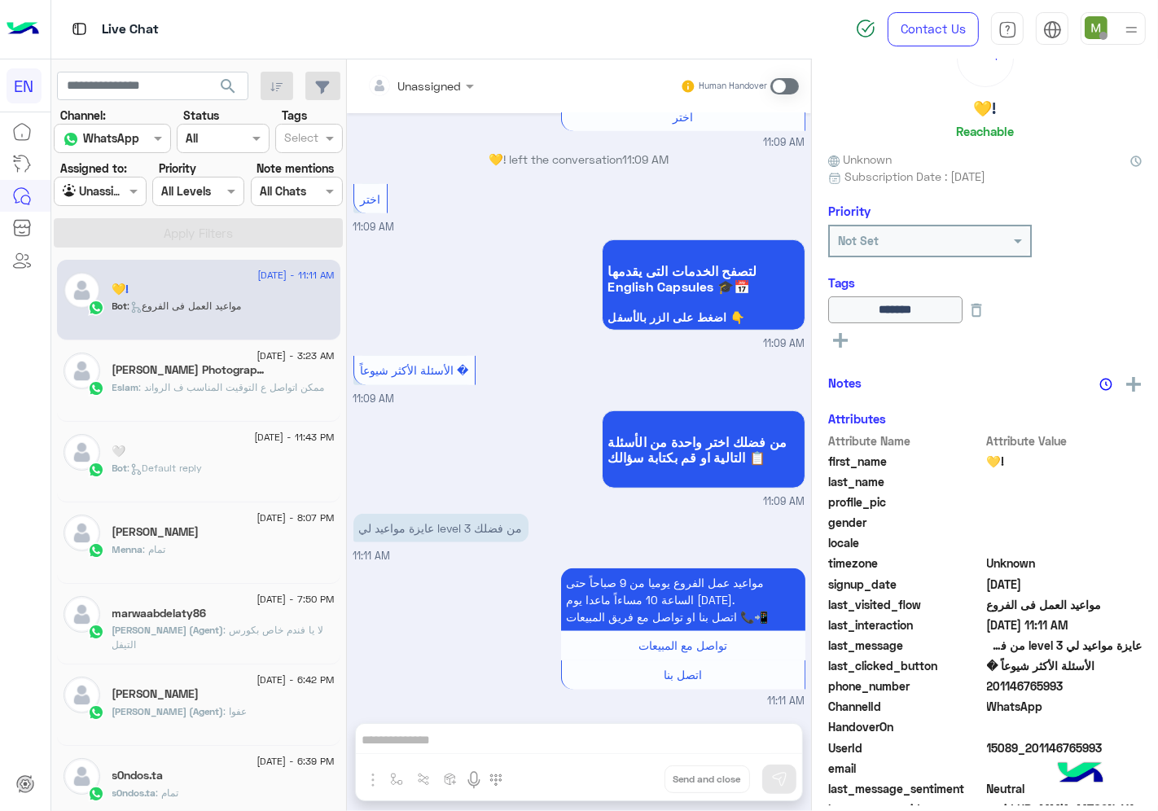
click at [100, 197] on input "text" at bounding box center [81, 191] width 37 height 17
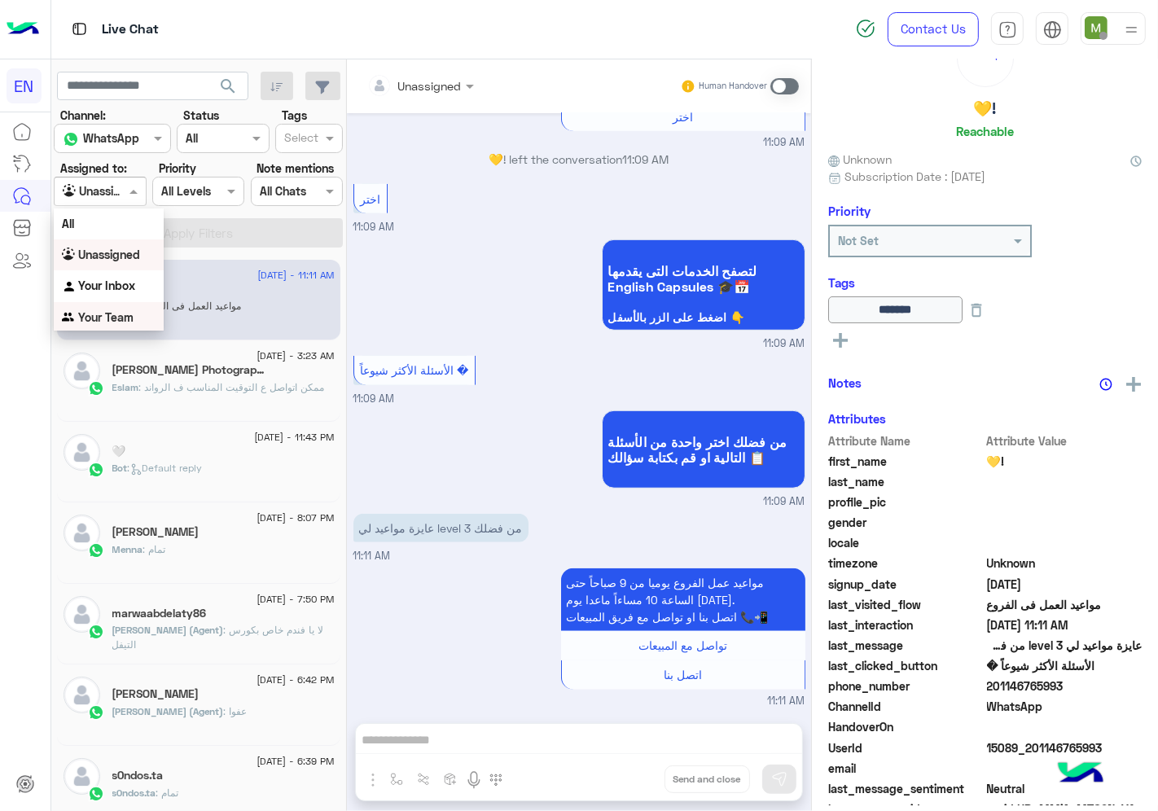
click at [109, 310] on b "Your Team" at bounding box center [105, 317] width 55 height 14
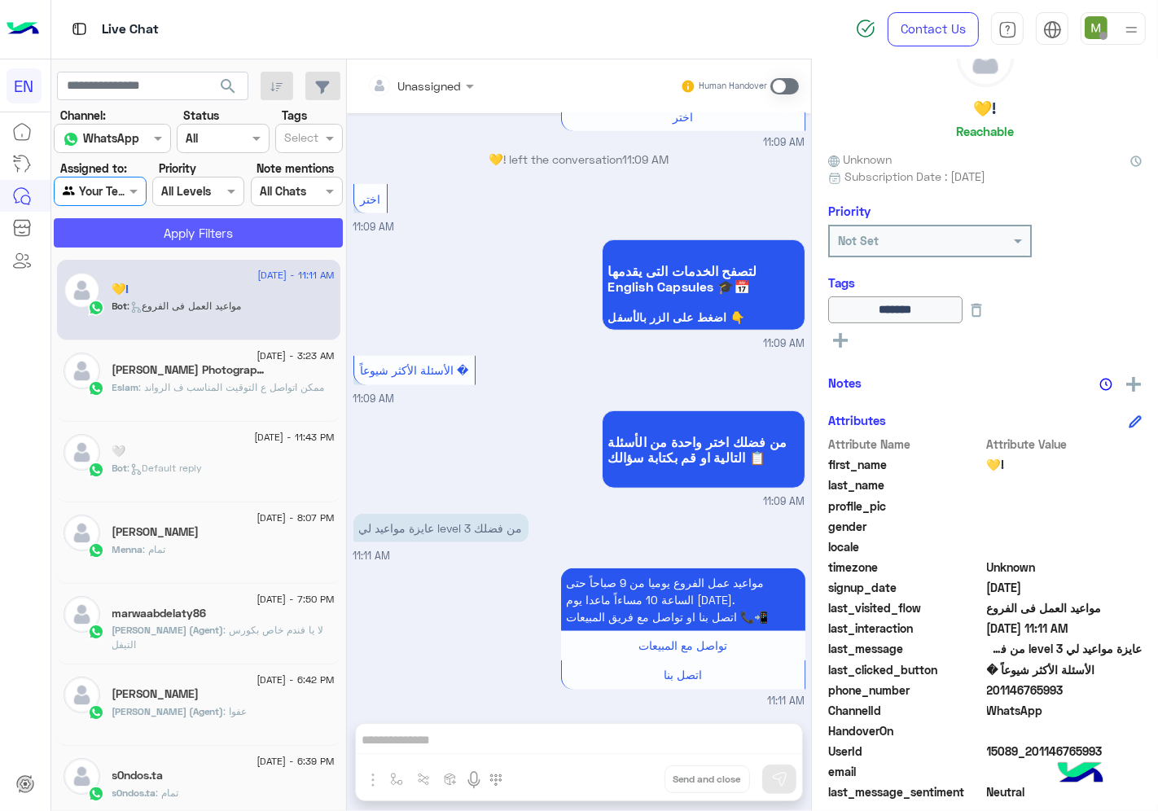
click at [237, 232] on button "Apply Filters" at bounding box center [198, 232] width 289 height 29
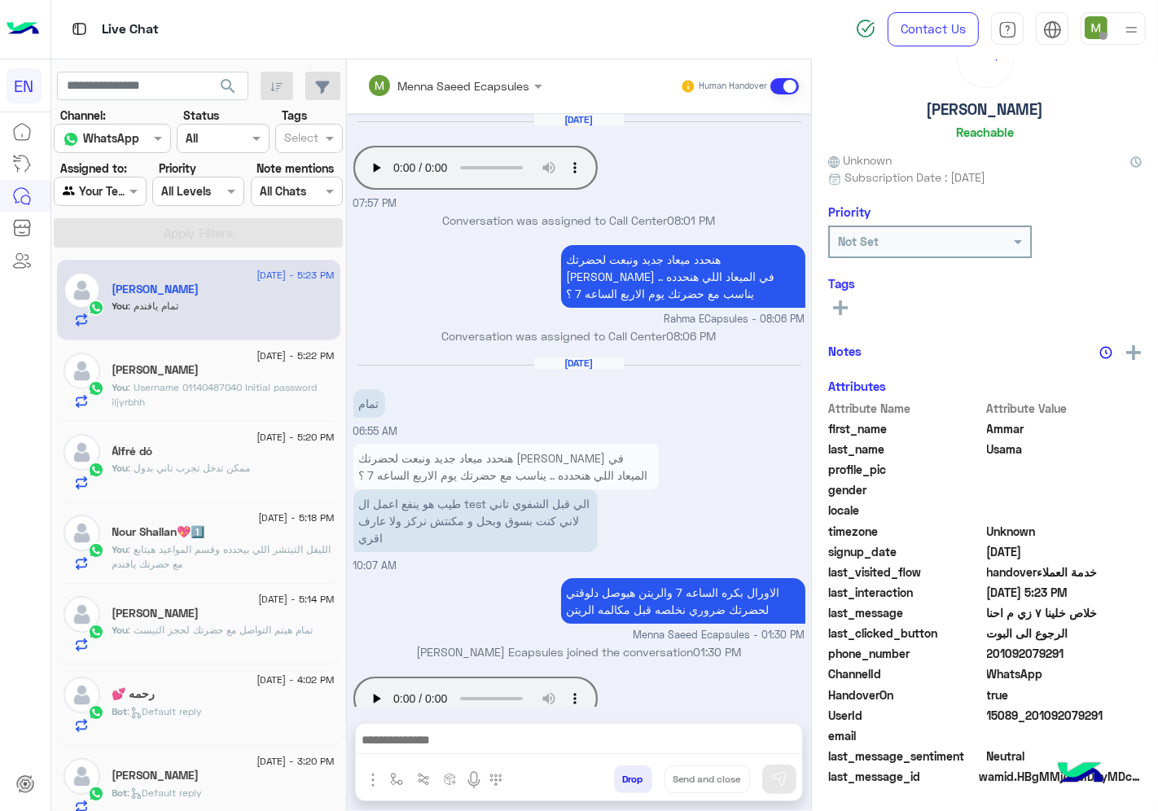
scroll to position [754, 0]
